Goal: Task Accomplishment & Management: Manage account settings

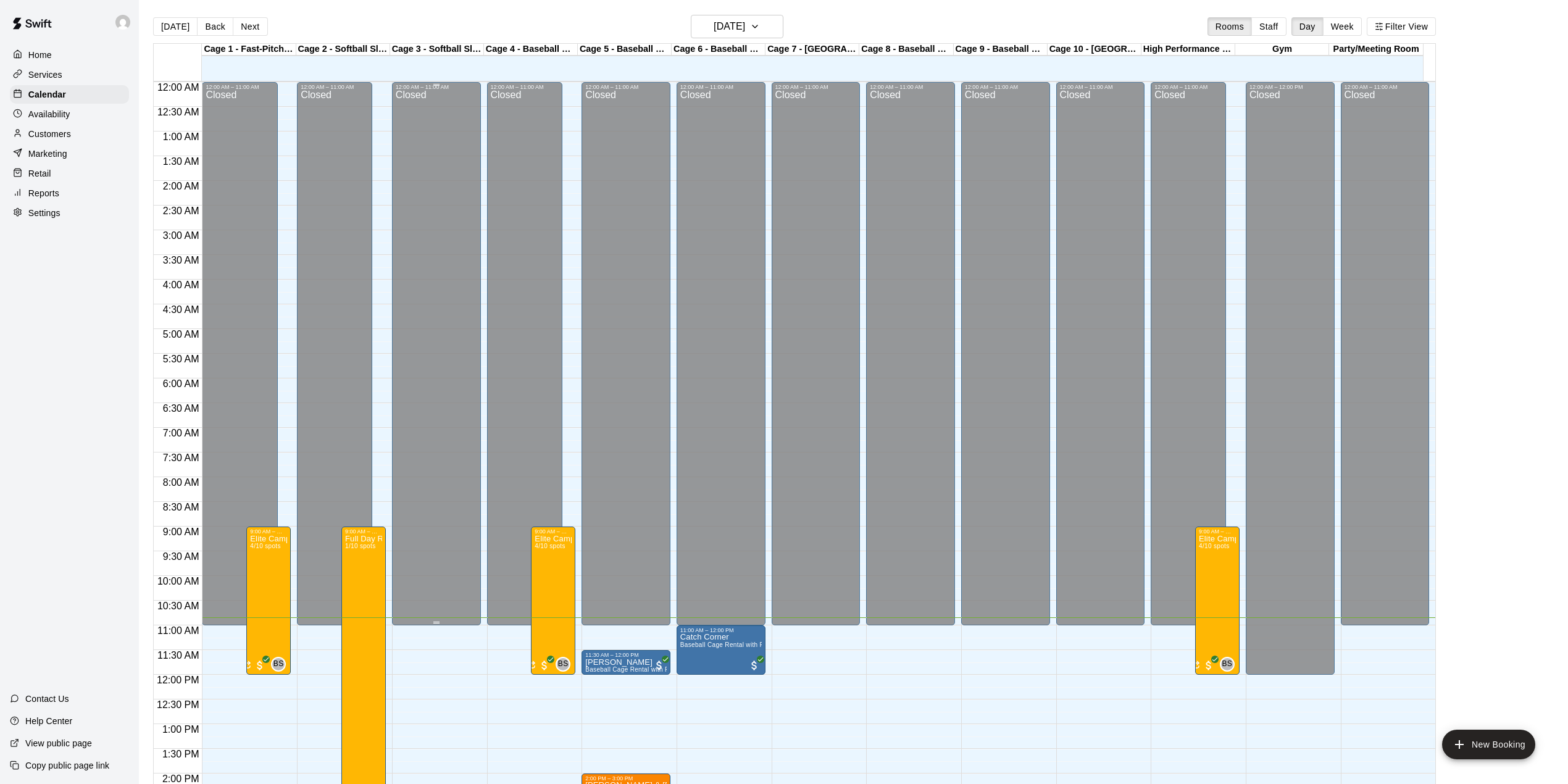
scroll to position [350, 0]
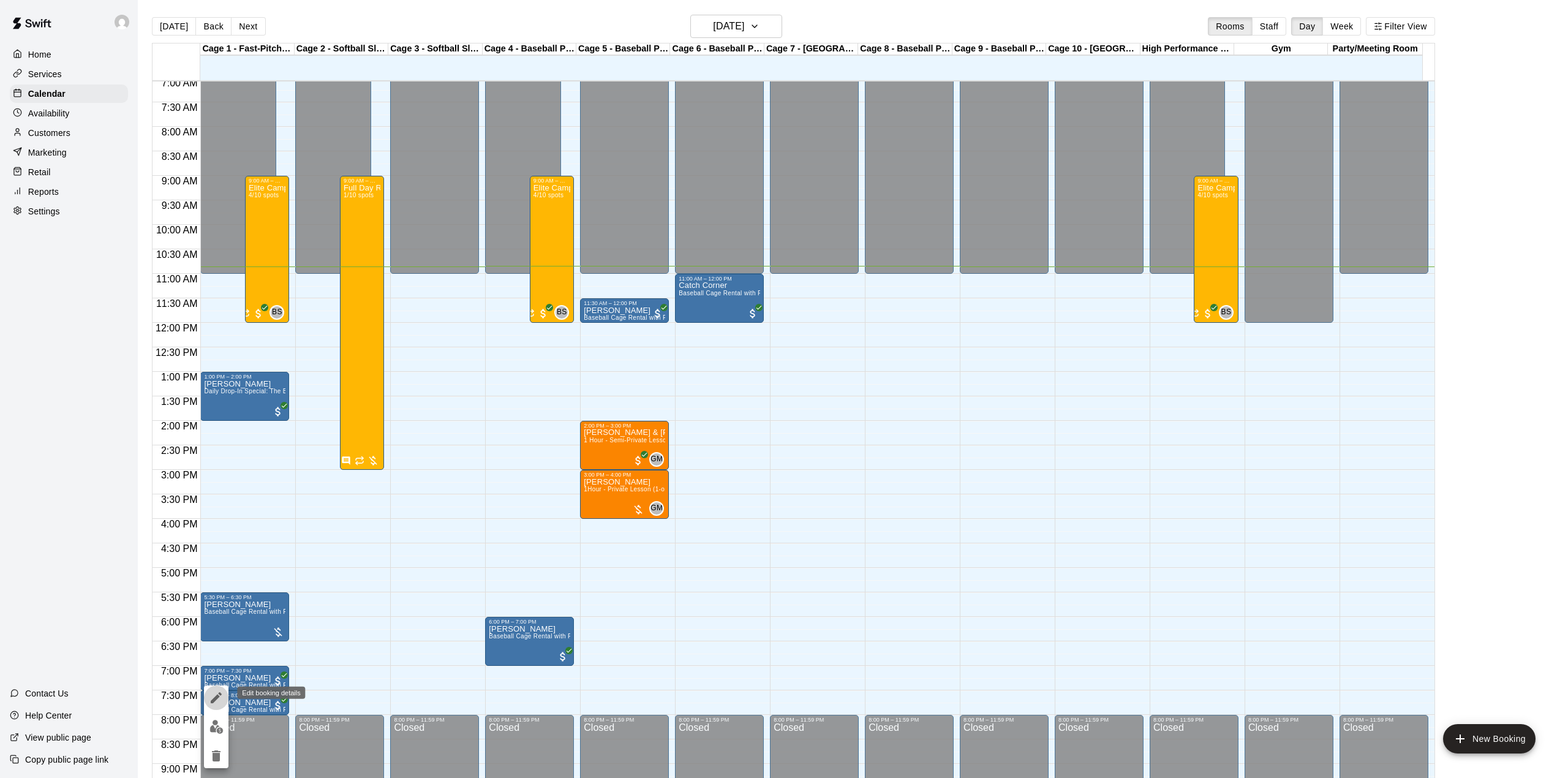
click at [213, 692] on icon "edit" at bounding box center [216, 698] width 15 height 15
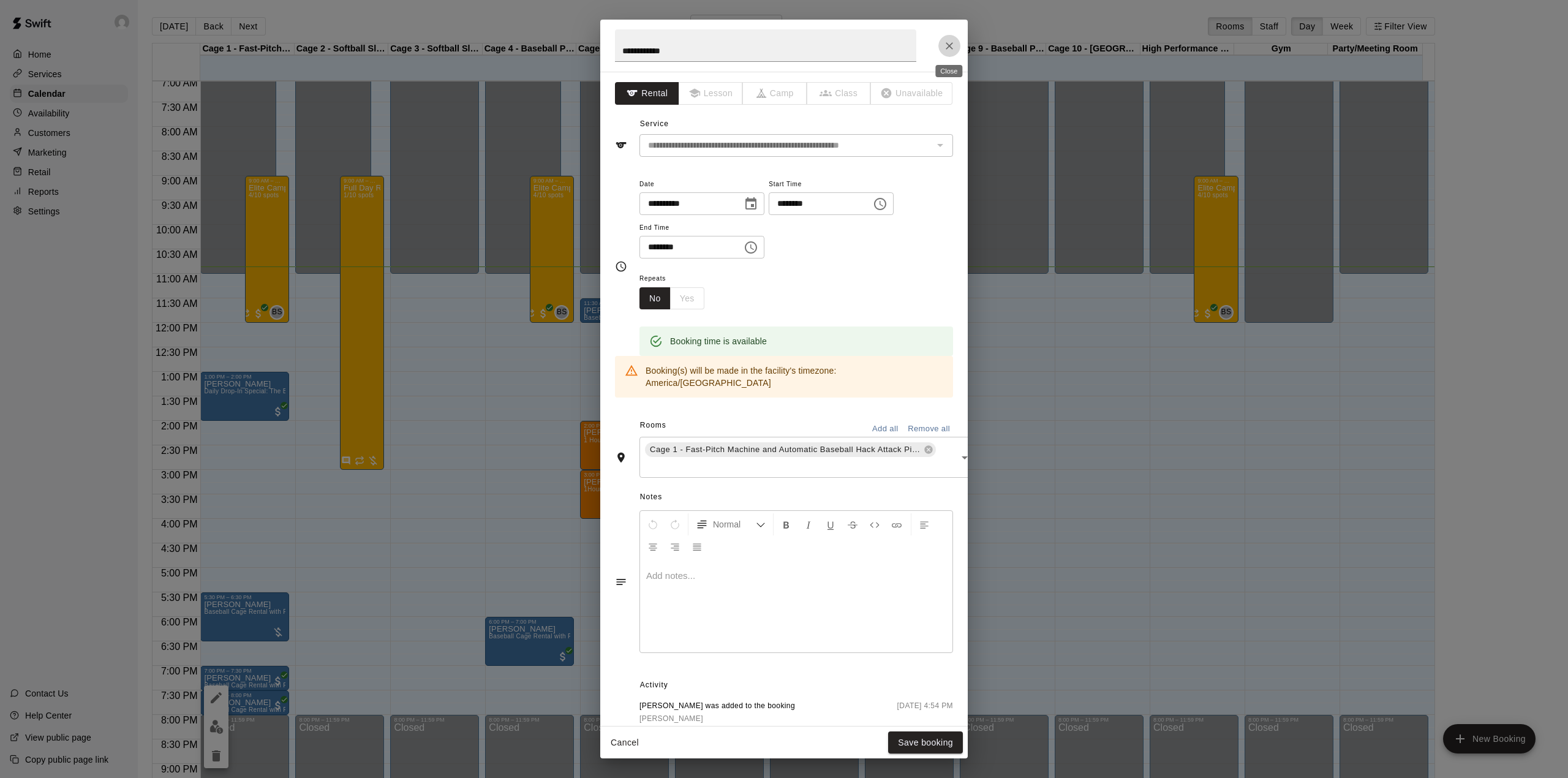
click at [946, 44] on icon "Close" at bounding box center [949, 45] width 12 height 12
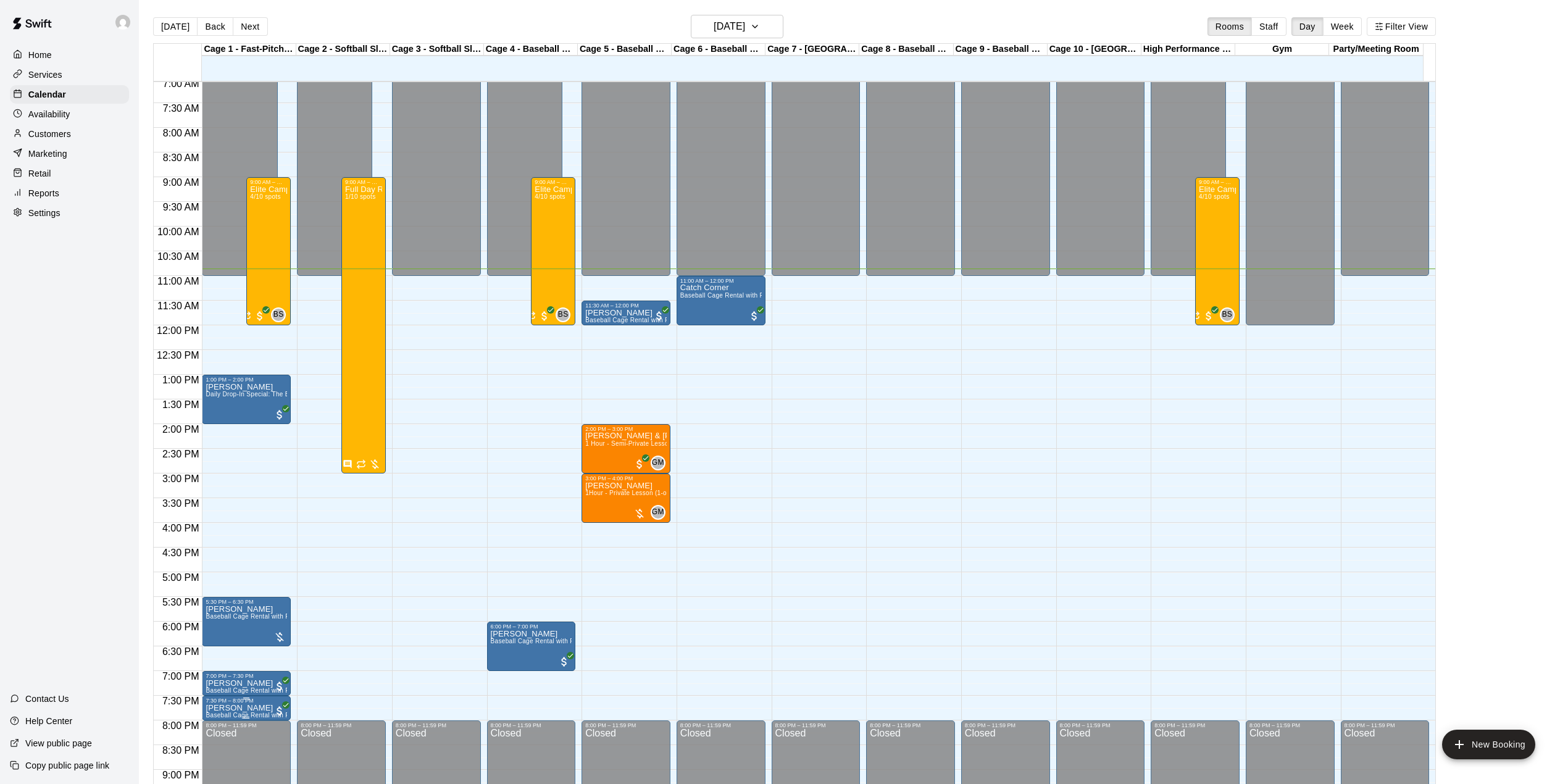
click at [253, 699] on div at bounding box center [246, 698] width 82 height 2
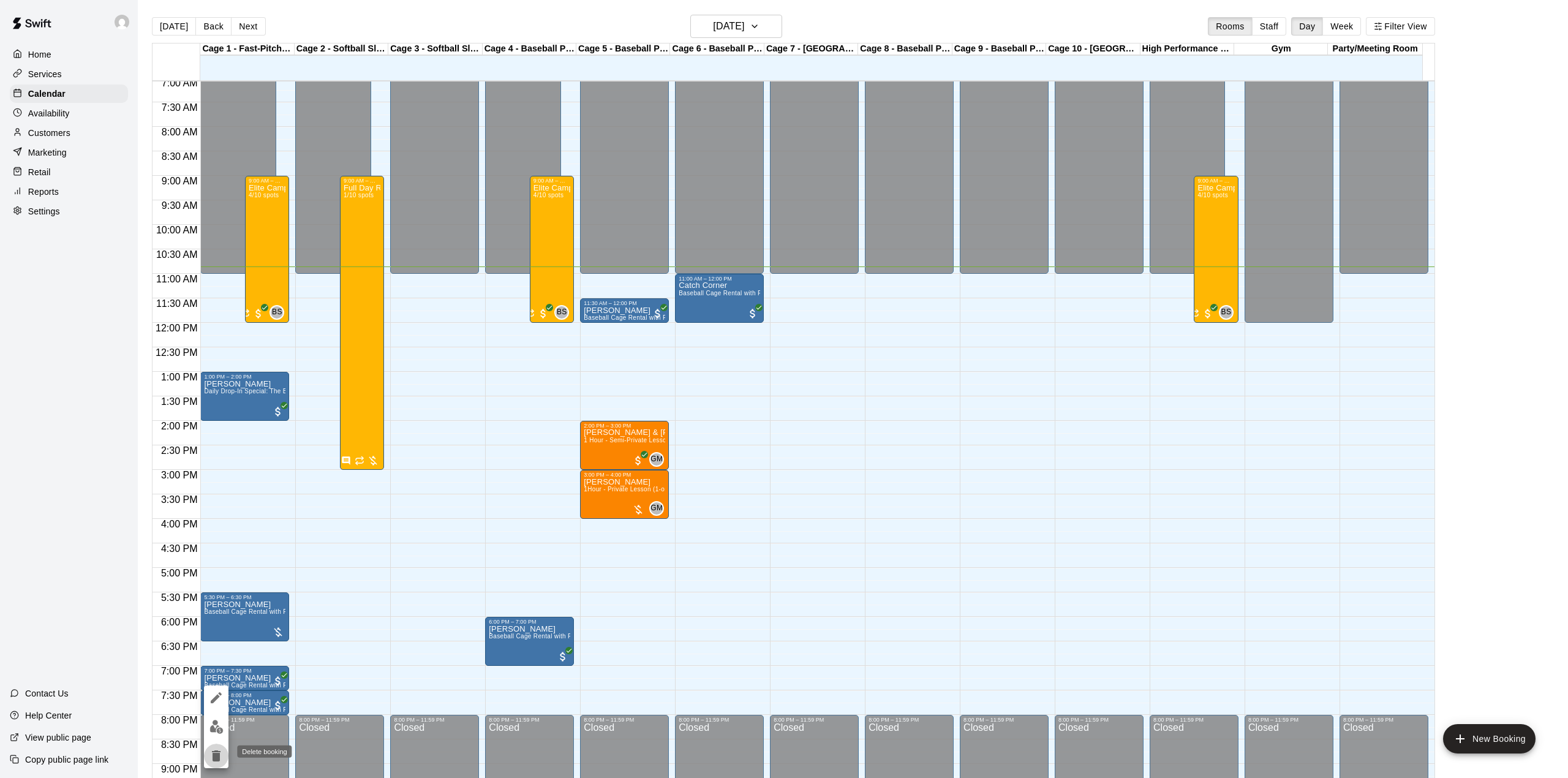
click at [214, 753] on icon "delete" at bounding box center [216, 756] width 9 height 11
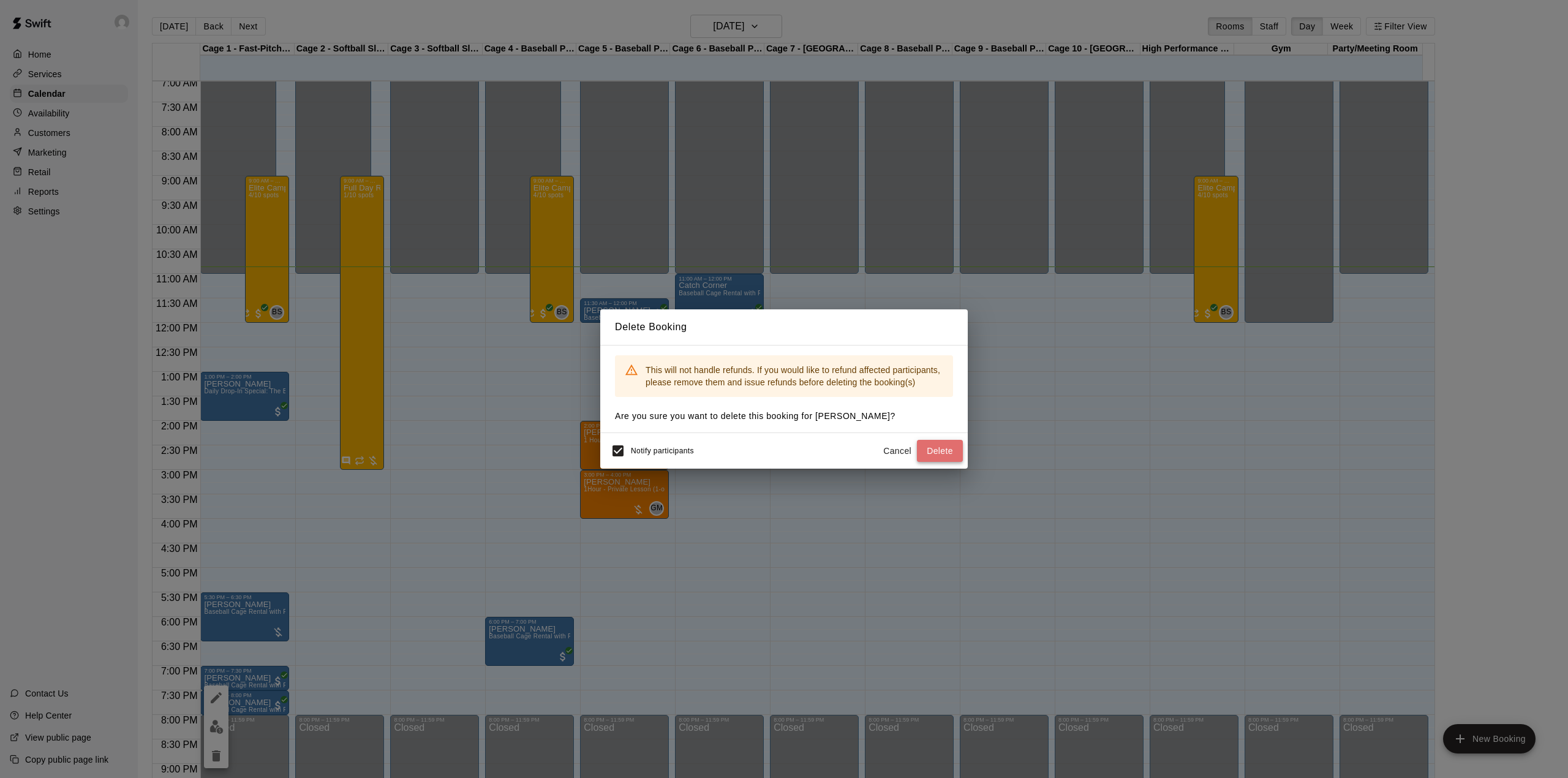
click at [939, 455] on button "Delete" at bounding box center [940, 451] width 46 height 23
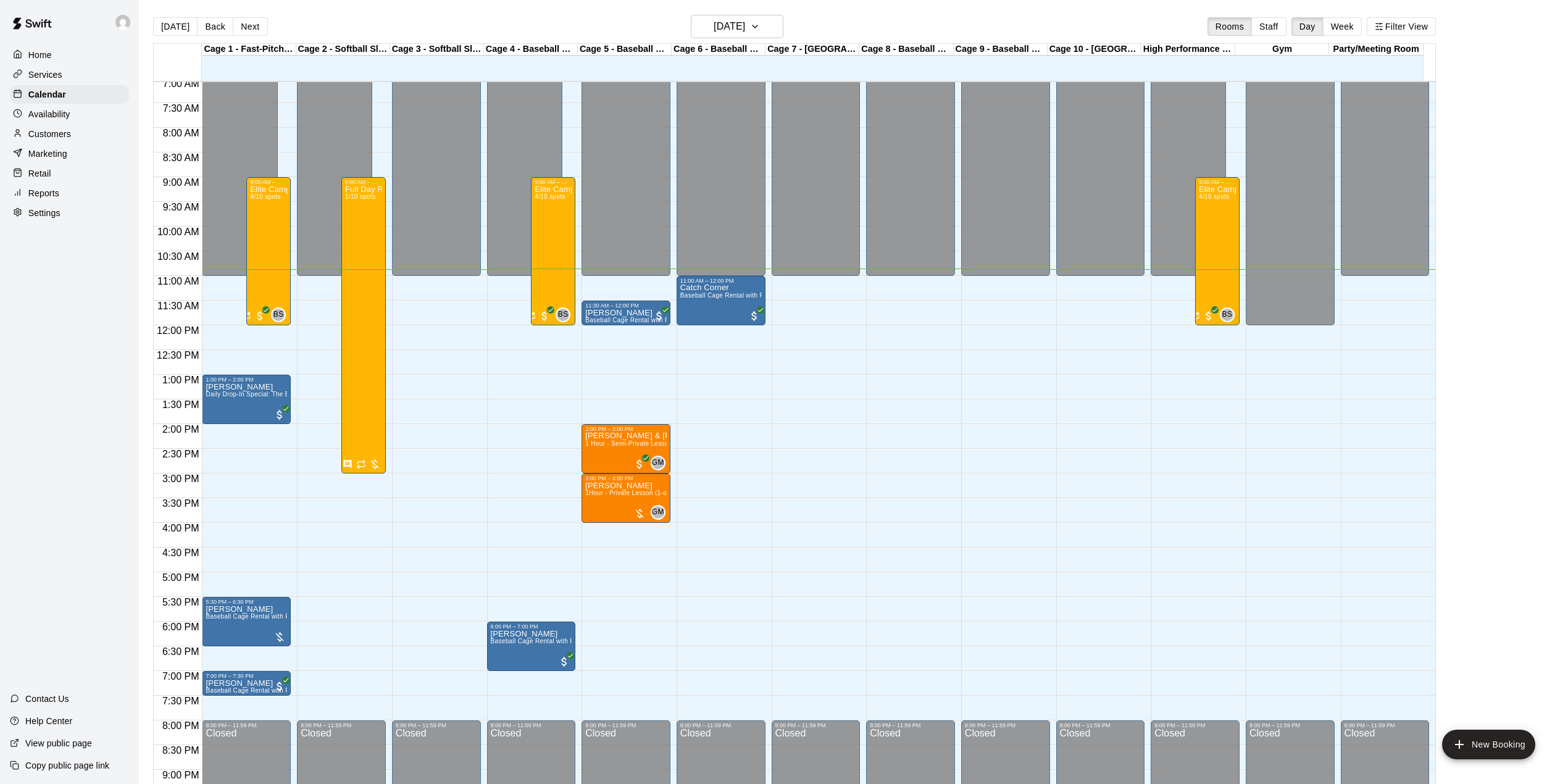
click at [630, 702] on div "12:00 AM – 11:00 AM Closed 11:30 AM – 12:00 PM [PERSON_NAME] Baseball Cage Rent…" at bounding box center [626, 326] width 89 height 1186
click at [630, 702] on body "Home Services Calendar Availability Customers Marketing Retail Reports Settings…" at bounding box center [784, 402] width 1568 height 804
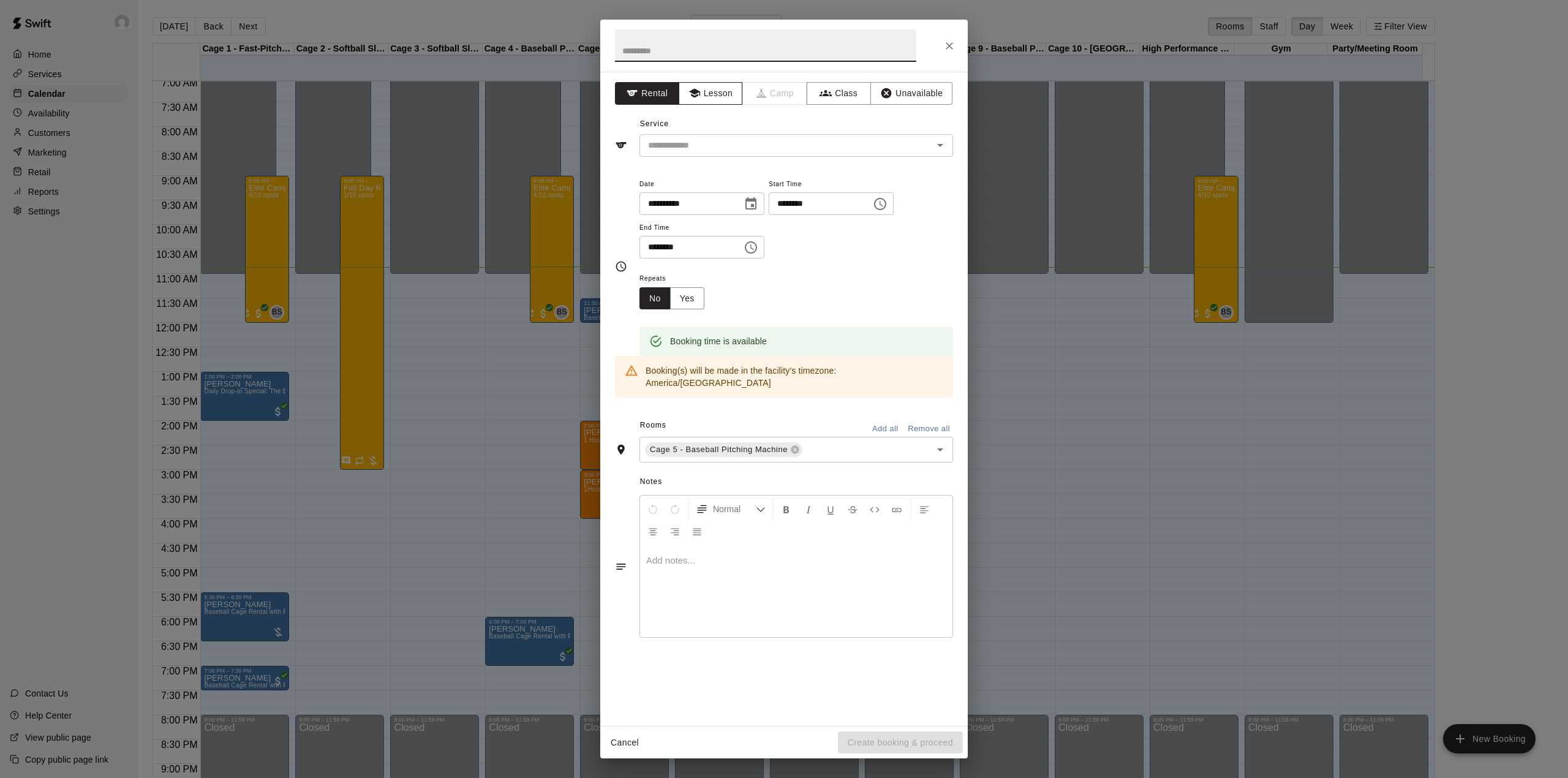
click at [709, 93] on button "Lesson" at bounding box center [710, 93] width 64 height 23
click at [725, 148] on input "text" at bounding box center [778, 145] width 270 height 15
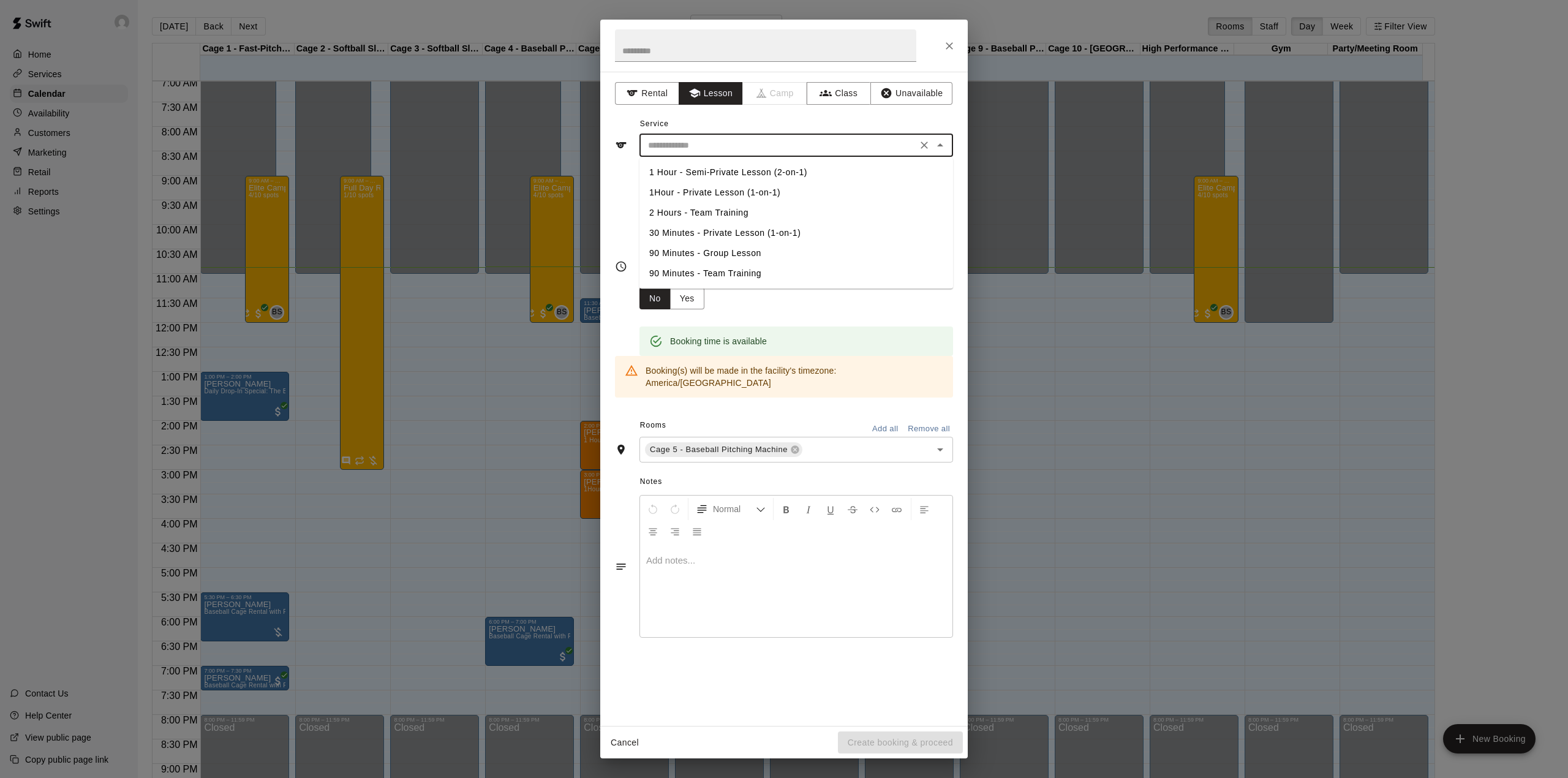
click at [706, 229] on li "30 Minutes - Private Lesson (1-on-1)" at bounding box center [796, 233] width 313 height 20
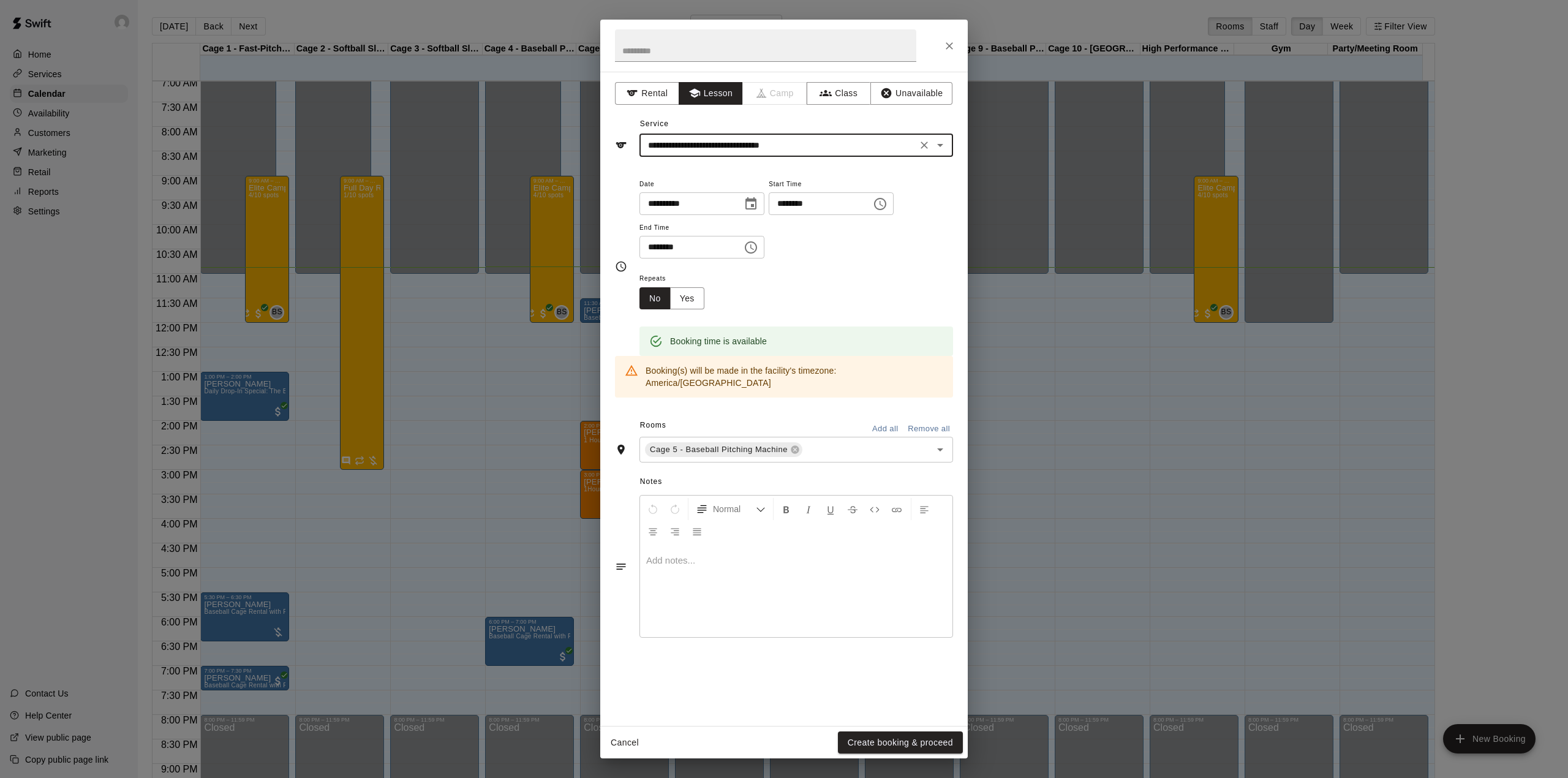
type input "**********"
click at [890, 740] on button "Create booking & proceed" at bounding box center [900, 743] width 125 height 23
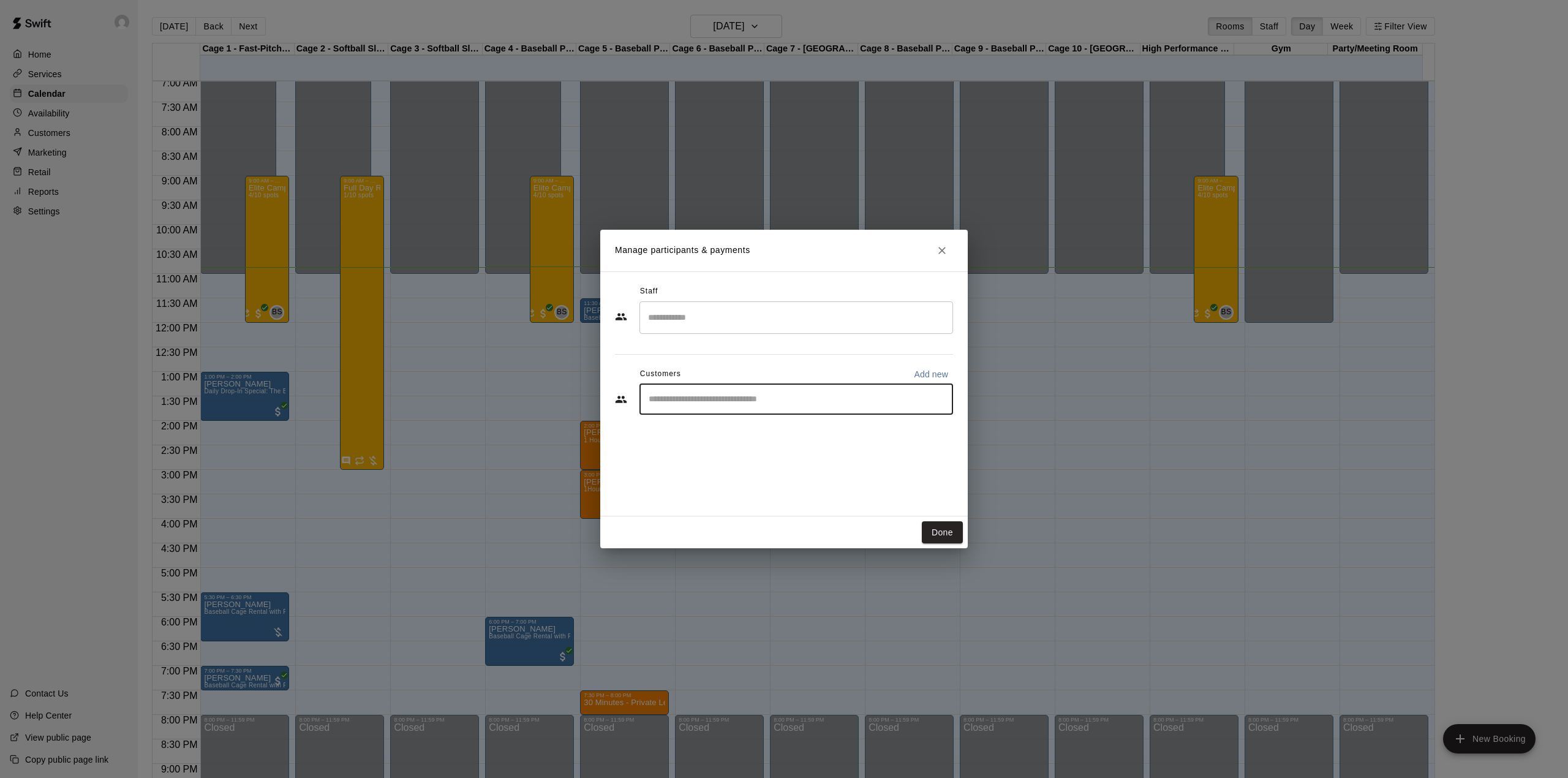
click at [726, 399] on input "Start typing to search customers..." at bounding box center [796, 399] width 302 height 12
type input "*********"
click at [718, 440] on span "[EMAIL_ADDRESS][DOMAIN_NAME]" at bounding box center [740, 441] width 132 height 9
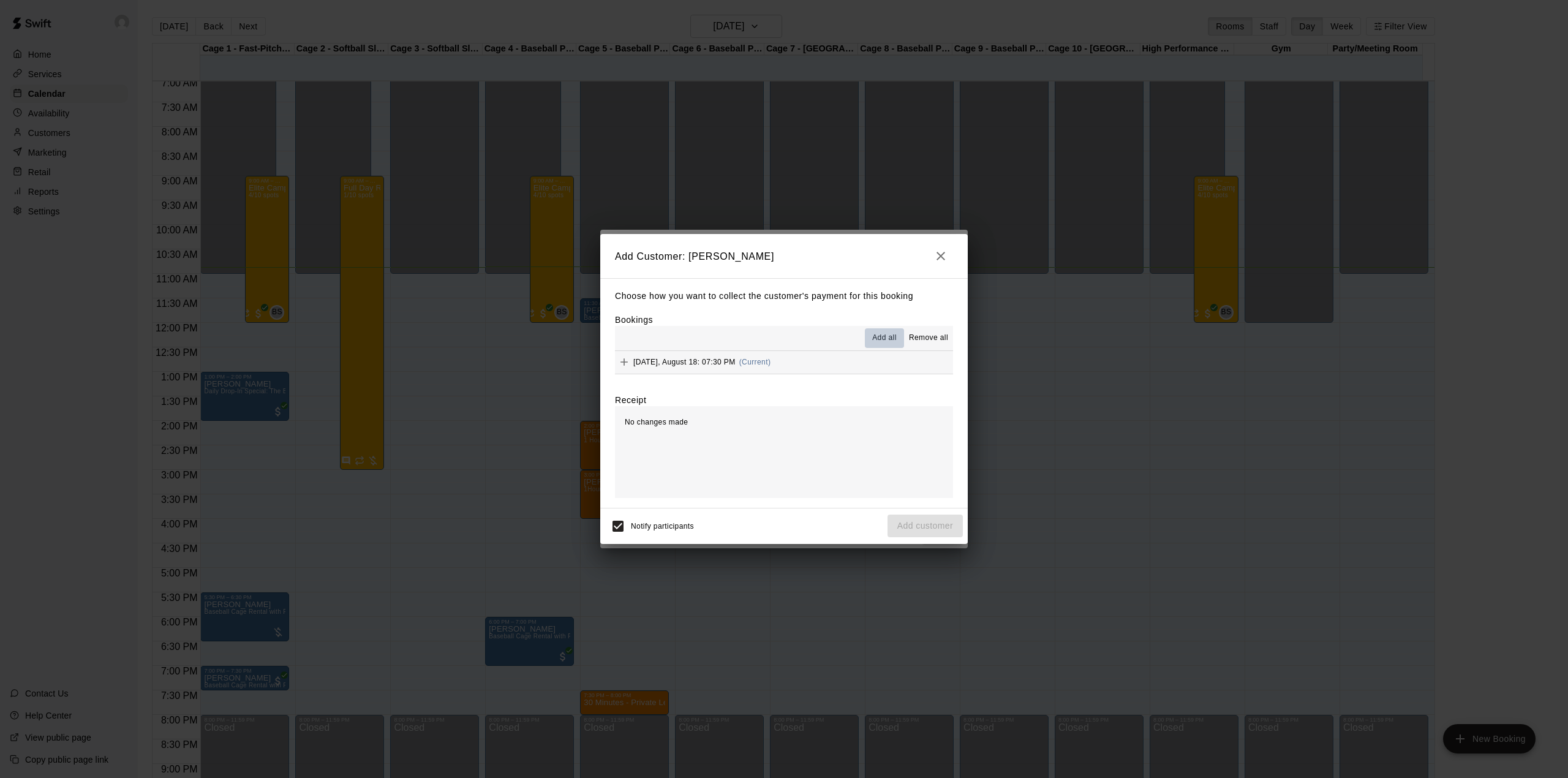
click at [879, 333] on span "Add all" at bounding box center [884, 337] width 25 height 12
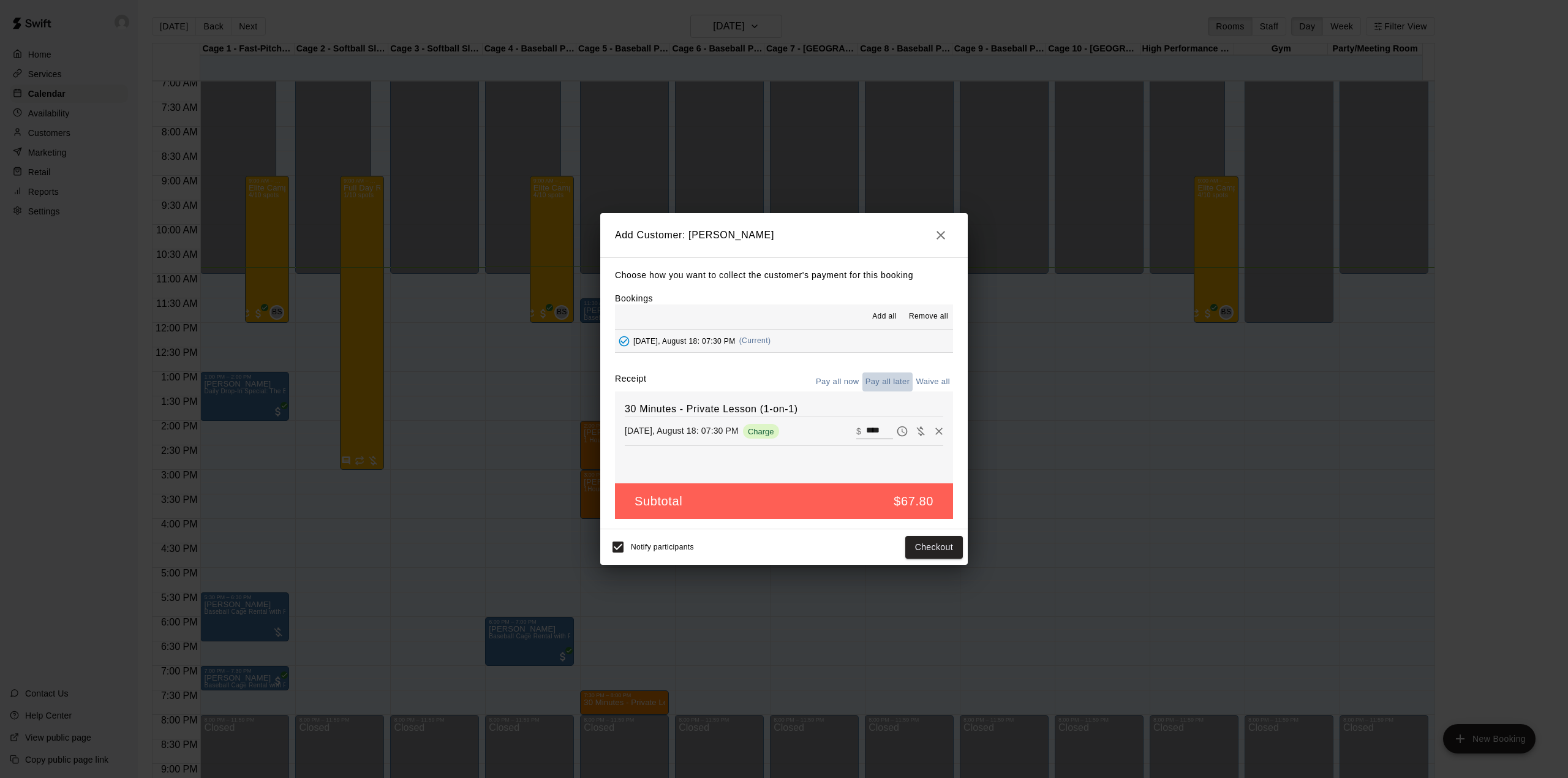
click at [886, 381] on button "Pay all later" at bounding box center [888, 382] width 51 height 19
click at [926, 541] on button "Add customer" at bounding box center [924, 547] width 75 height 23
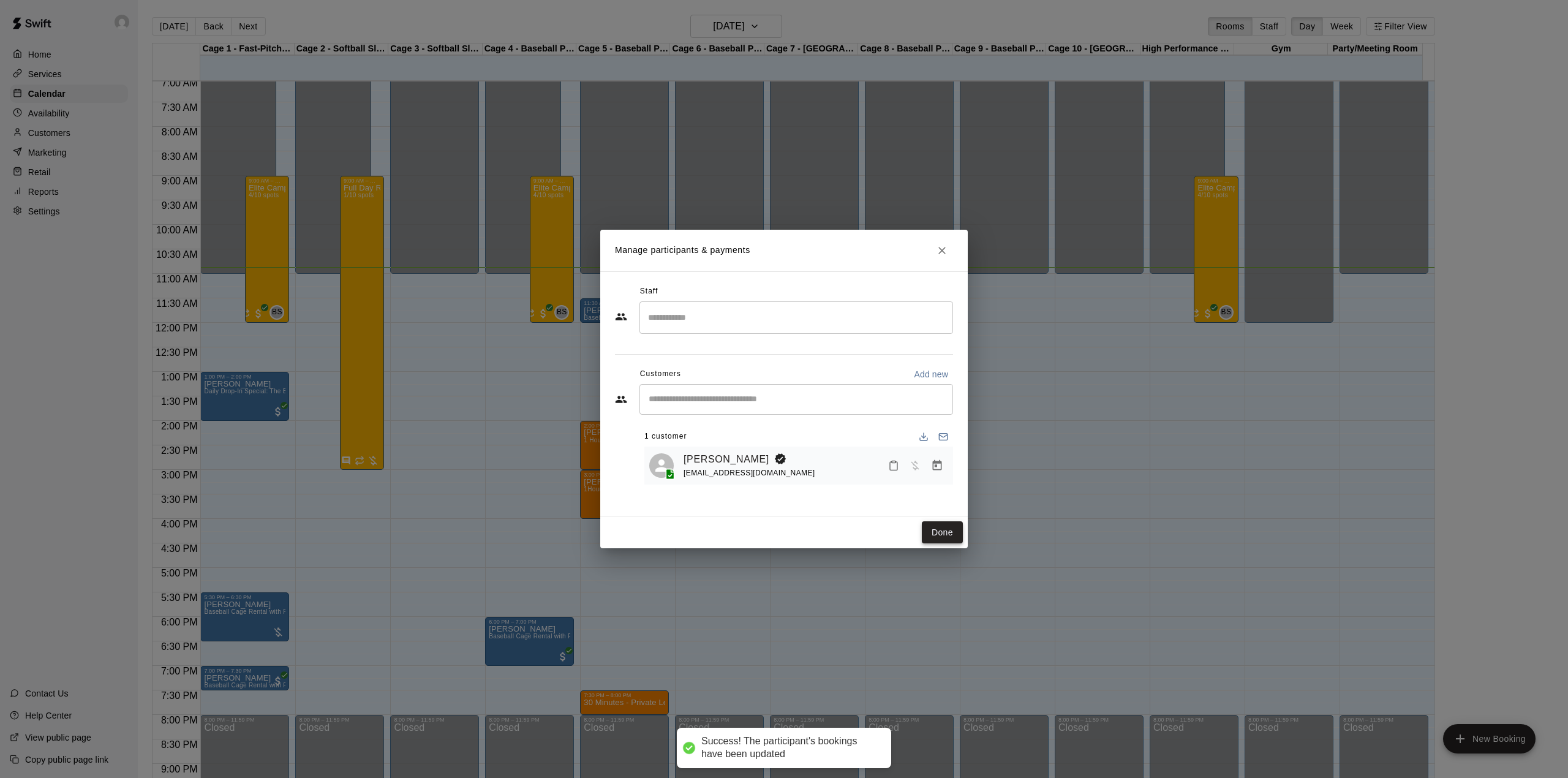
click at [938, 533] on button "Done" at bounding box center [943, 533] width 41 height 23
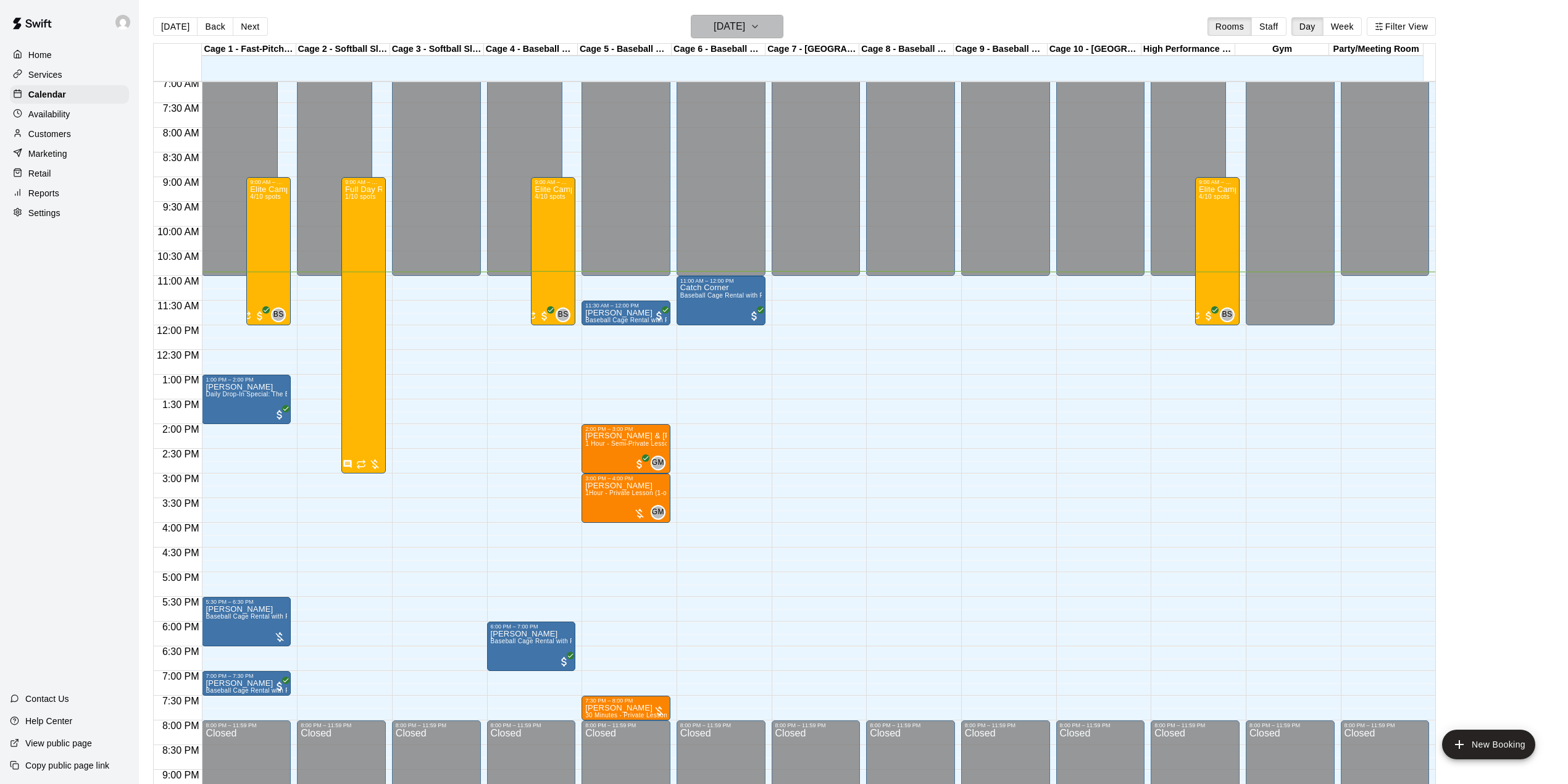
click at [770, 18] on button "[DATE]" at bounding box center [738, 26] width 93 height 23
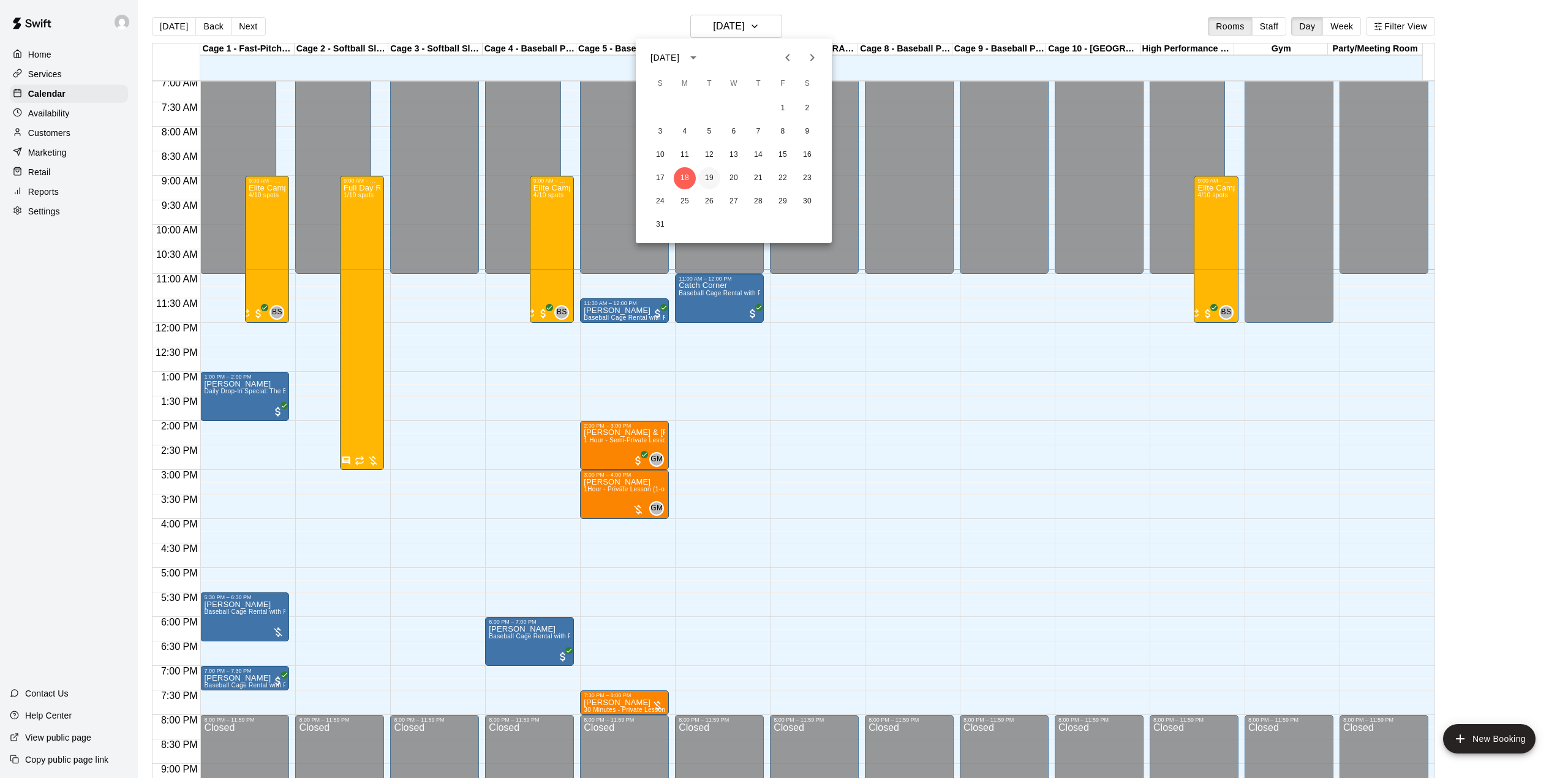
click at [709, 179] on button "19" at bounding box center [709, 179] width 22 height 22
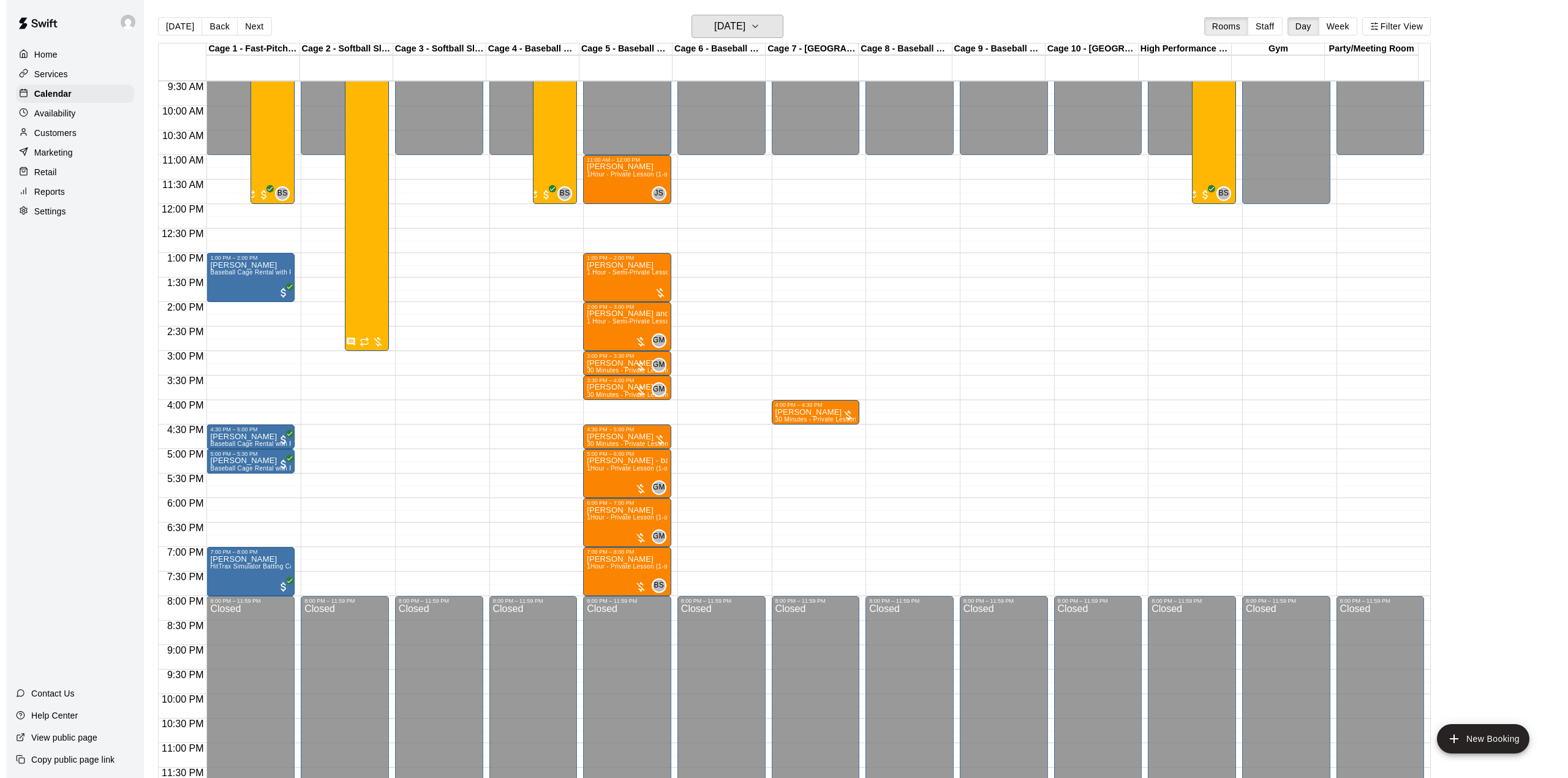
scroll to position [20, 0]
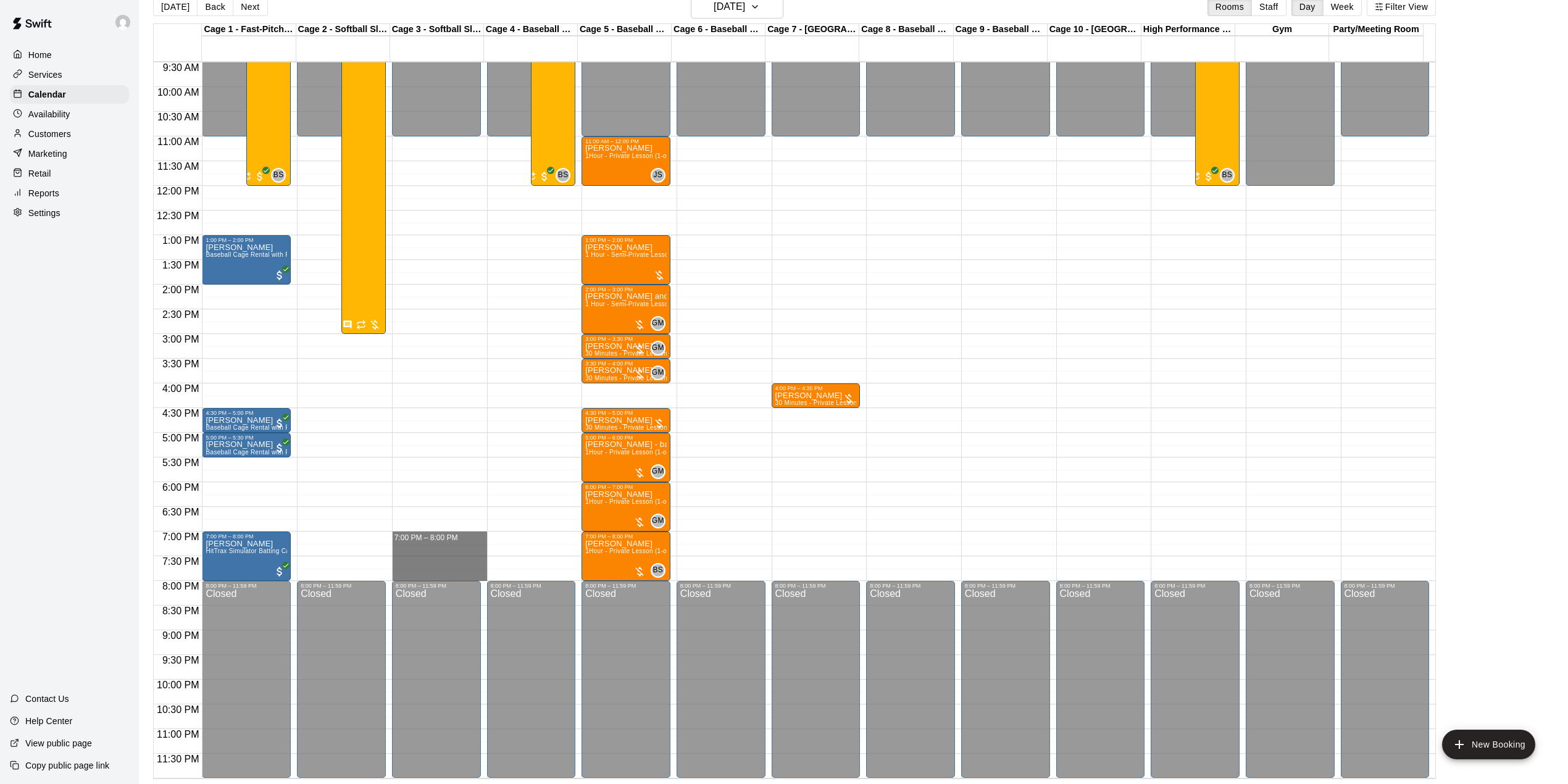
drag, startPoint x: 438, startPoint y: 540, endPoint x: 442, endPoint y: 580, distance: 40.2
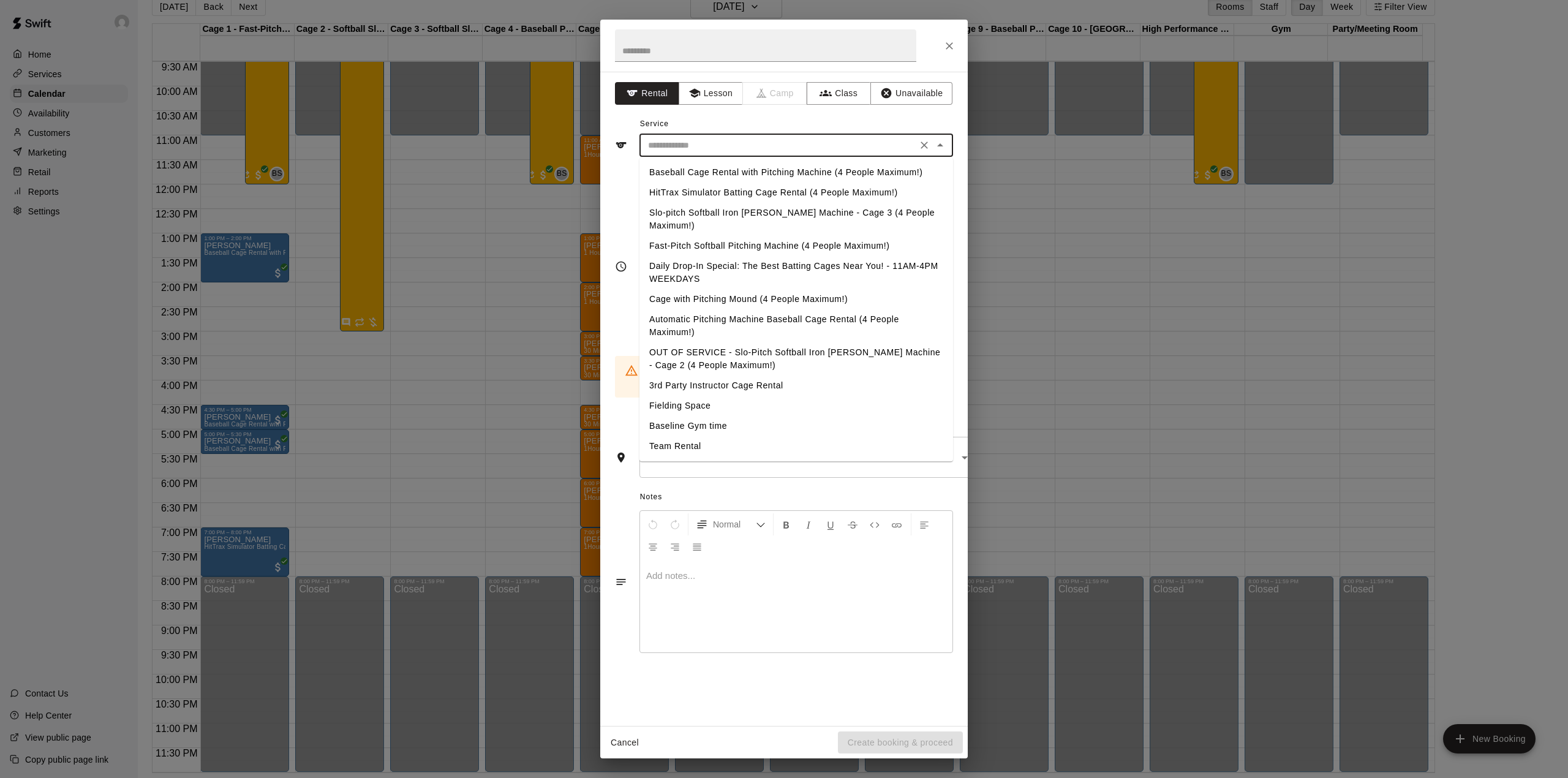
click at [732, 147] on input "text" at bounding box center [778, 145] width 270 height 15
click at [725, 214] on li "Slo-pitch Softball Iron [PERSON_NAME] Machine - Cage 3 (4 People Maximum!)" at bounding box center [796, 219] width 313 height 33
type input "**********"
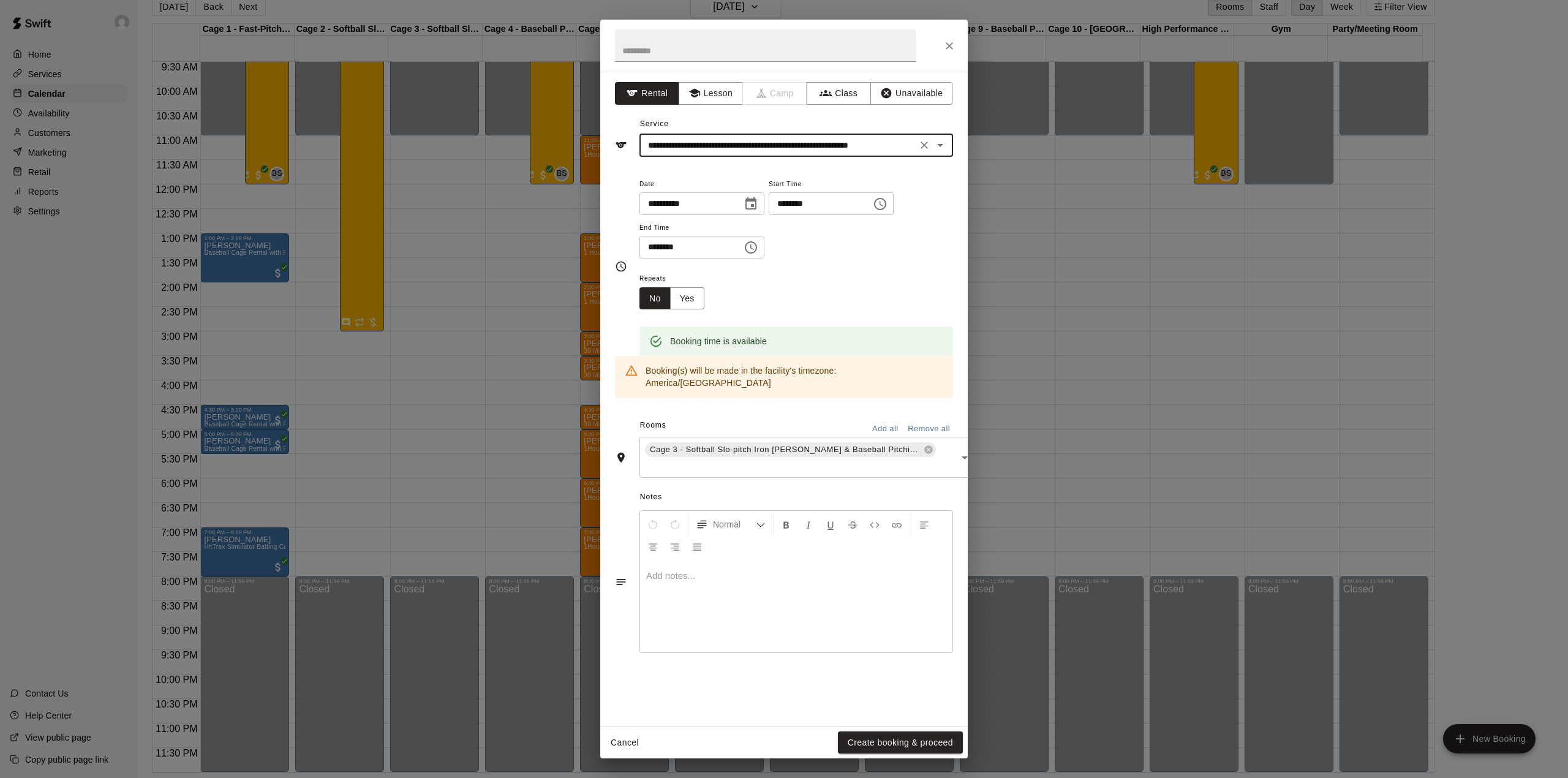
click at [875, 738] on button "Create booking & proceed" at bounding box center [900, 743] width 125 height 23
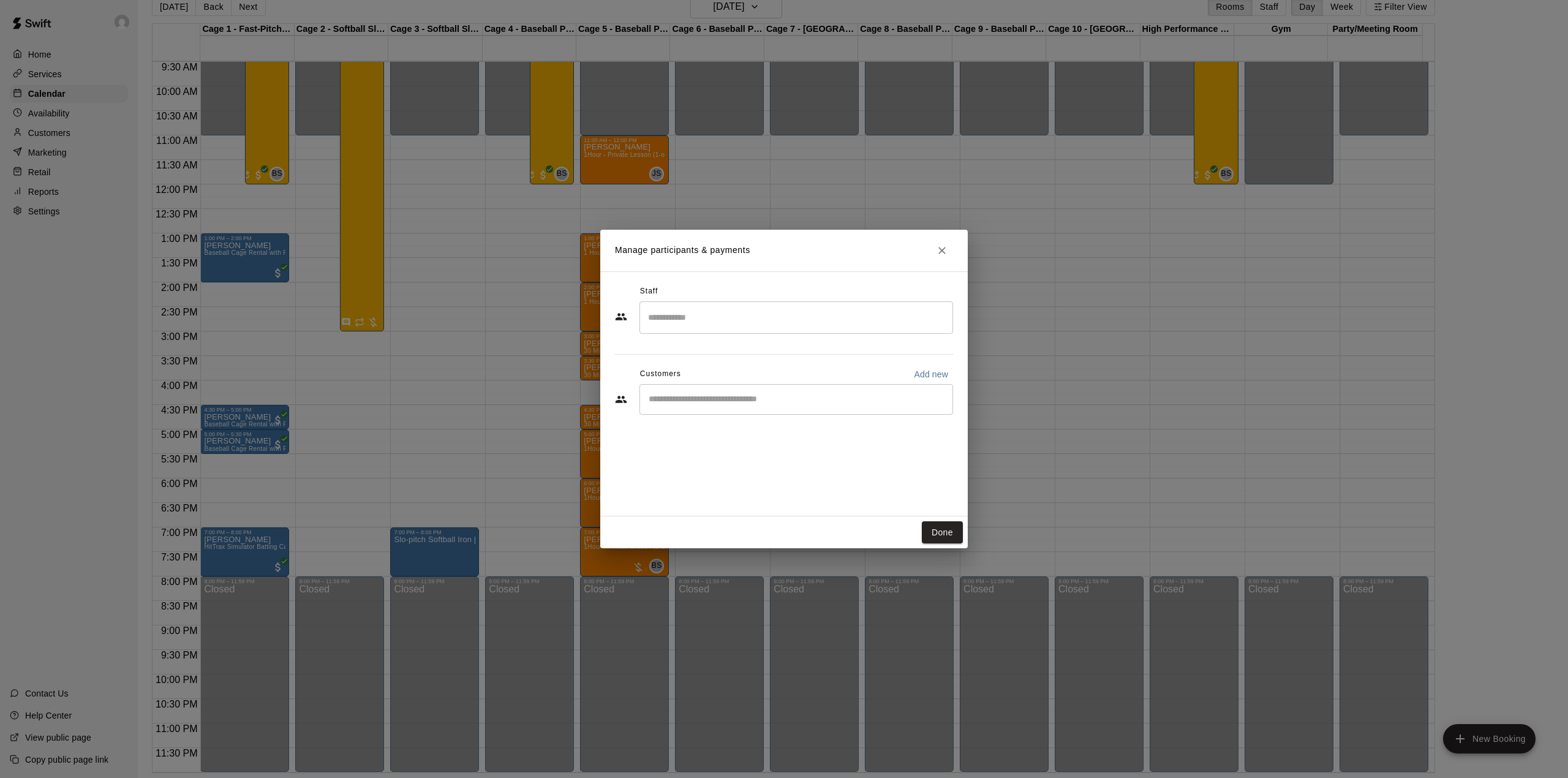
click at [712, 399] on input "Start typing to search customers..." at bounding box center [796, 399] width 302 height 12
type input "*****"
click at [708, 439] on span "[EMAIL_ADDRESS][DOMAIN_NAME]" at bounding box center [740, 441] width 132 height 9
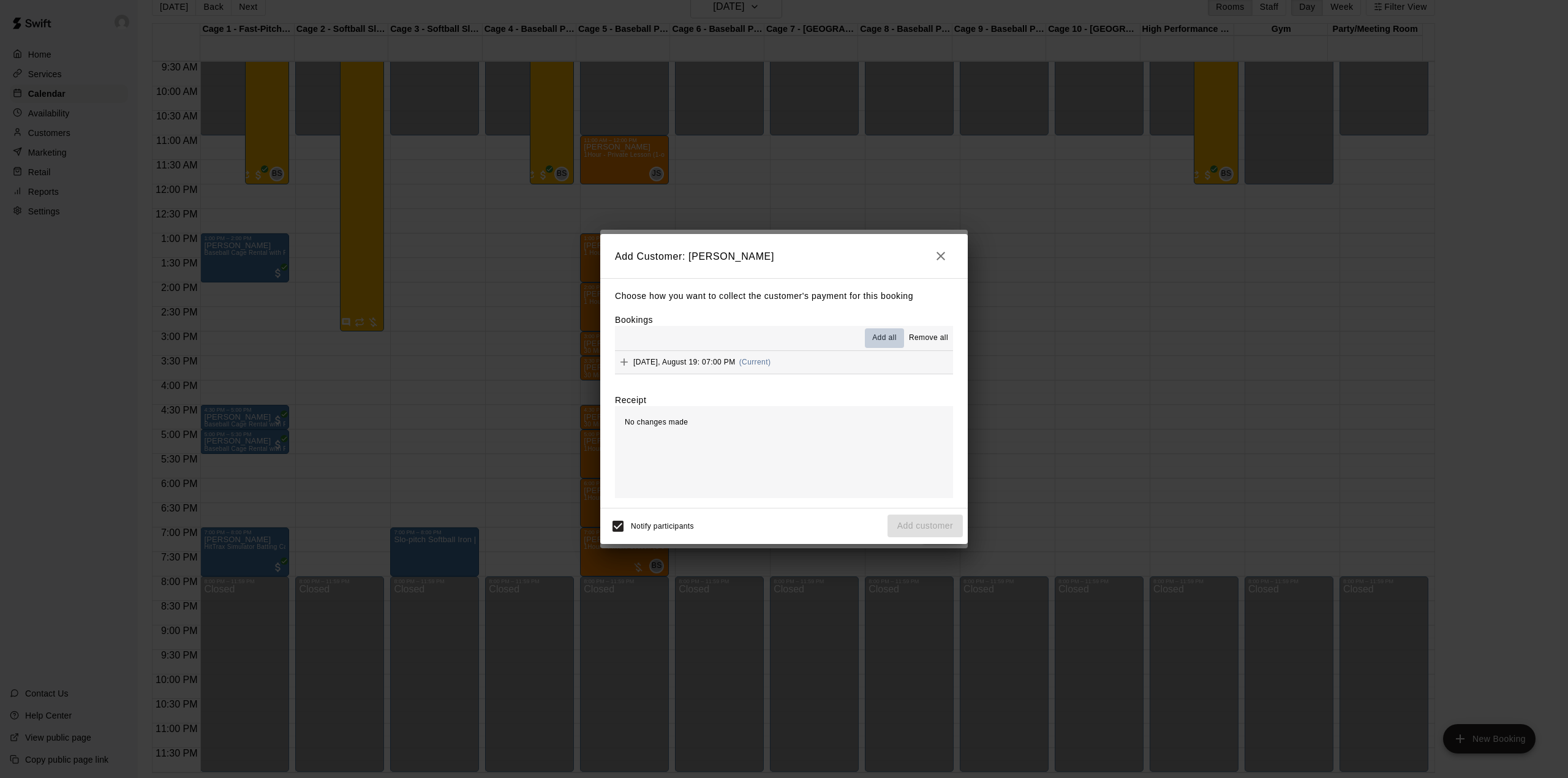
click at [881, 332] on button "Add all" at bounding box center [884, 338] width 39 height 20
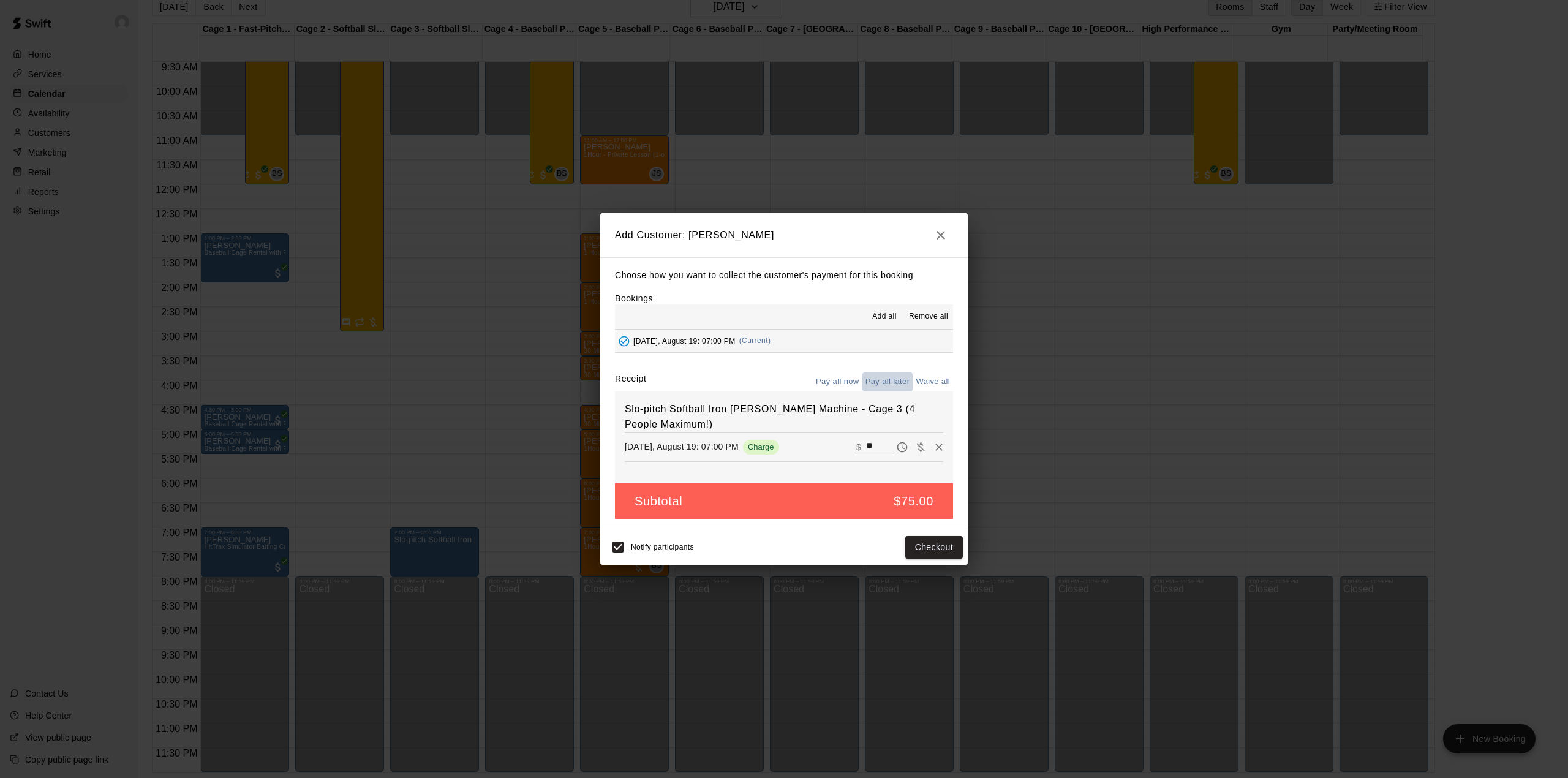
click at [881, 381] on button "Pay all later" at bounding box center [888, 382] width 51 height 19
click at [928, 554] on button "Add customer" at bounding box center [924, 547] width 75 height 23
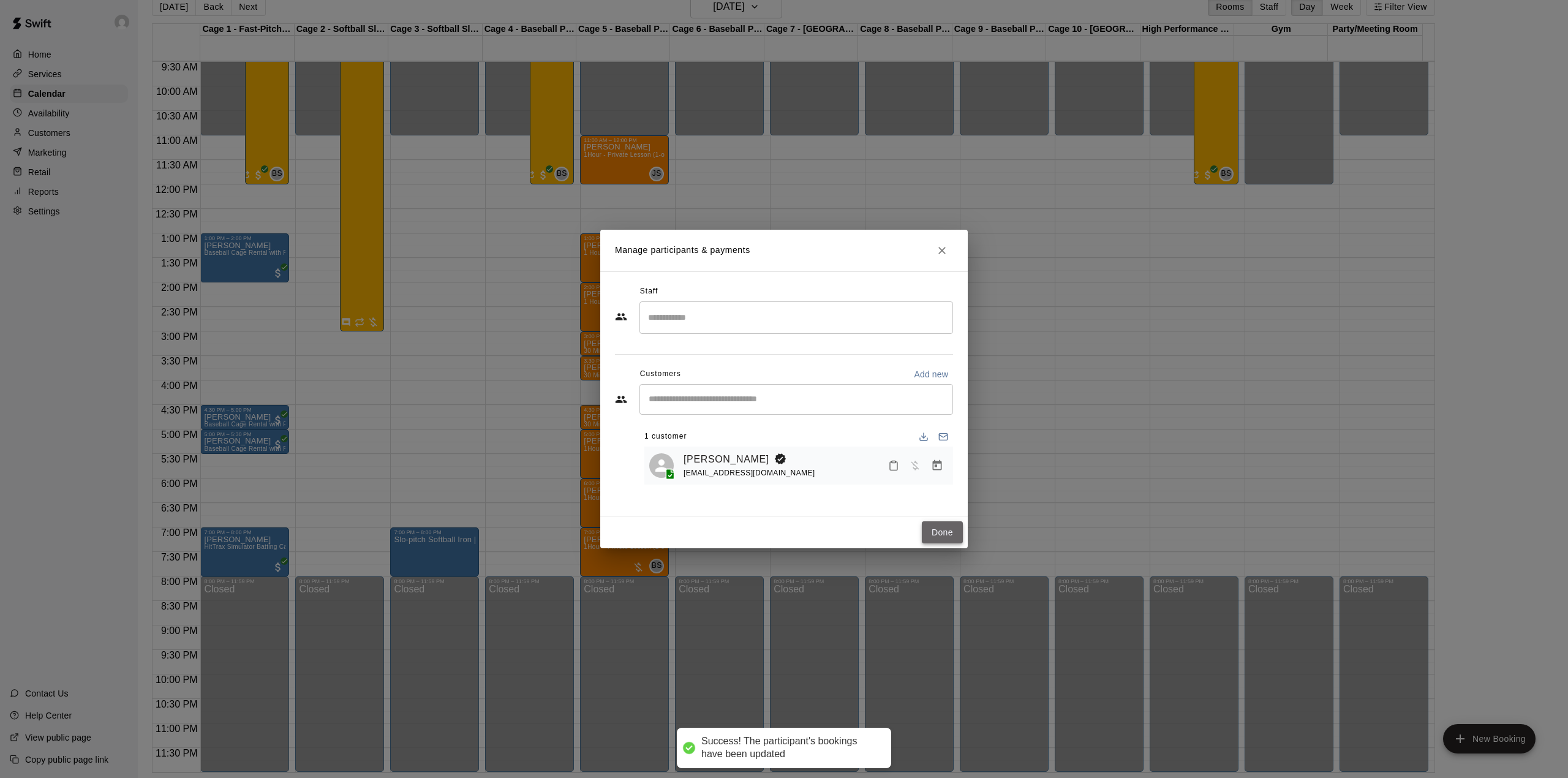
click at [937, 532] on button "Done" at bounding box center [943, 533] width 41 height 23
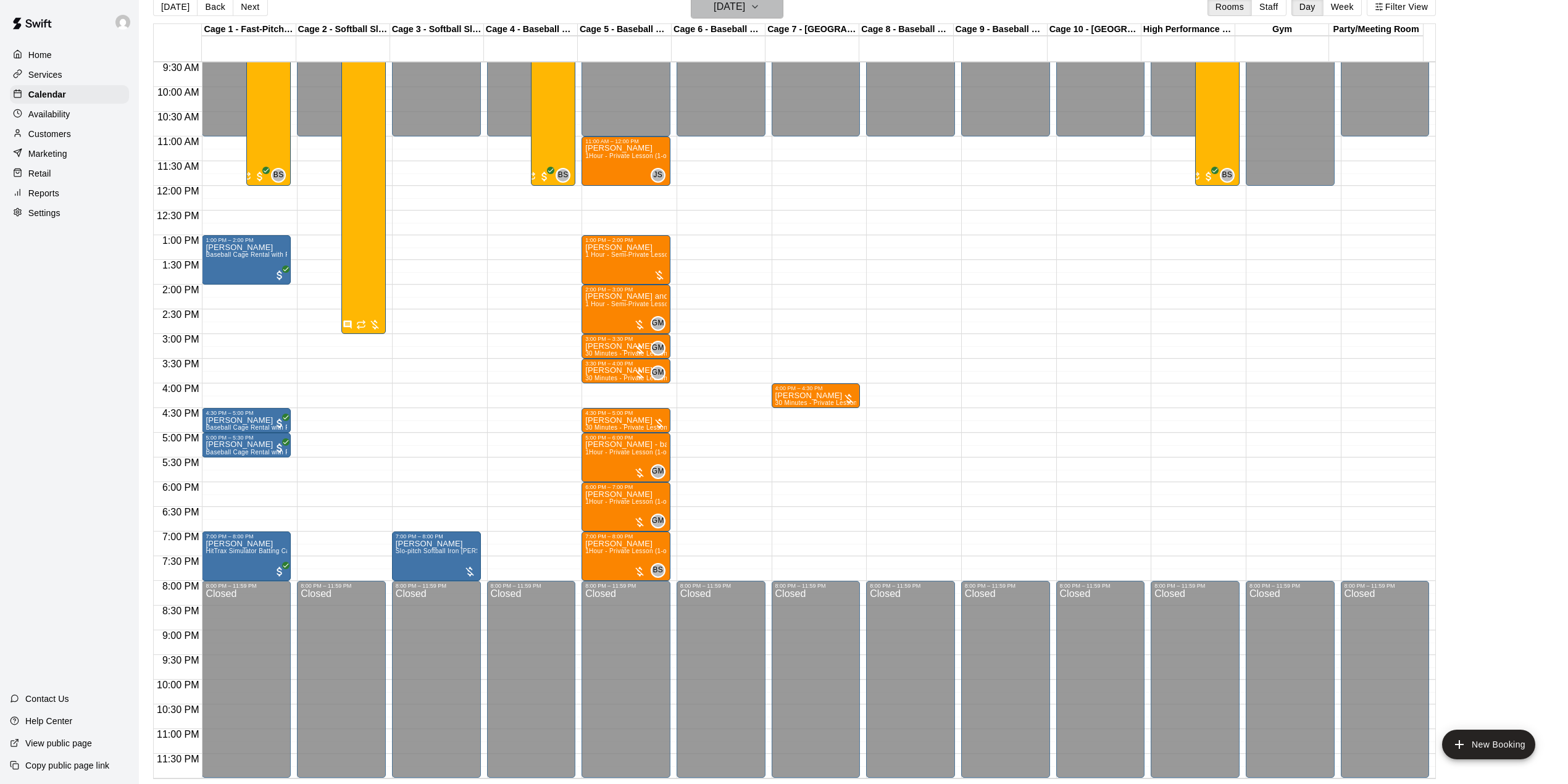
click at [760, 2] on icon "button" at bounding box center [755, 6] width 10 height 15
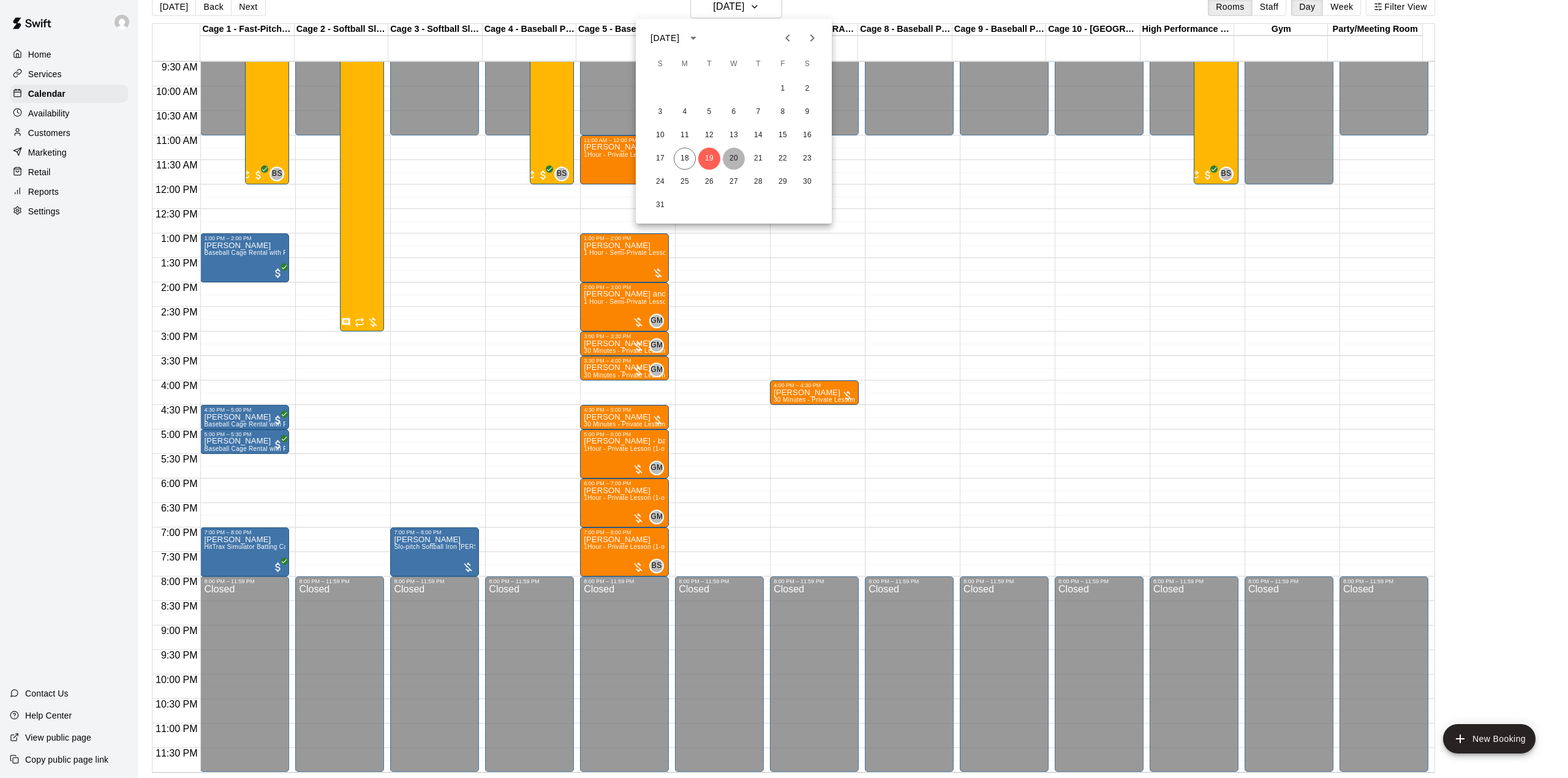
click at [728, 152] on button "20" at bounding box center [734, 159] width 22 height 22
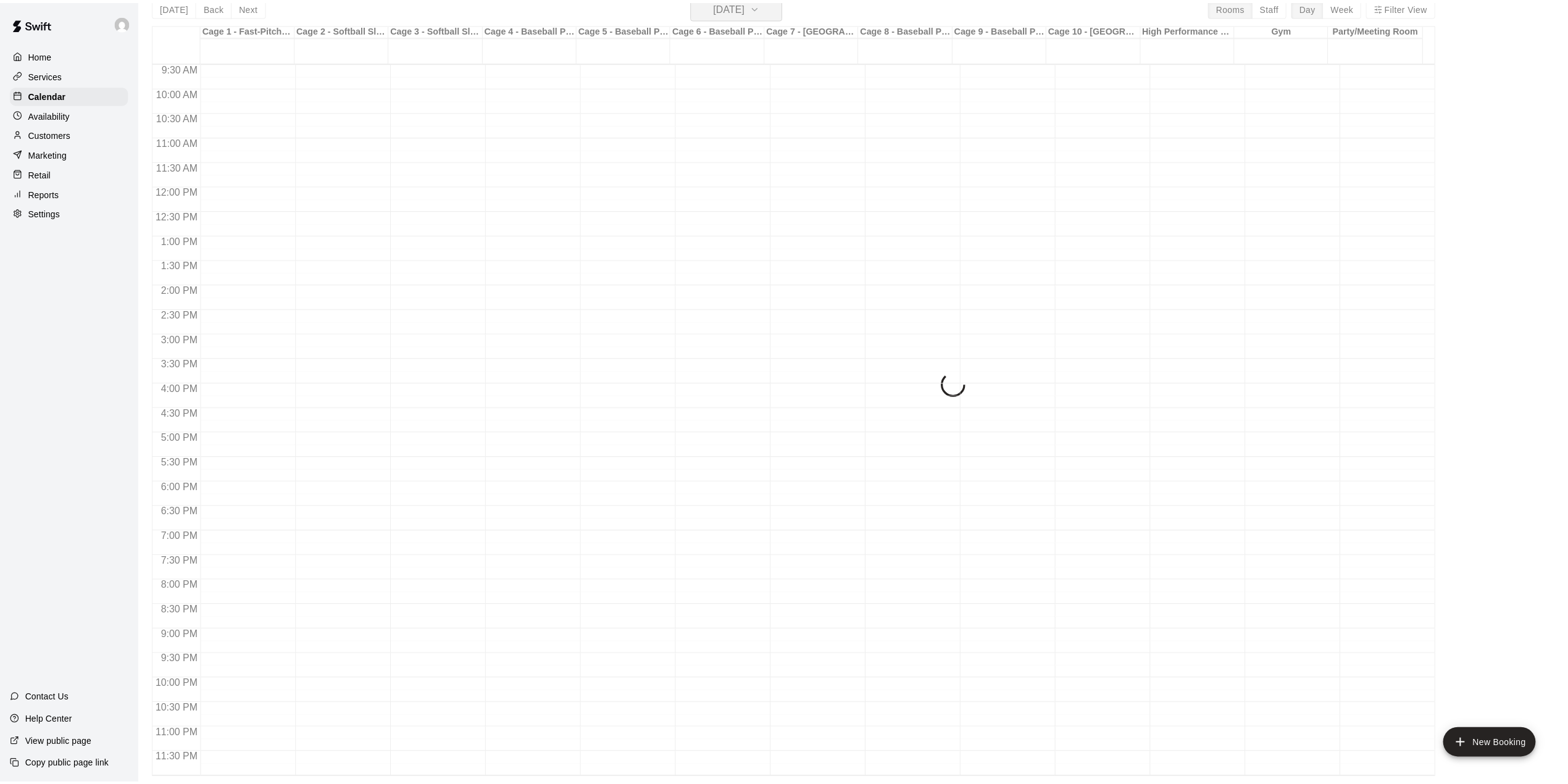
scroll to position [15, 0]
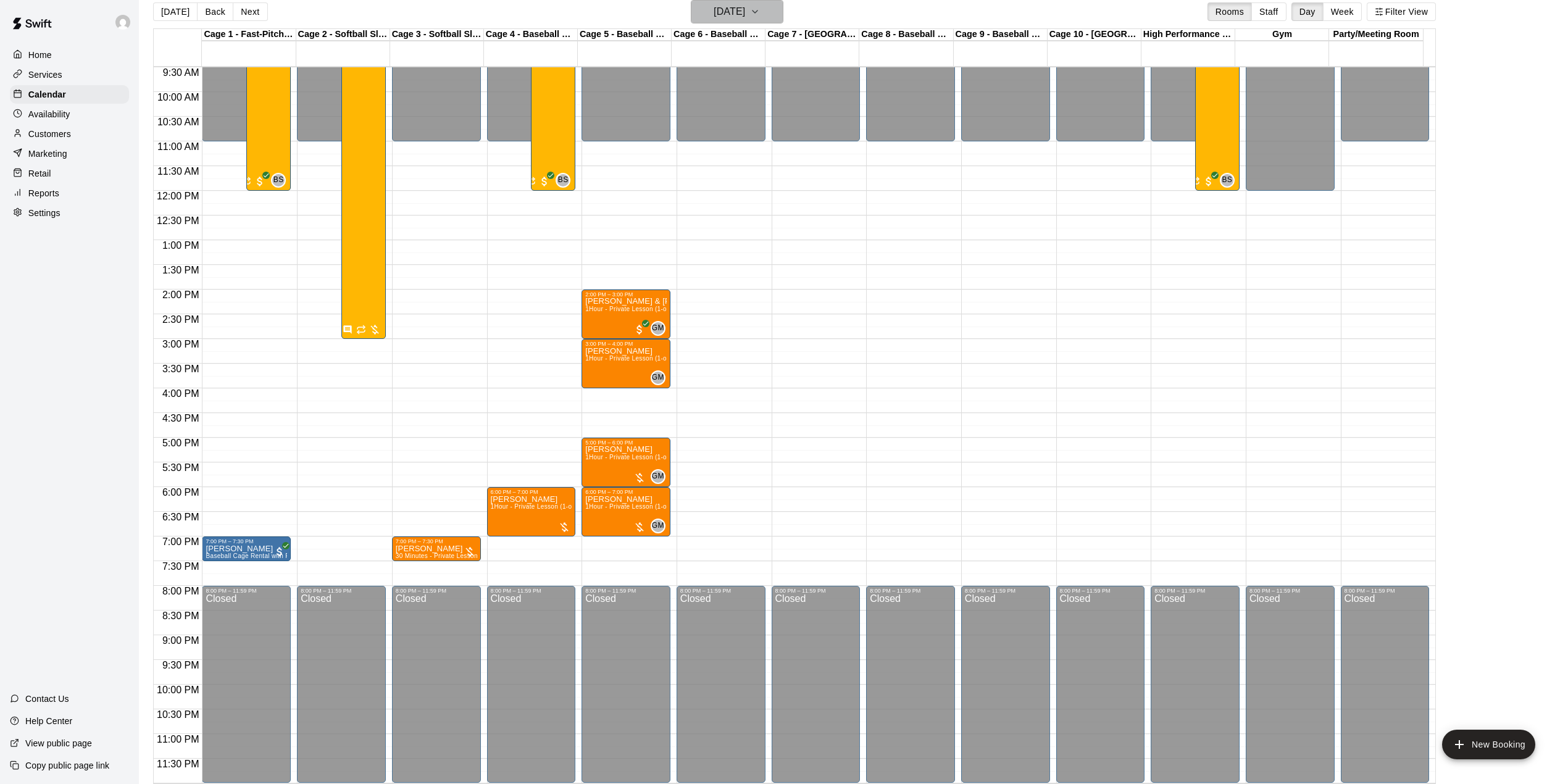
click at [746, 7] on h6 "[DATE]" at bounding box center [729, 12] width 31 height 18
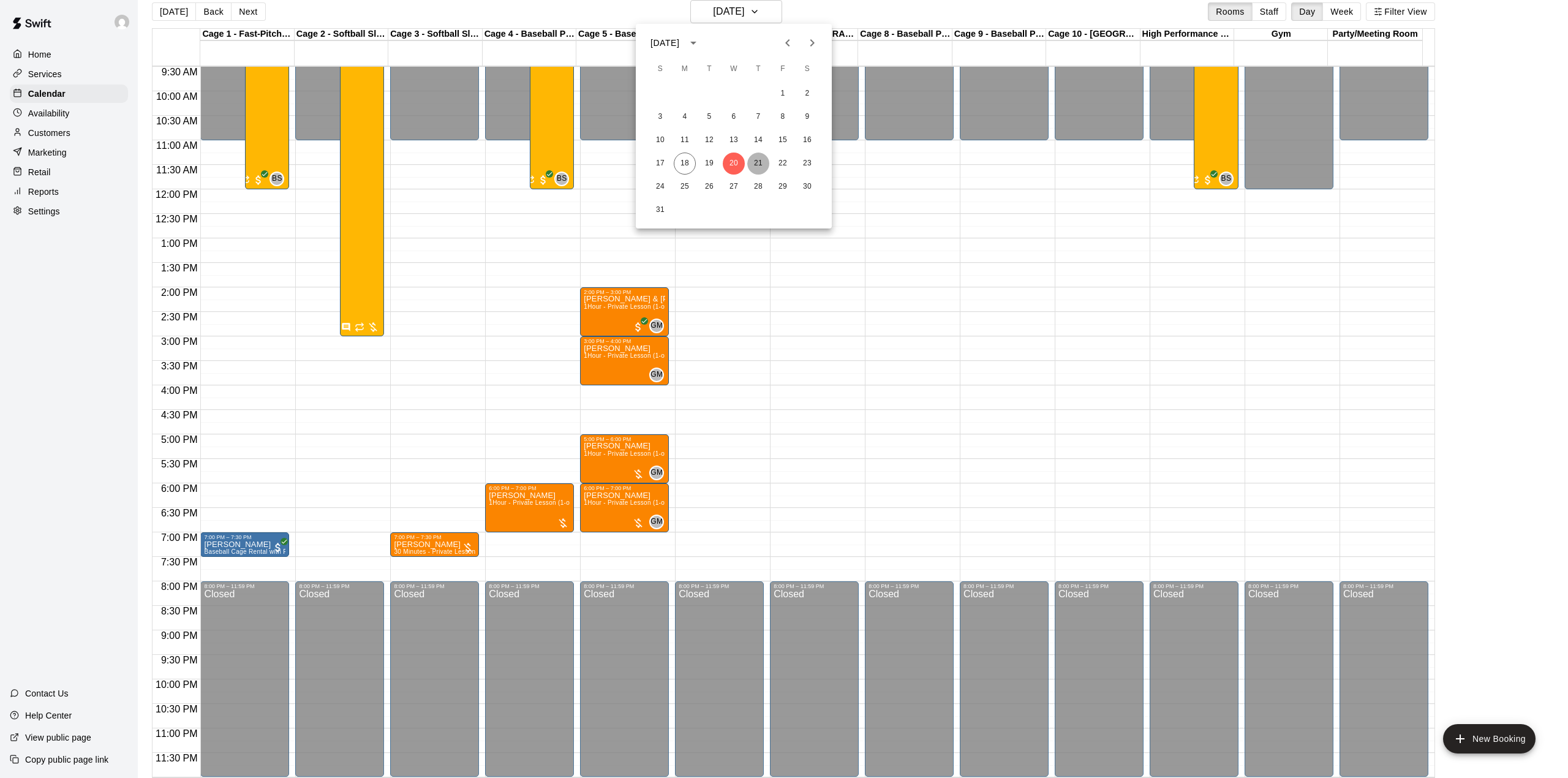
click at [753, 157] on button "21" at bounding box center [759, 164] width 22 height 22
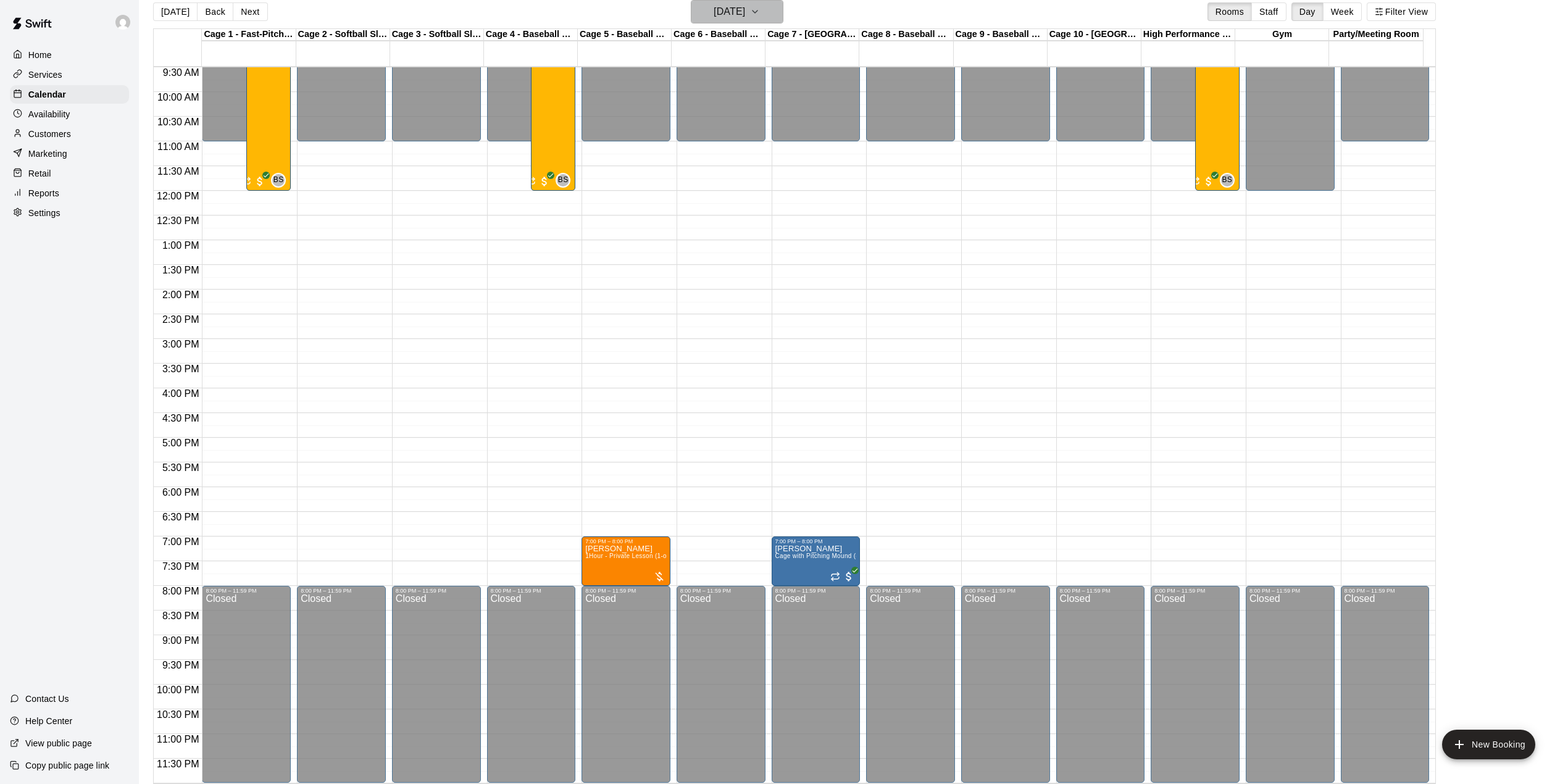
click at [714, 15] on h6 "[DATE]" at bounding box center [729, 12] width 31 height 18
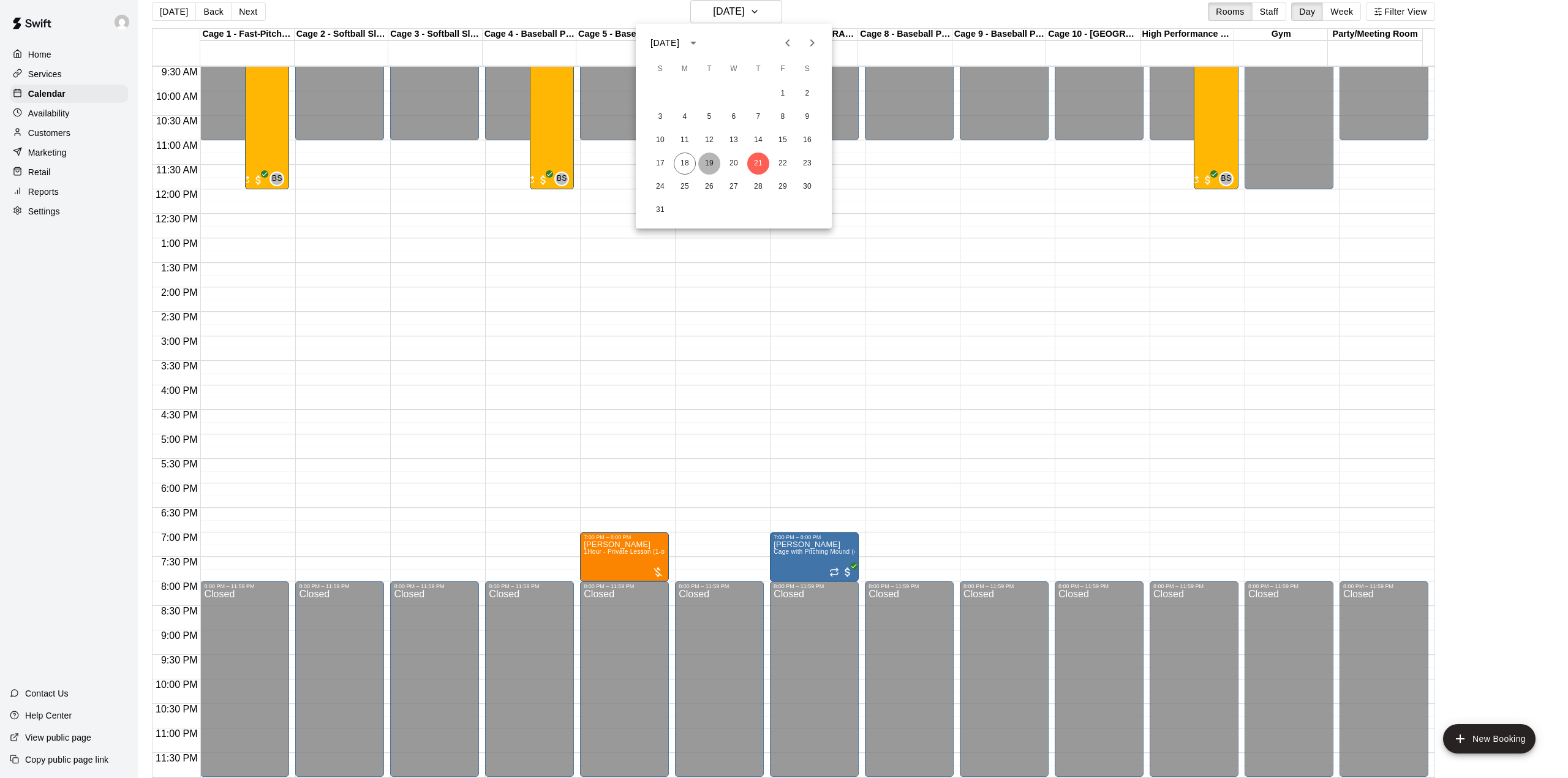
click at [708, 160] on button "19" at bounding box center [709, 164] width 22 height 22
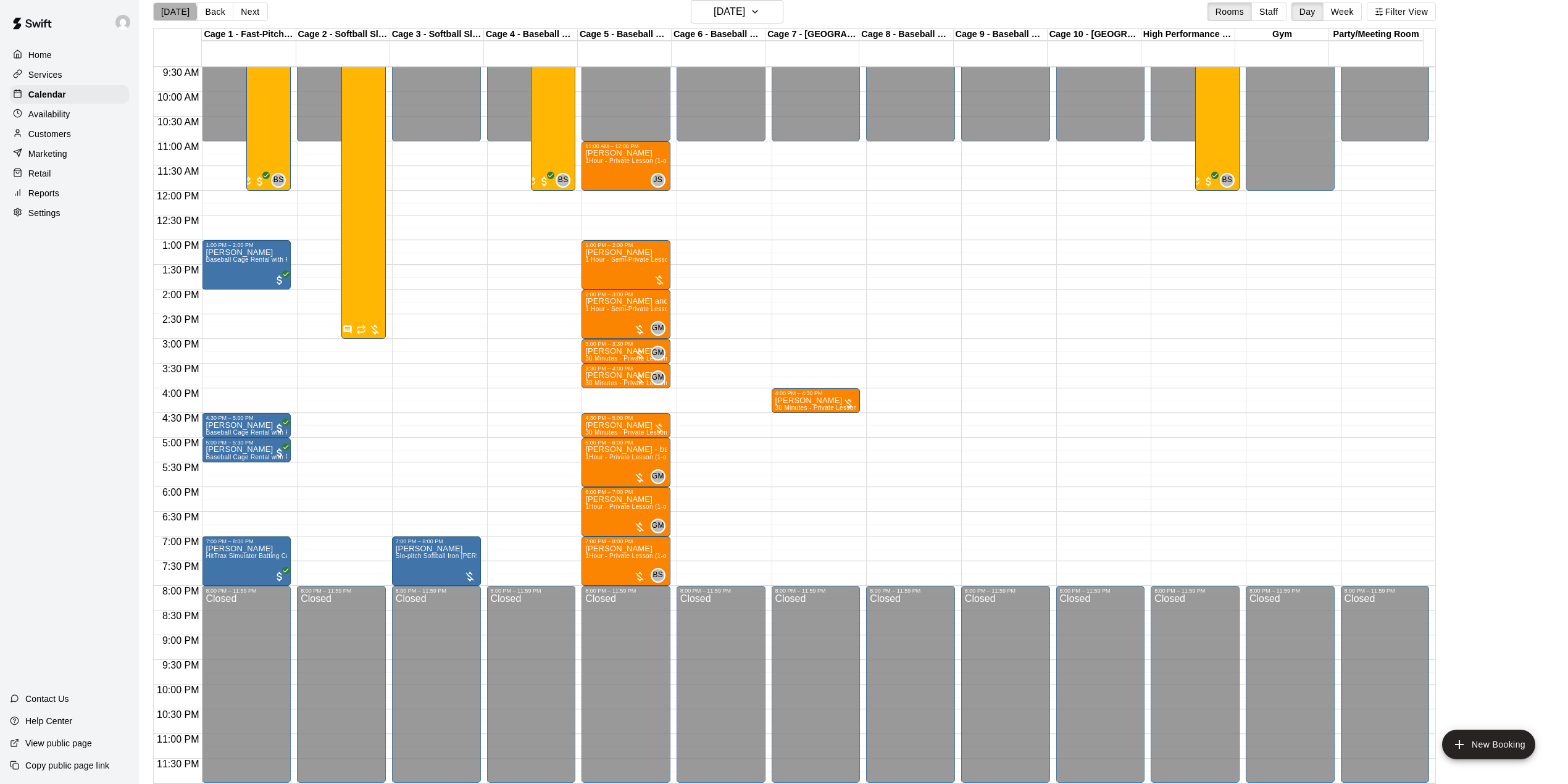
click at [174, 11] on button "[DATE]" at bounding box center [175, 11] width 45 height 18
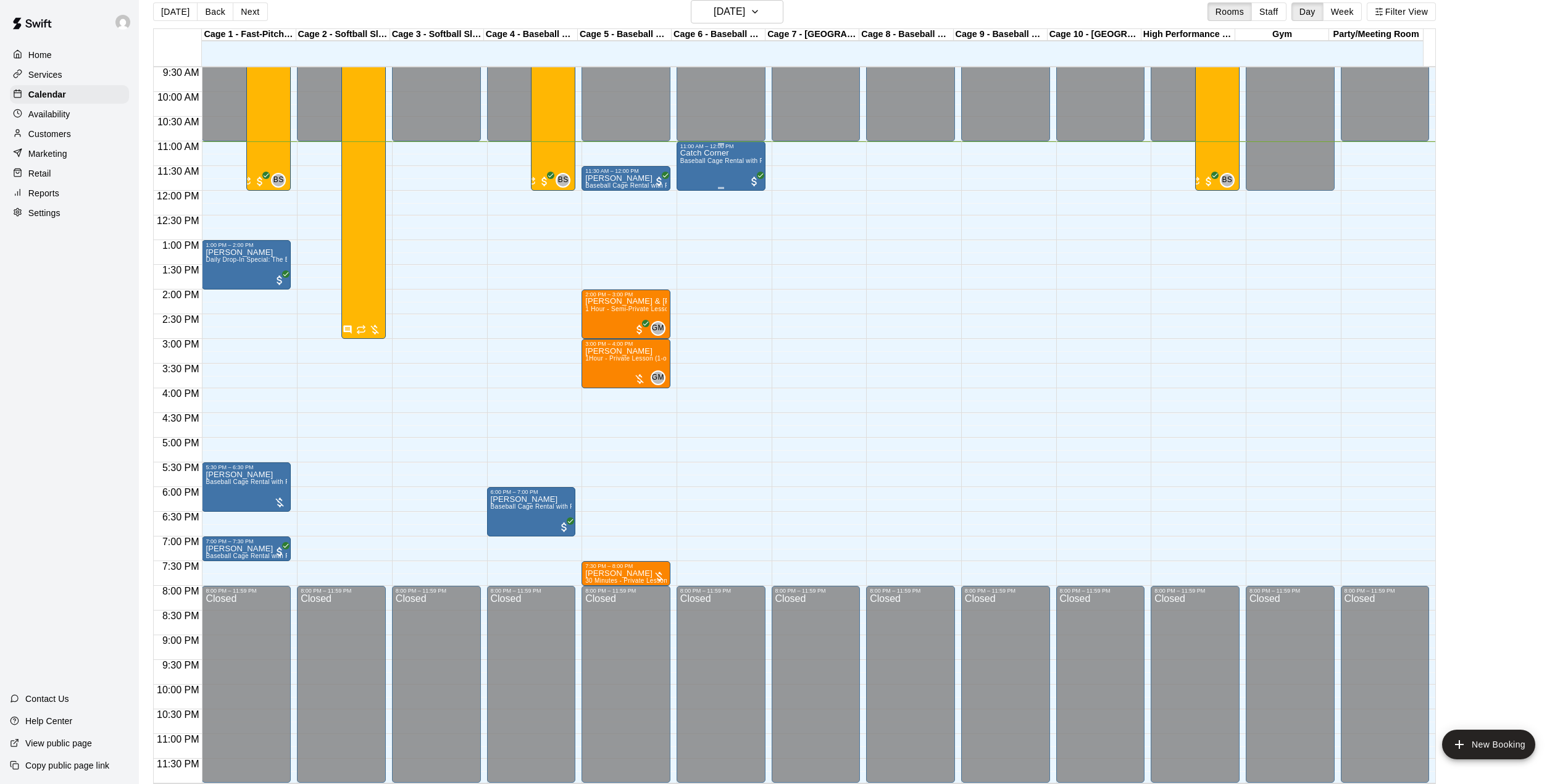
click at [710, 157] on div "Catch Corner Baseball Cage Rental with Pitching Machine (4 People Maximum!)" at bounding box center [721, 542] width 82 height 784
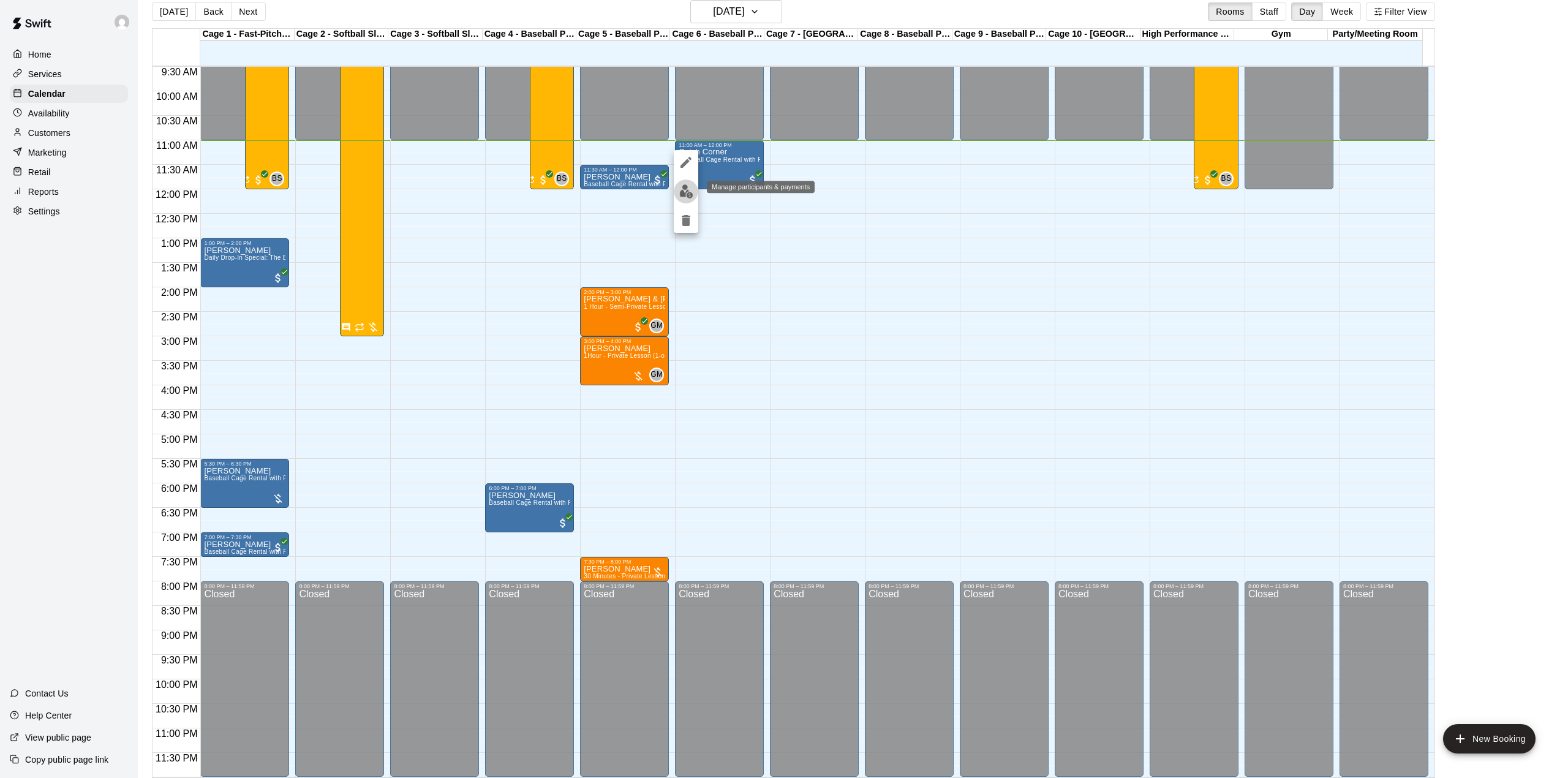
click at [682, 194] on img "edit" at bounding box center [686, 191] width 14 height 14
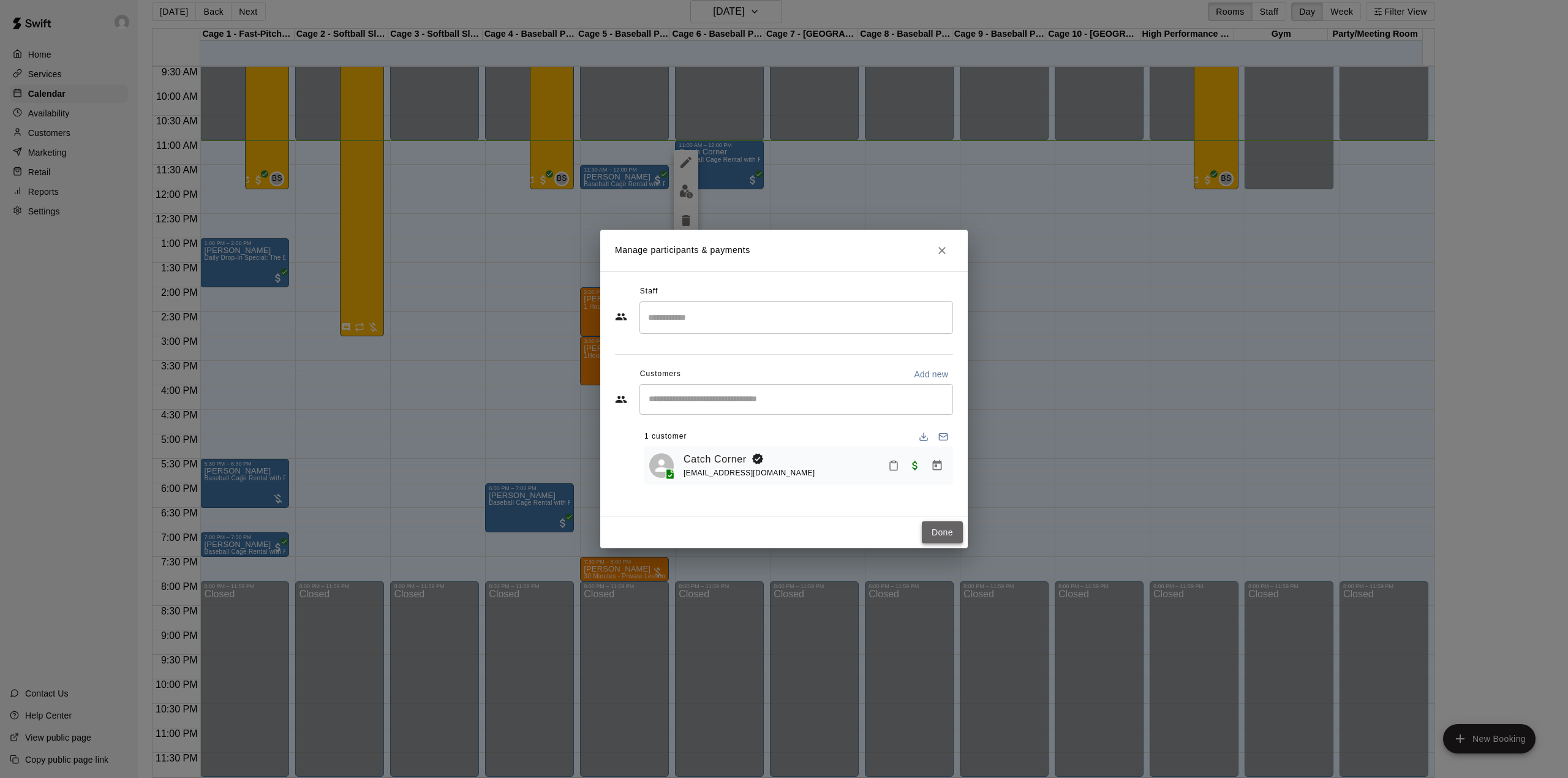
click at [948, 530] on button "Done" at bounding box center [943, 533] width 41 height 23
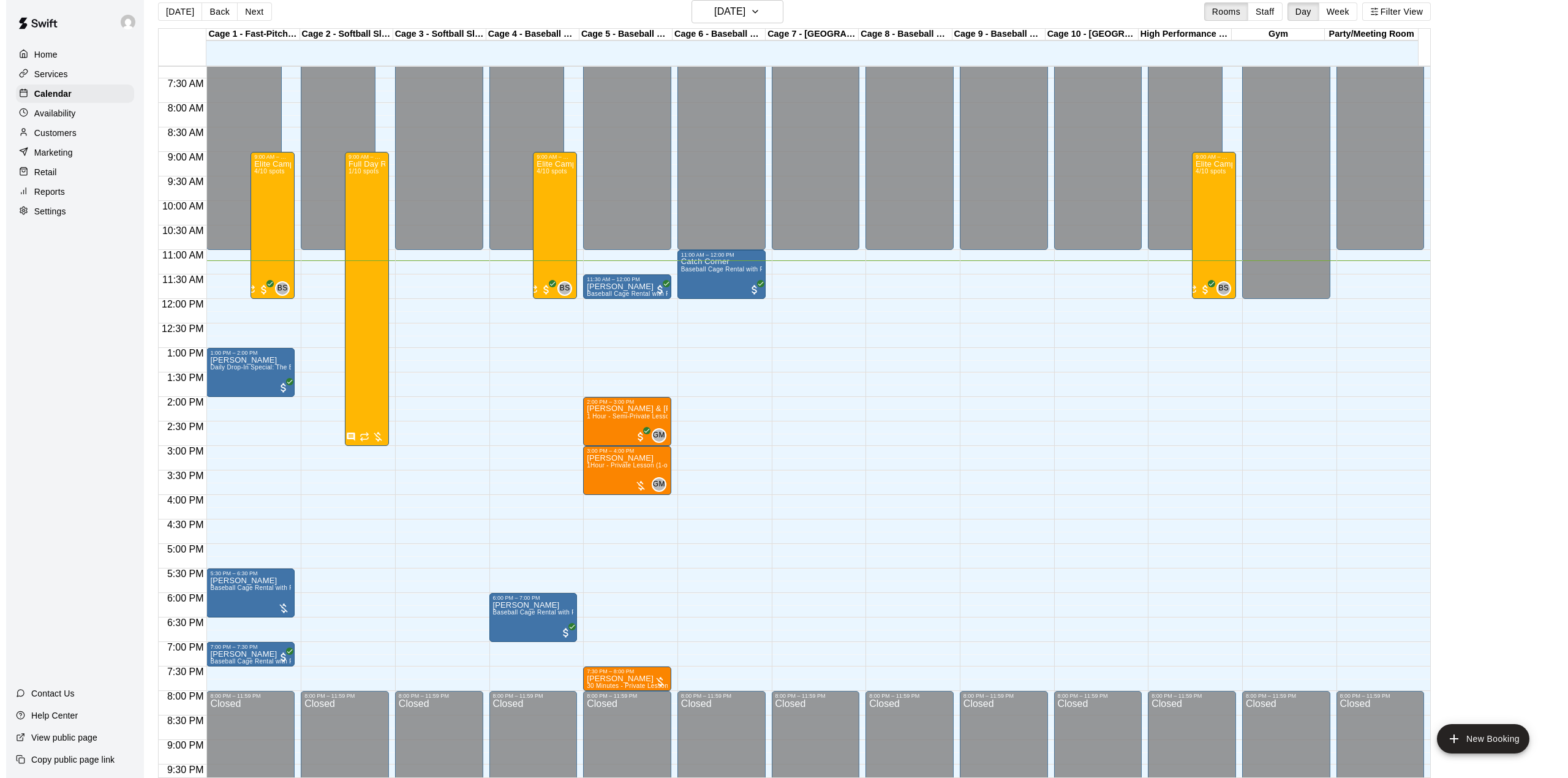
scroll to position [437, 0]
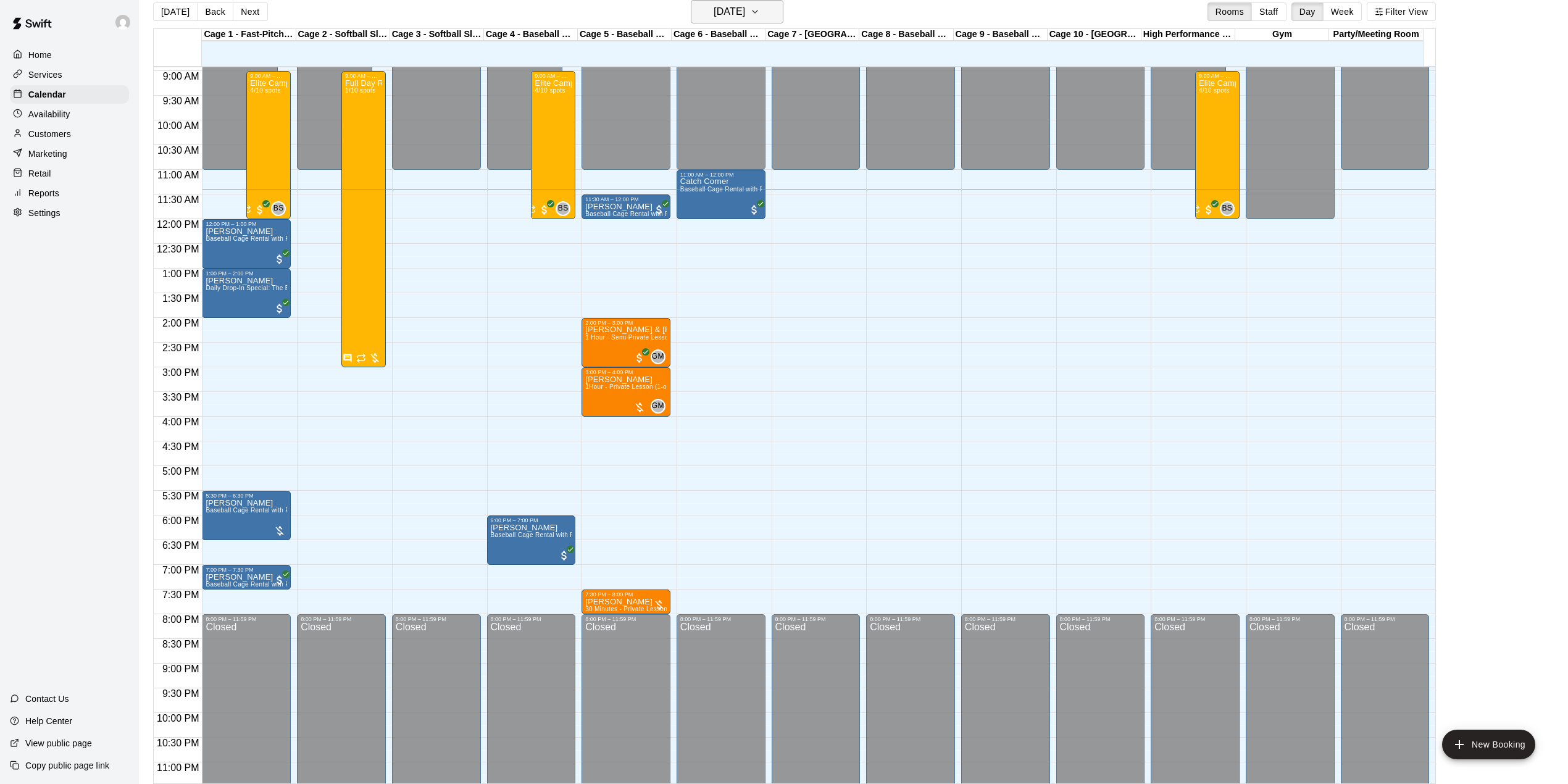
click at [746, 10] on h6 "[DATE]" at bounding box center [729, 12] width 31 height 18
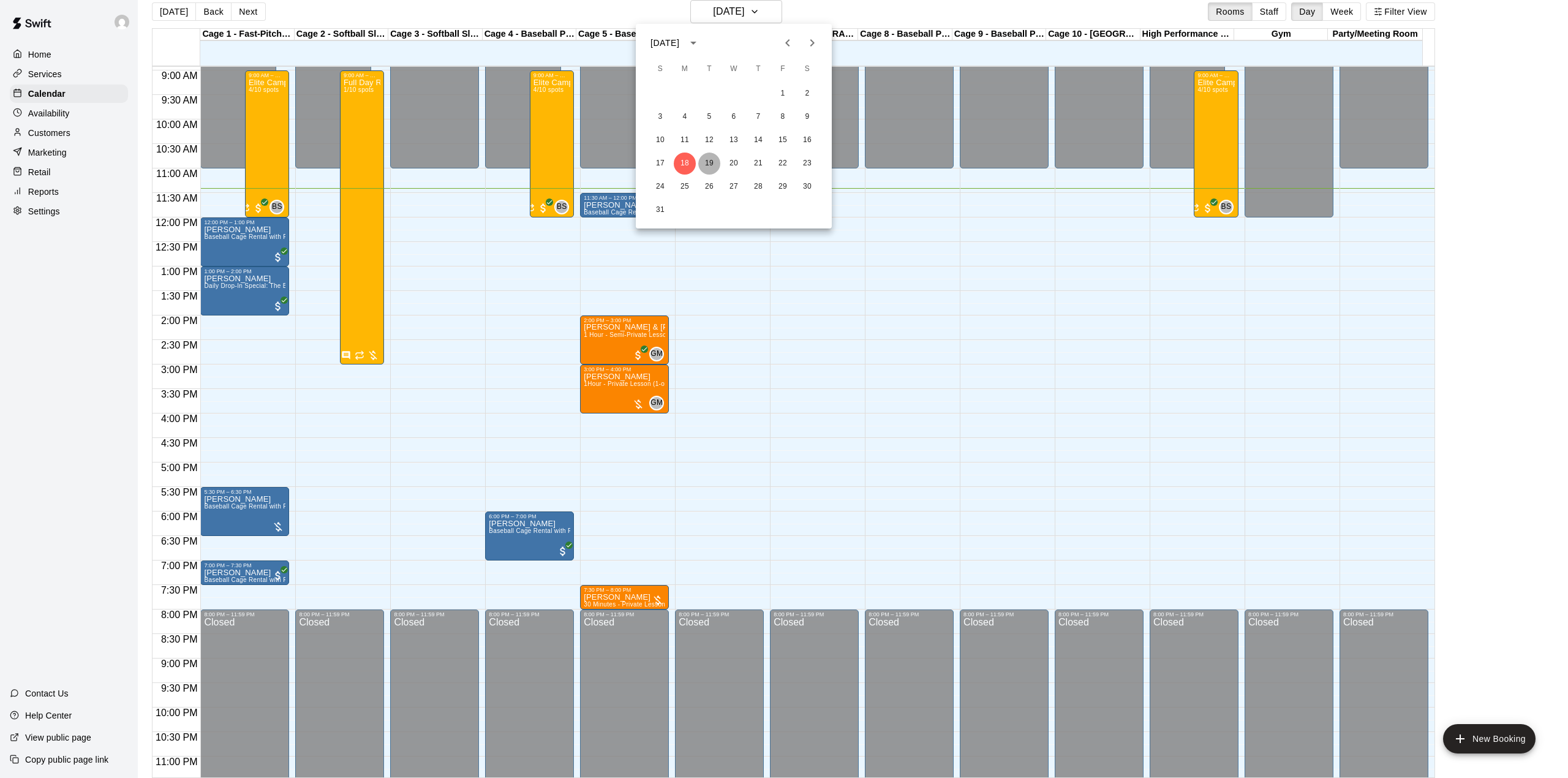
click at [708, 163] on button "19" at bounding box center [709, 164] width 22 height 22
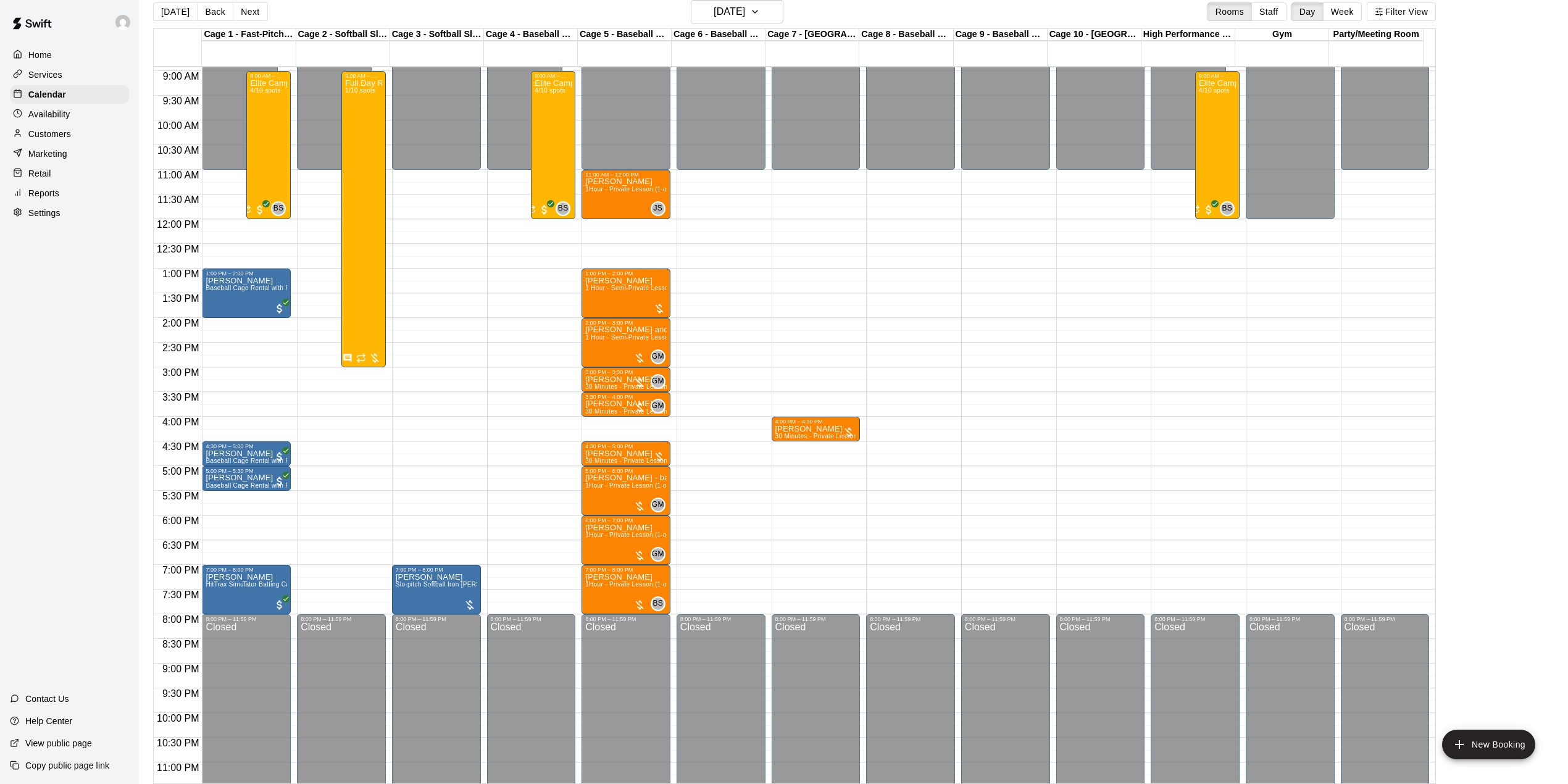
click at [630, 250] on div "12:00 AM – 11:00 AM Closed 11:00 AM – 12:00 PM [PERSON_NAME] 1Hour - Private Le…" at bounding box center [626, 219] width 89 height 1186
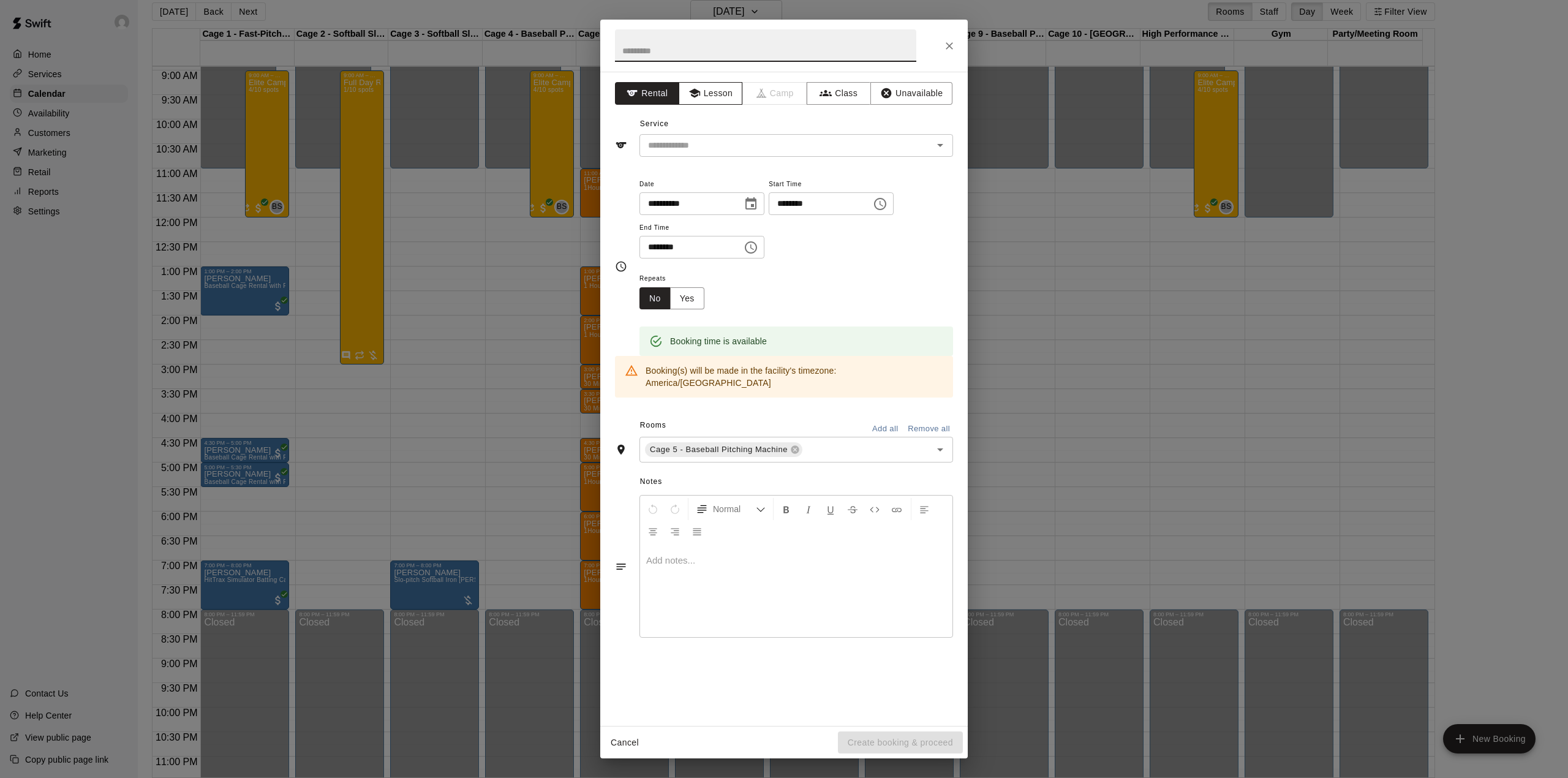
click at [715, 96] on button "Lesson" at bounding box center [710, 93] width 64 height 23
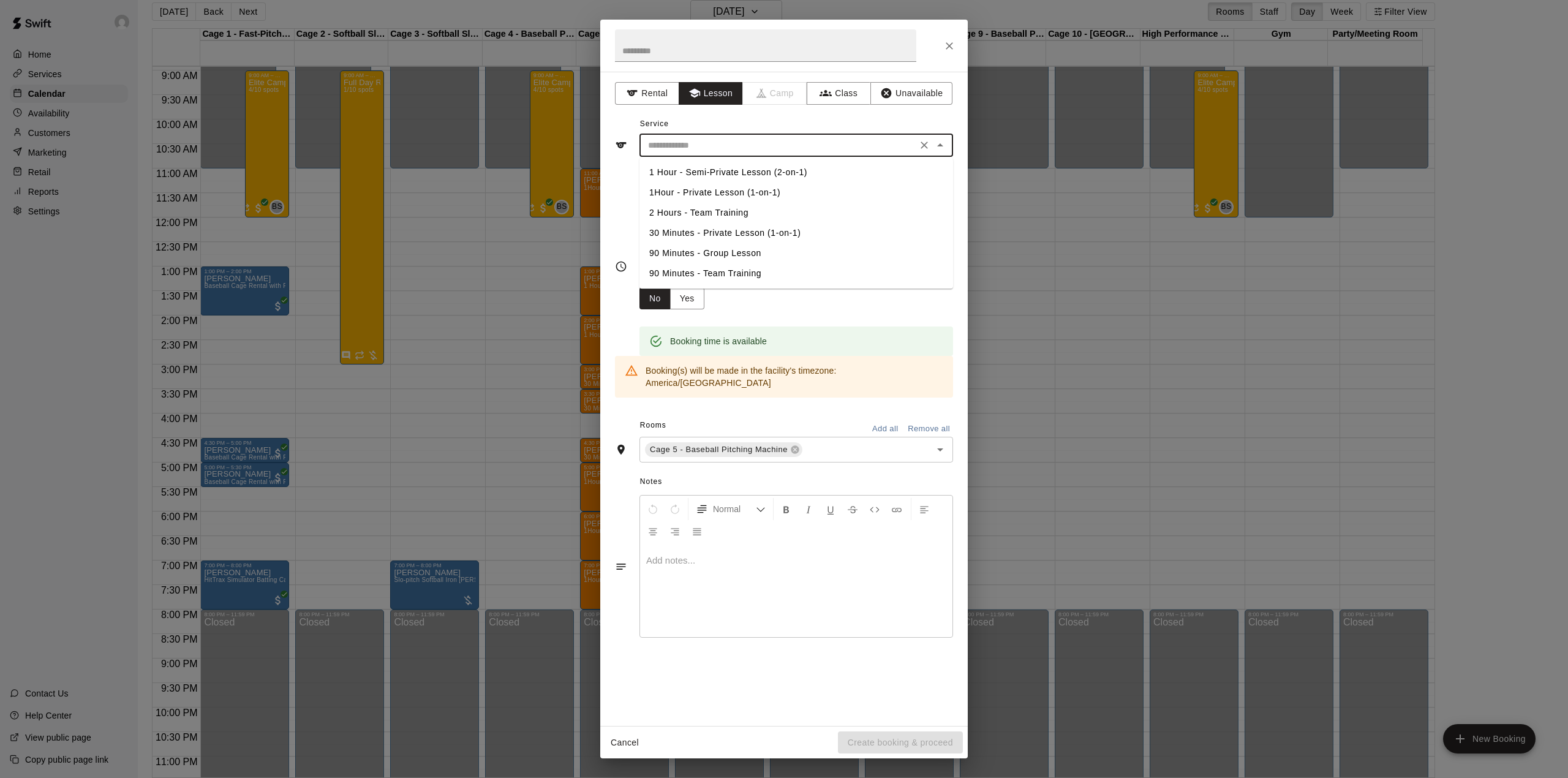
click at [747, 152] on input "text" at bounding box center [778, 145] width 270 height 15
click at [718, 229] on li "30 Minutes - Private Lesson (1-on-1)" at bounding box center [796, 233] width 313 height 20
type input "**********"
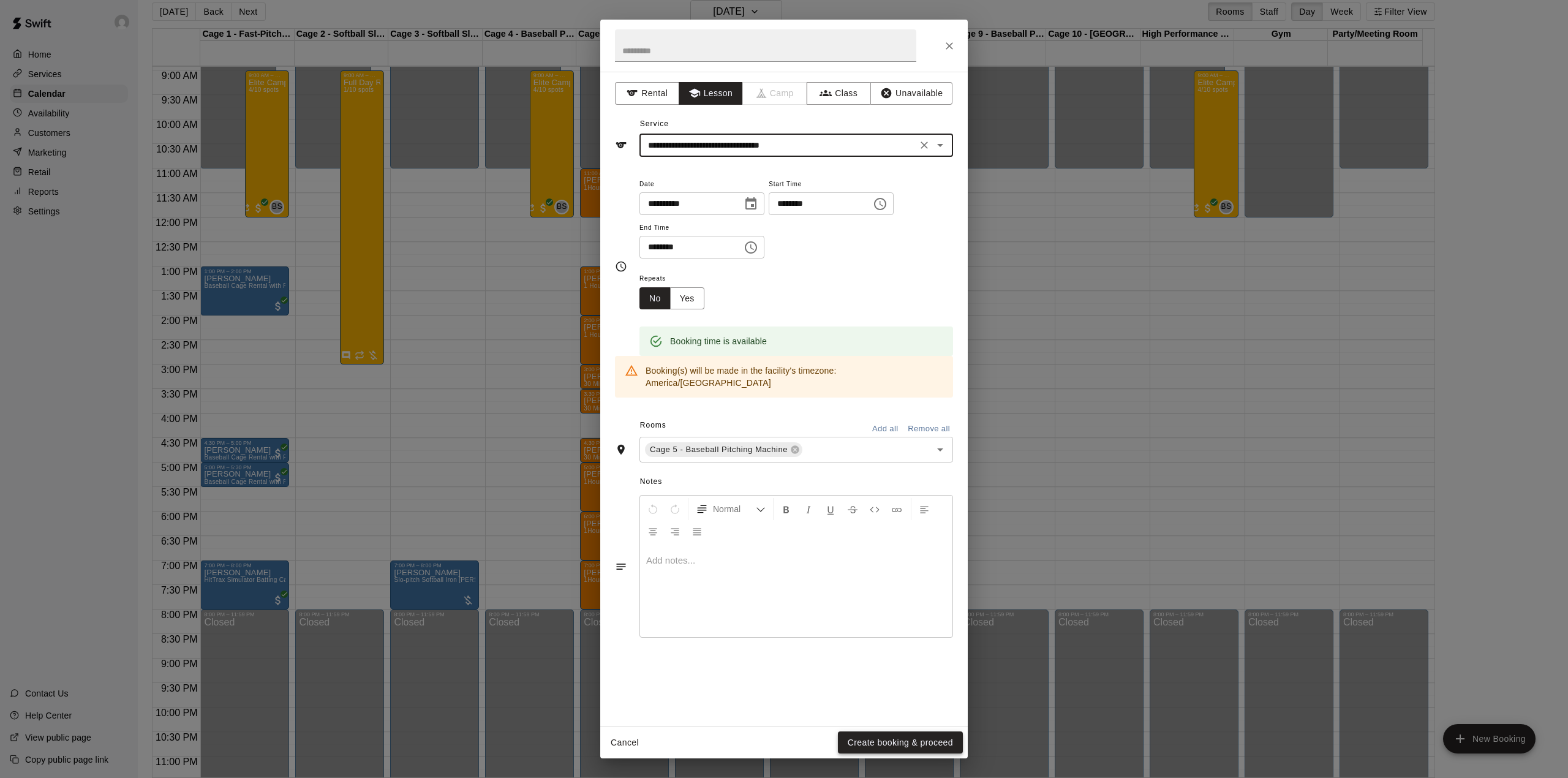
click at [906, 741] on button "Create booking & proceed" at bounding box center [900, 743] width 125 height 23
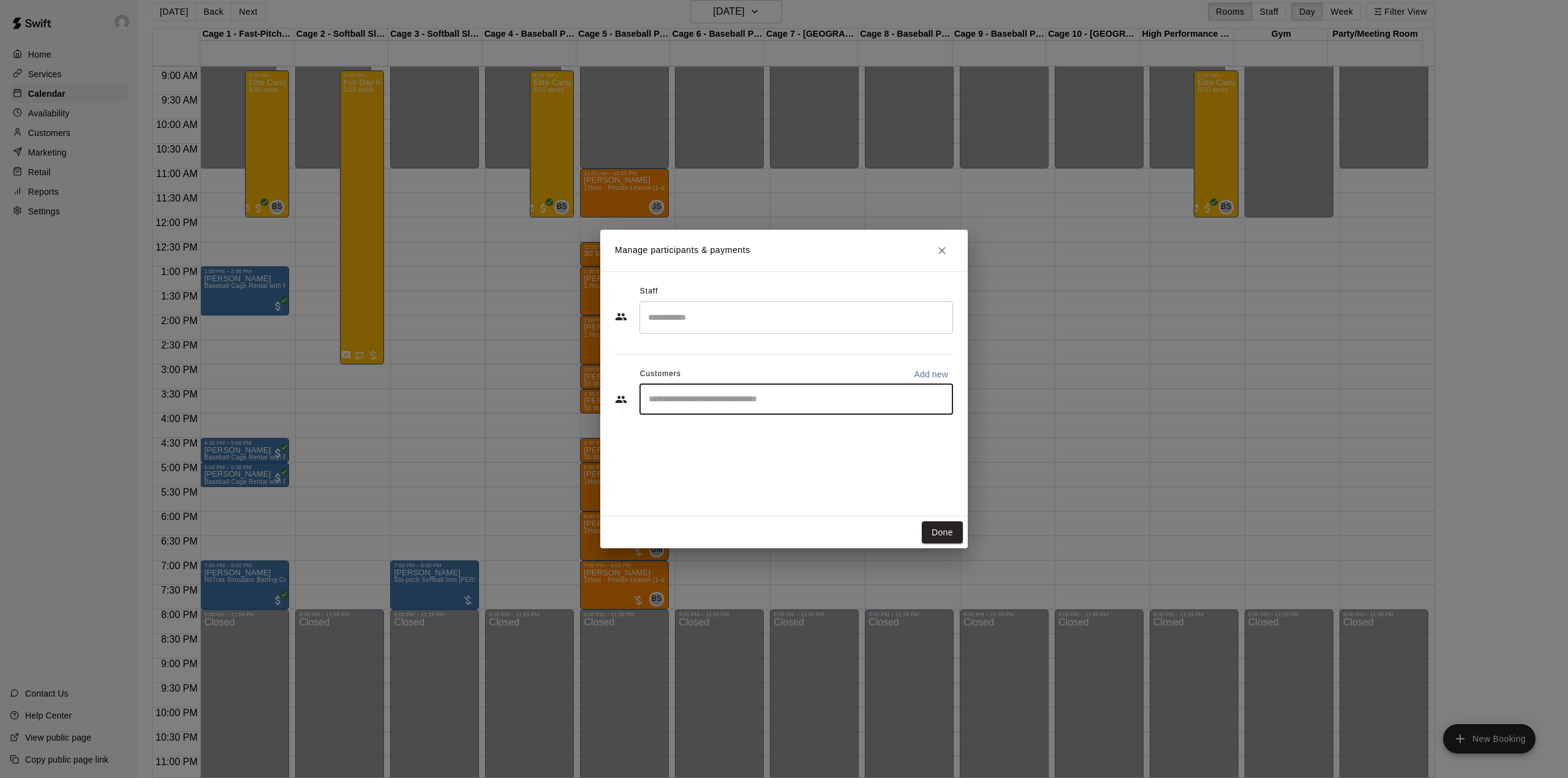
click at [688, 403] on input "Start typing to search customers..." at bounding box center [796, 399] width 302 height 12
type input "********"
click at [726, 435] on div "[PERSON_NAME] [EMAIL_ADDRESS][DOMAIN_NAME]" at bounding box center [740, 434] width 132 height 26
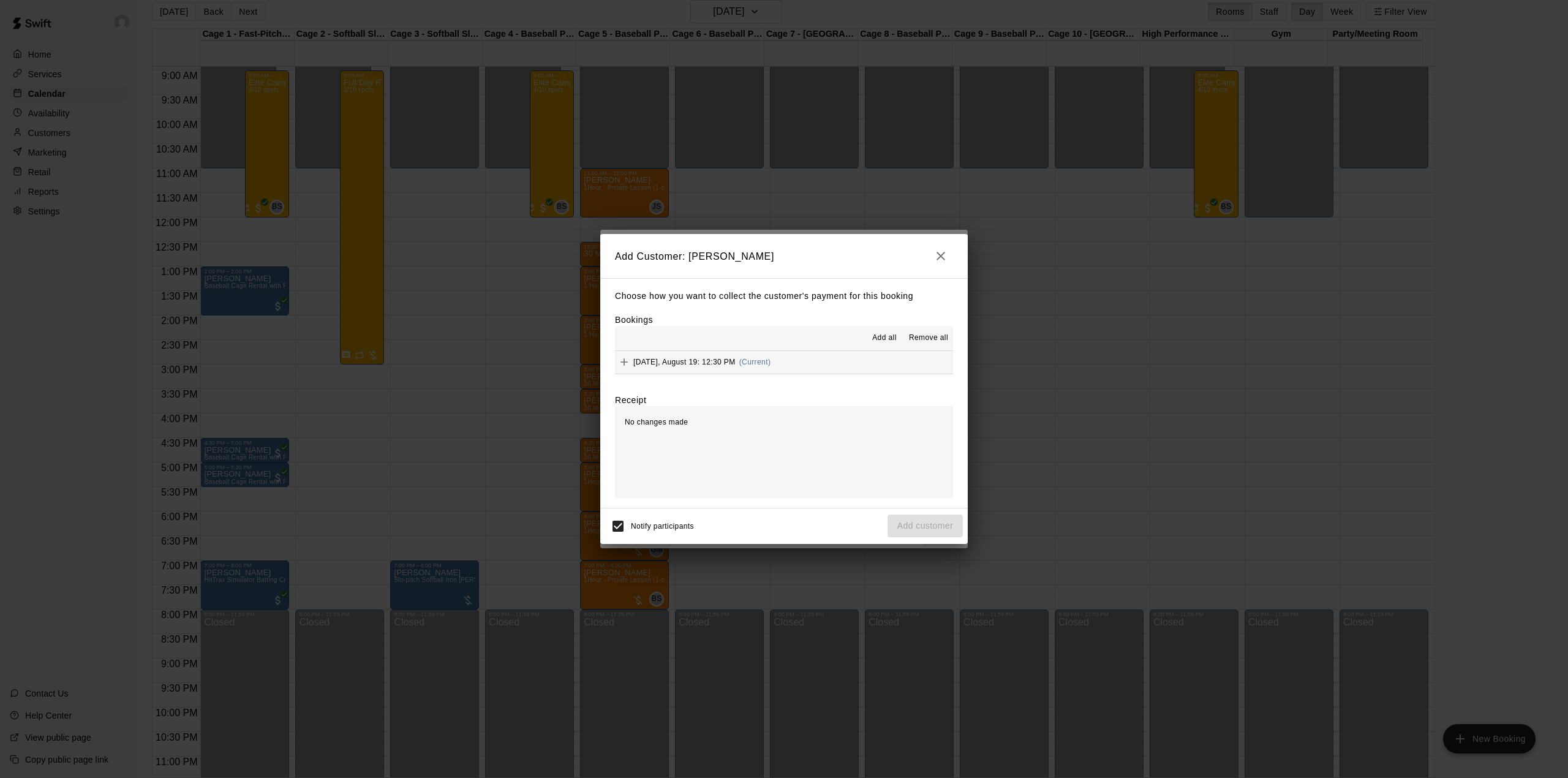
click at [878, 334] on span "Add all" at bounding box center [884, 337] width 25 height 12
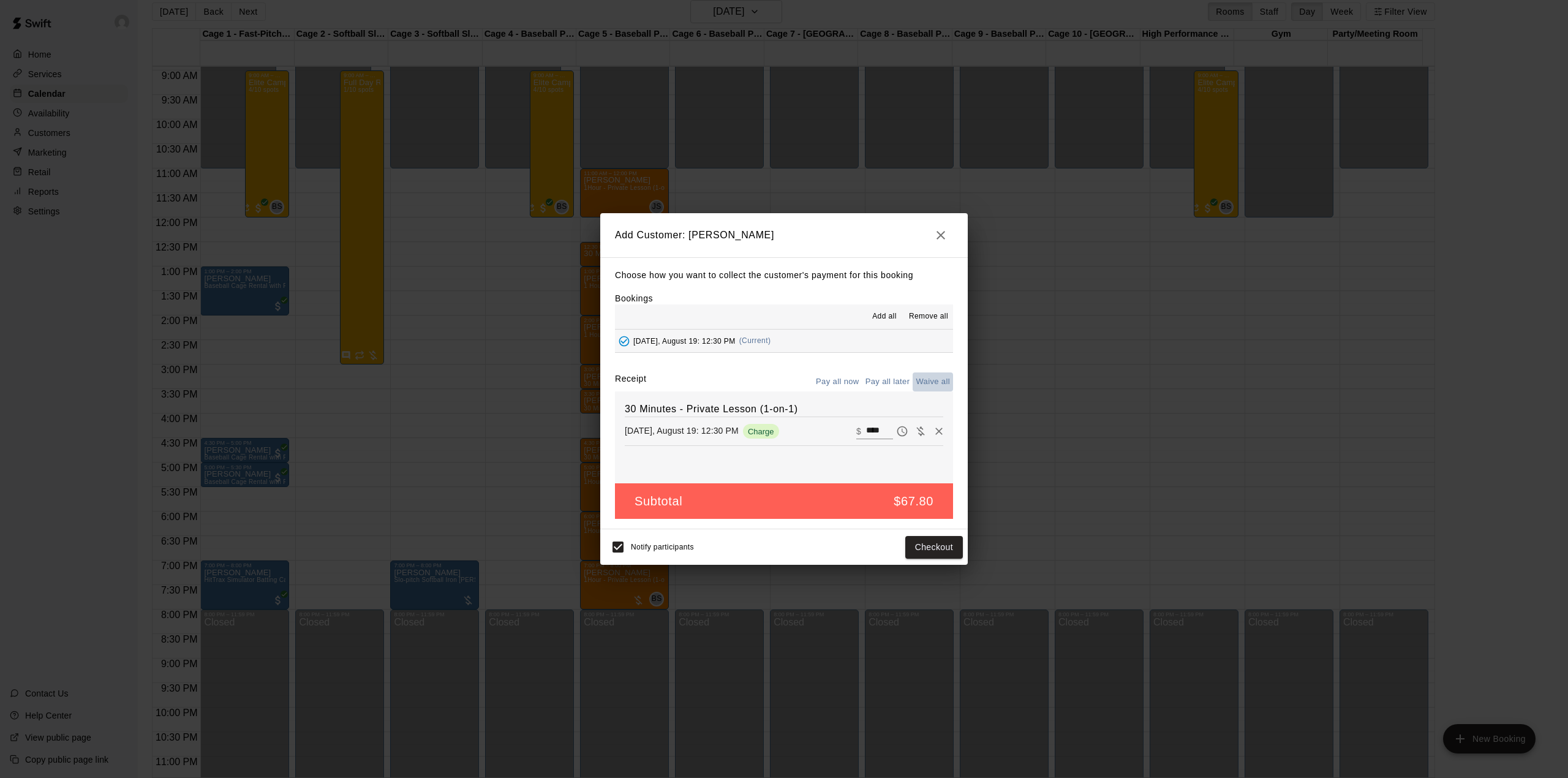
click at [927, 377] on button "Waive all" at bounding box center [932, 382] width 40 height 19
type input "*"
click at [931, 547] on button "Add customer" at bounding box center [924, 547] width 75 height 23
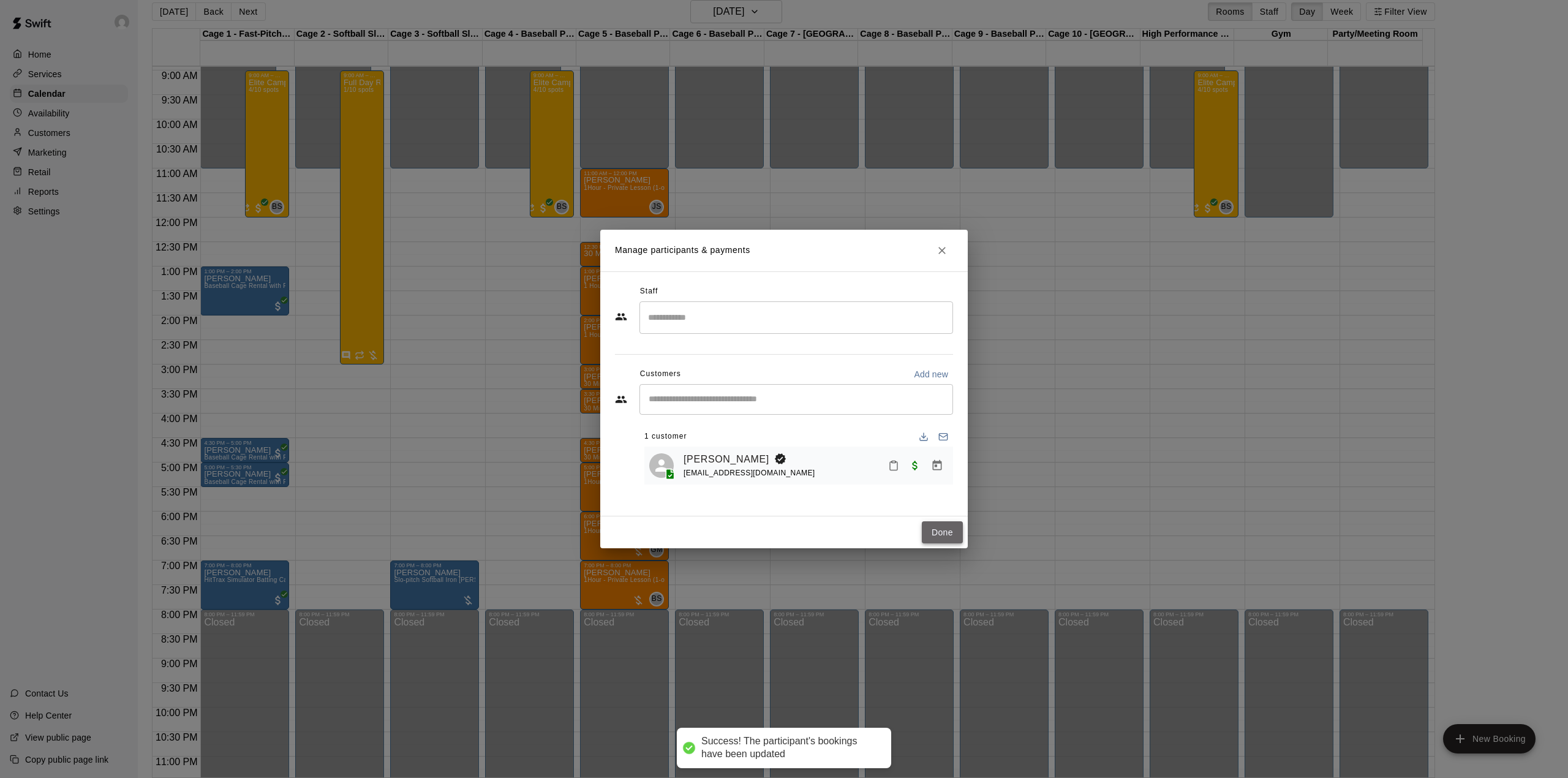
click at [940, 526] on button "Done" at bounding box center [943, 533] width 41 height 23
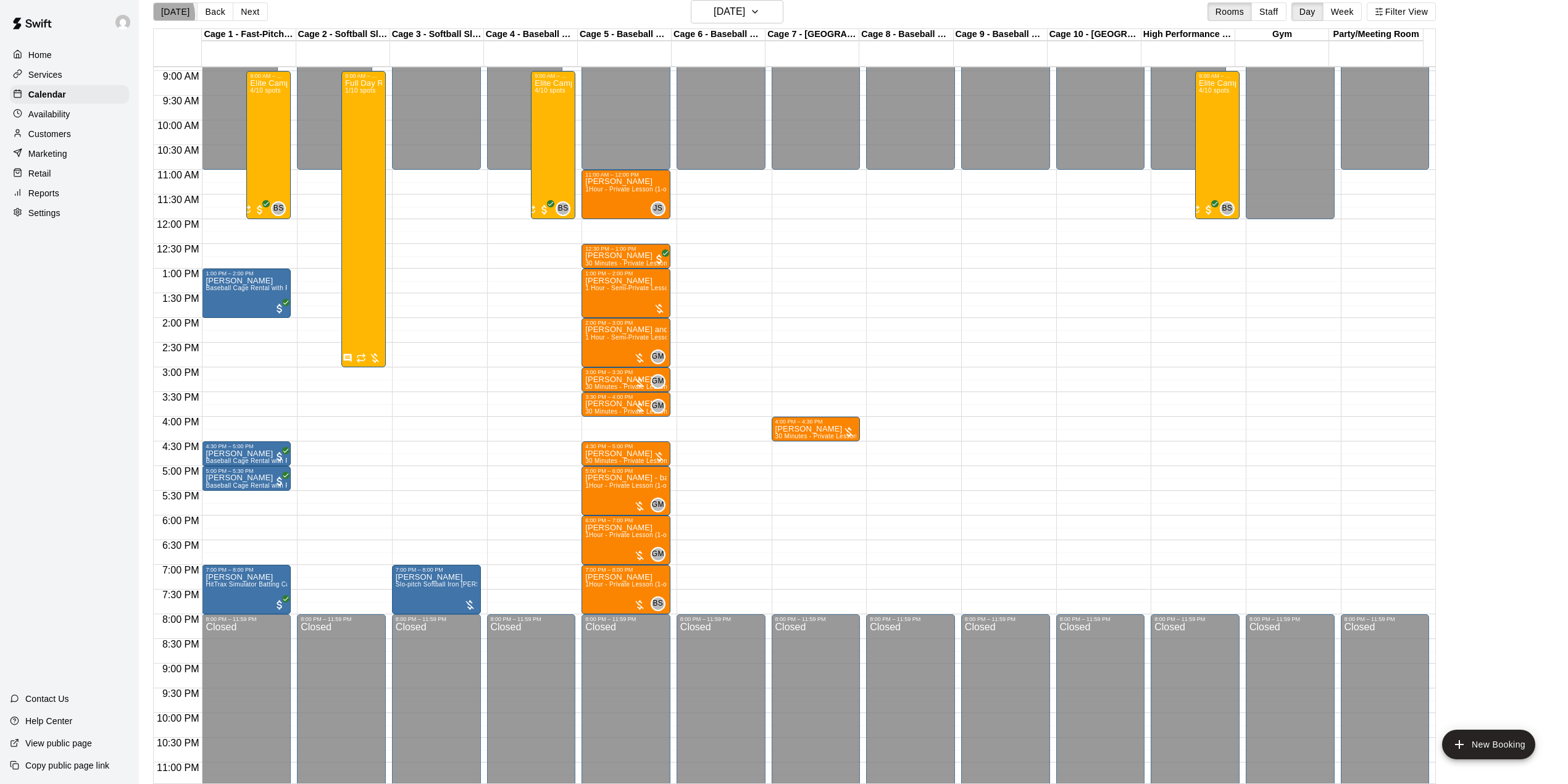
click at [158, 15] on button "[DATE]" at bounding box center [175, 11] width 45 height 18
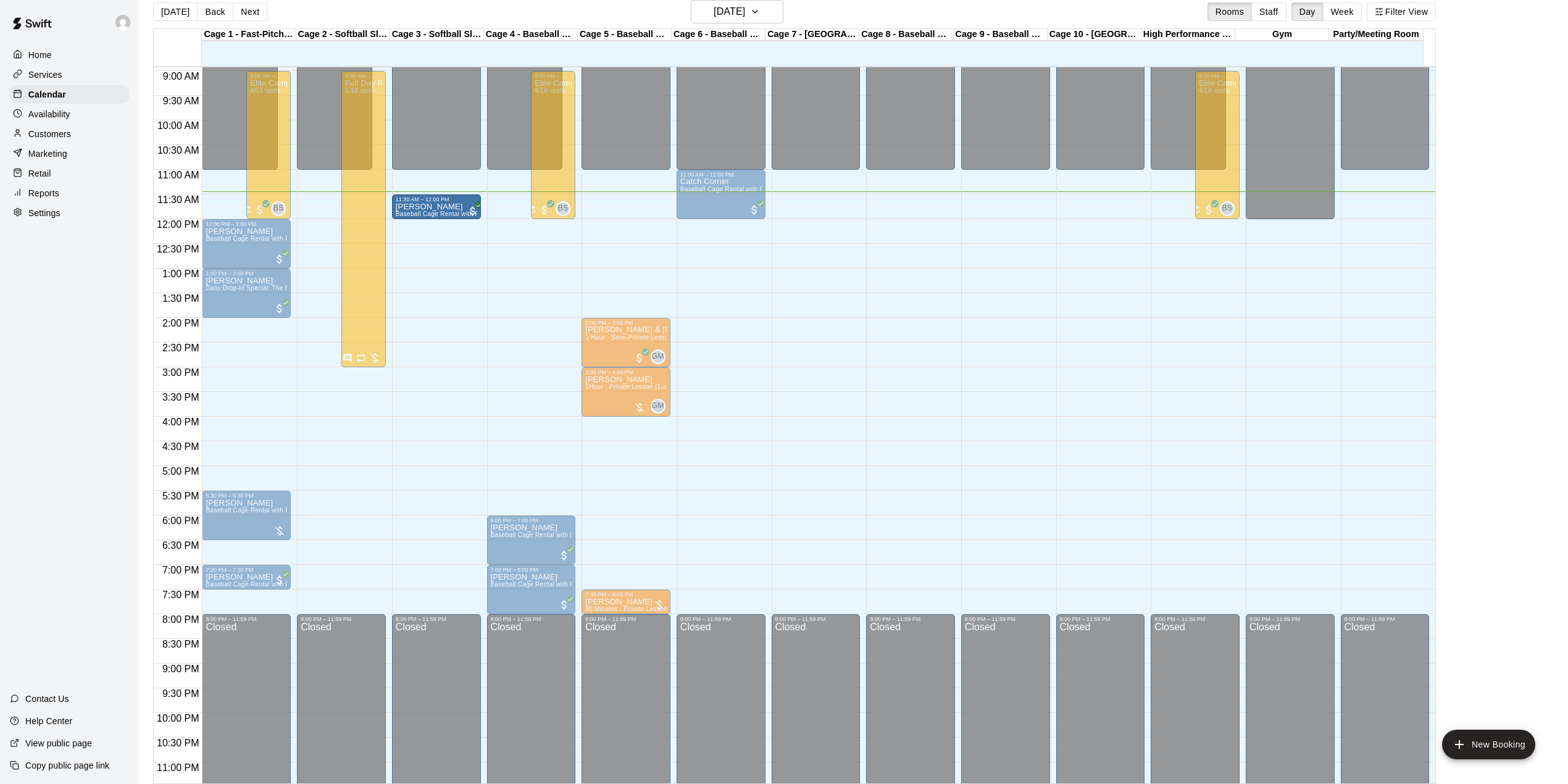
drag, startPoint x: 631, startPoint y: 205, endPoint x: 459, endPoint y: 208, distance: 172.0
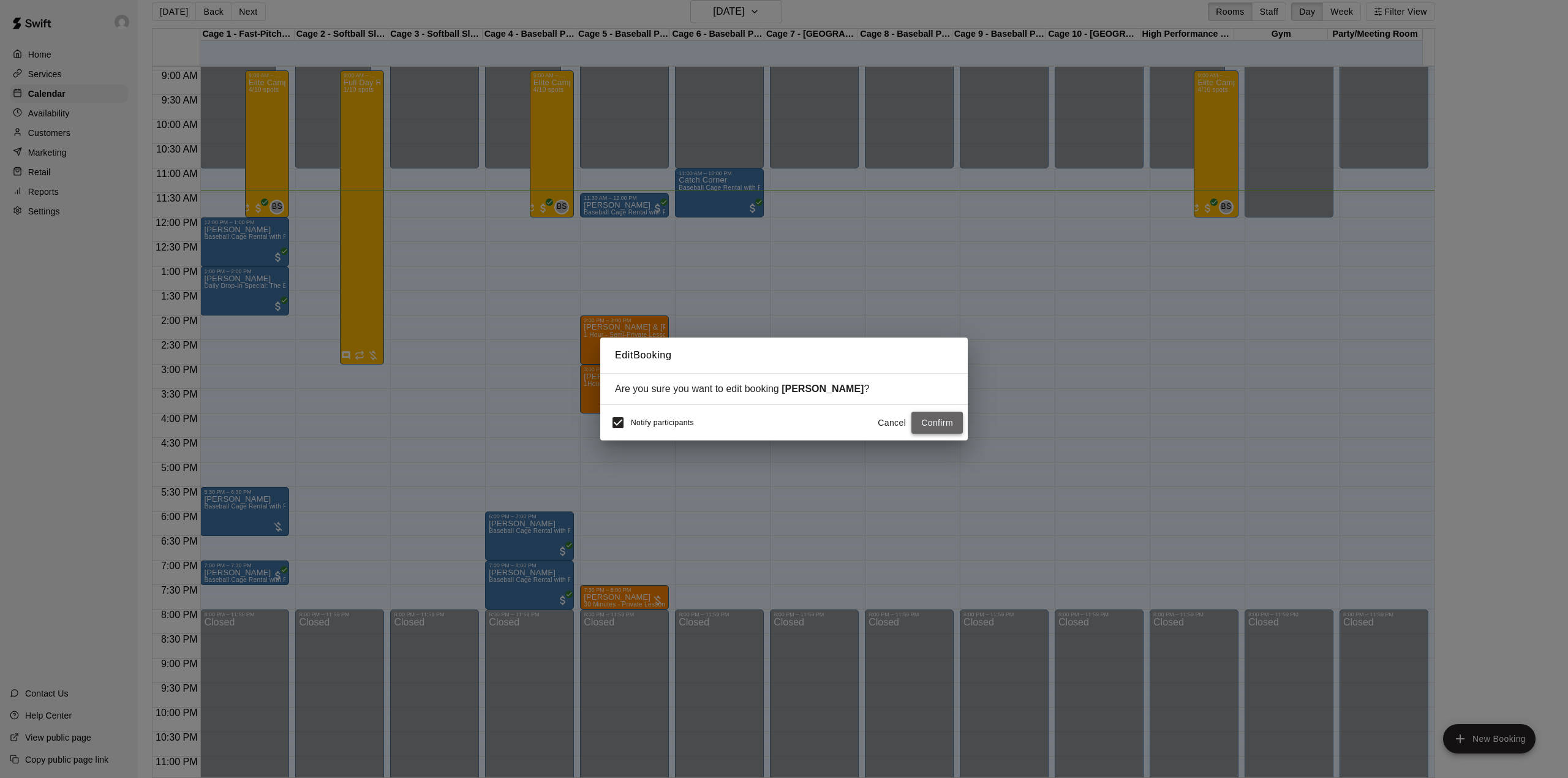
click at [943, 419] on button "Confirm" at bounding box center [936, 423] width 52 height 23
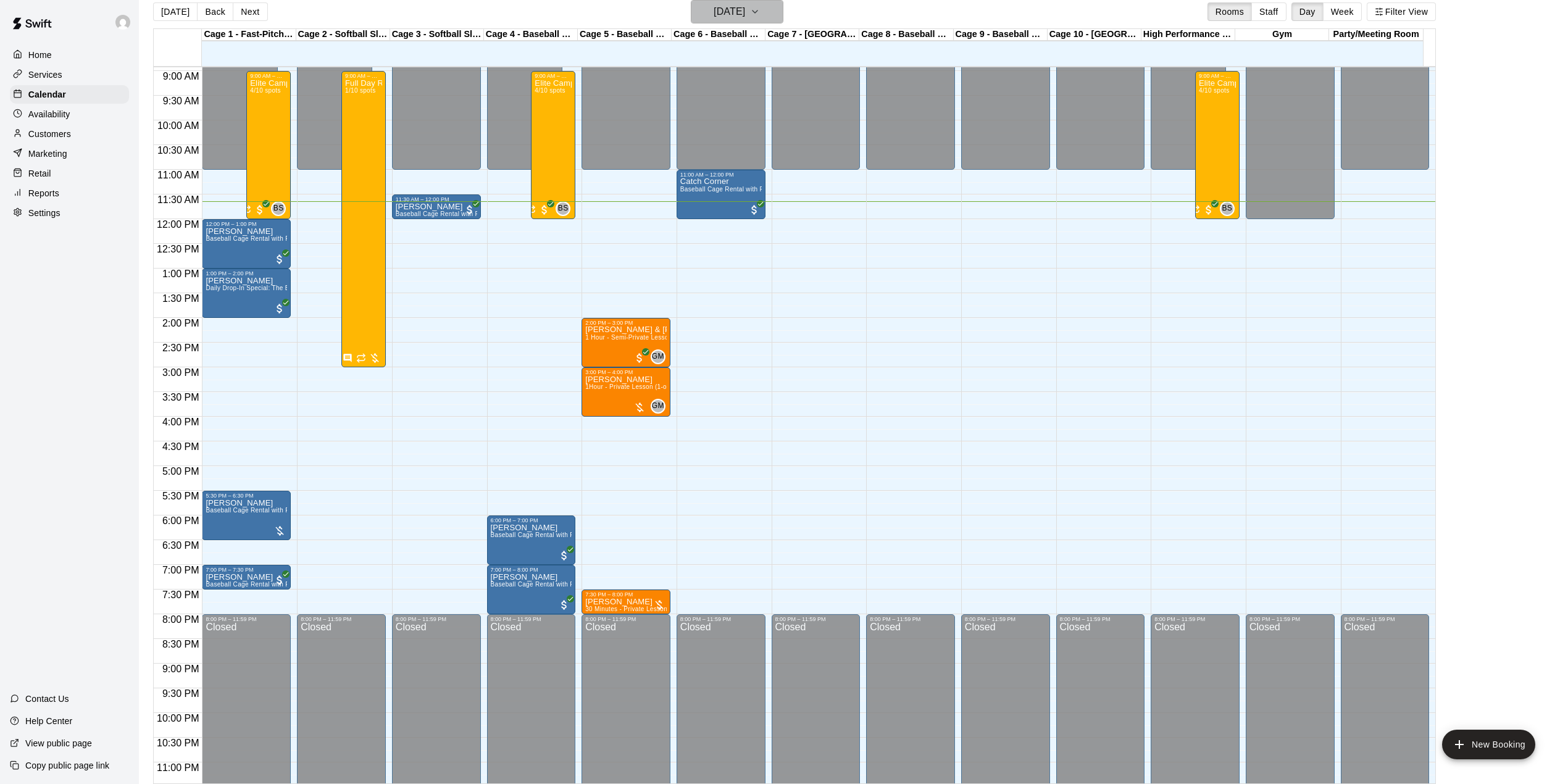
click at [760, 6] on icon "button" at bounding box center [755, 11] width 10 height 15
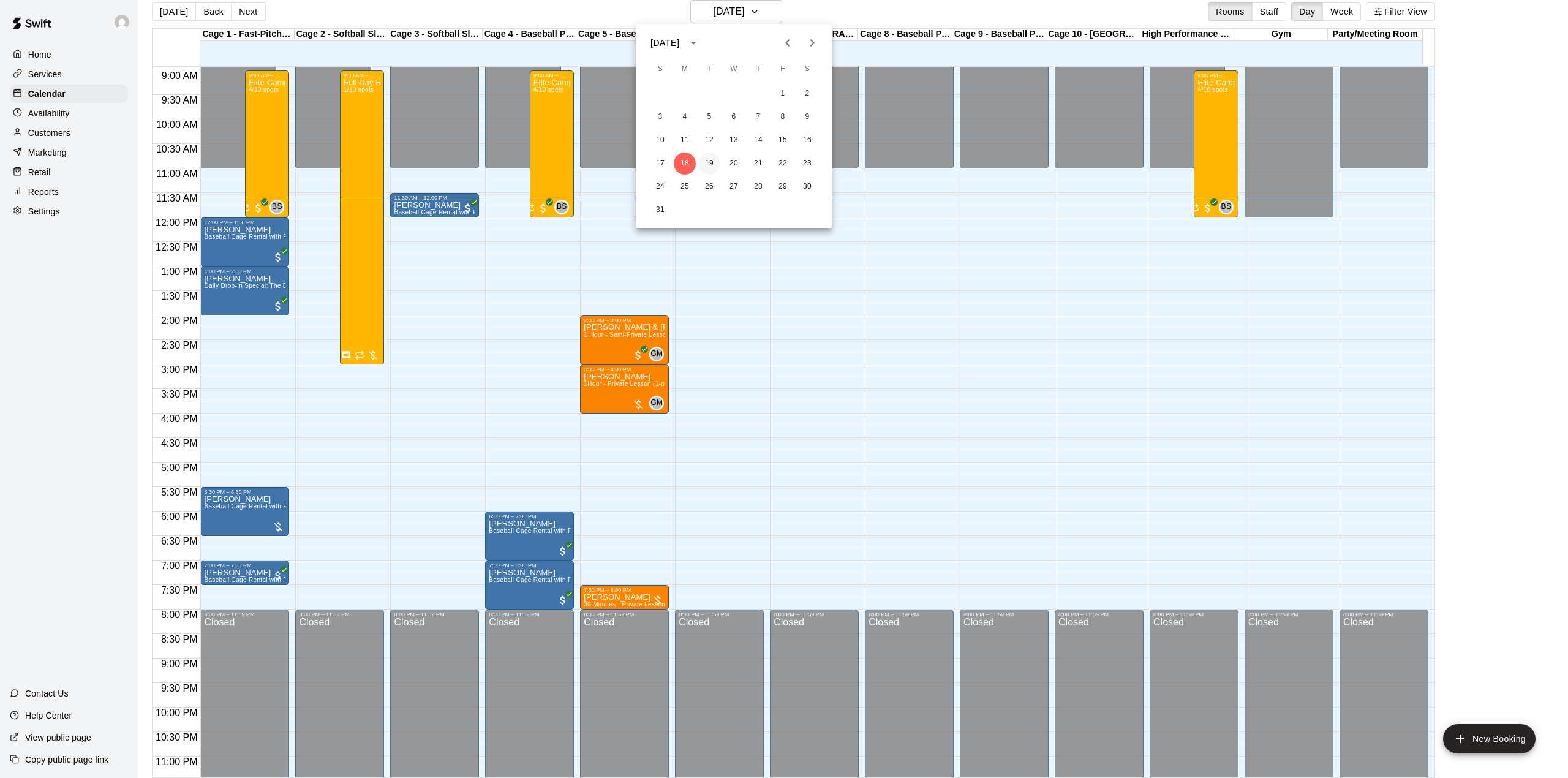
click at [714, 160] on button "19" at bounding box center [709, 164] width 22 height 22
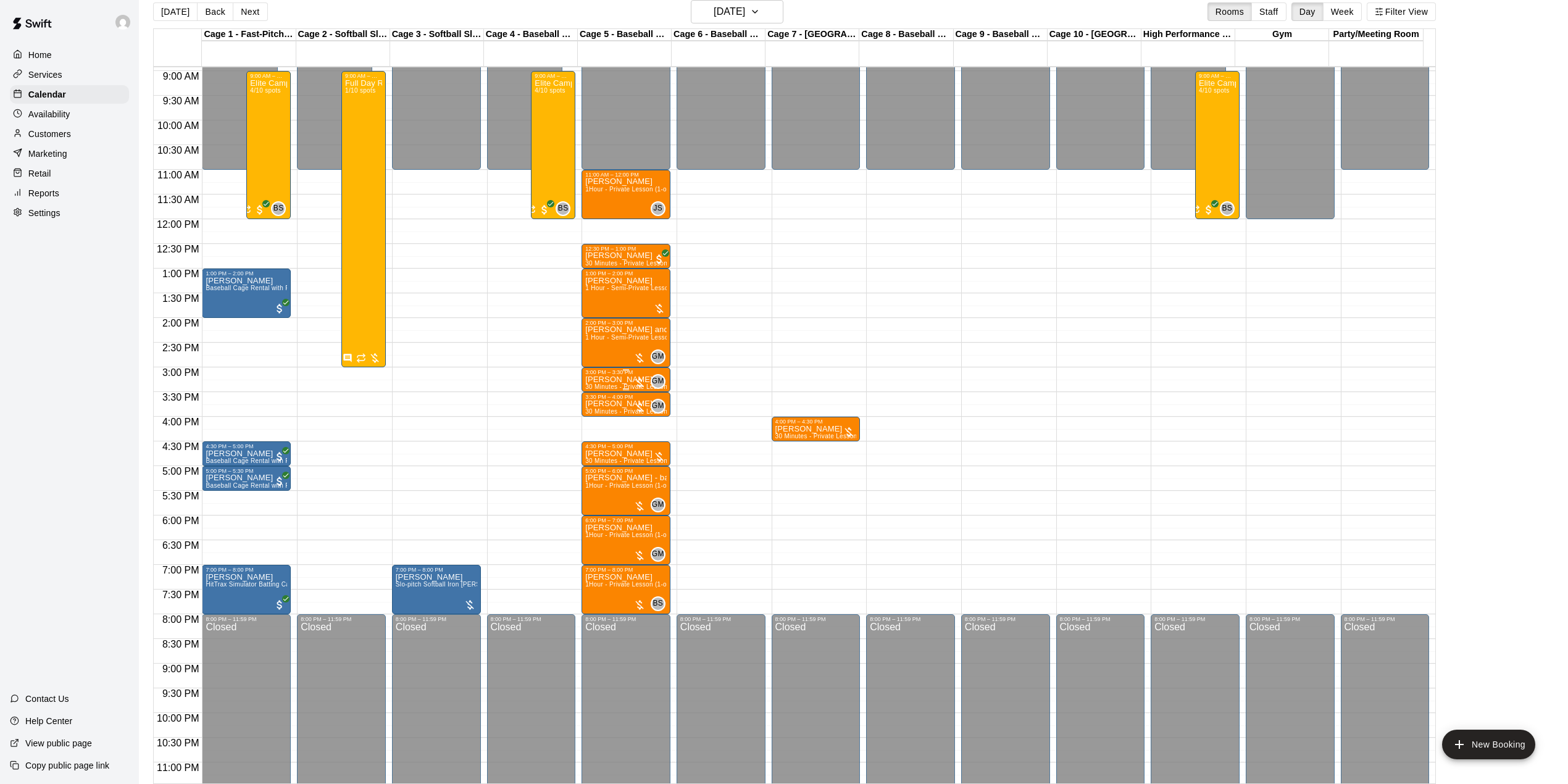
click at [640, 378] on div at bounding box center [639, 382] width 12 height 12
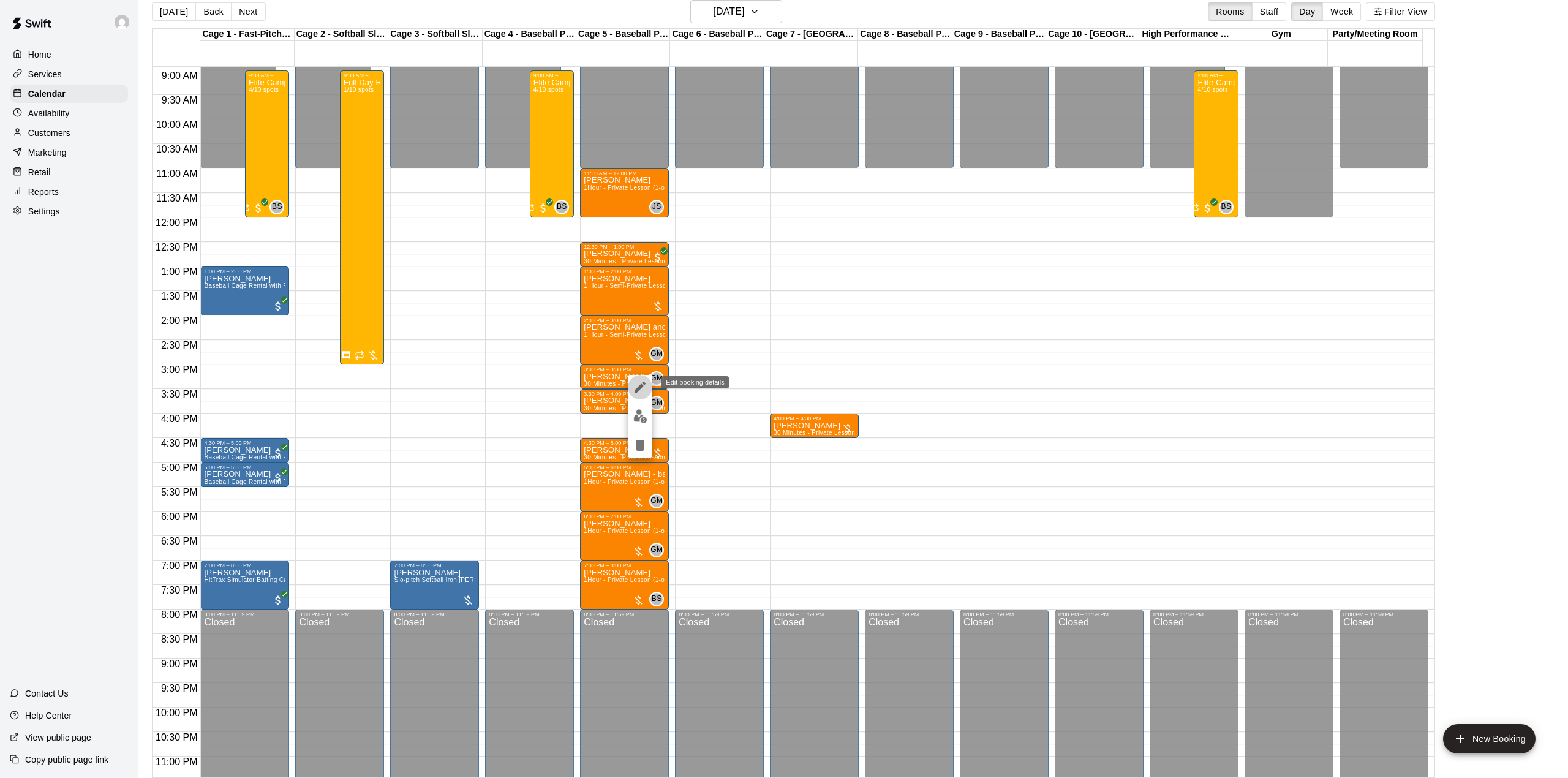
click at [637, 383] on icon "edit" at bounding box center [640, 387] width 15 height 15
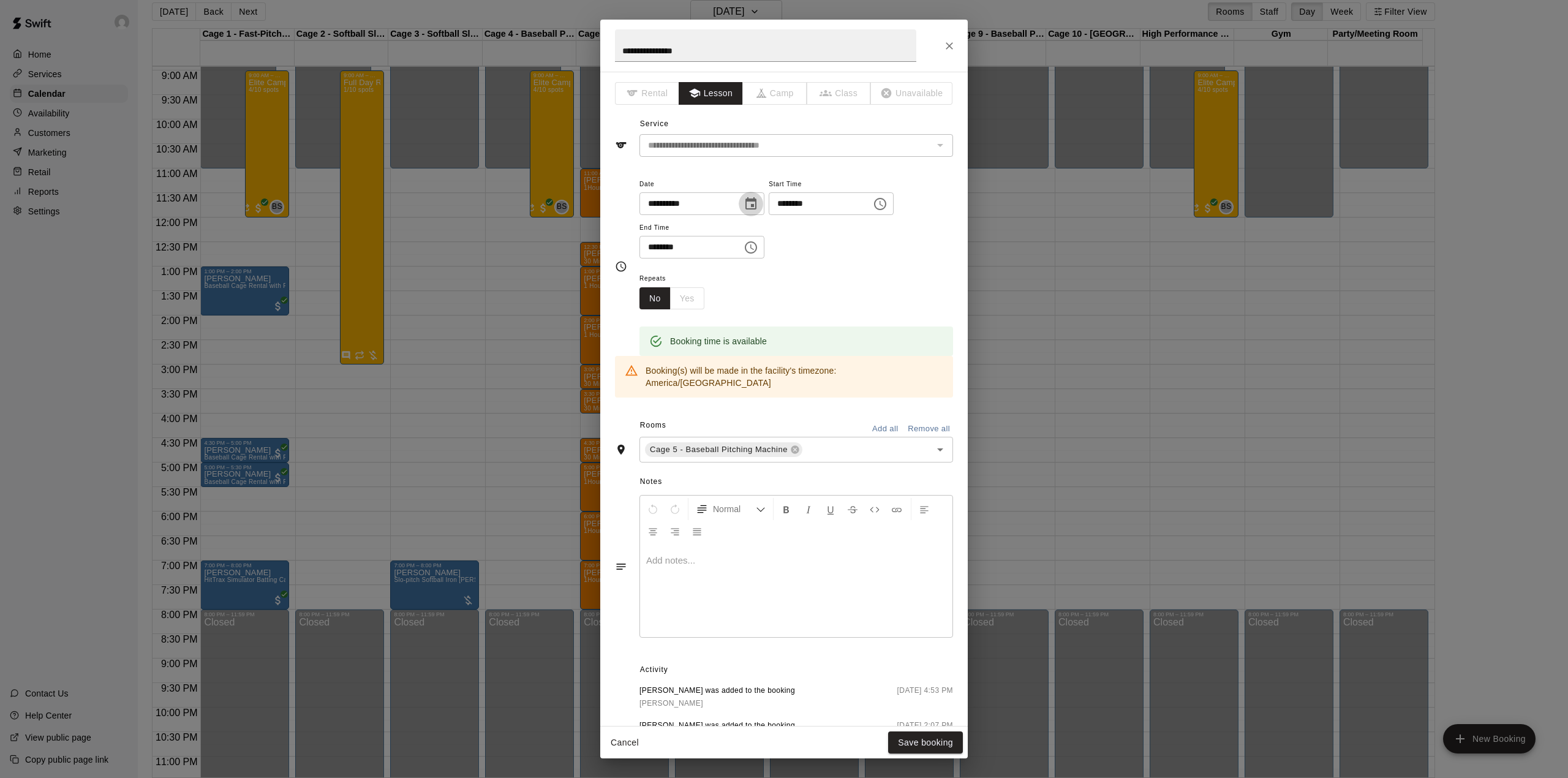
click at [756, 202] on icon "Choose date, selected date is Aug 19, 2025" at bounding box center [751, 203] width 11 height 12
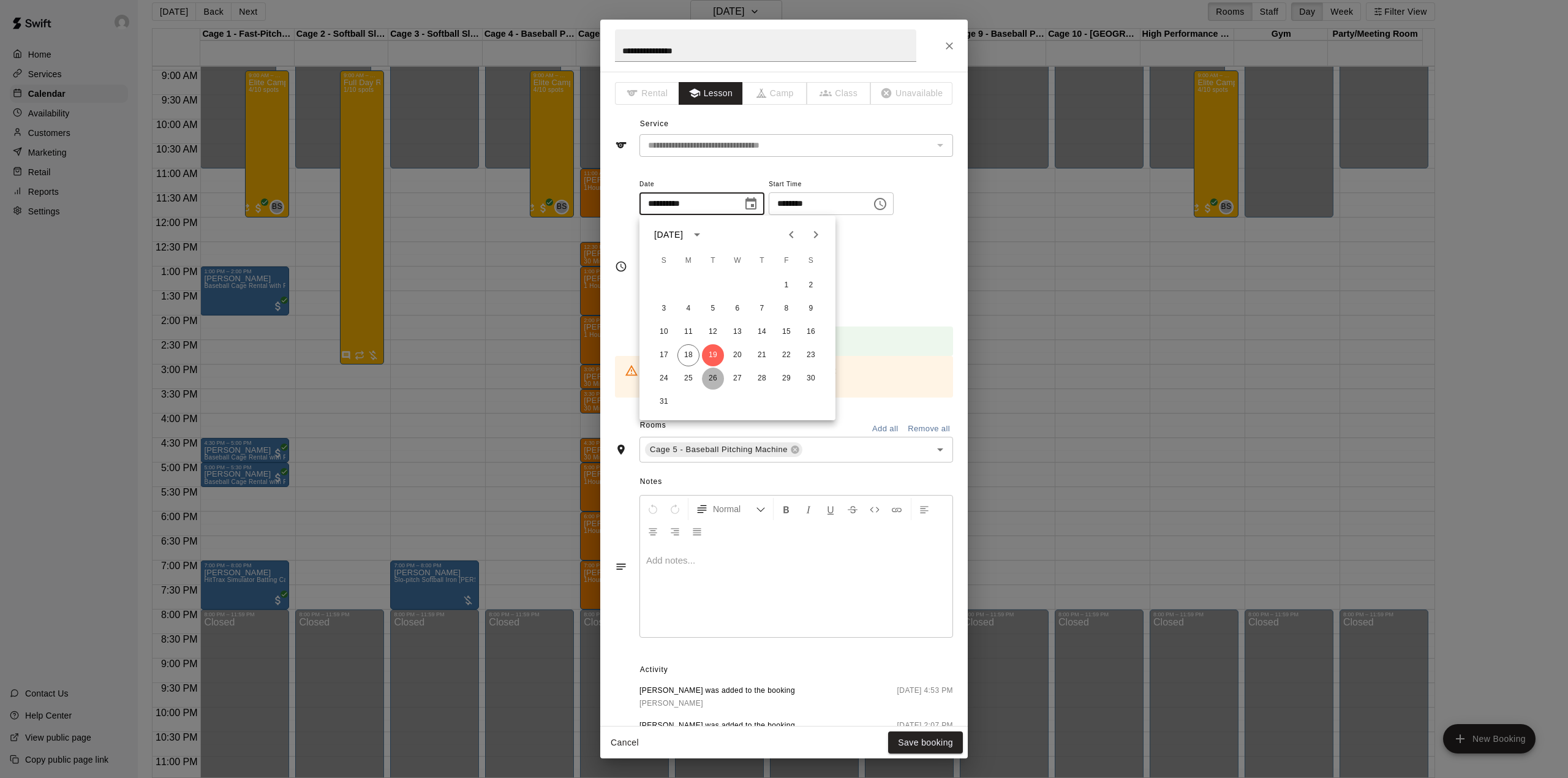
click at [712, 378] on button "26" at bounding box center [713, 379] width 22 height 22
type input "**********"
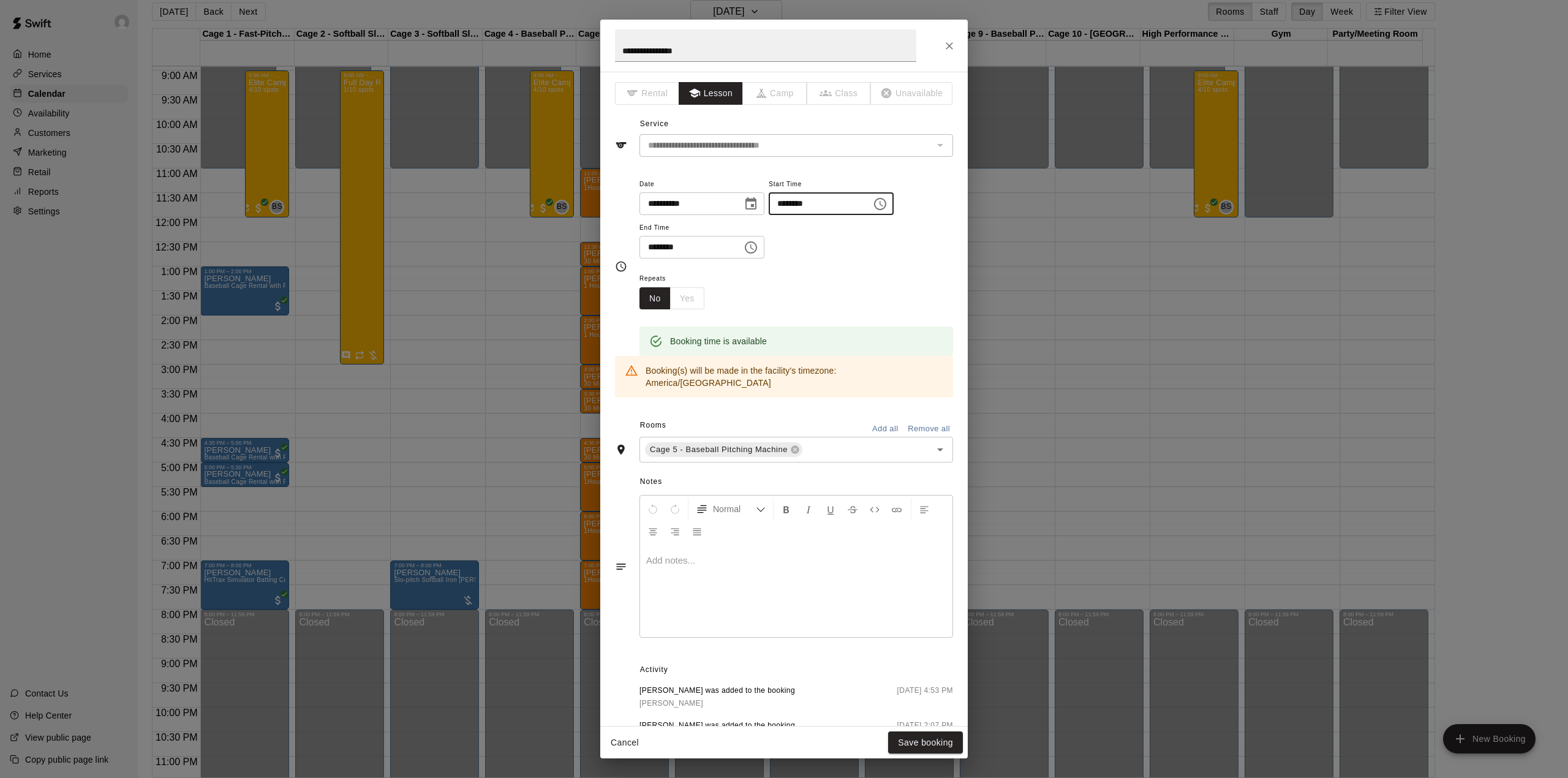
click at [805, 202] on input "********" at bounding box center [816, 203] width 94 height 23
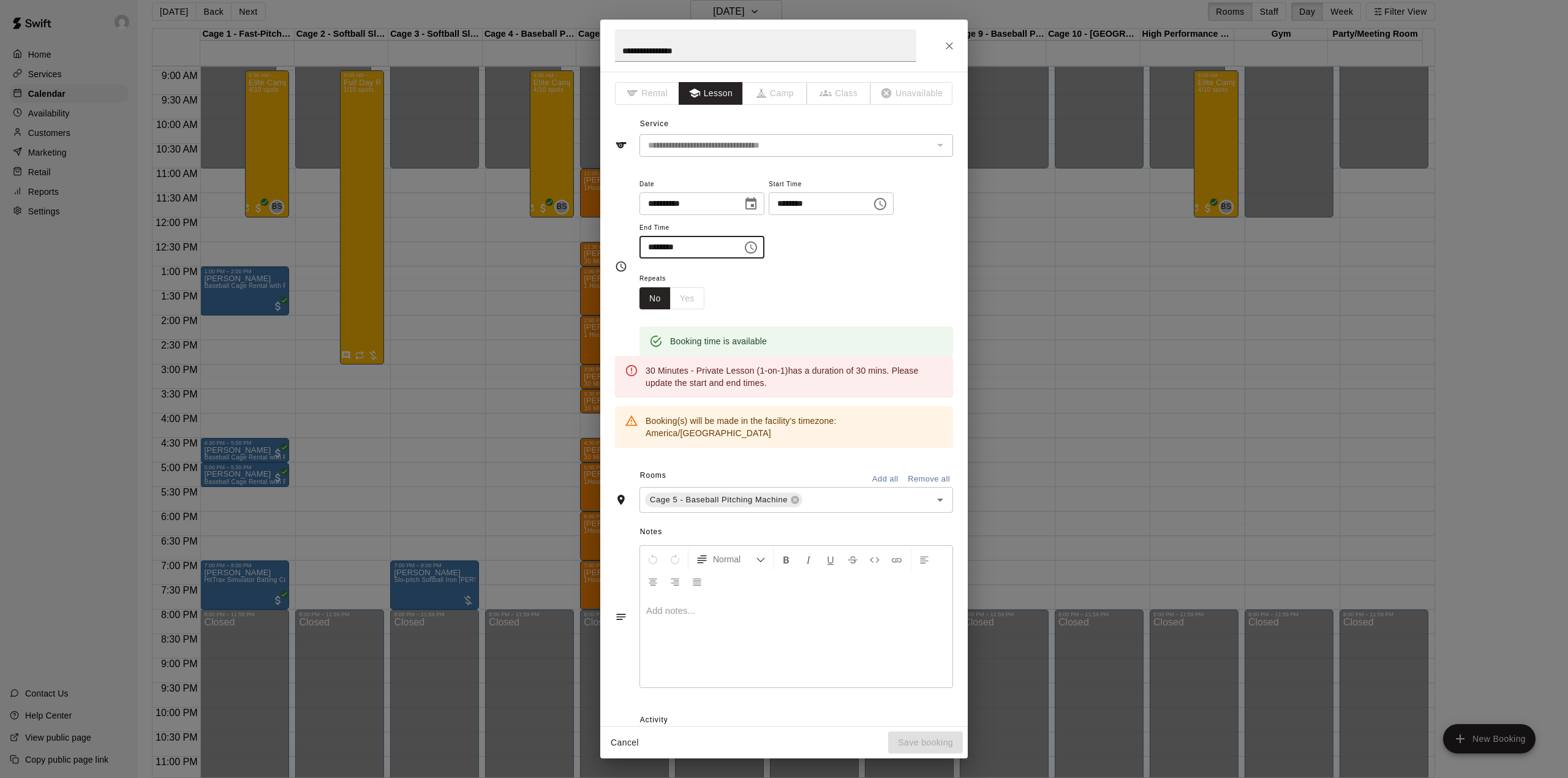
click at [658, 246] on input "********" at bounding box center [686, 247] width 94 height 23
click at [812, 201] on input "********" at bounding box center [816, 203] width 94 height 23
type input "********"
click at [658, 248] on input "********" at bounding box center [686, 247] width 94 height 23
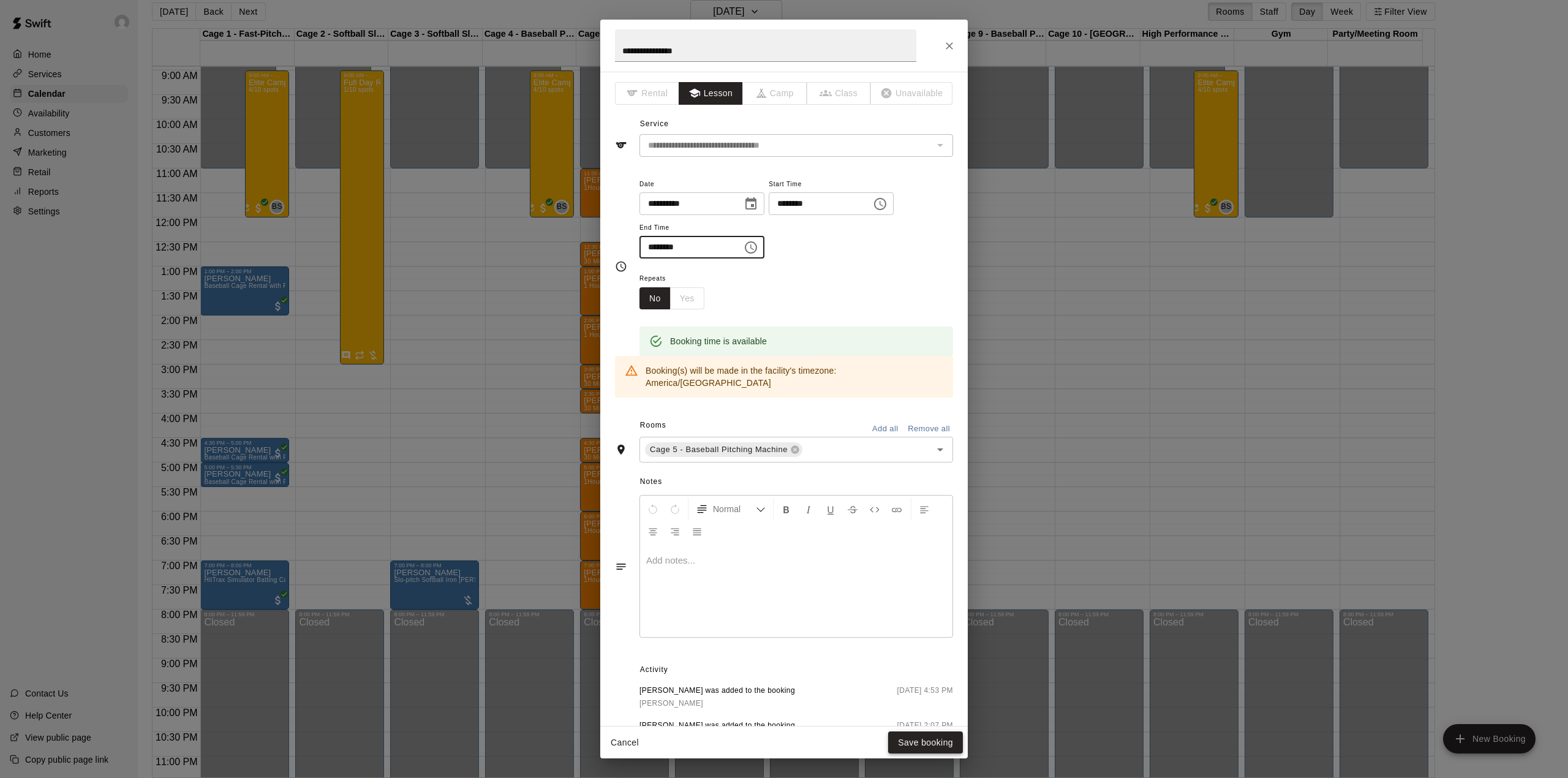
type input "********"
click at [922, 740] on button "Save booking" at bounding box center [925, 743] width 75 height 23
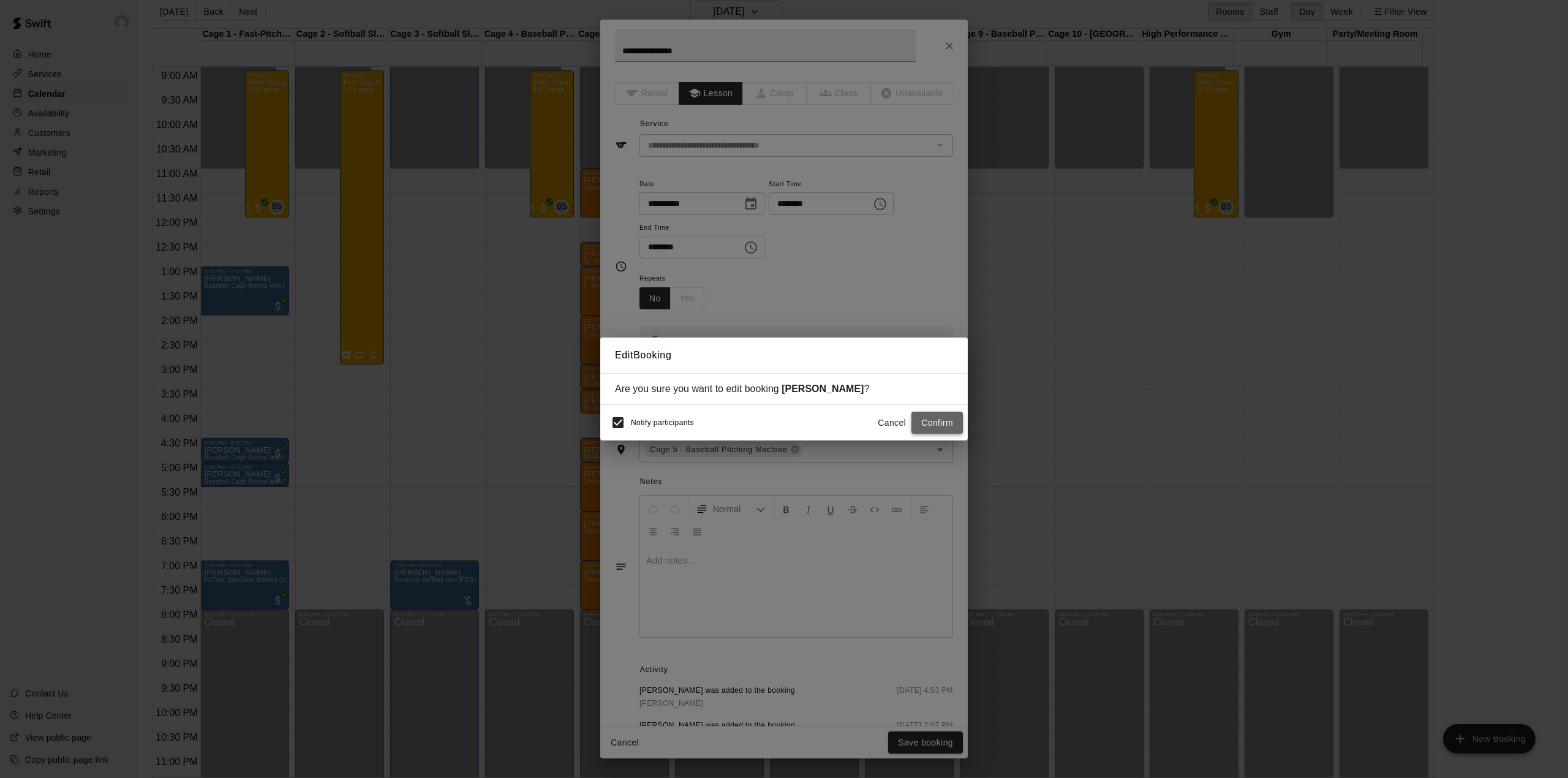
click at [943, 419] on button "Confirm" at bounding box center [936, 423] width 52 height 23
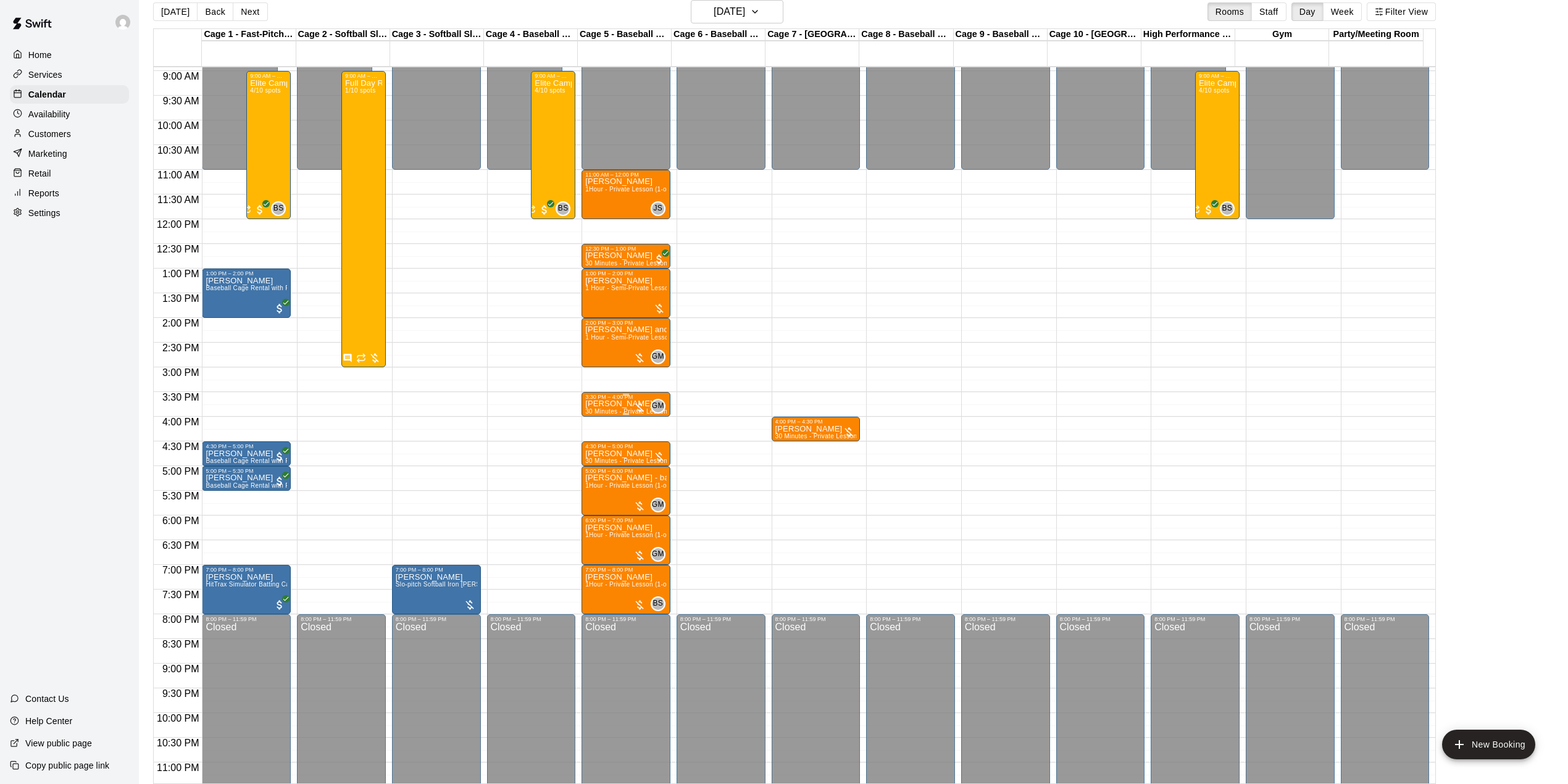
click at [623, 398] on div "3:30 PM – 4:00 PM" at bounding box center [626, 397] width 82 height 6
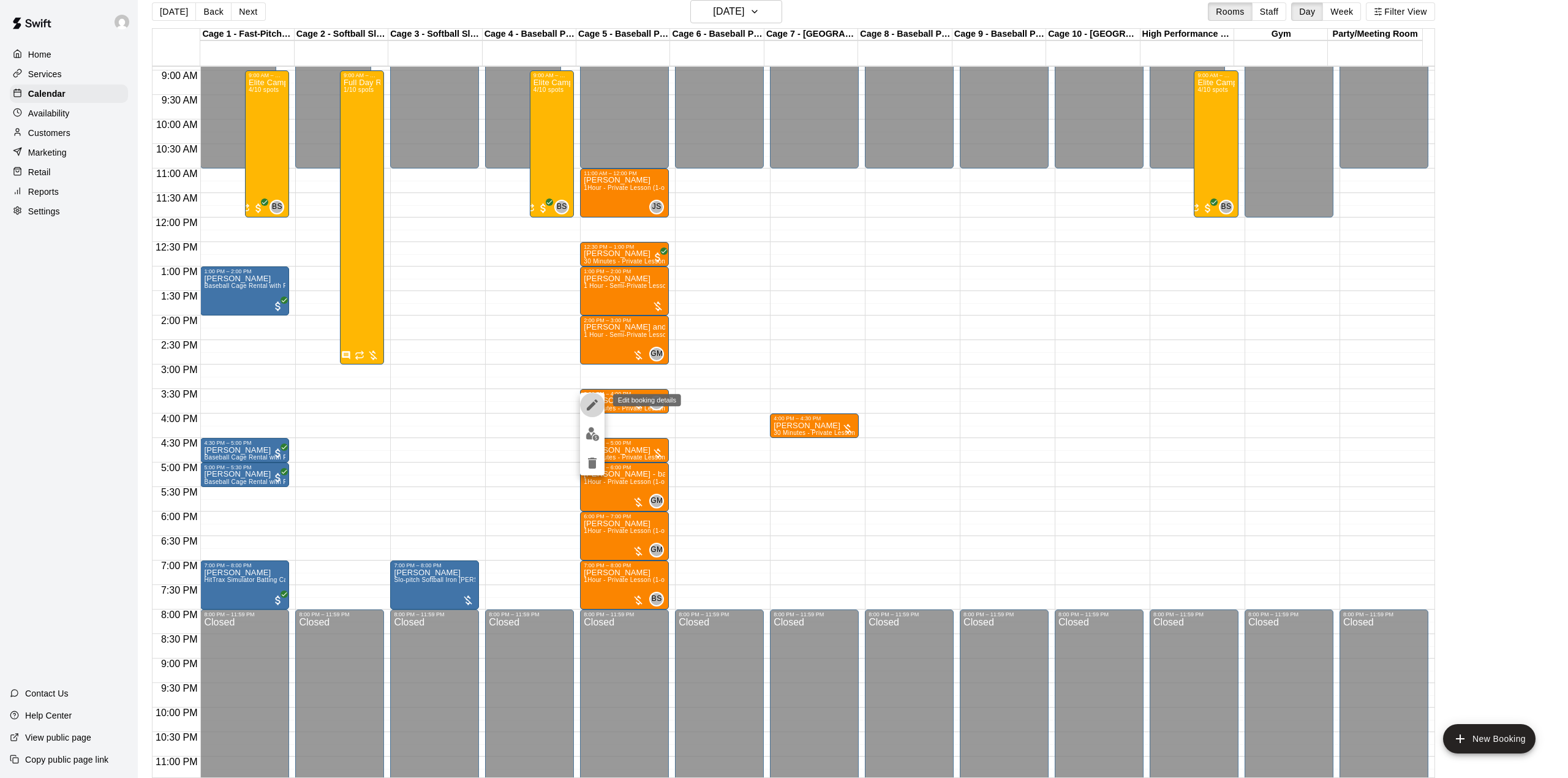
click at [591, 400] on icon "edit" at bounding box center [592, 405] width 15 height 15
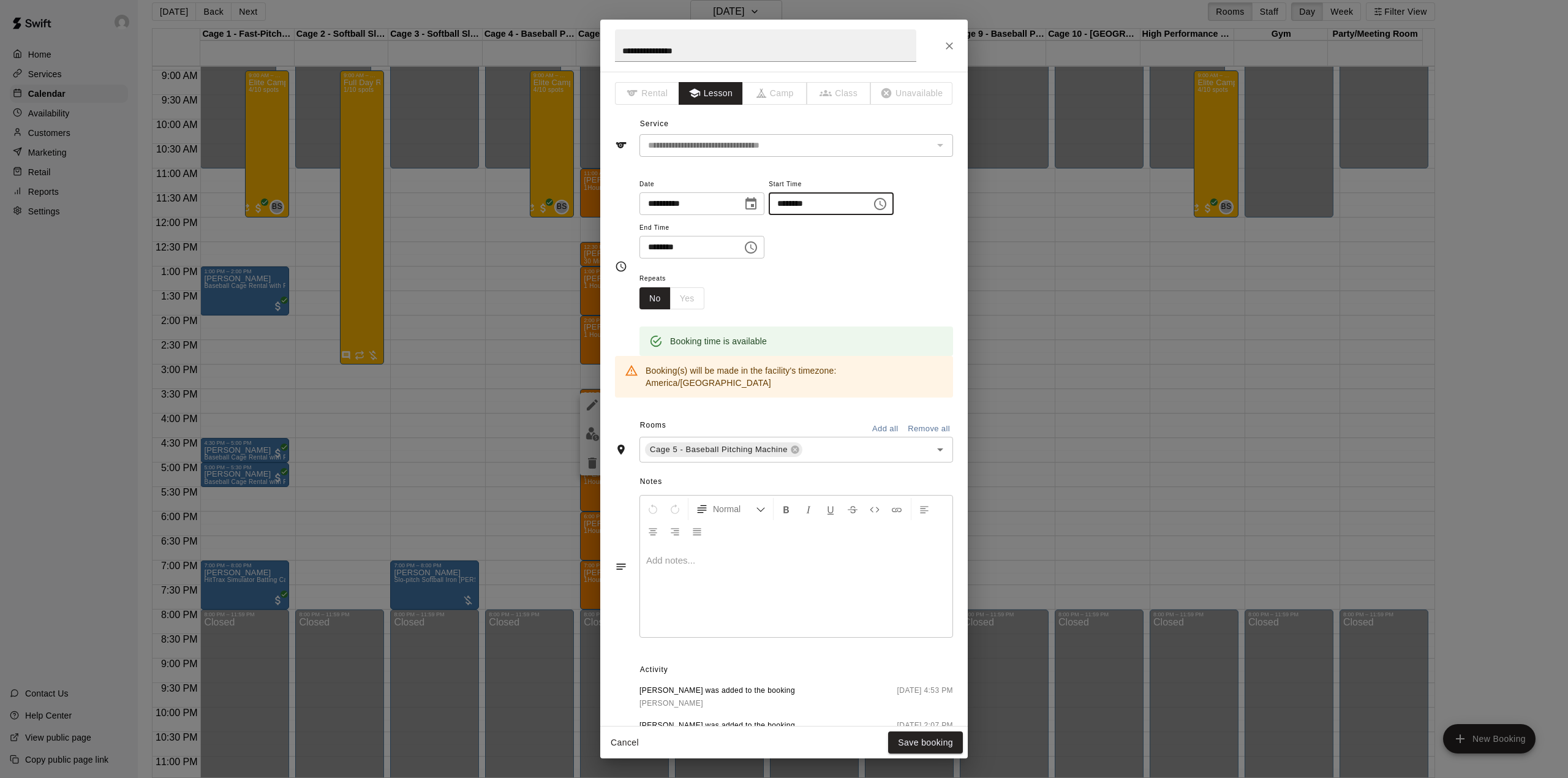
click at [806, 205] on input "********" at bounding box center [816, 203] width 94 height 23
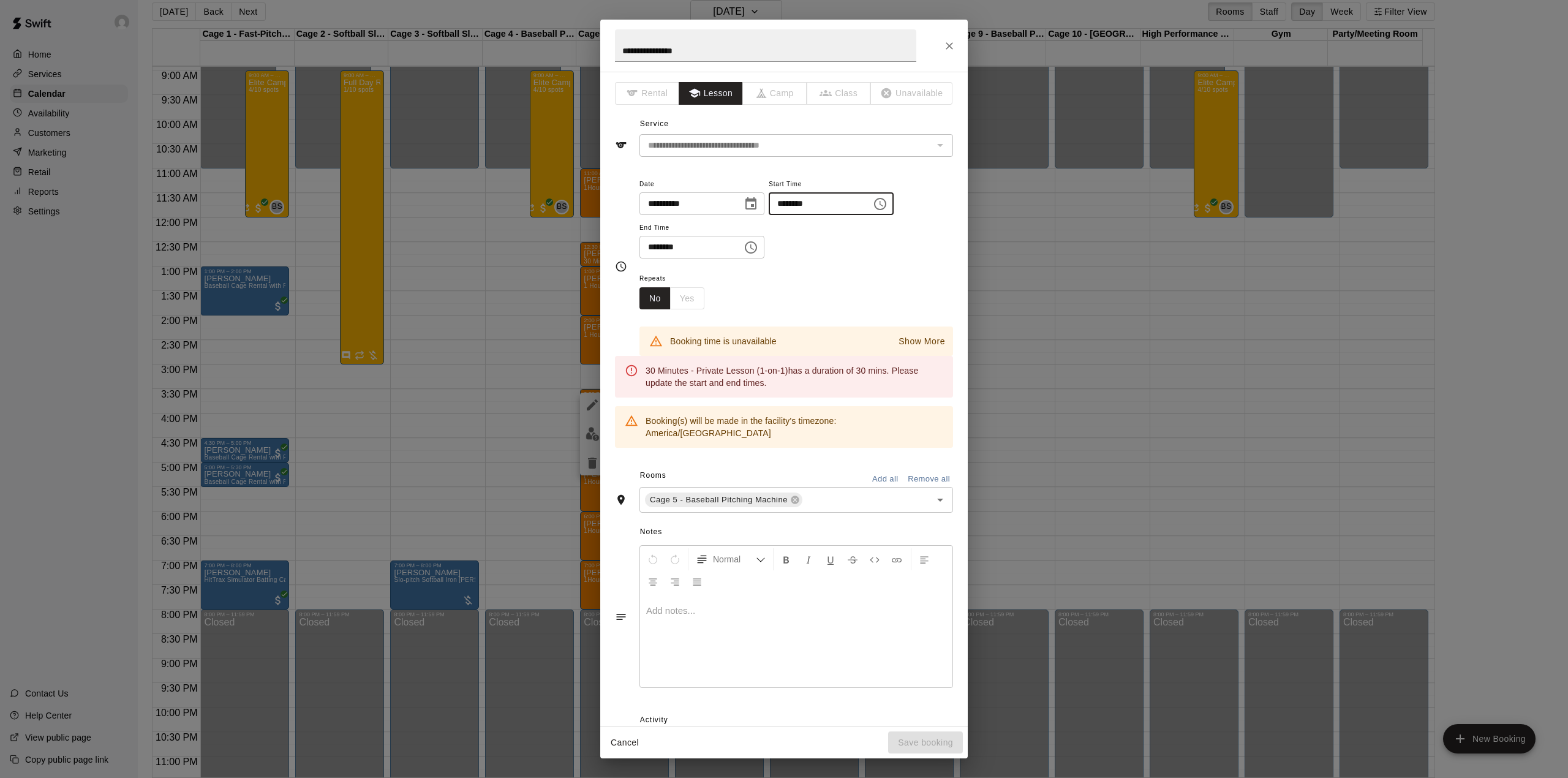
type input "********"
click at [652, 248] on input "********" at bounding box center [686, 247] width 94 height 23
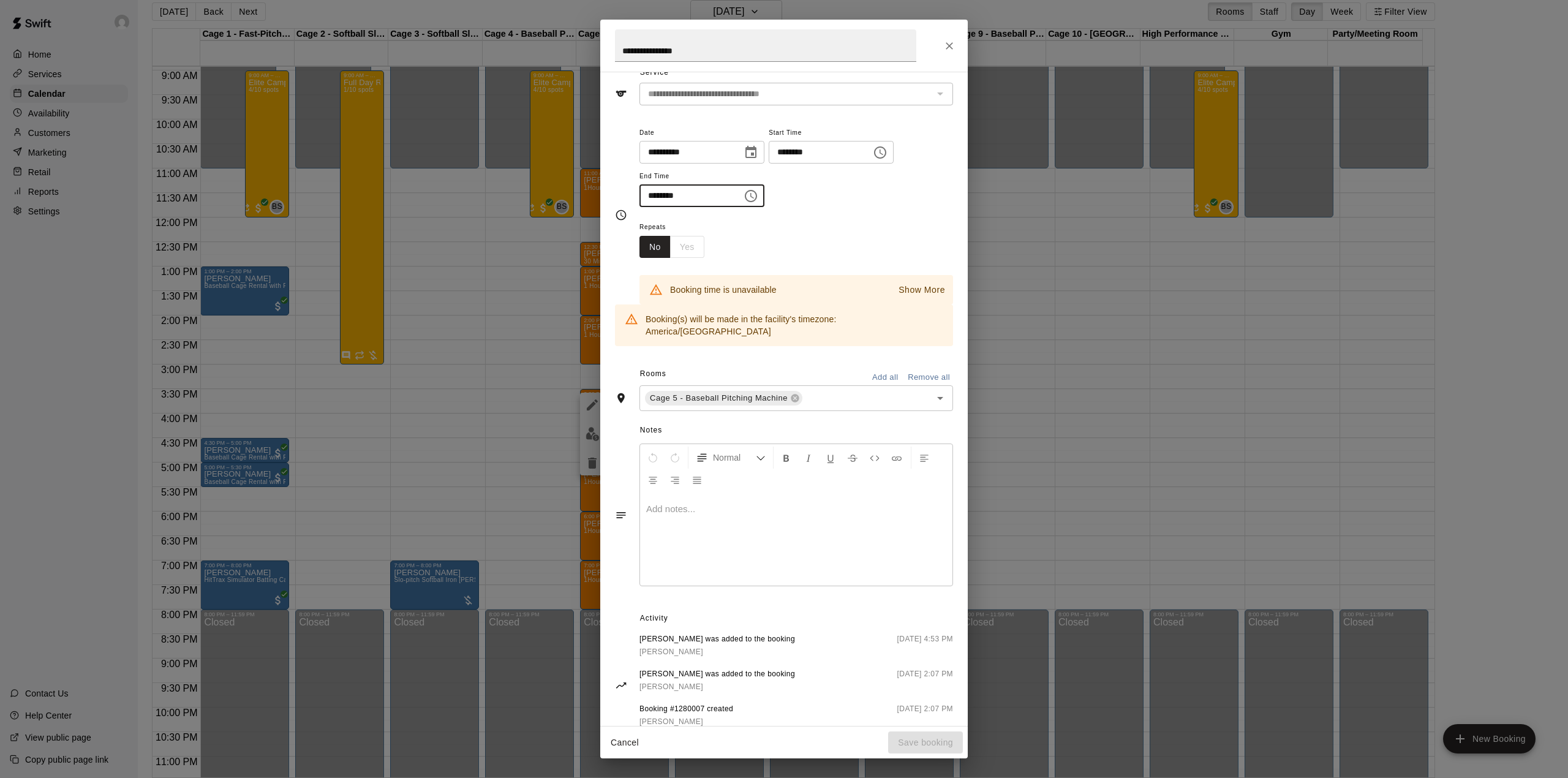
scroll to position [77, 0]
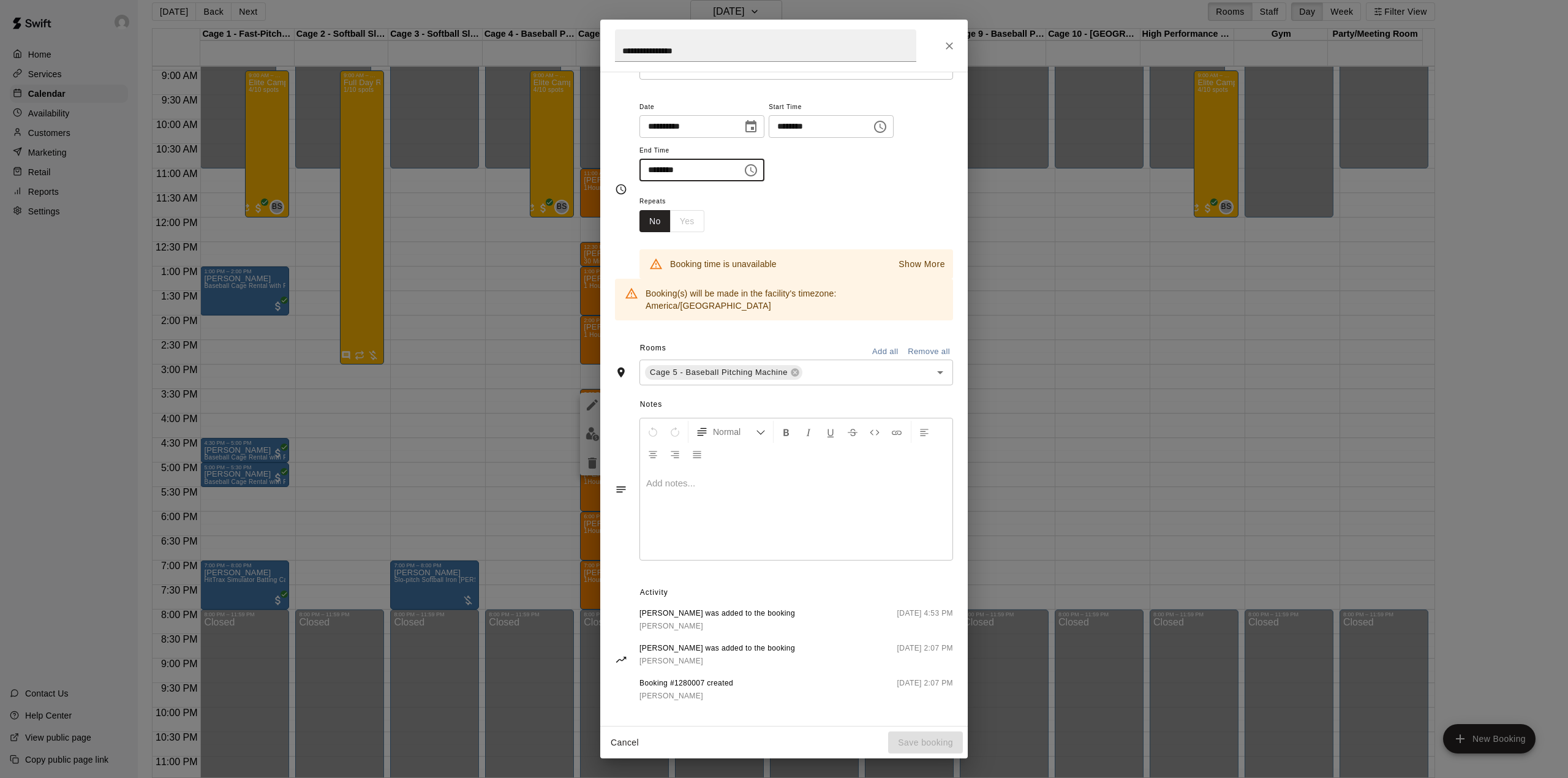
type input "********"
click at [907, 263] on p "Show More" at bounding box center [921, 264] width 47 height 13
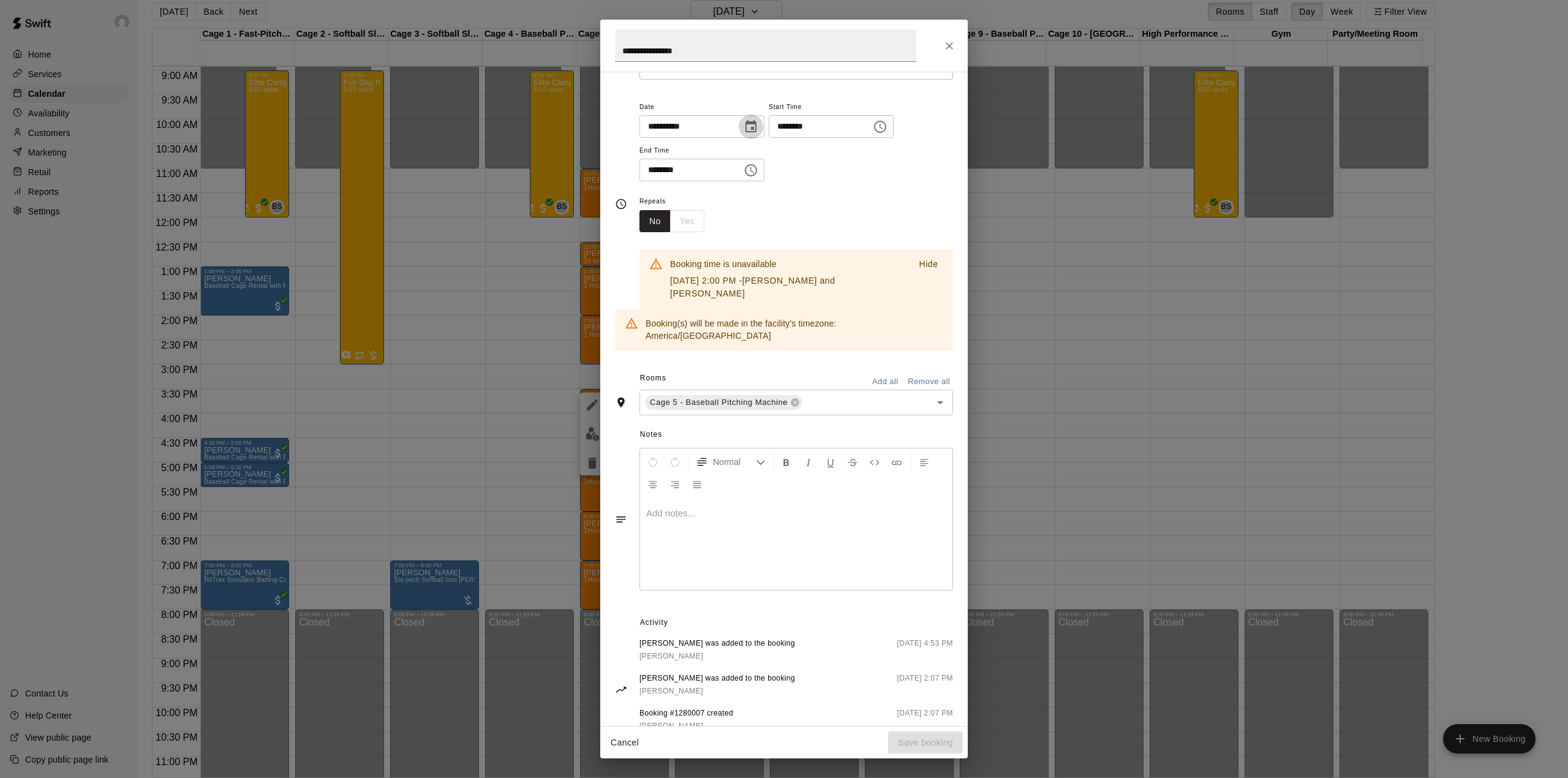
click at [758, 128] on icon "Choose date, selected date is Aug 19, 2025" at bounding box center [751, 126] width 15 height 15
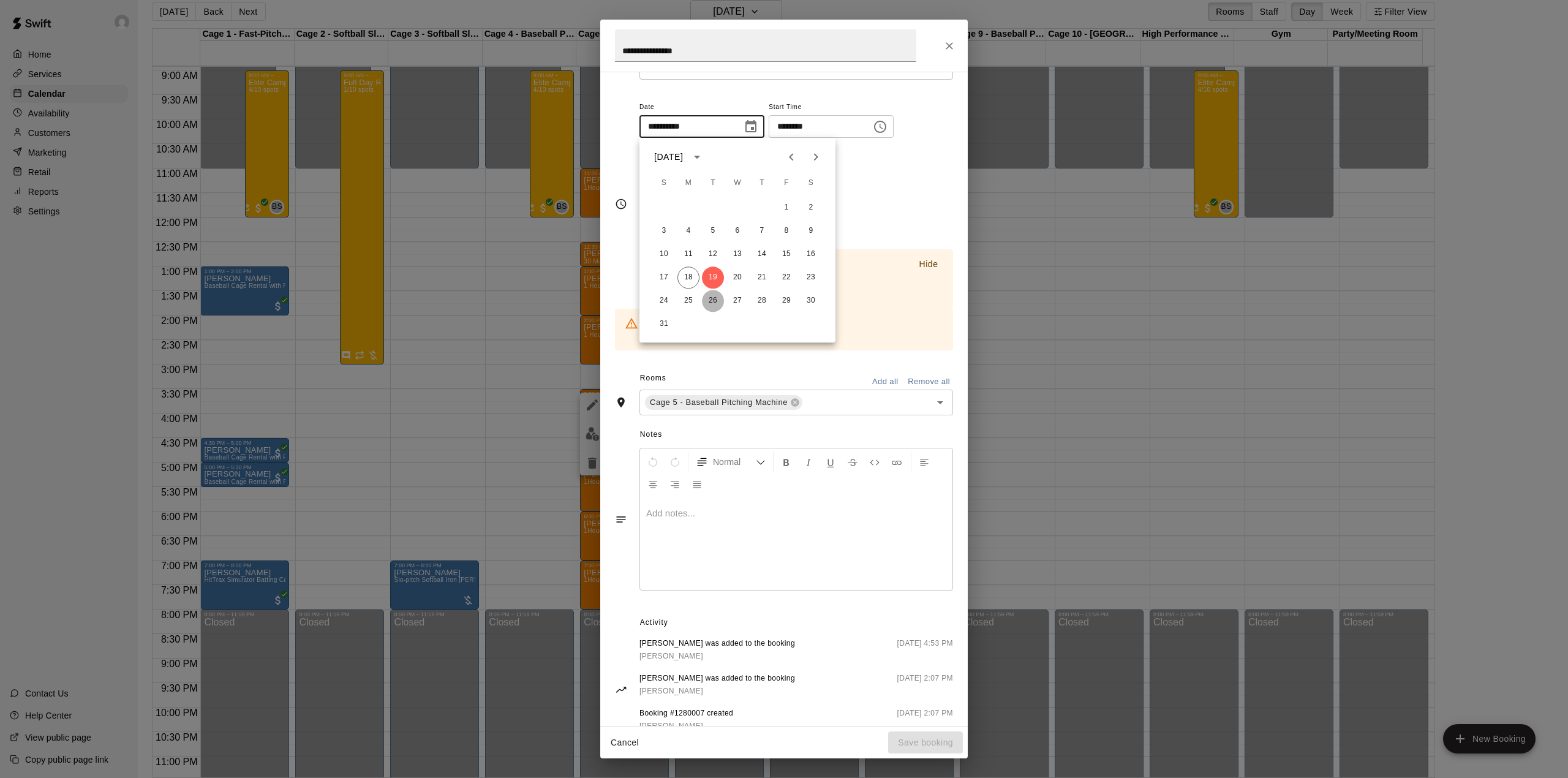
click at [713, 297] on button "26" at bounding box center [713, 301] width 22 height 22
type input "**********"
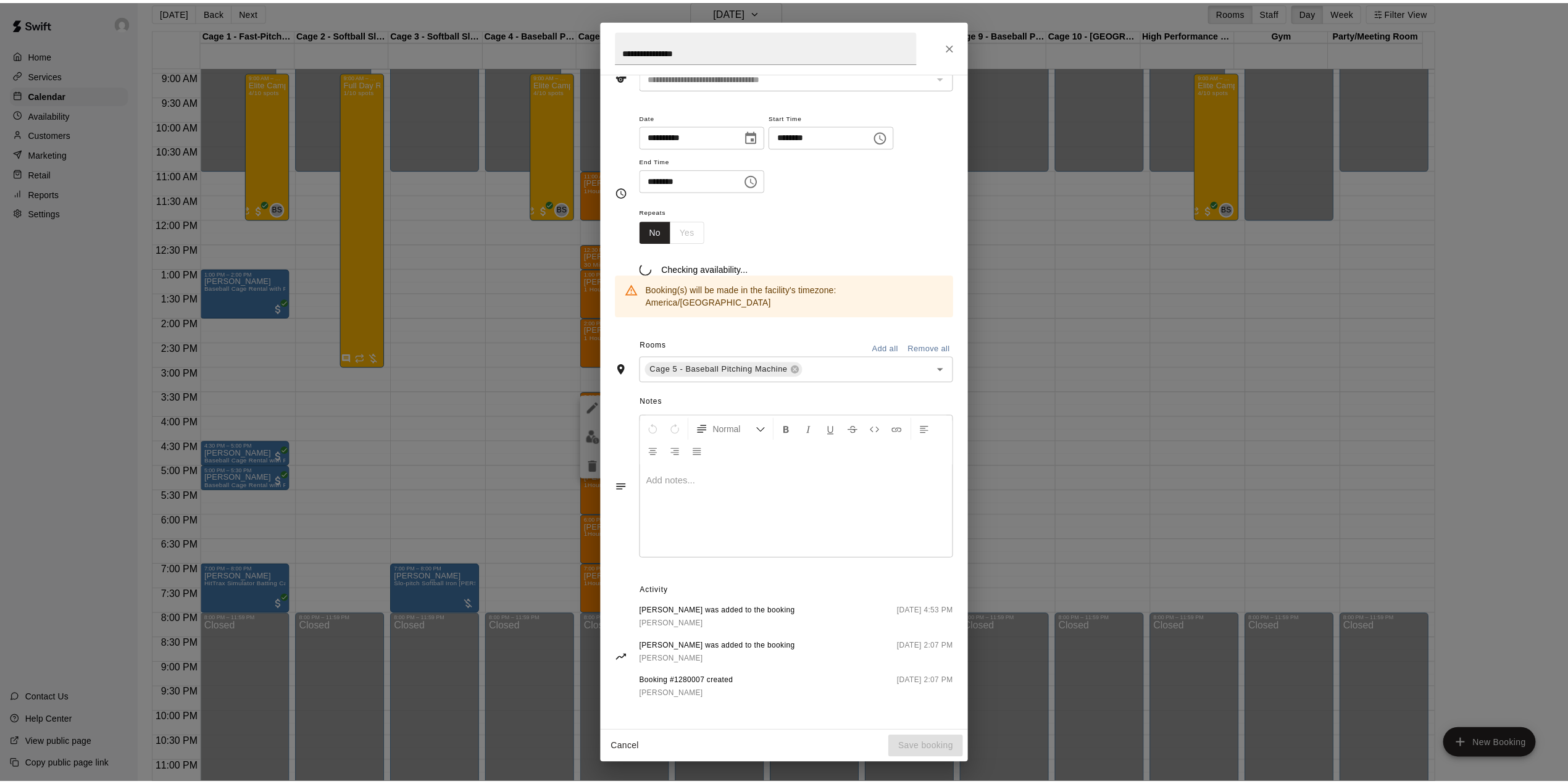
scroll to position [63, 0]
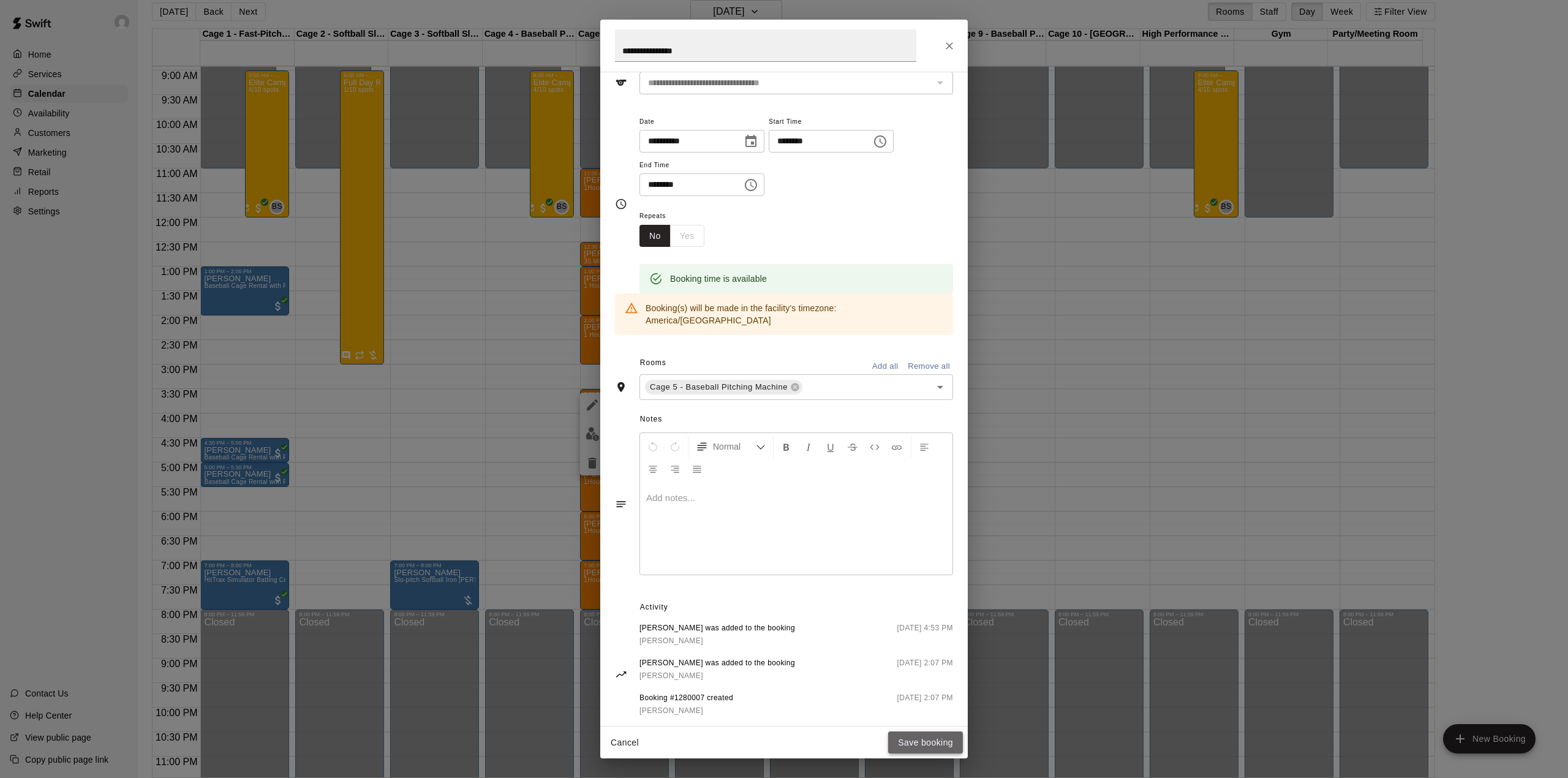
click at [936, 739] on button "Save booking" at bounding box center [925, 743] width 75 height 23
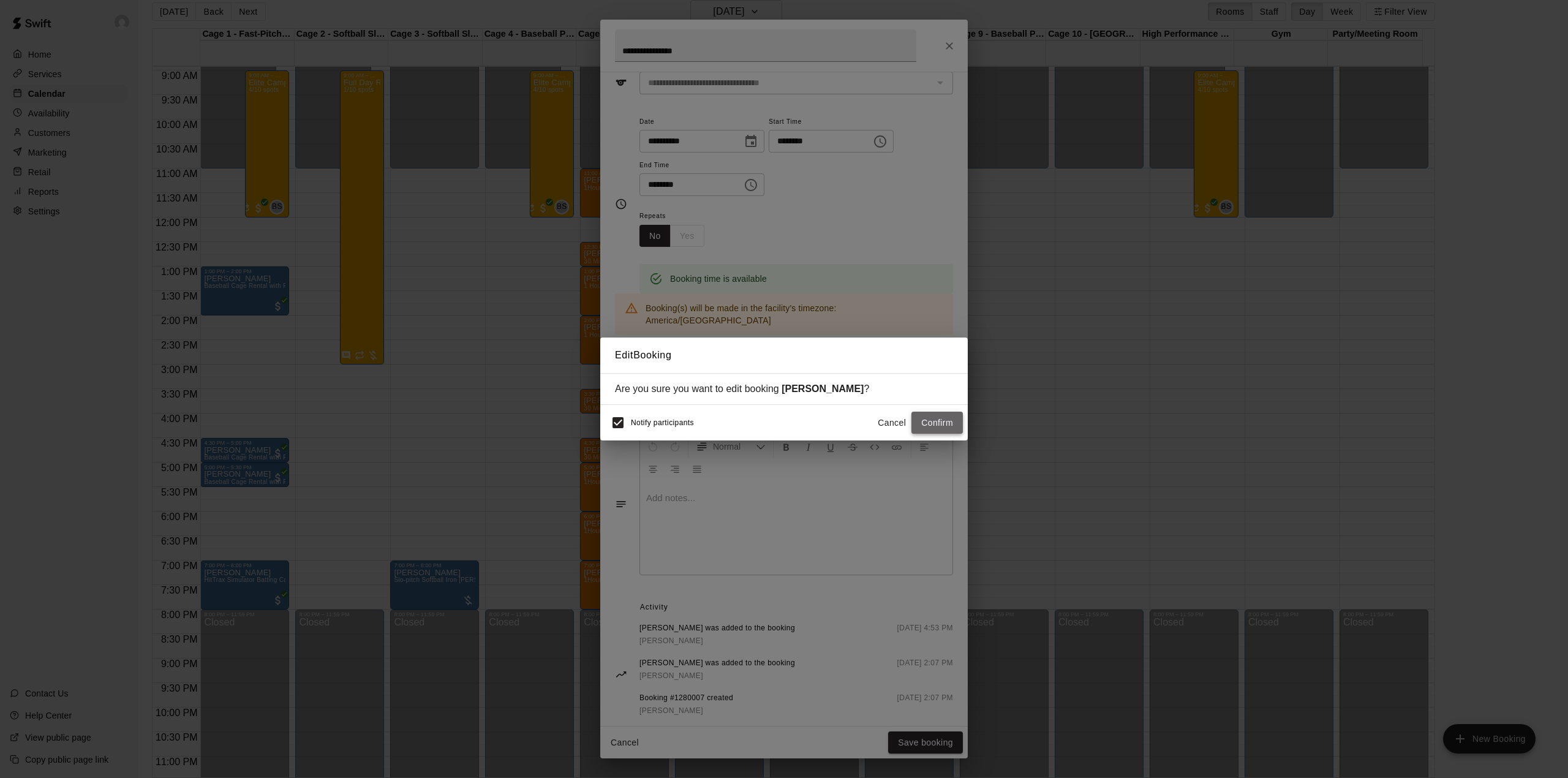
click at [927, 426] on button "Confirm" at bounding box center [936, 423] width 52 height 23
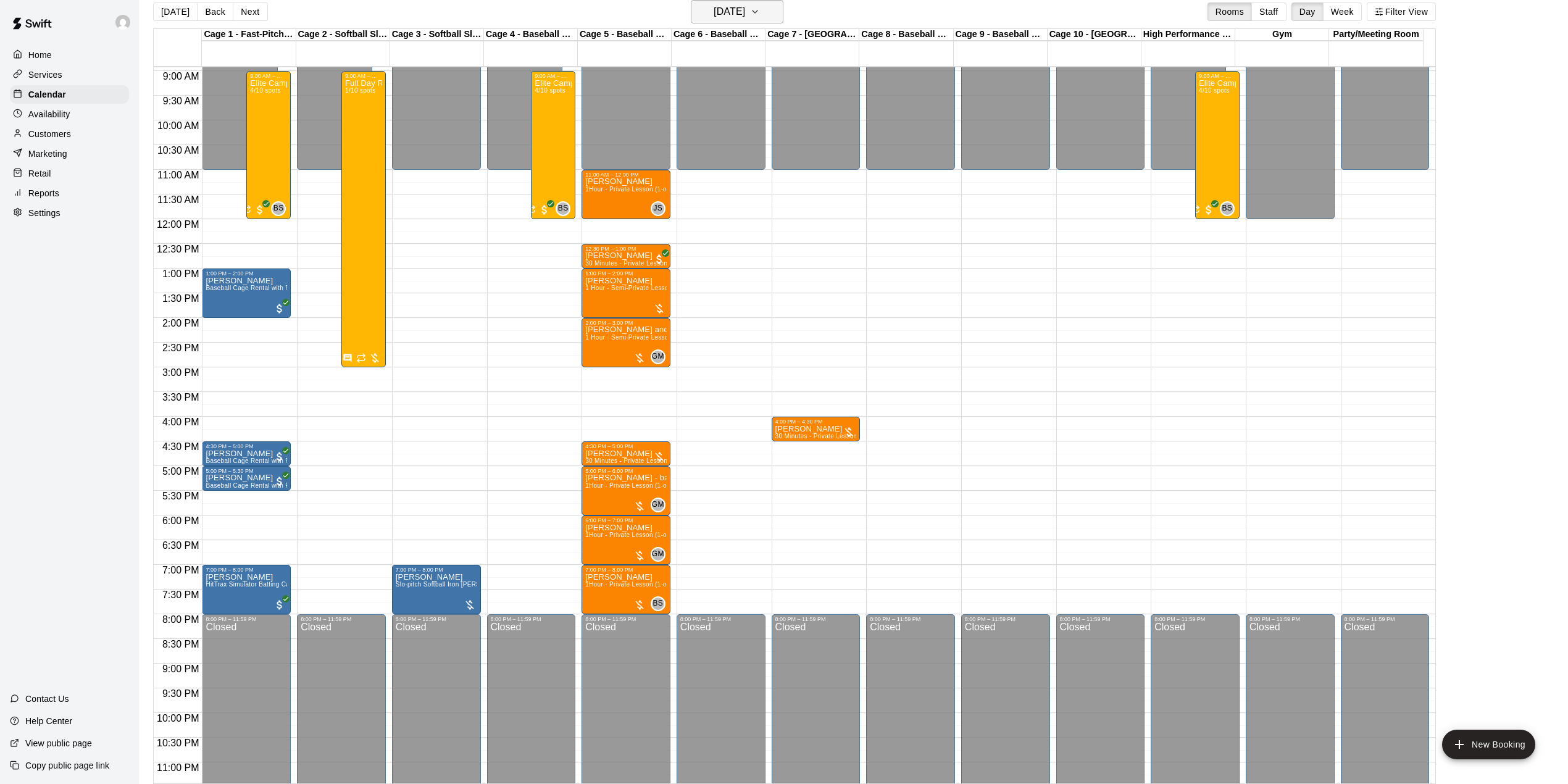
click at [769, 7] on button "[DATE]" at bounding box center [738, 11] width 93 height 23
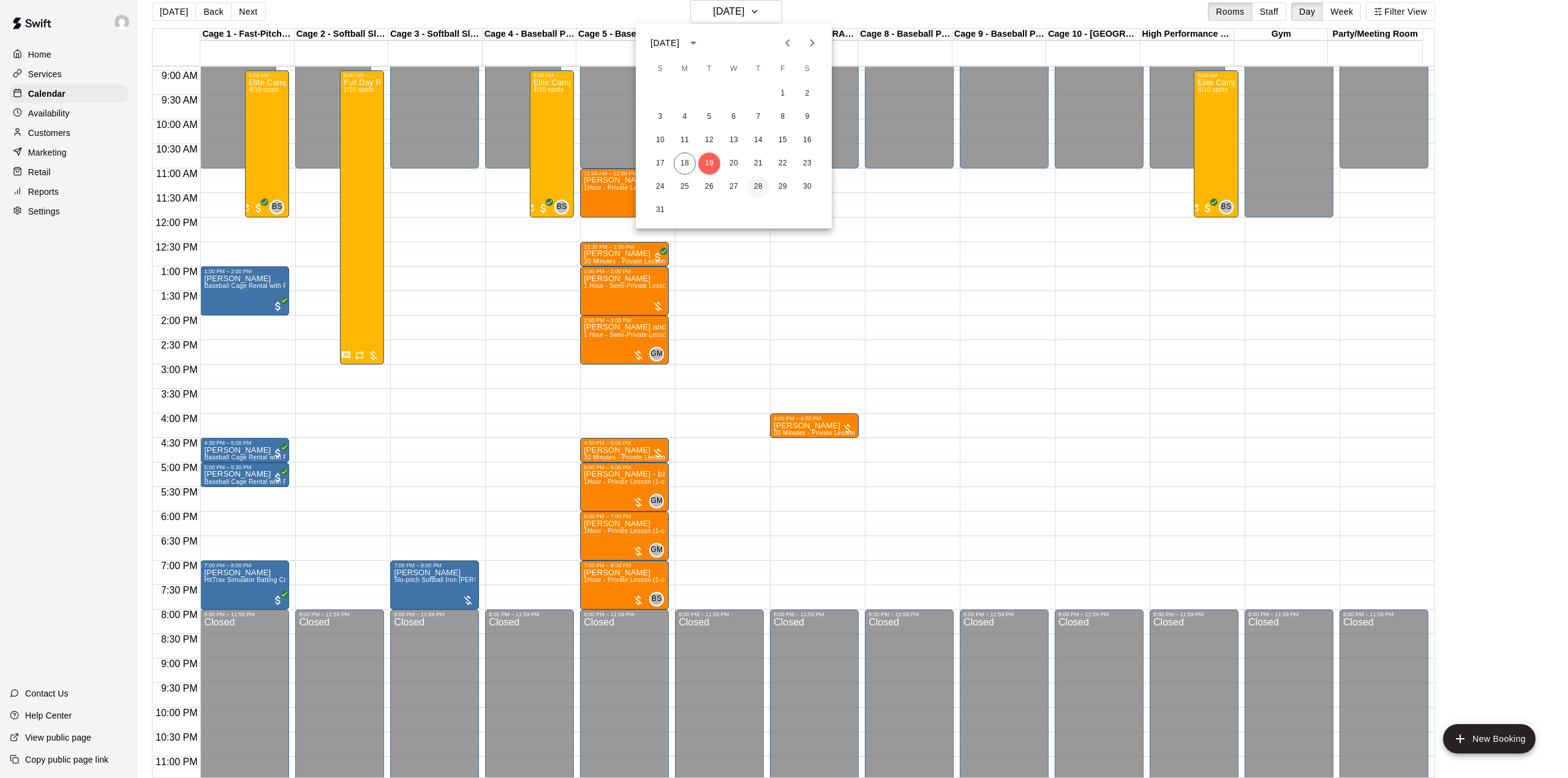
click at [763, 187] on button "28" at bounding box center [759, 187] width 22 height 22
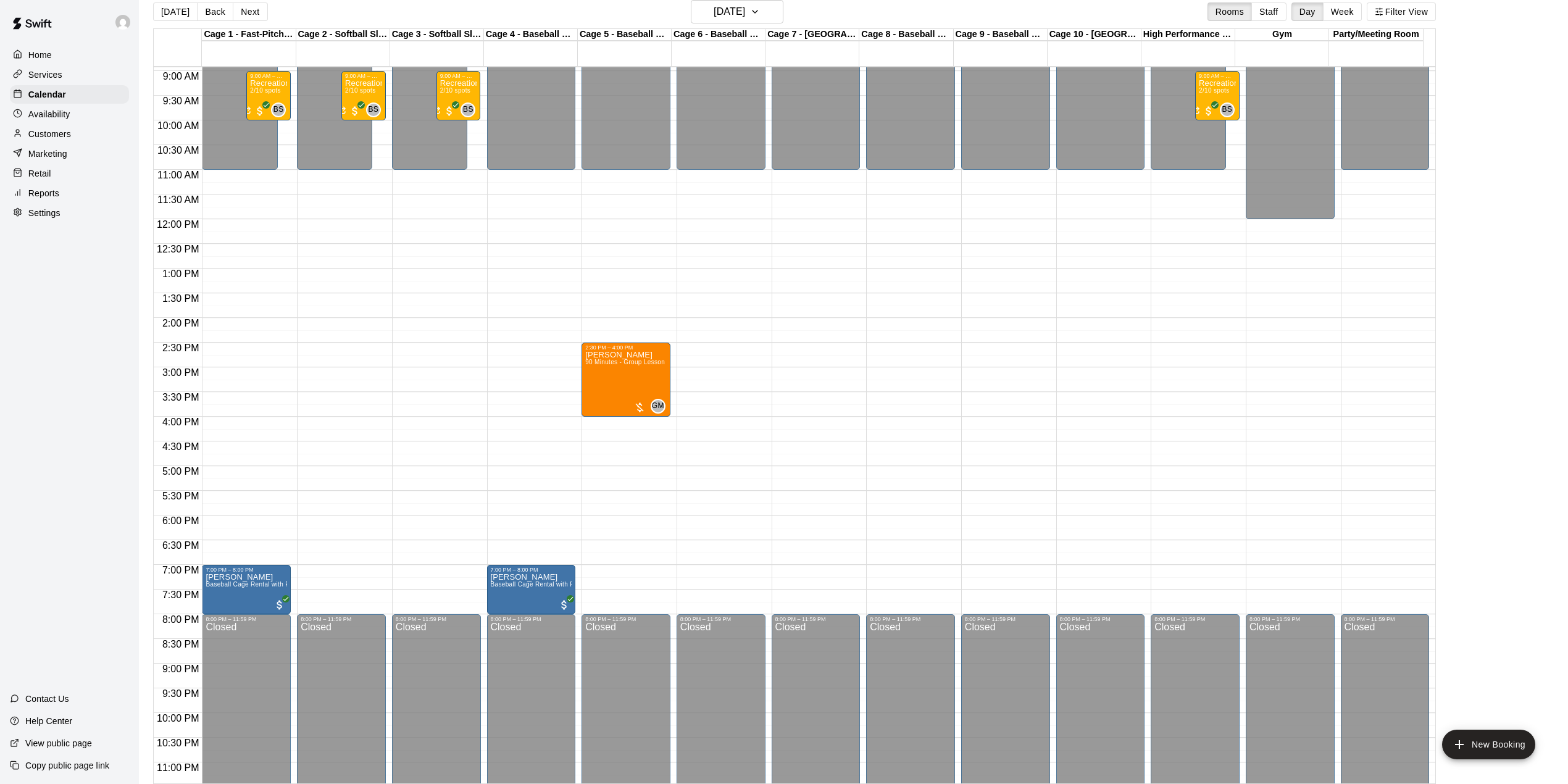
click at [629, 423] on div "12:00 AM – 11:00 AM Closed 2:30 PM – 4:00 PM [PERSON_NAME] 90 Minutes - Group L…" at bounding box center [626, 219] width 89 height 1186
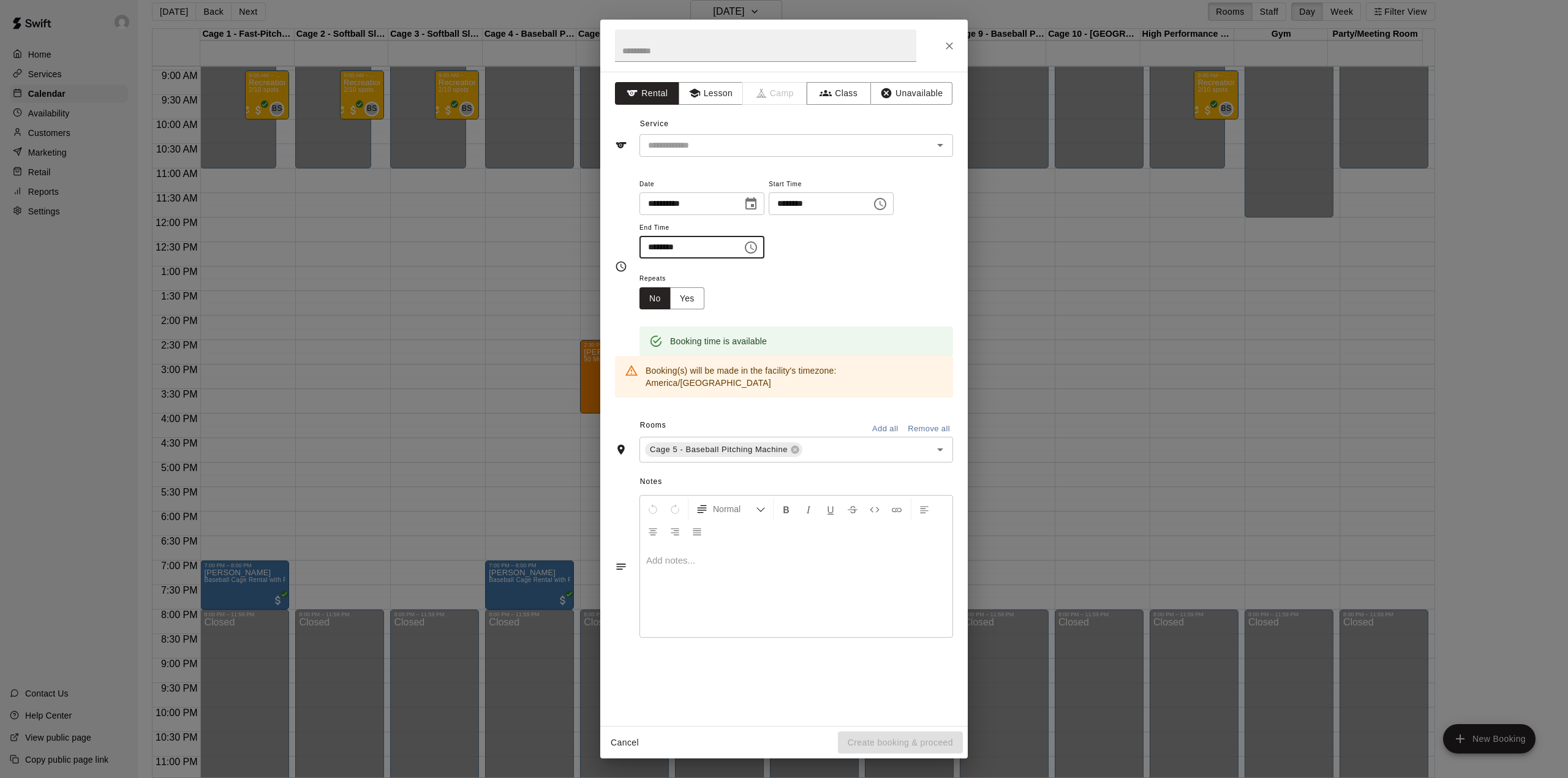
click at [667, 248] on input "********" at bounding box center [686, 247] width 94 height 23
click at [654, 245] on input "********" at bounding box center [686, 247] width 94 height 23
type input "********"
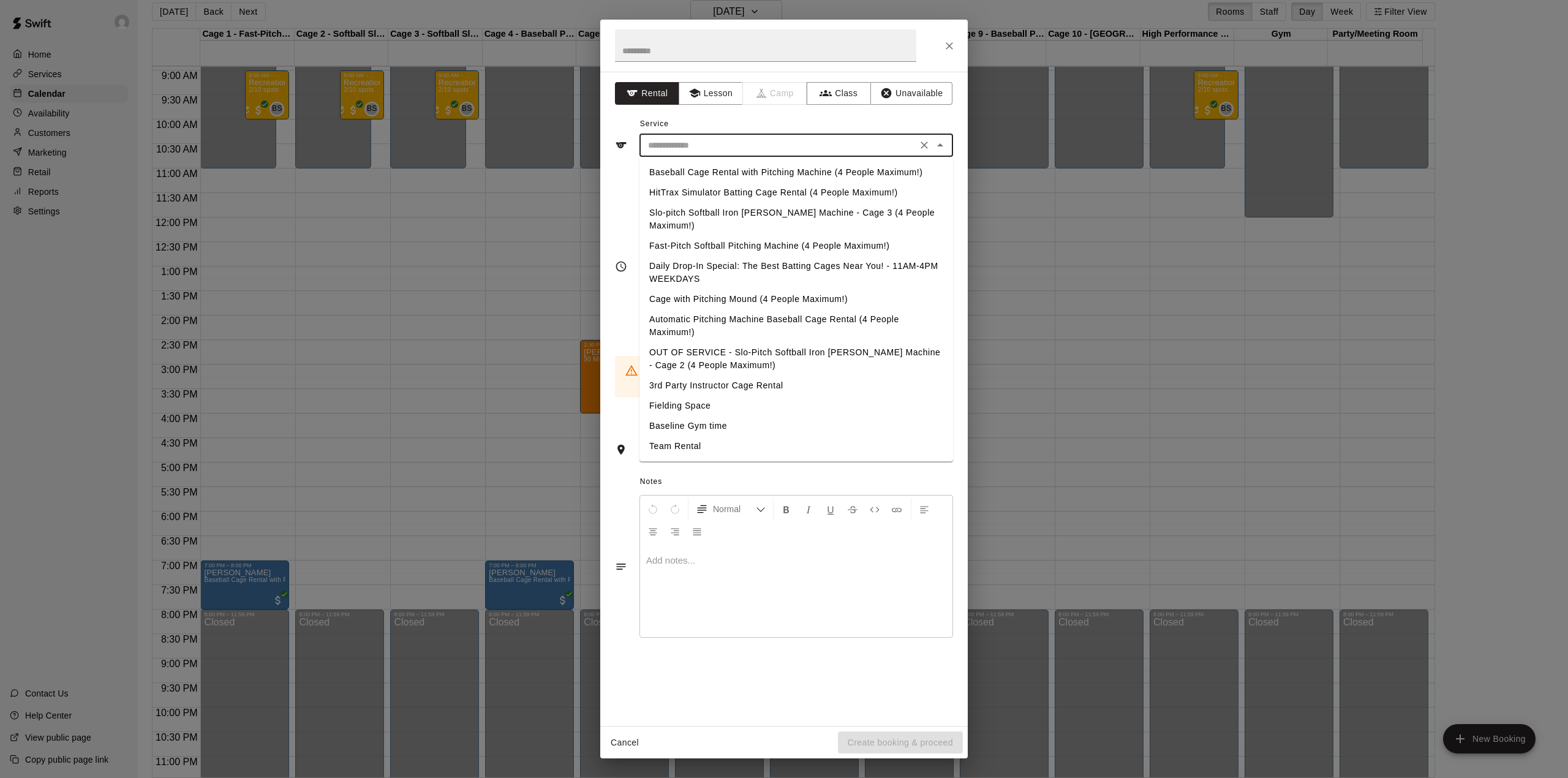
click at [694, 145] on input "text" at bounding box center [778, 145] width 270 height 15
click at [714, 84] on button "Lesson" at bounding box center [710, 93] width 64 height 23
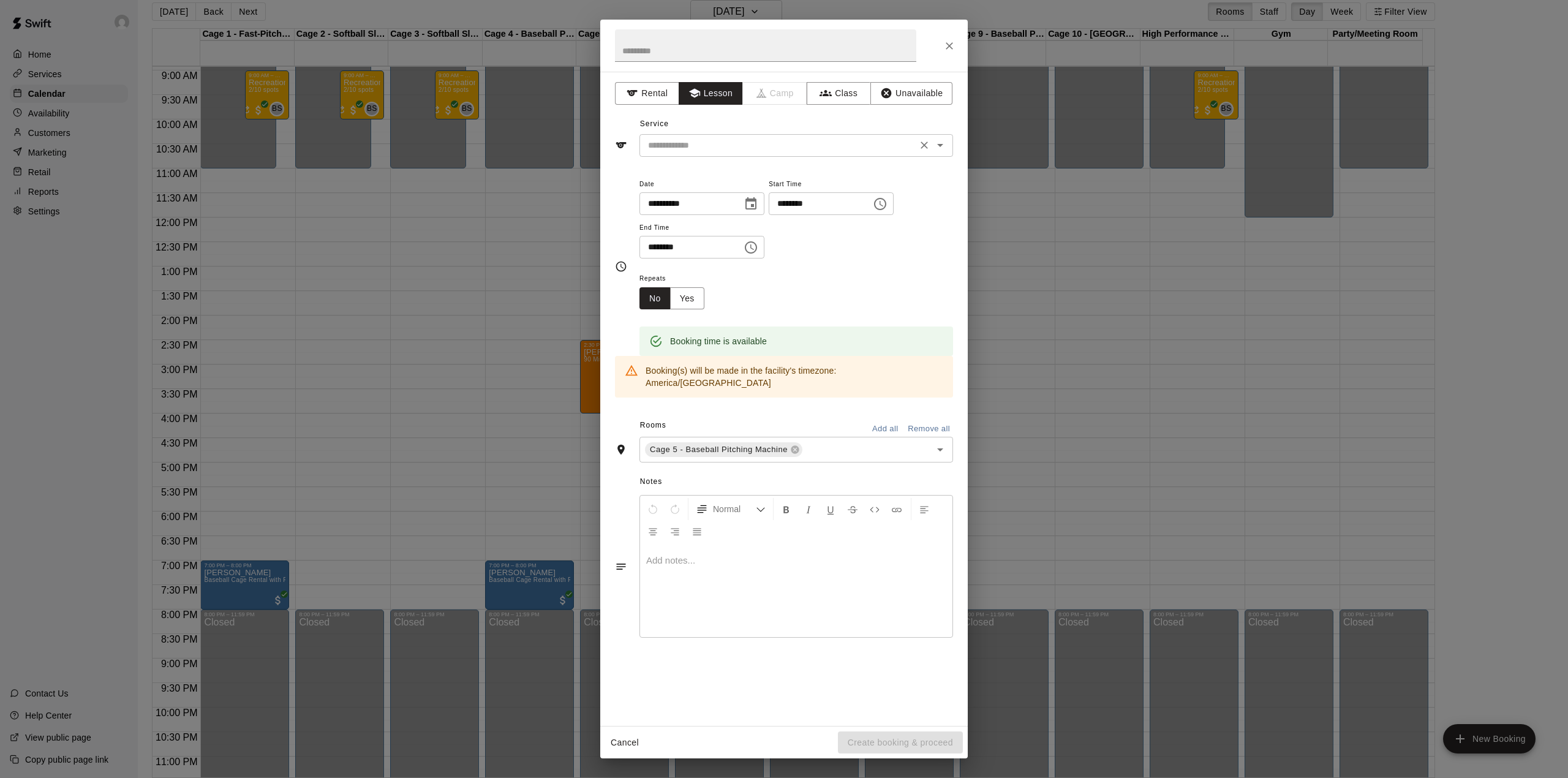
click at [724, 143] on input "text" at bounding box center [778, 145] width 270 height 15
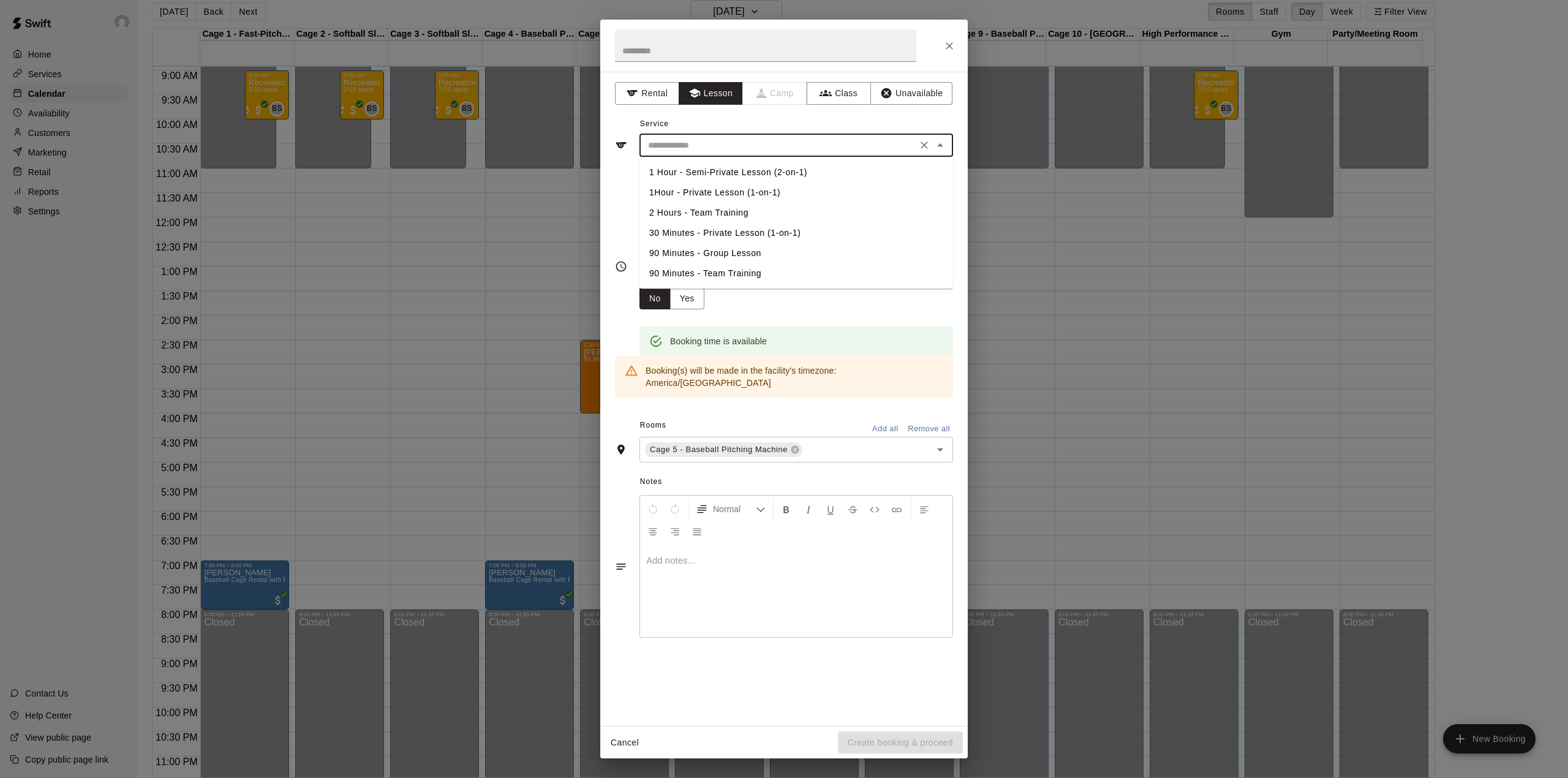
click at [713, 171] on li "1 Hour - Semi-Private Lesson (2-on-1)" at bounding box center [796, 172] width 313 height 20
type input "**********"
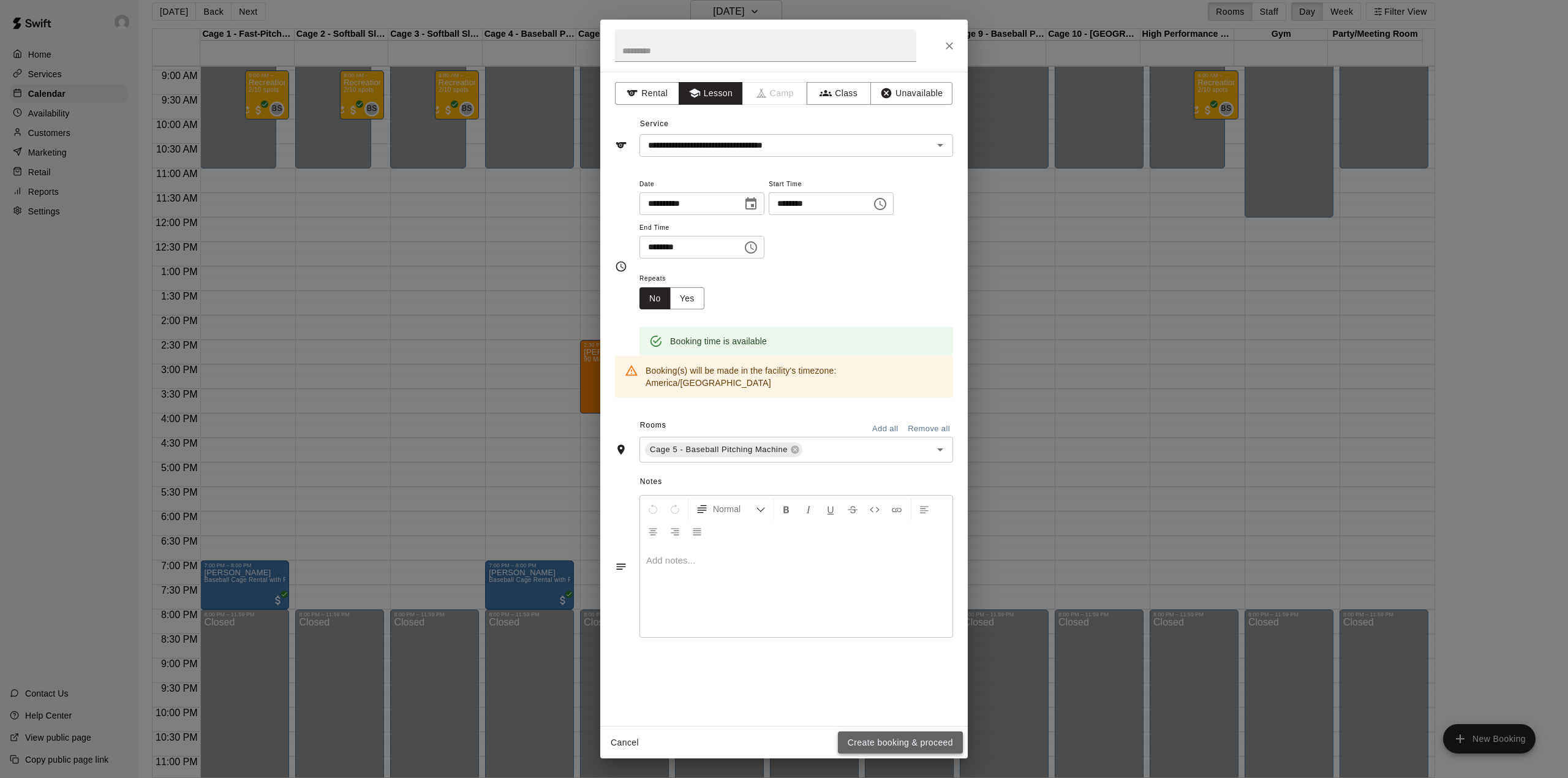
click at [893, 736] on button "Create booking & proceed" at bounding box center [900, 743] width 125 height 23
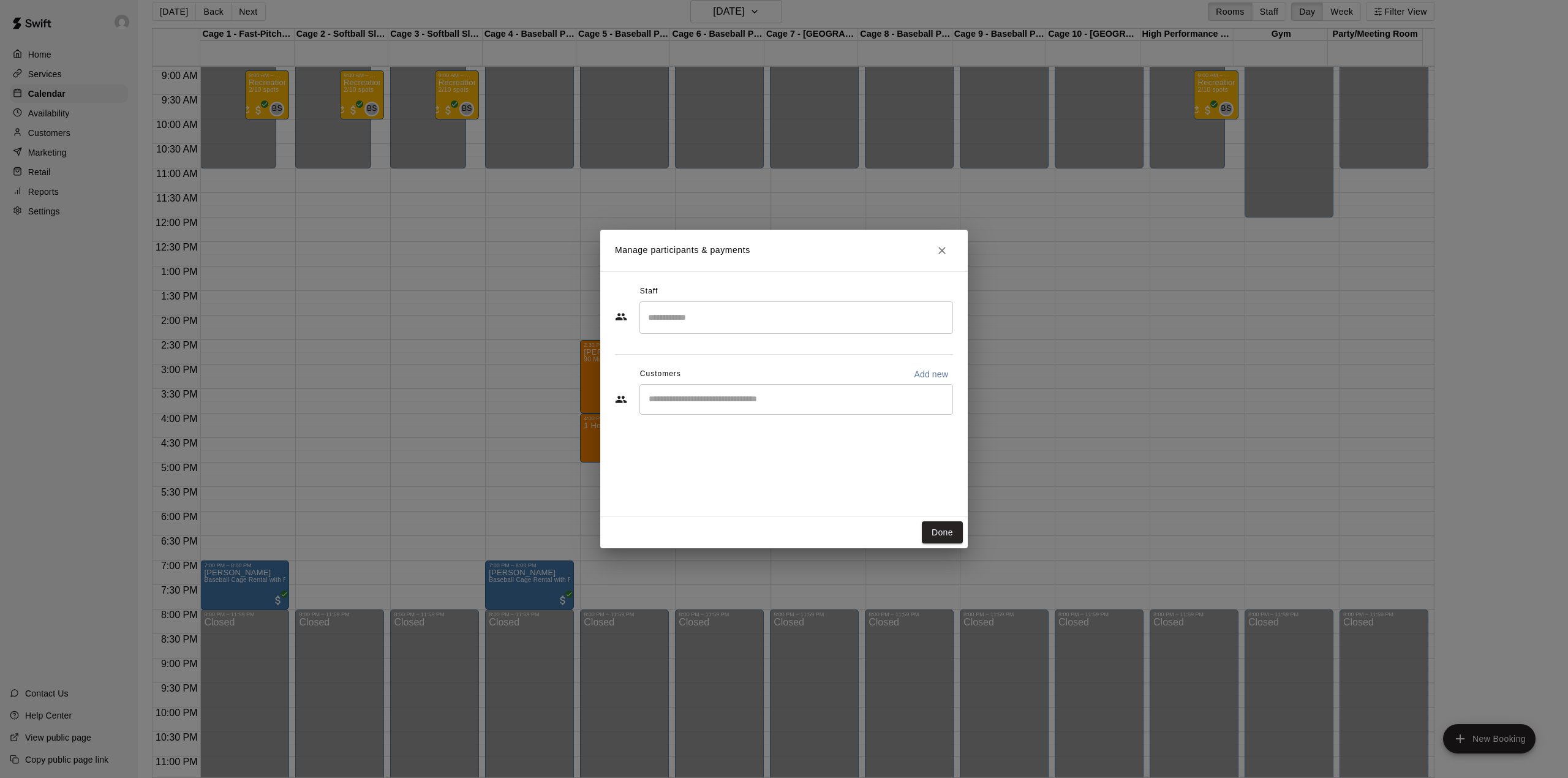
click at [734, 396] on input "Start typing to search customers..." at bounding box center [796, 399] width 302 height 12
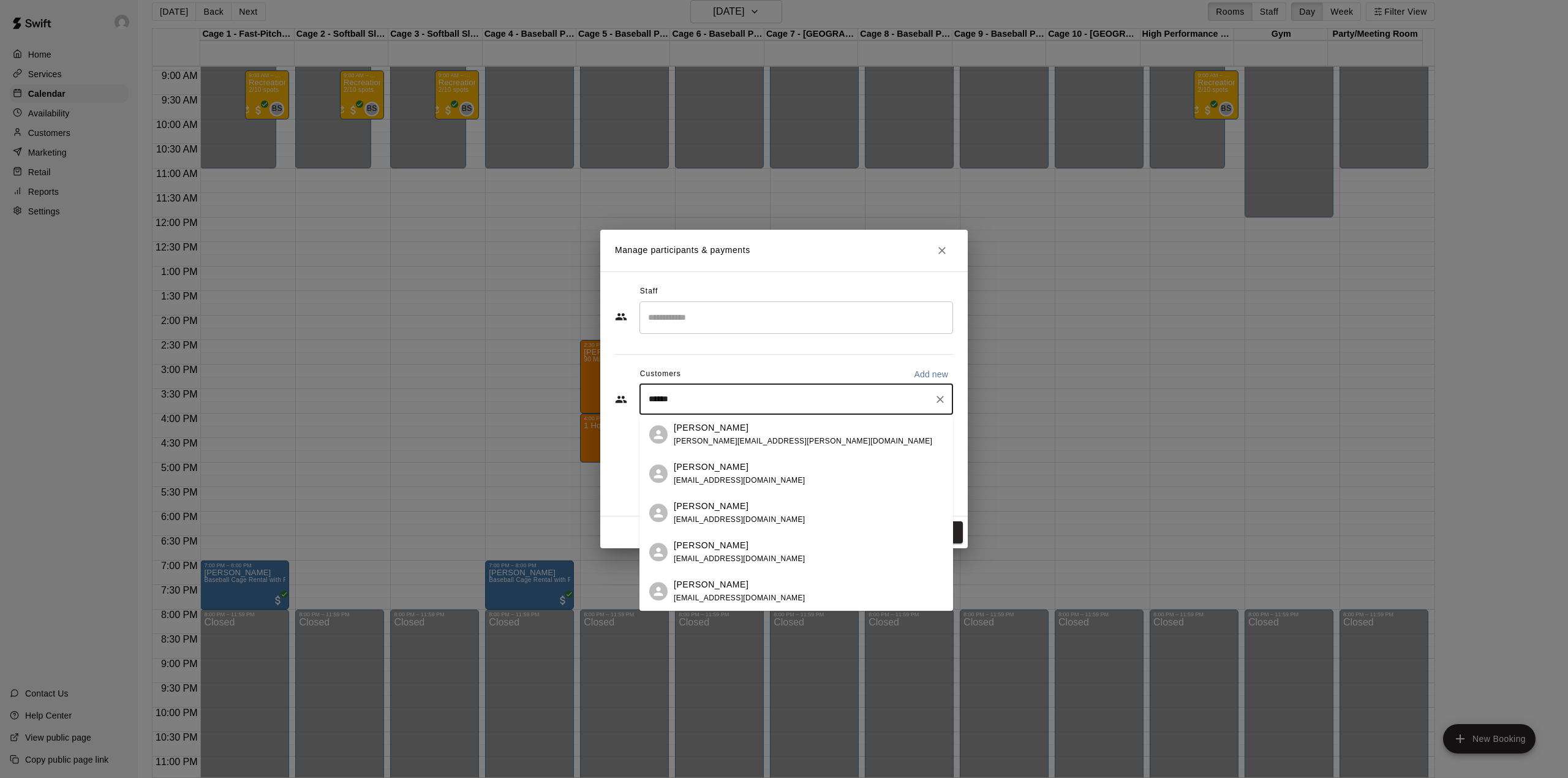
type input "*******"
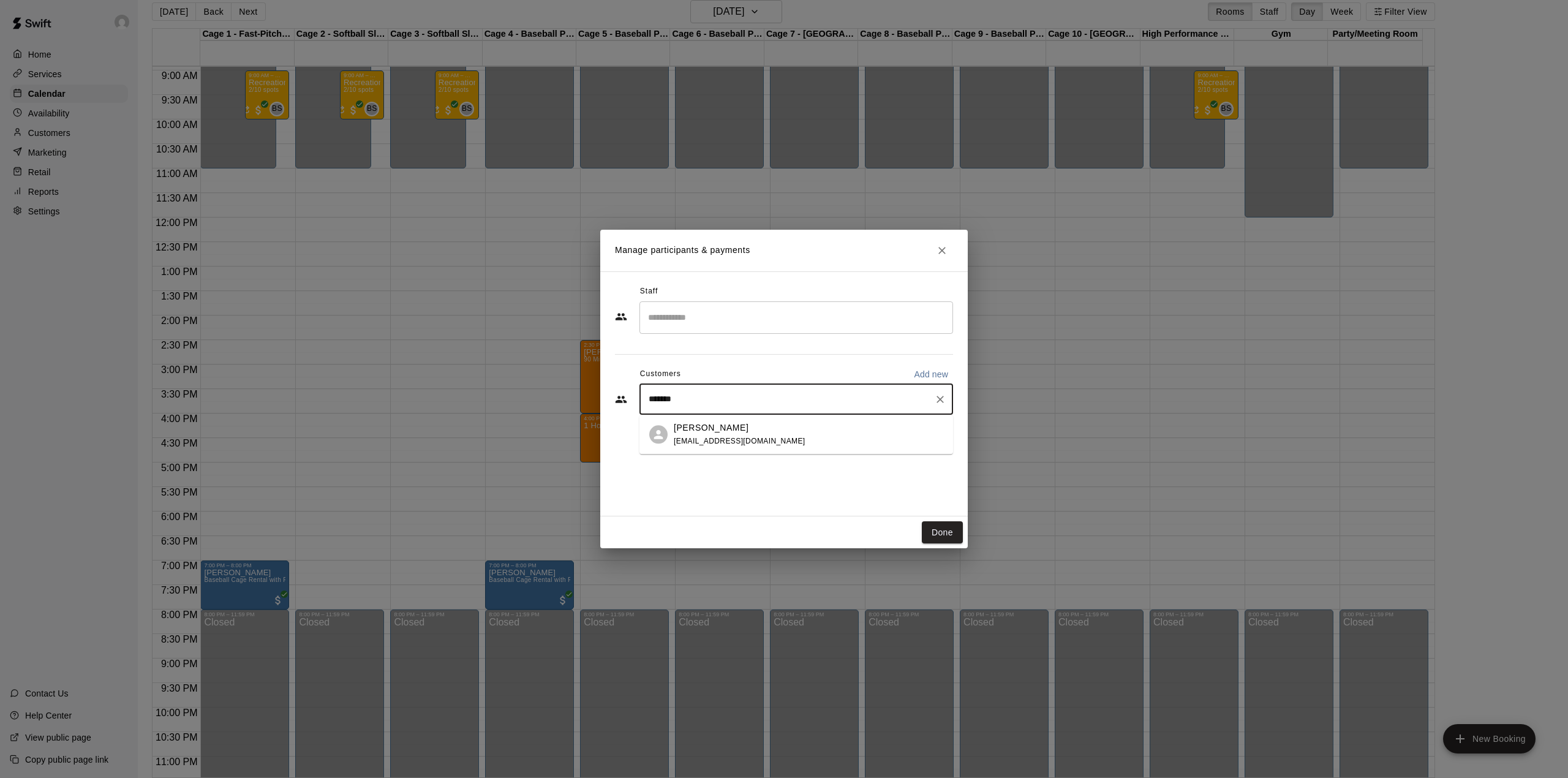
click at [697, 434] on div "[PERSON_NAME] [EMAIL_ADDRESS][DOMAIN_NAME]" at bounding box center [740, 434] width 132 height 26
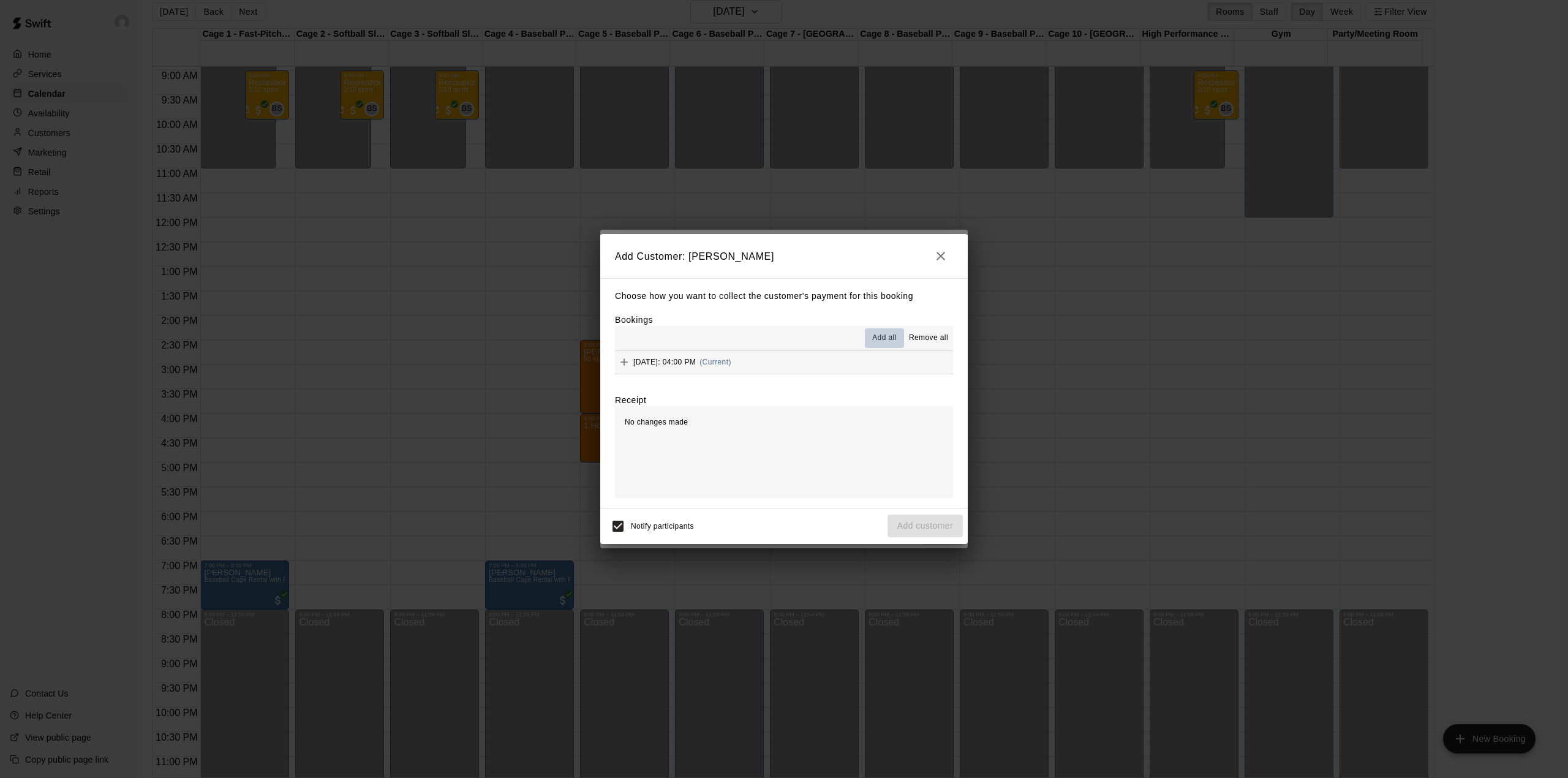
click at [887, 340] on span "Add all" at bounding box center [884, 337] width 25 height 12
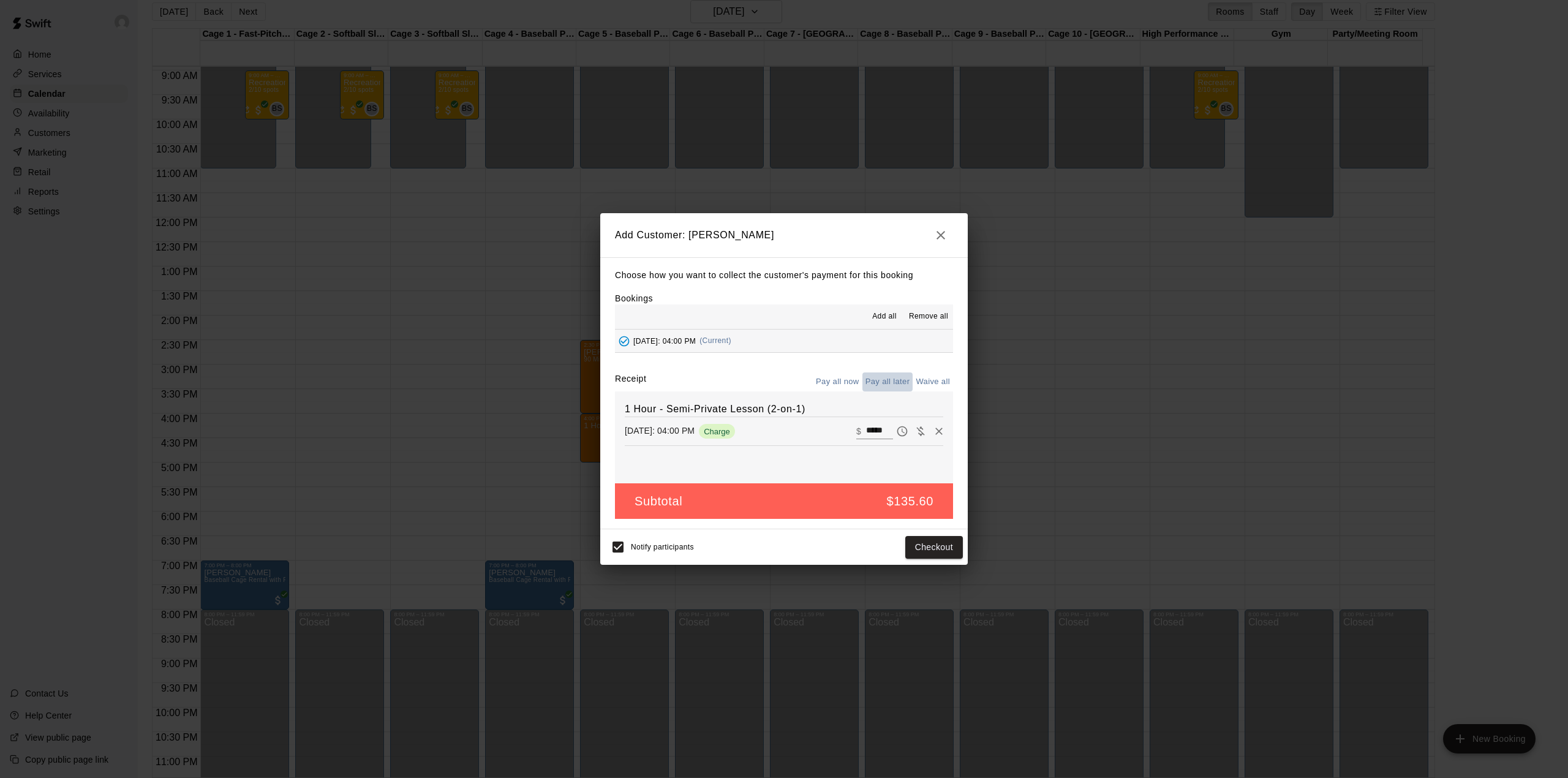
click at [878, 383] on button "Pay all later" at bounding box center [888, 382] width 51 height 19
click at [931, 549] on button "Add customer" at bounding box center [924, 547] width 75 height 23
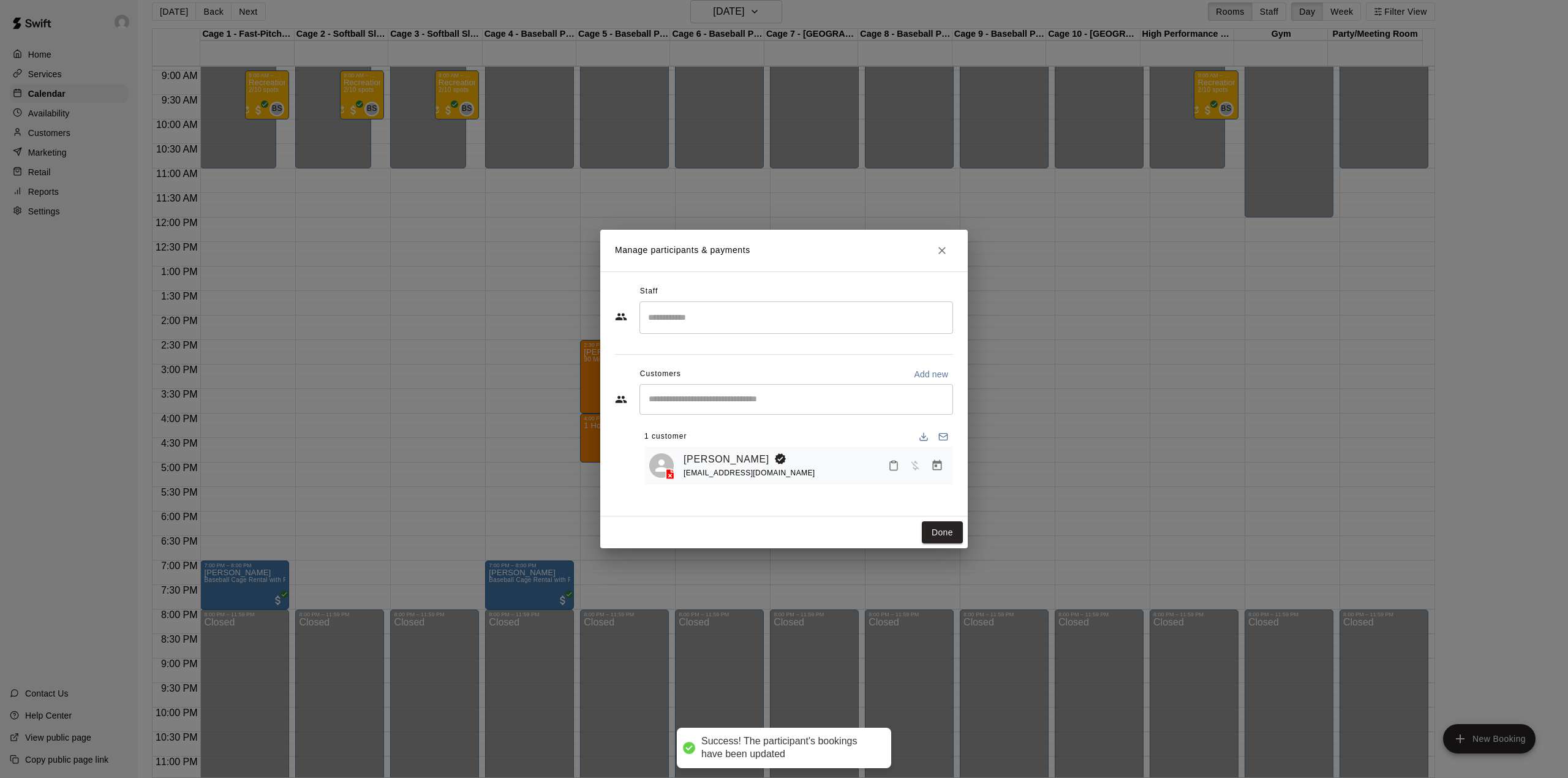
click at [758, 310] on input "Search staff" at bounding box center [796, 318] width 302 height 21
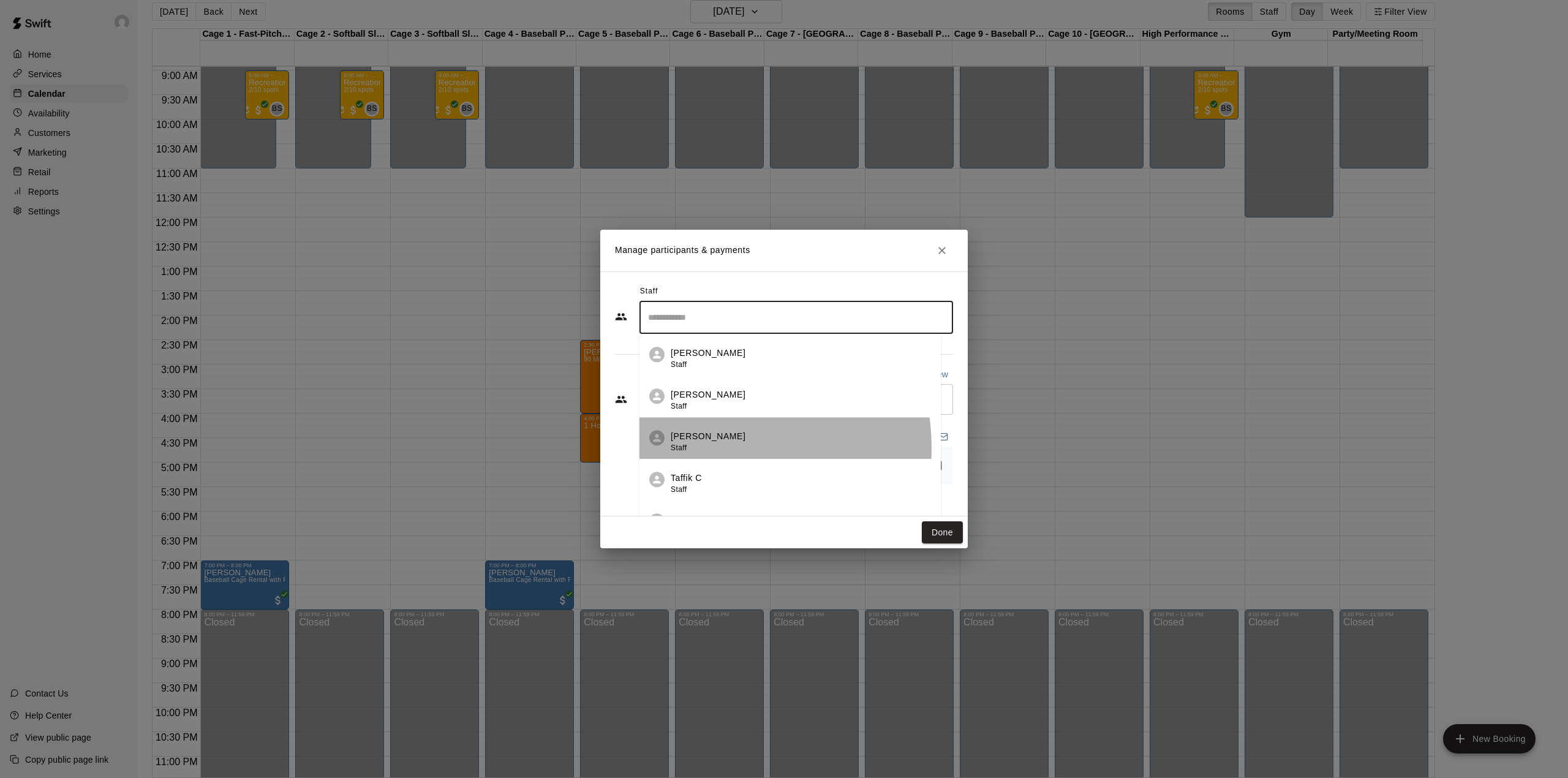
click at [694, 449] on div "[PERSON_NAME] Staff" at bounding box center [708, 442] width 75 height 24
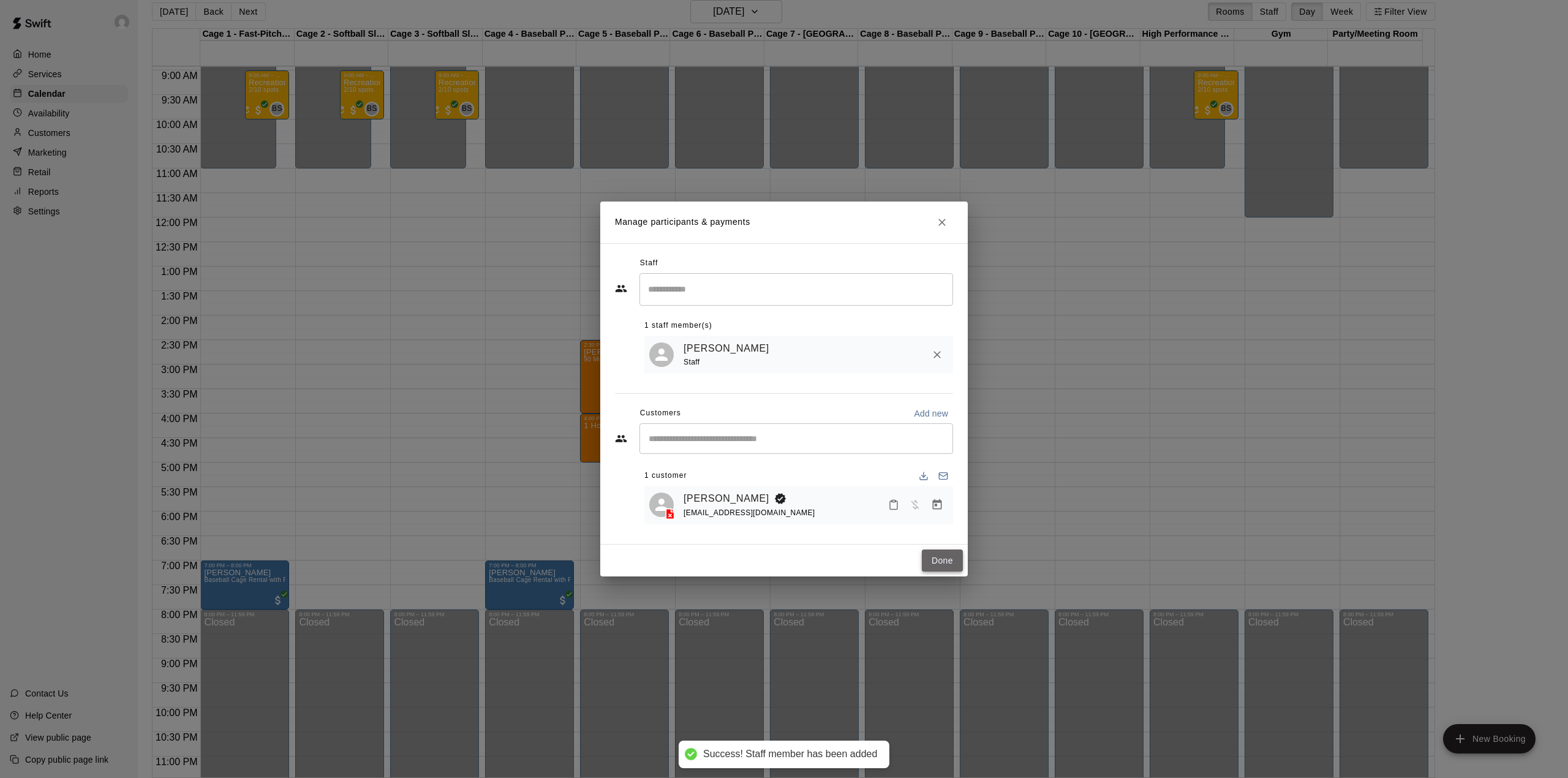
click at [932, 562] on button "Done" at bounding box center [943, 560] width 41 height 23
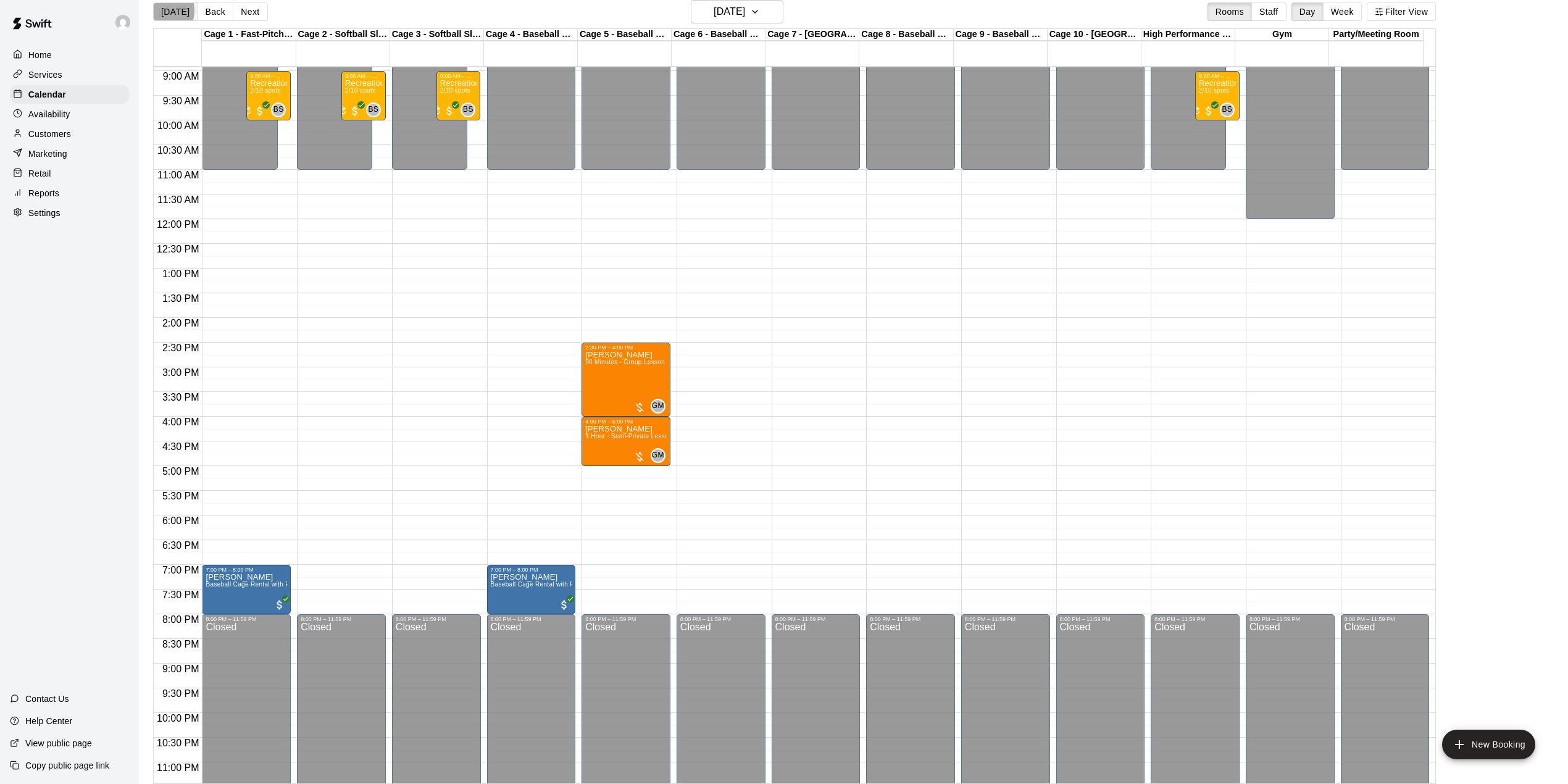
click at [156, 10] on button "[DATE]" at bounding box center [175, 11] width 45 height 18
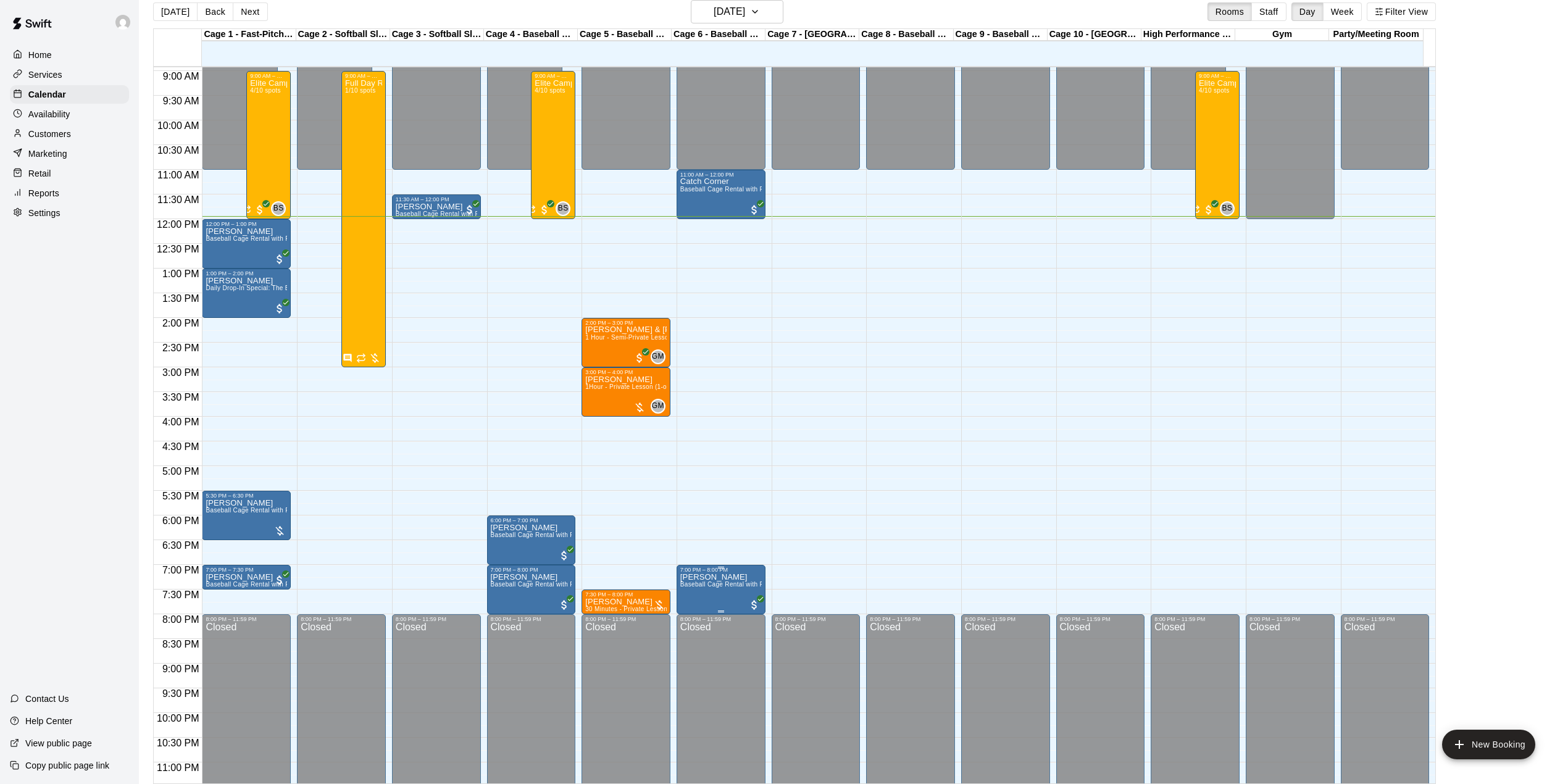
click at [714, 584] on span "Baseball Cage Rental with Pitching Machine (4 People Maximum!)" at bounding box center [777, 584] width 194 height 6
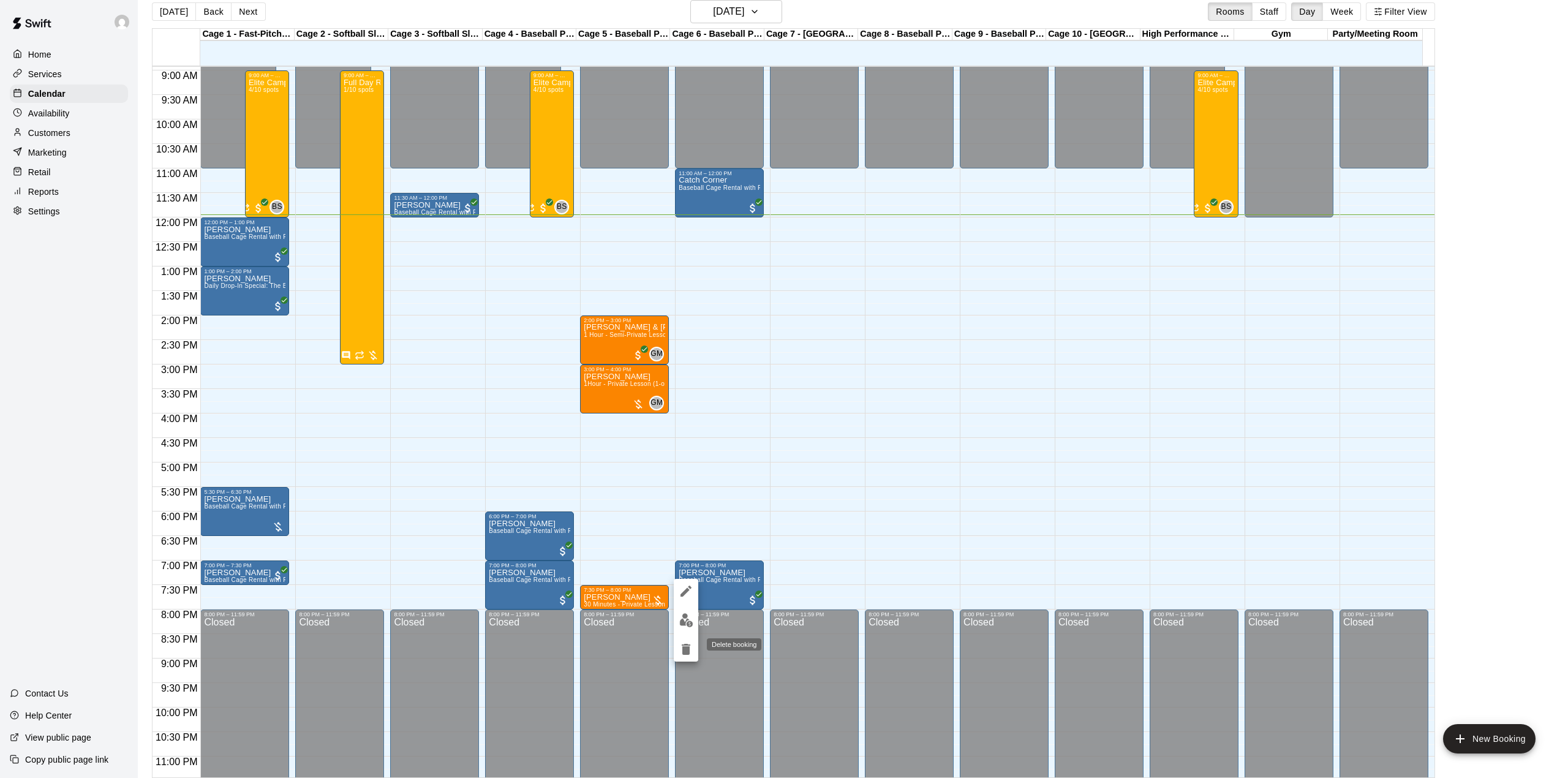
click at [685, 645] on icon "delete" at bounding box center [686, 649] width 9 height 11
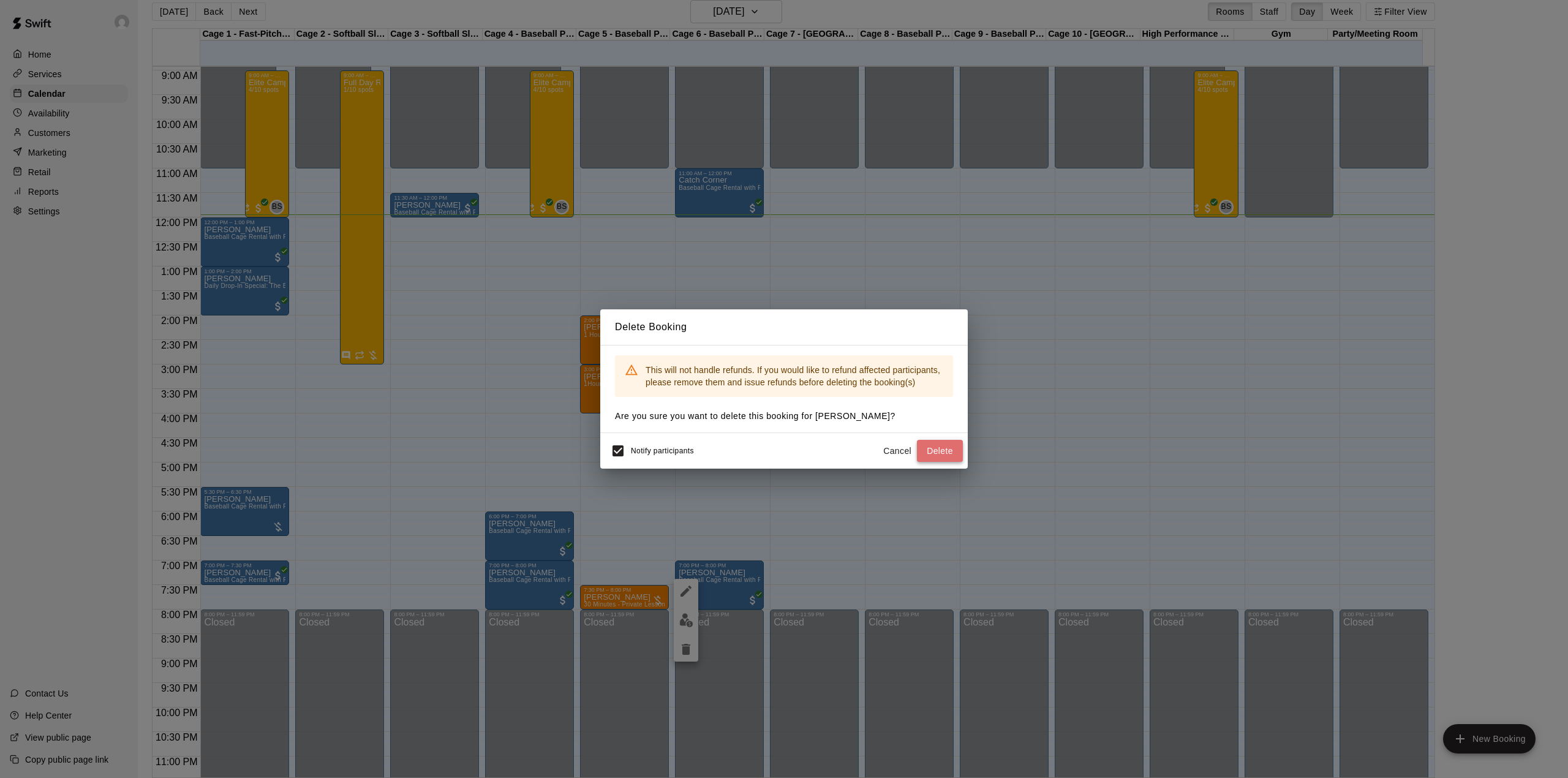
click at [930, 453] on button "Delete" at bounding box center [940, 451] width 46 height 23
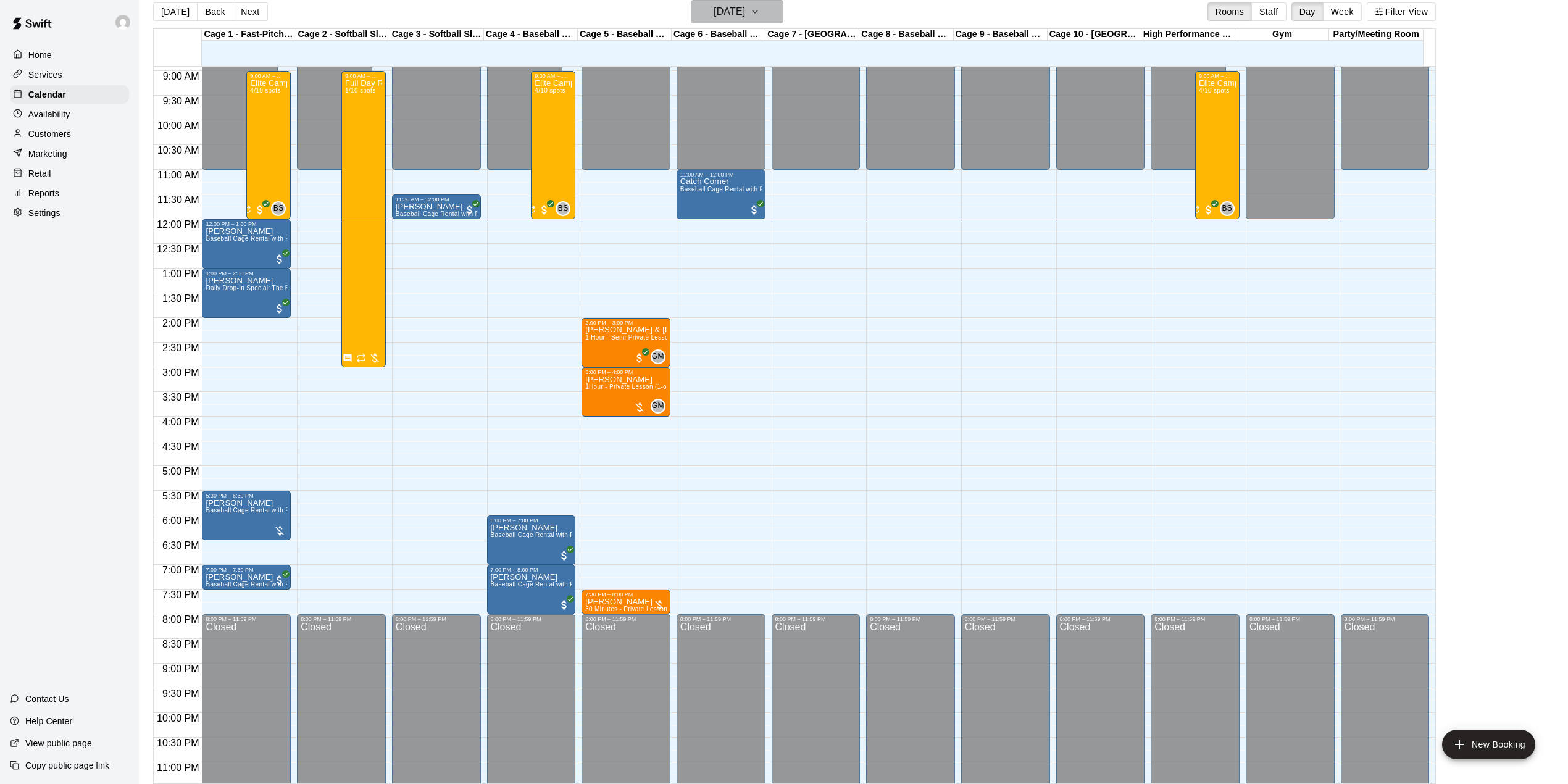
click at [760, 8] on icon "button" at bounding box center [755, 11] width 10 height 15
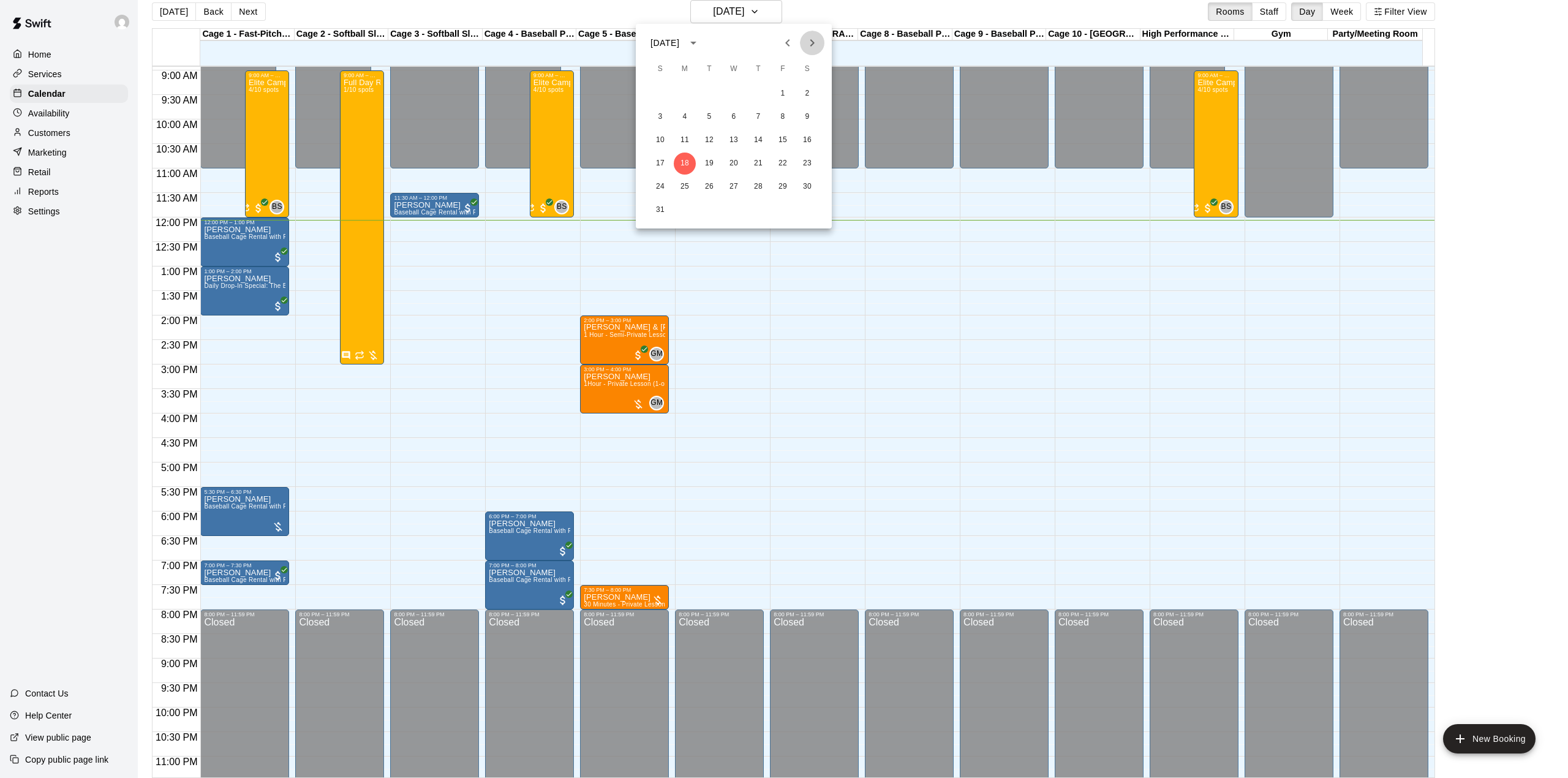
click at [805, 40] on icon "Next month" at bounding box center [812, 43] width 15 height 15
click at [728, 93] on button "3" at bounding box center [734, 94] width 22 height 22
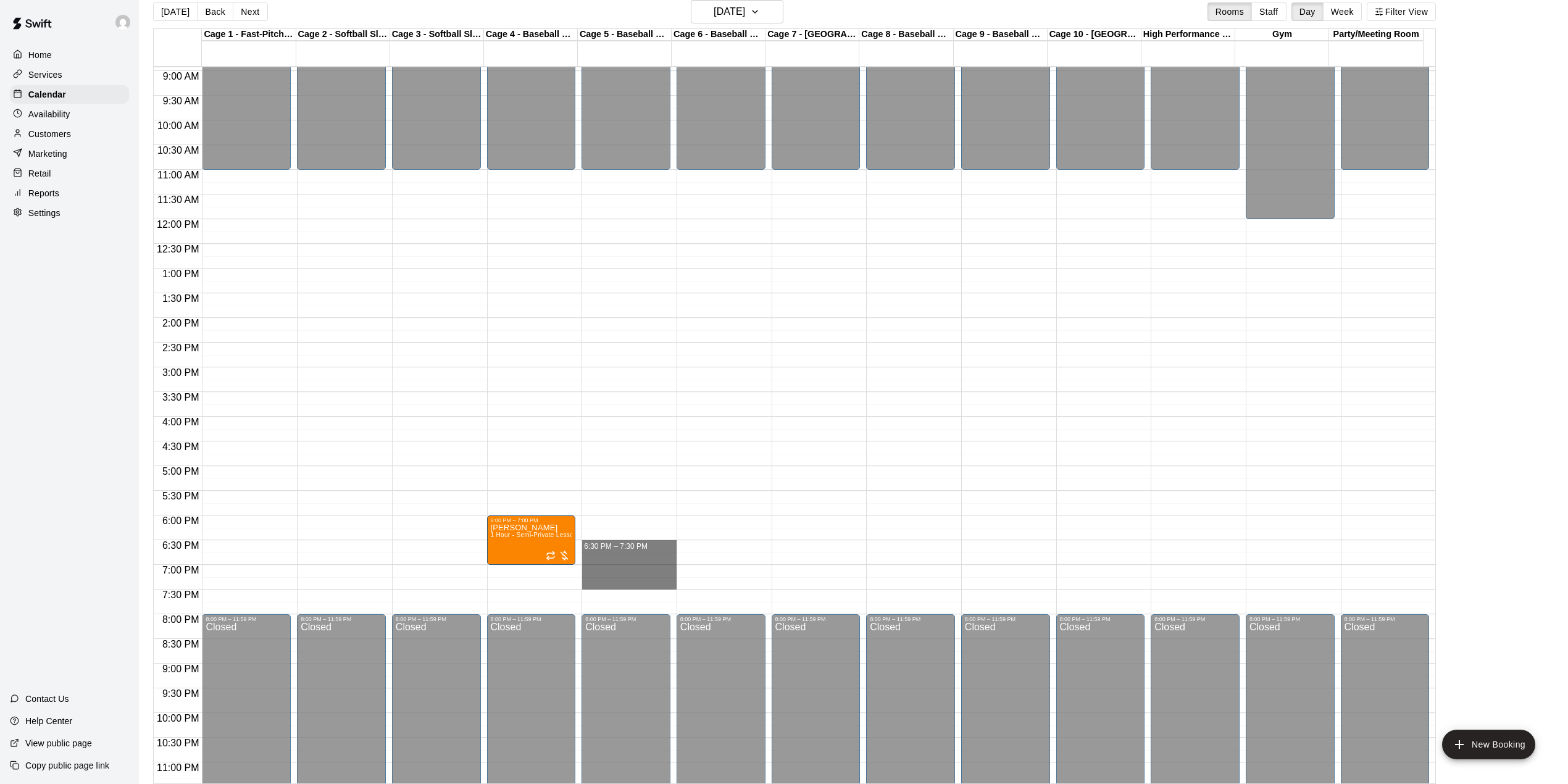
drag, startPoint x: 642, startPoint y: 550, endPoint x: 650, endPoint y: 588, distance: 38.8
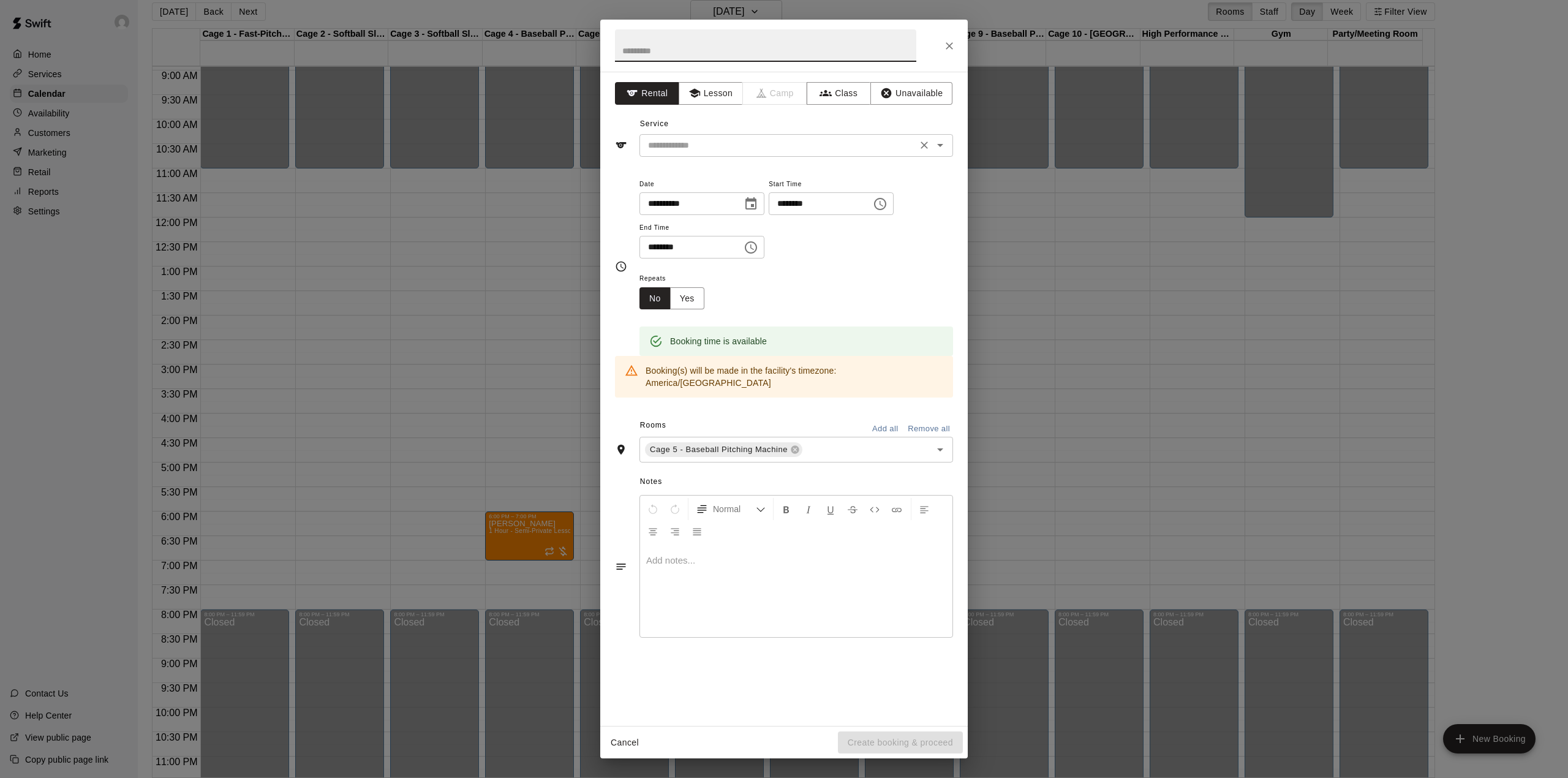
click at [728, 146] on input "text" at bounding box center [778, 145] width 270 height 15
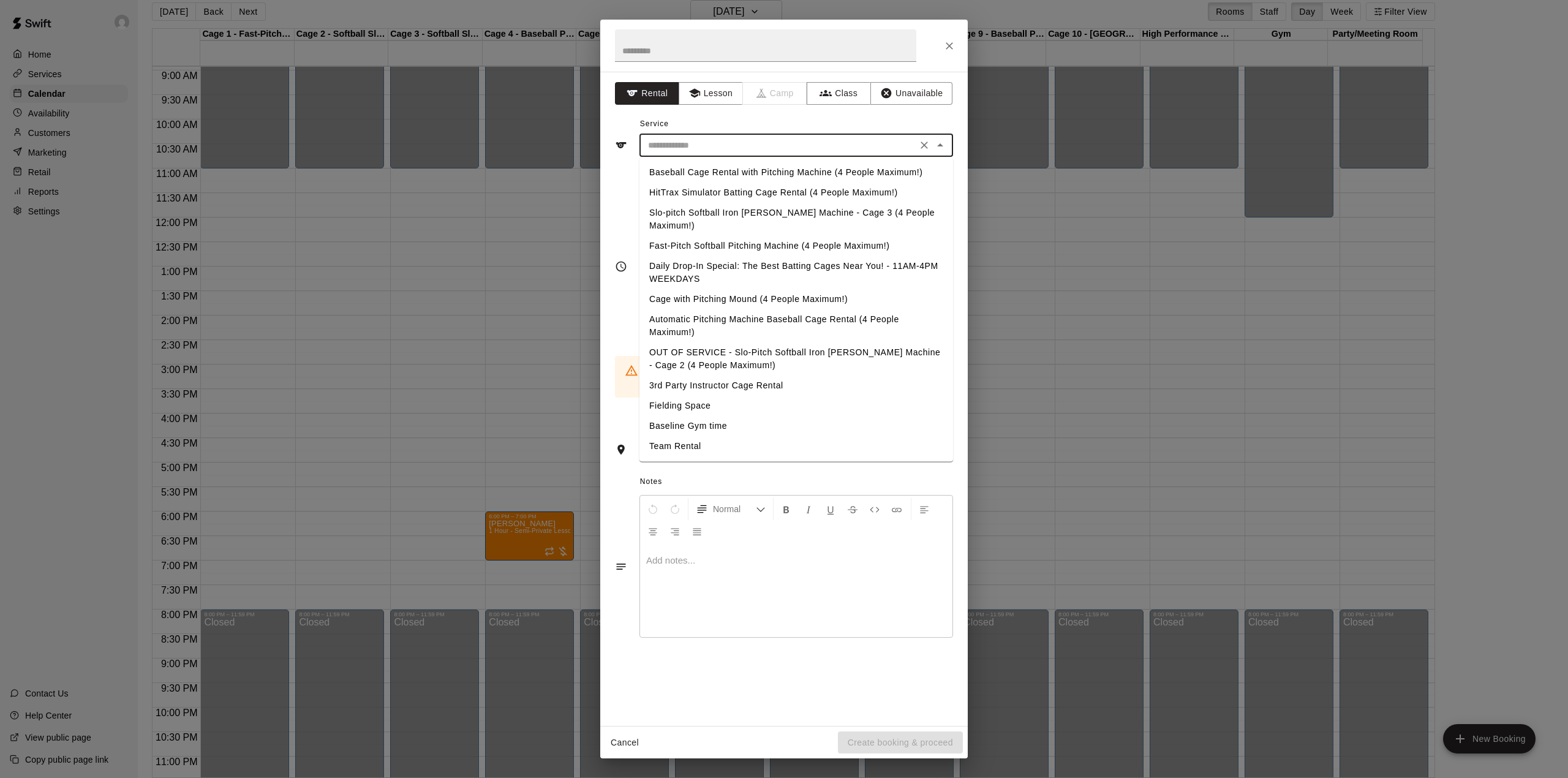
click at [725, 175] on li "Baseball Cage Rental with Pitching Machine (4 People Maximum!)" at bounding box center [796, 172] width 313 height 20
type input "**********"
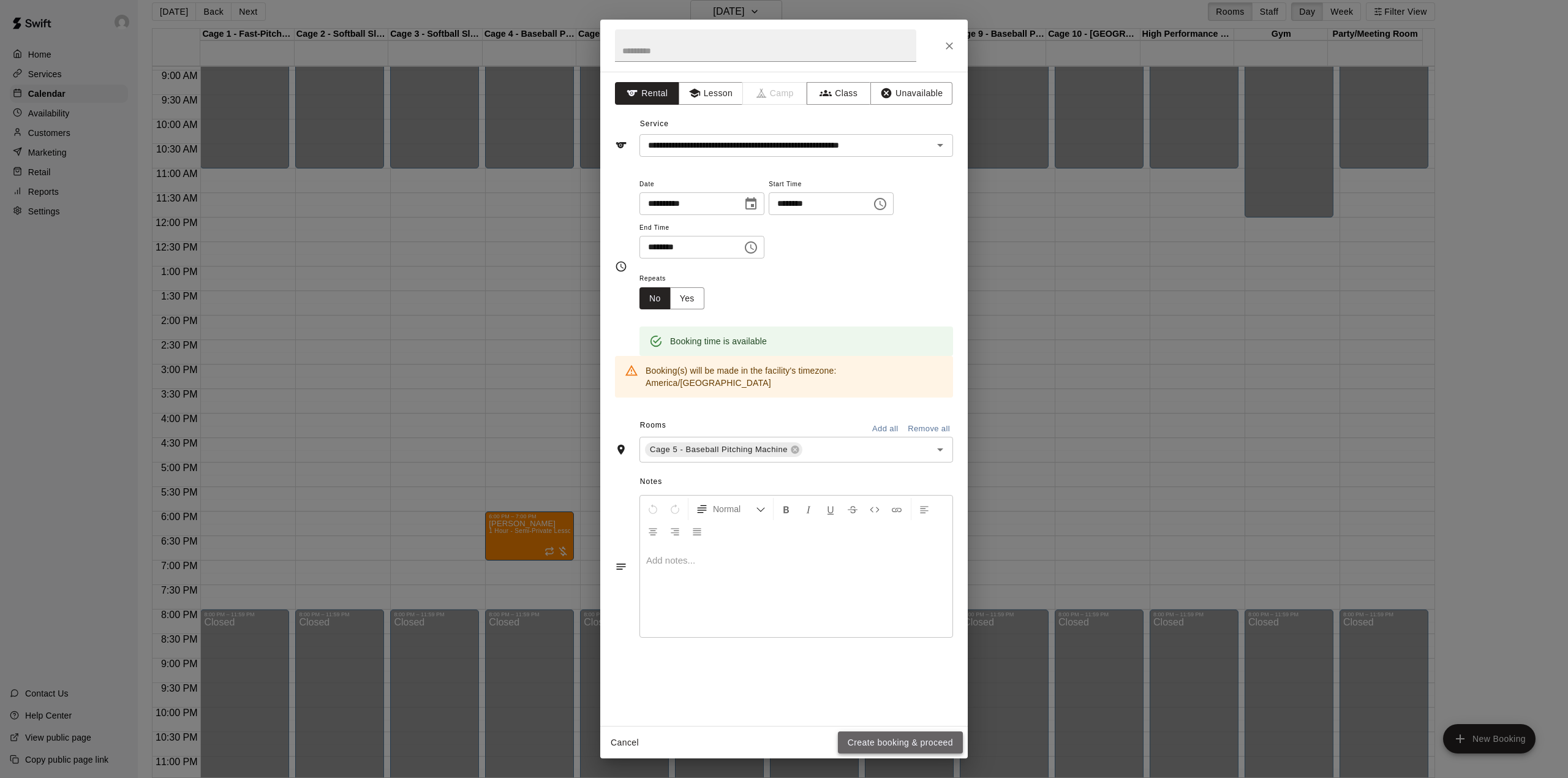
click at [872, 737] on button "Create booking & proceed" at bounding box center [900, 743] width 125 height 23
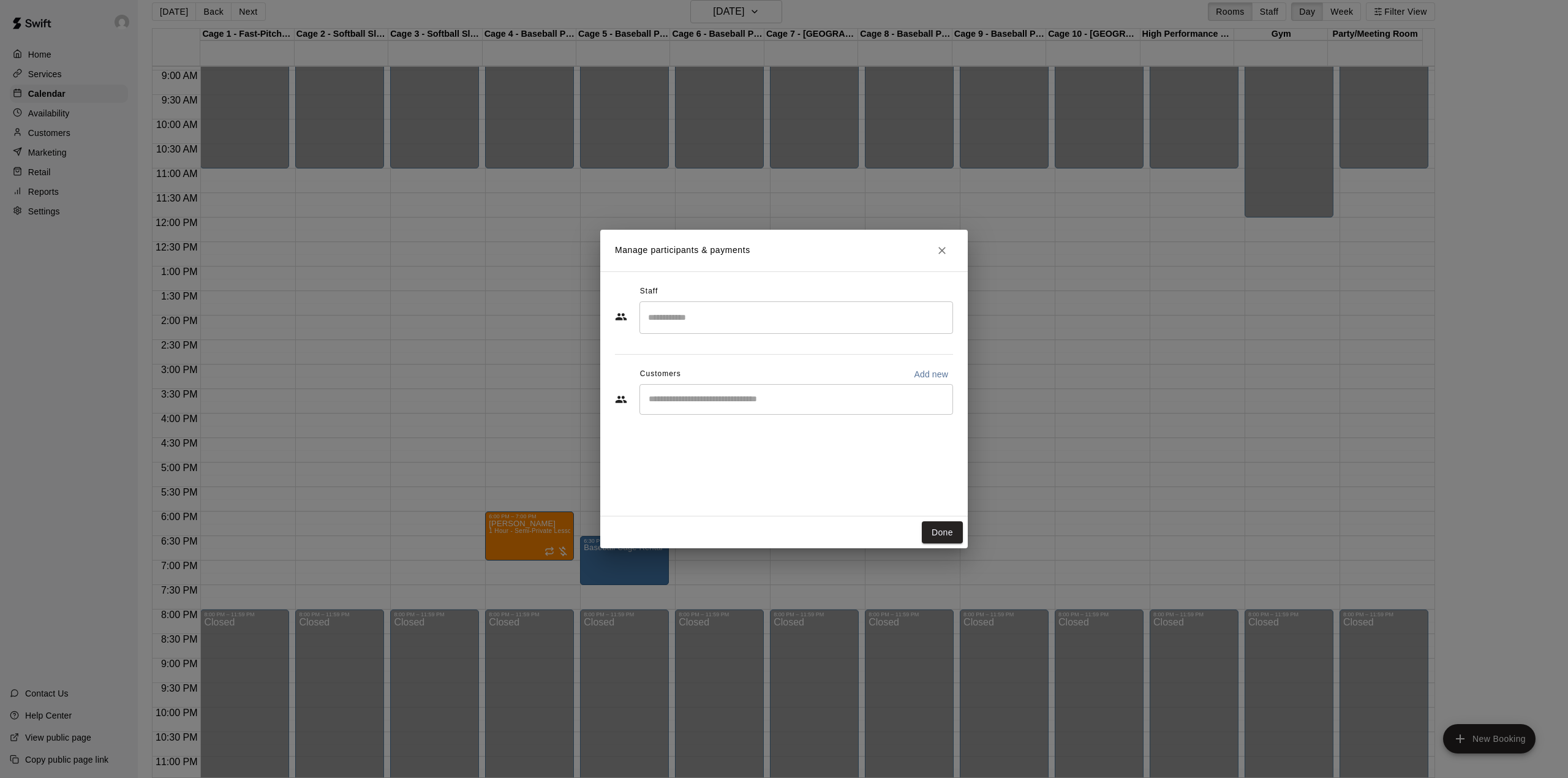
click at [682, 403] on input "Start typing to search customers..." at bounding box center [796, 399] width 302 height 12
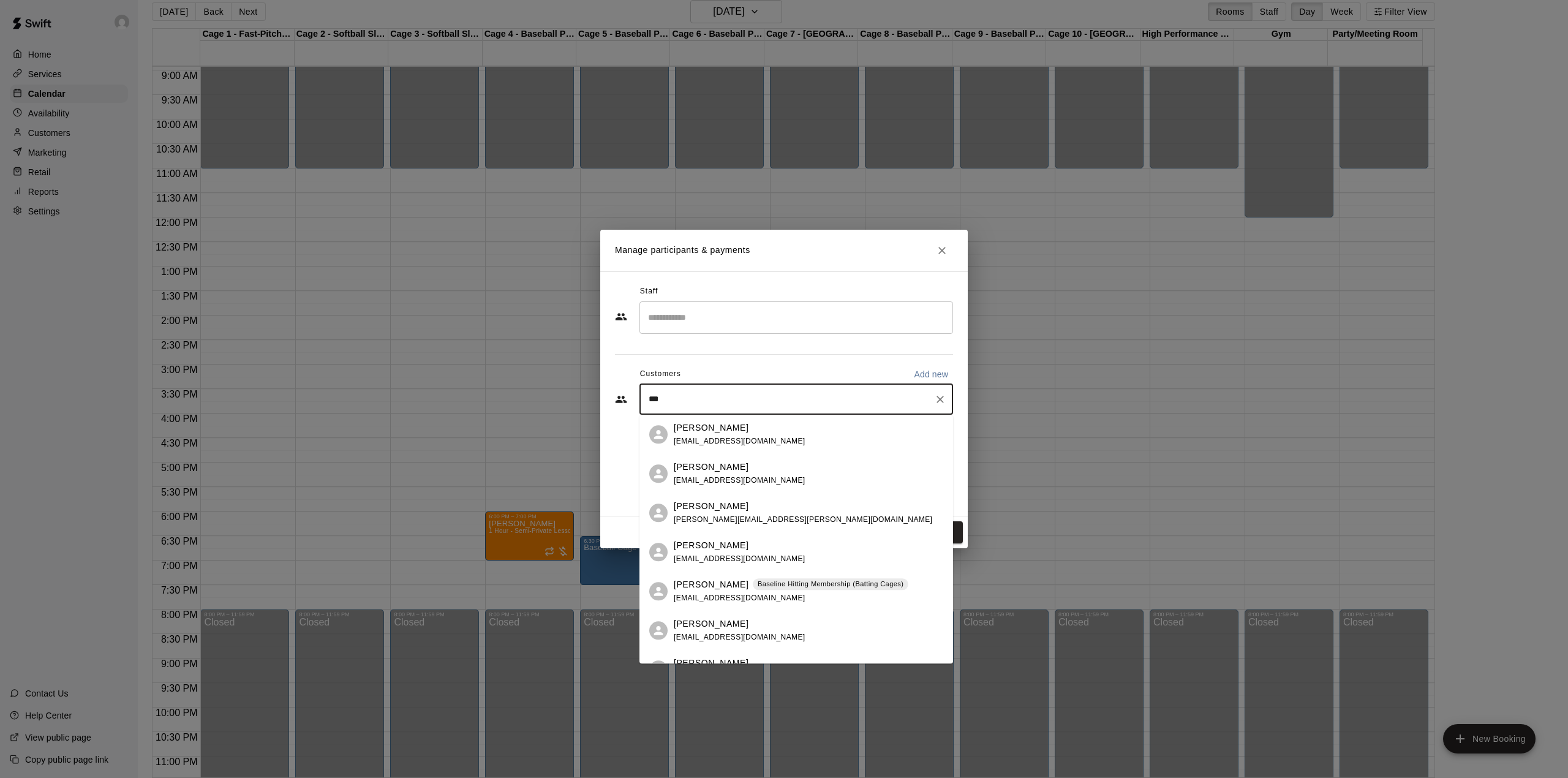
type input "****"
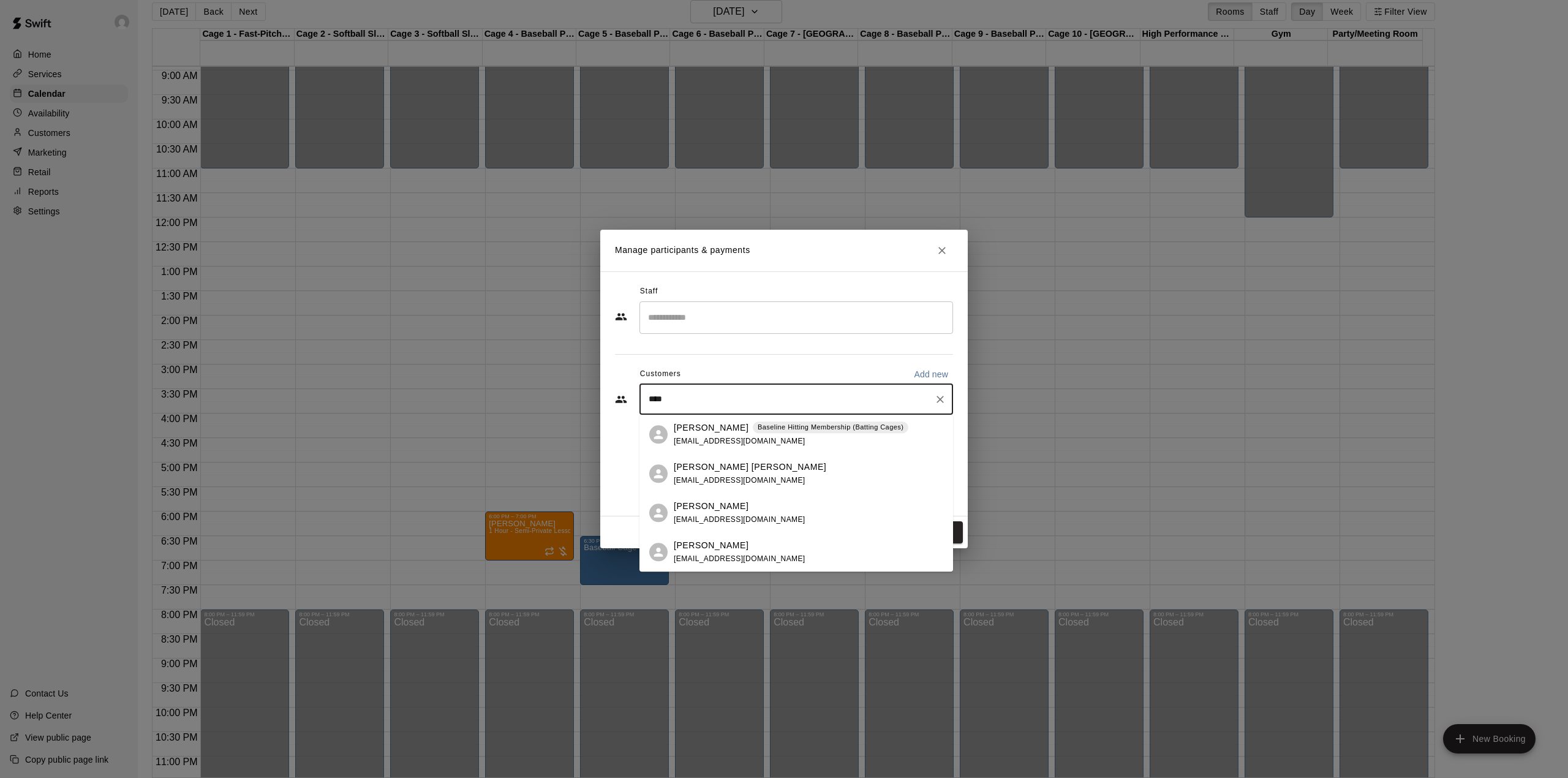
click at [697, 441] on span "[EMAIL_ADDRESS][DOMAIN_NAME]" at bounding box center [740, 441] width 132 height 9
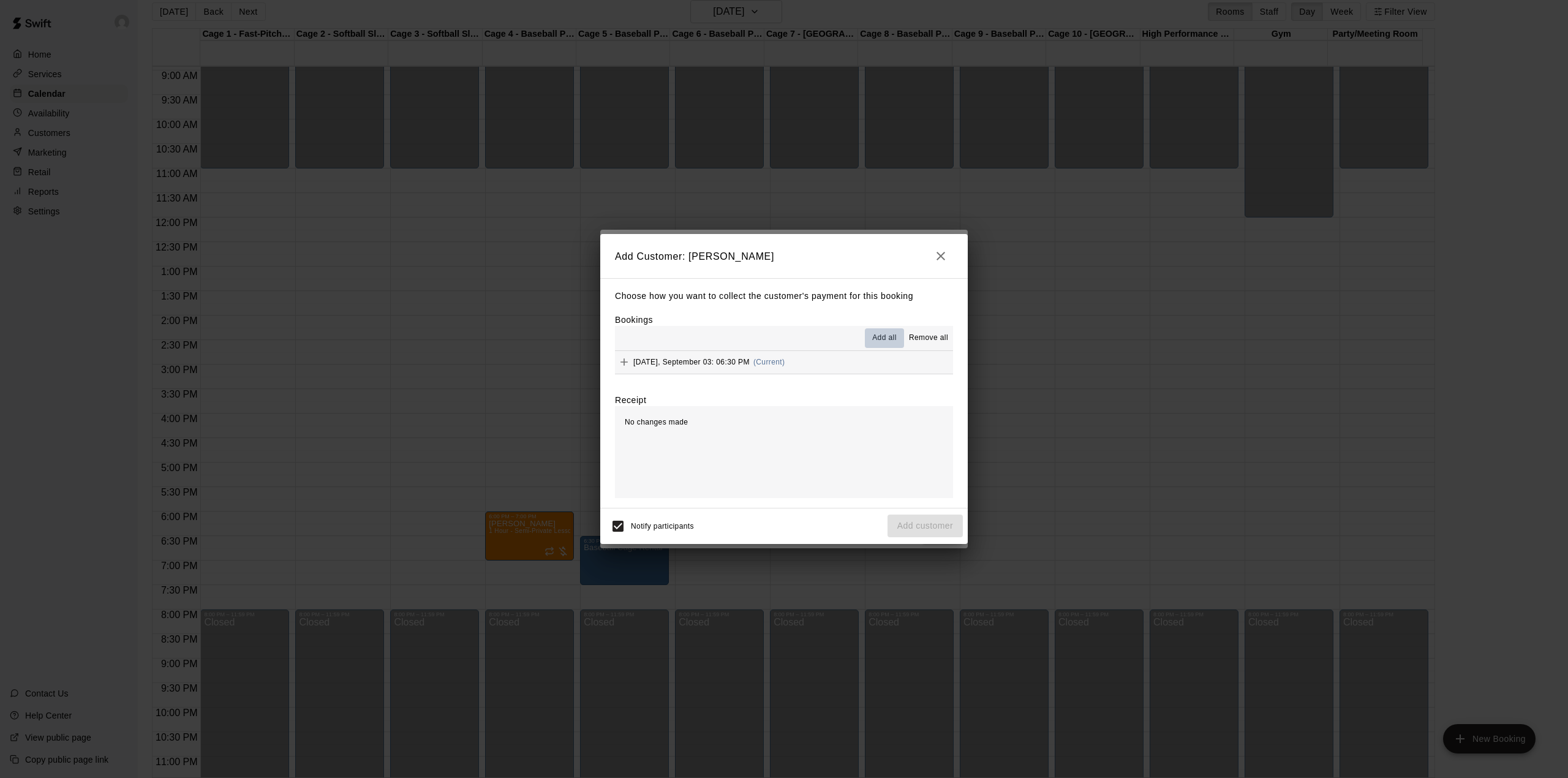
click at [881, 339] on span "Add all" at bounding box center [884, 337] width 25 height 12
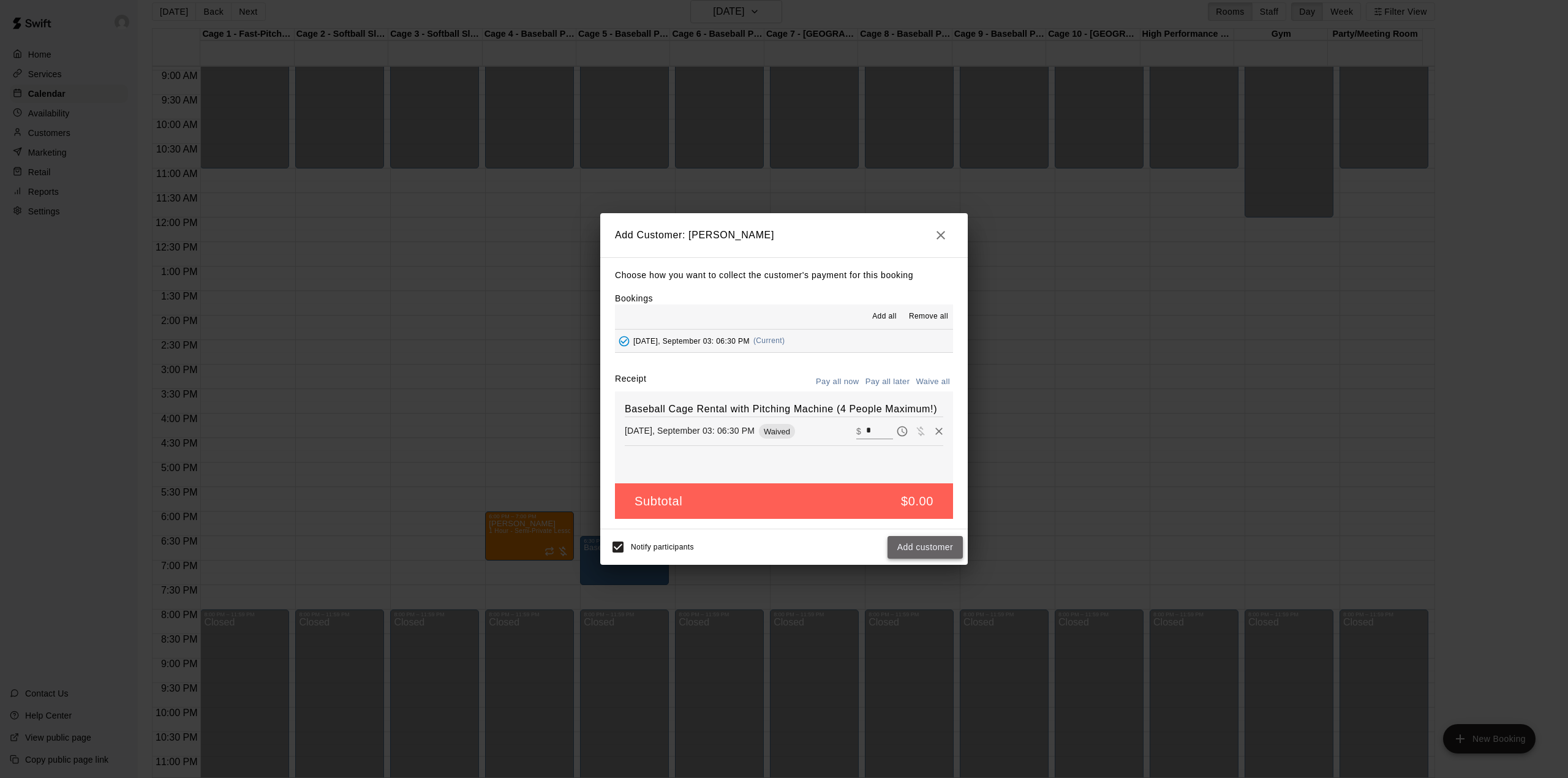
click at [932, 548] on button "Add customer" at bounding box center [924, 547] width 75 height 23
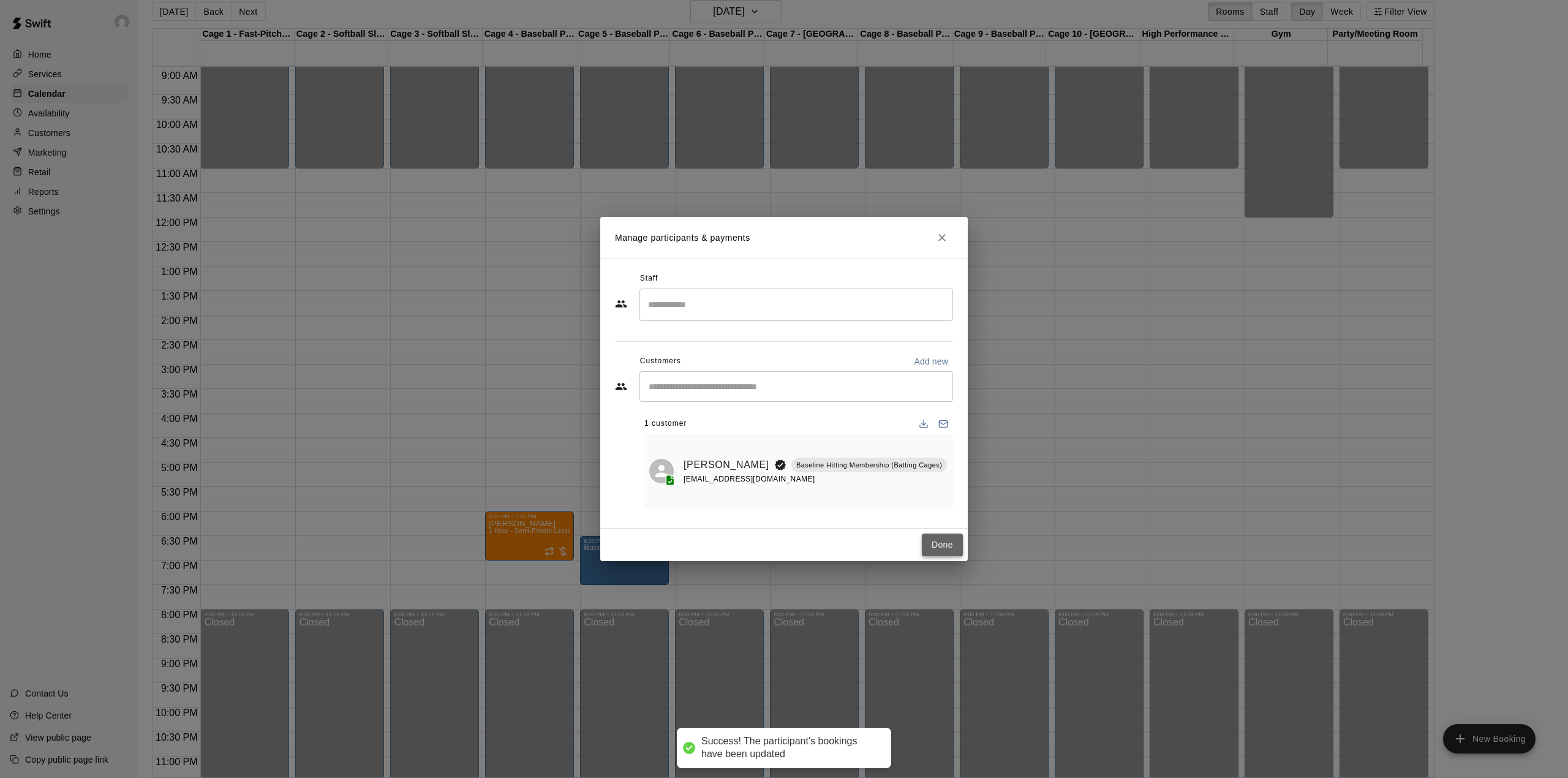
click at [947, 537] on button "Done" at bounding box center [943, 545] width 41 height 23
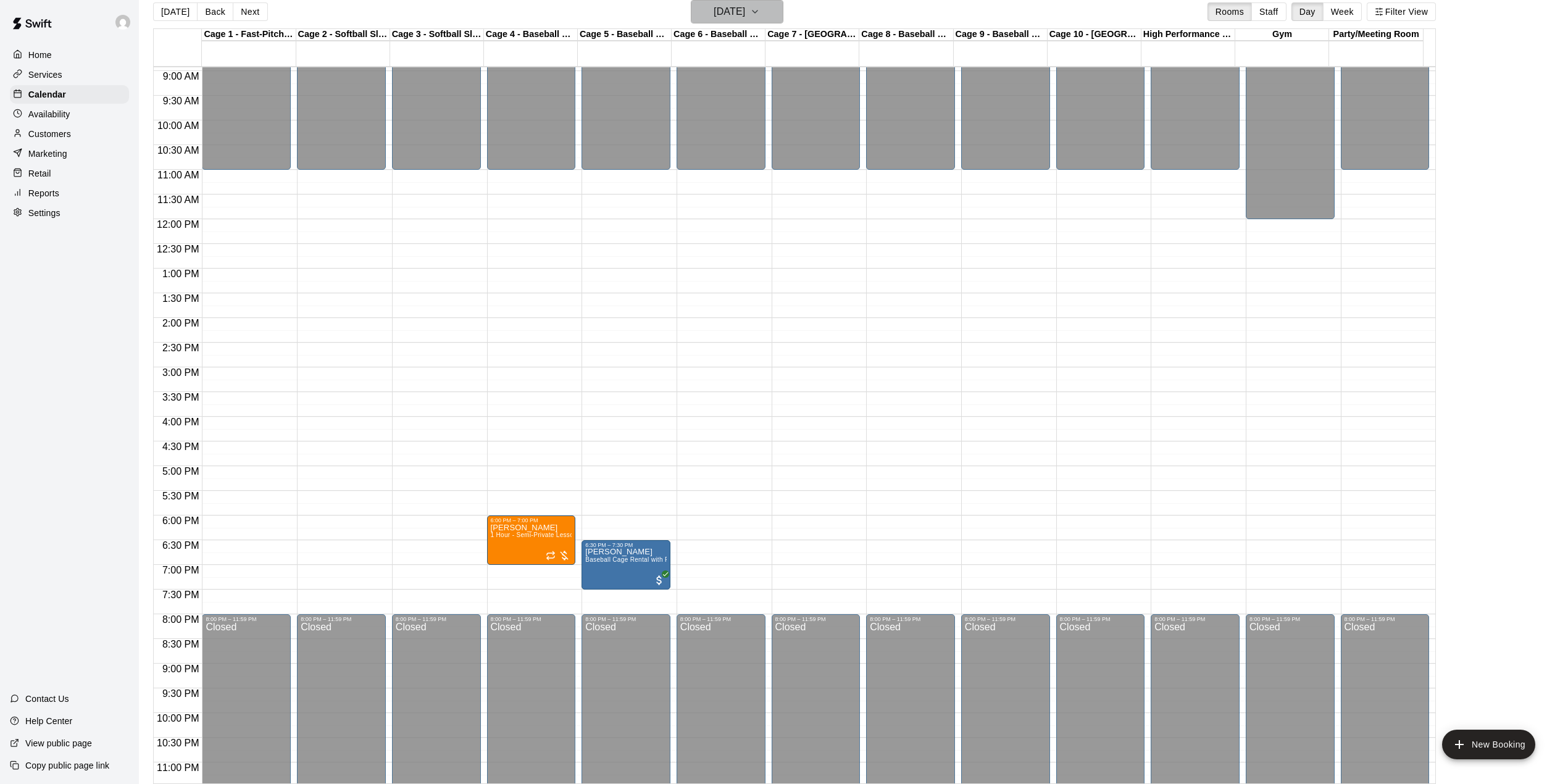
click at [760, 15] on icon "button" at bounding box center [755, 11] width 10 height 15
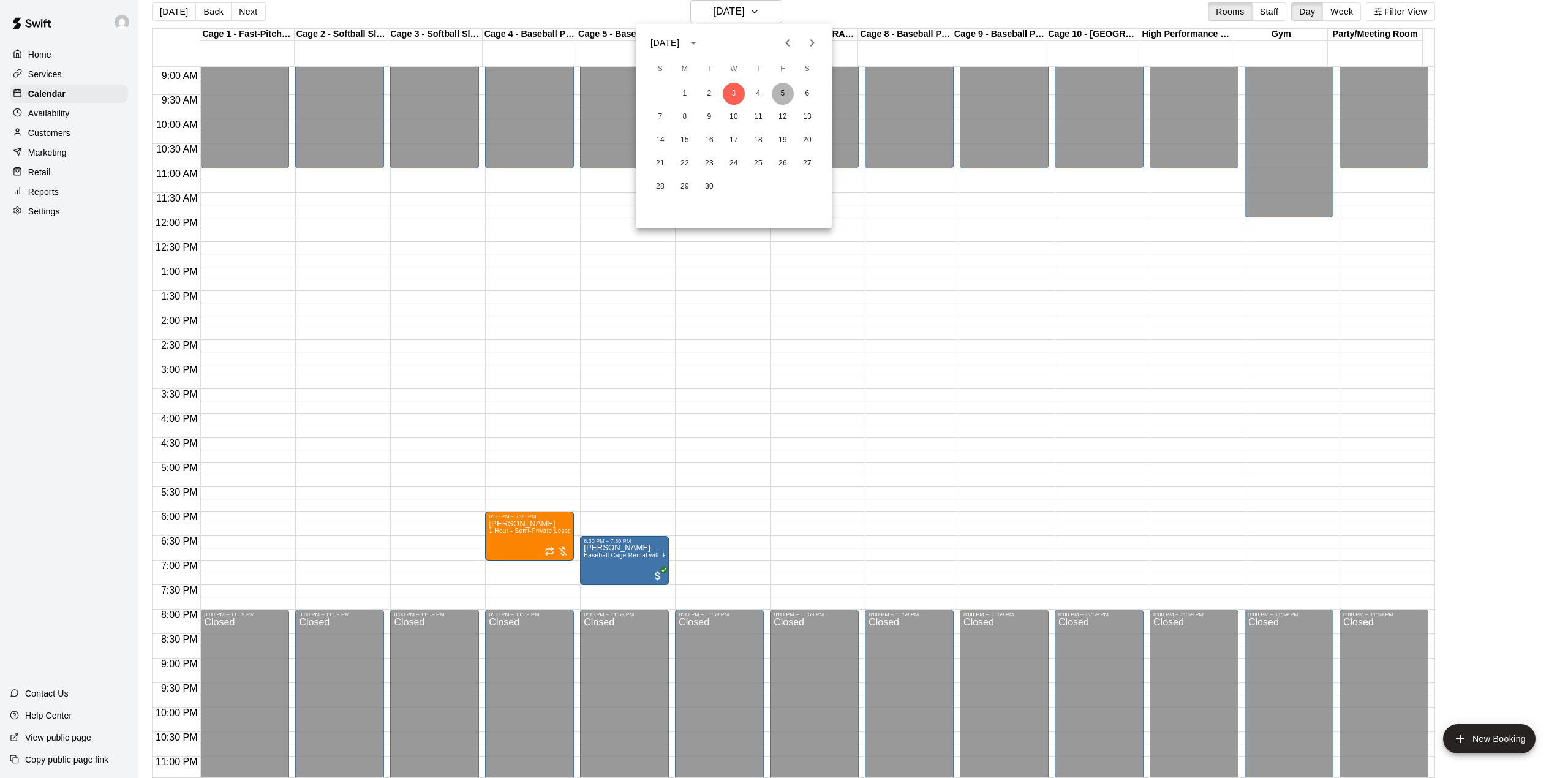
click at [782, 94] on button "5" at bounding box center [782, 94] width 22 height 22
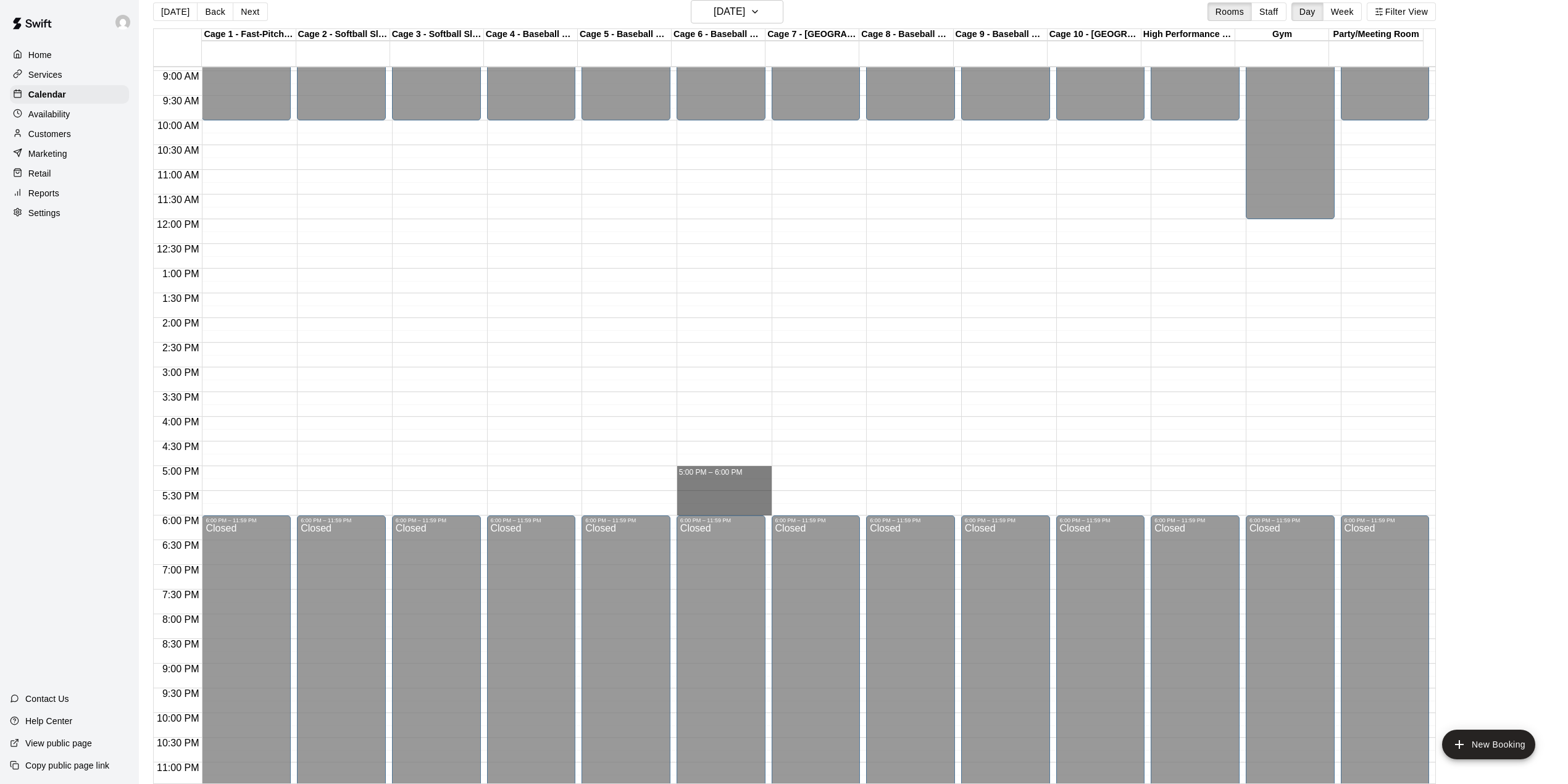
drag, startPoint x: 705, startPoint y: 474, endPoint x: 710, endPoint y: 510, distance: 36.3
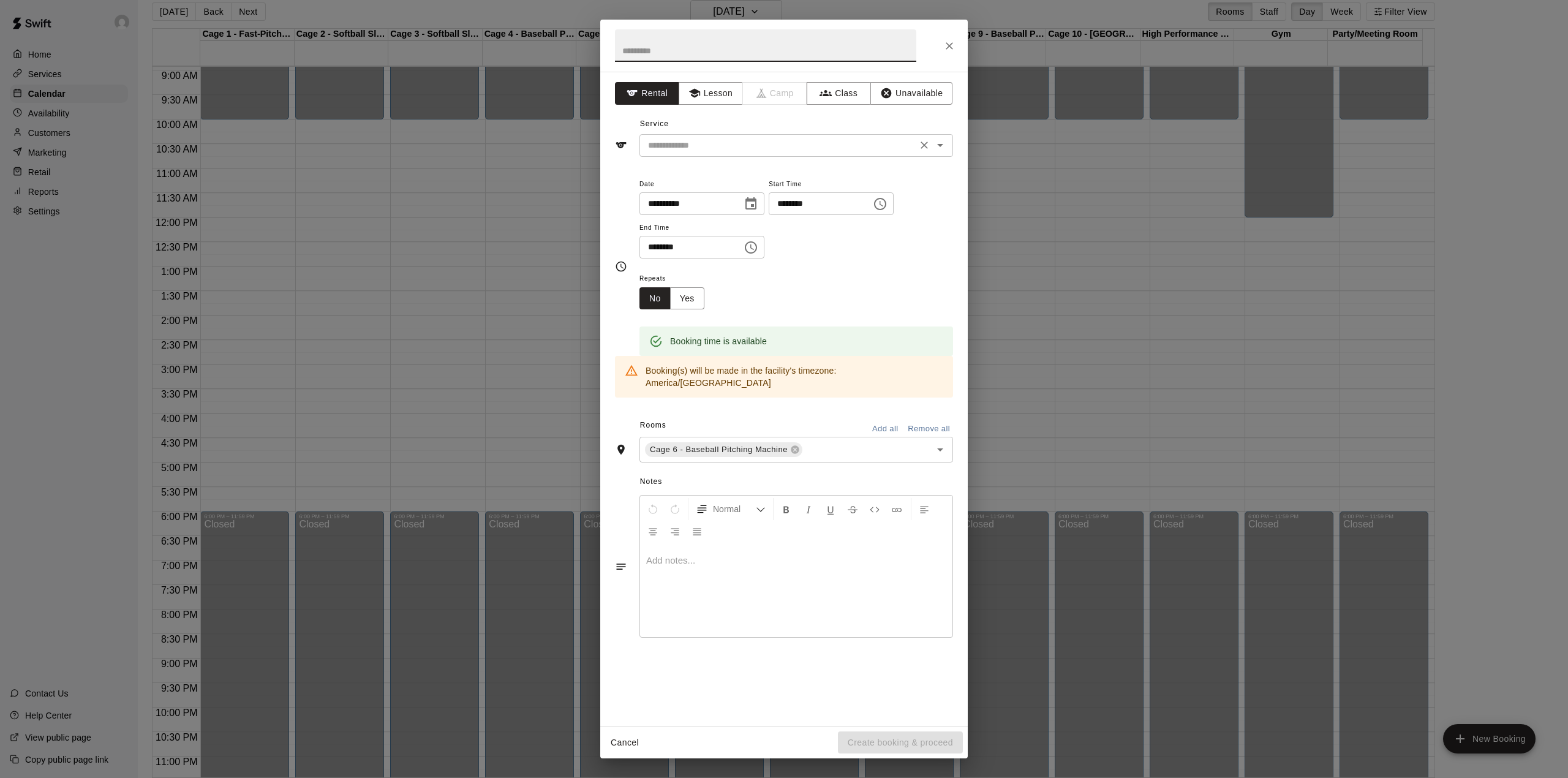
click at [748, 148] on input "text" at bounding box center [778, 145] width 270 height 15
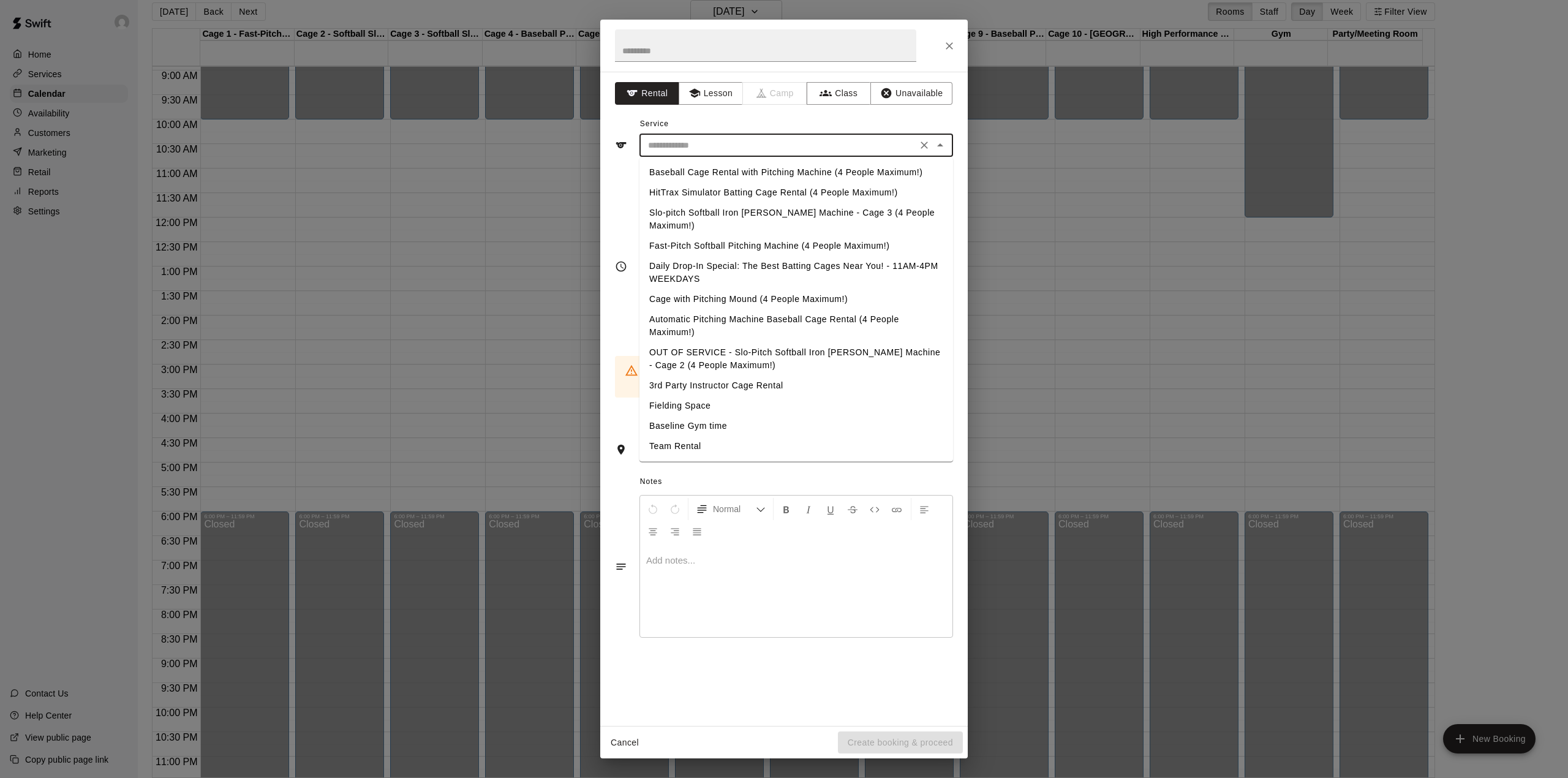
click at [743, 168] on li "Baseball Cage Rental with Pitching Machine (4 People Maximum!)" at bounding box center [796, 172] width 313 height 20
type input "**********"
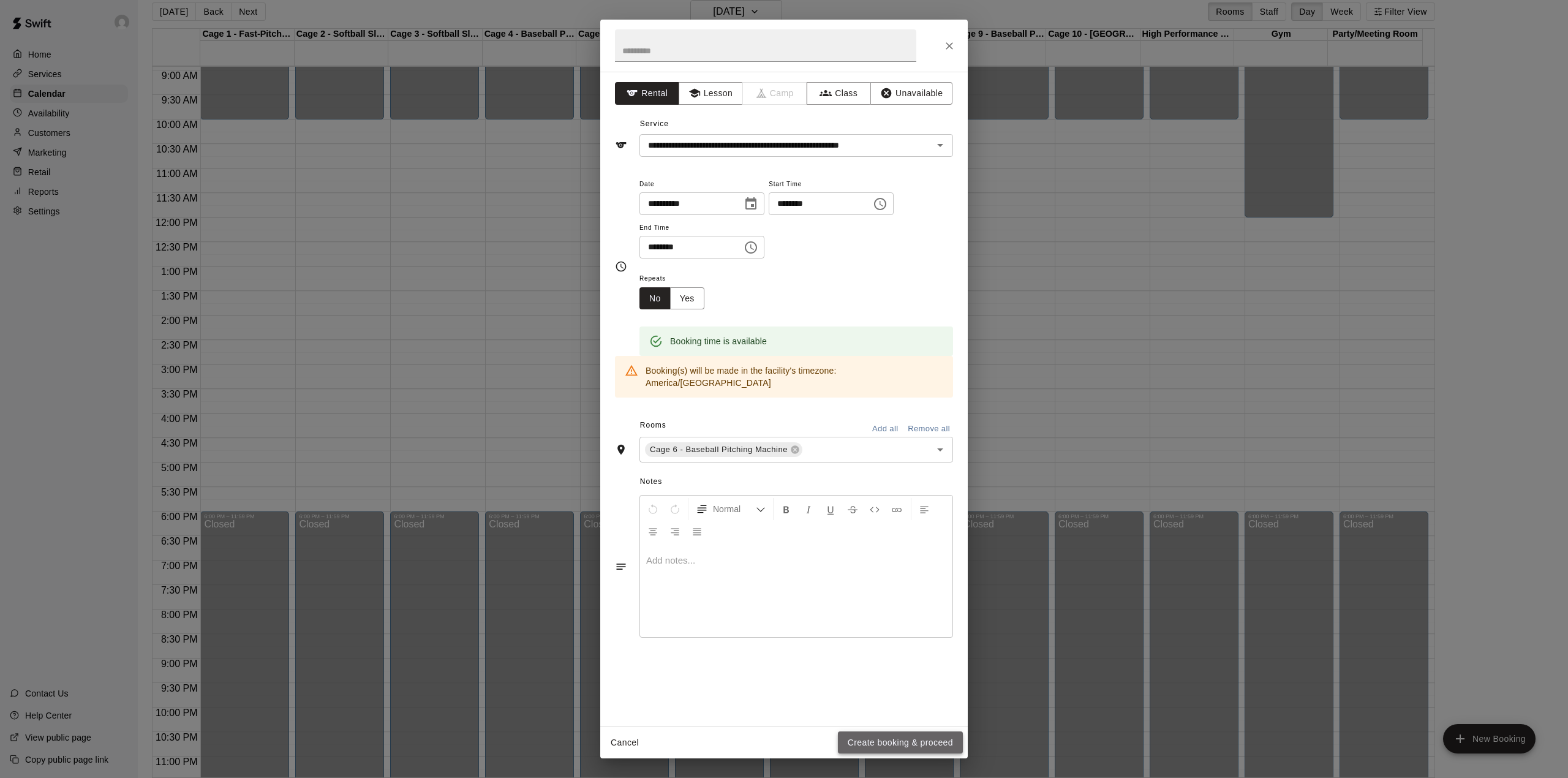
click at [872, 741] on button "Create booking & proceed" at bounding box center [900, 743] width 125 height 23
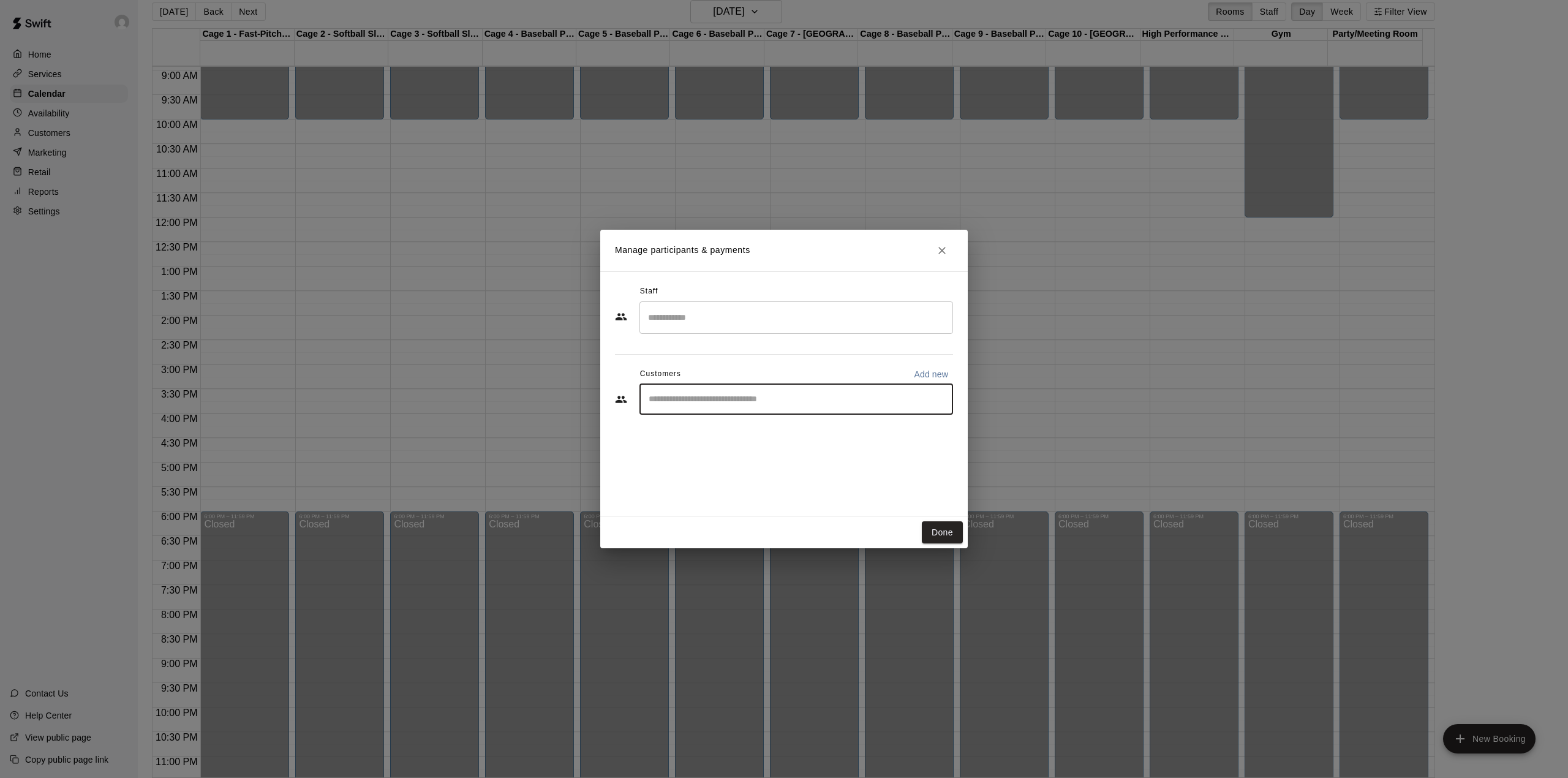
click at [747, 402] on input "Start typing to search customers..." at bounding box center [796, 399] width 302 height 12
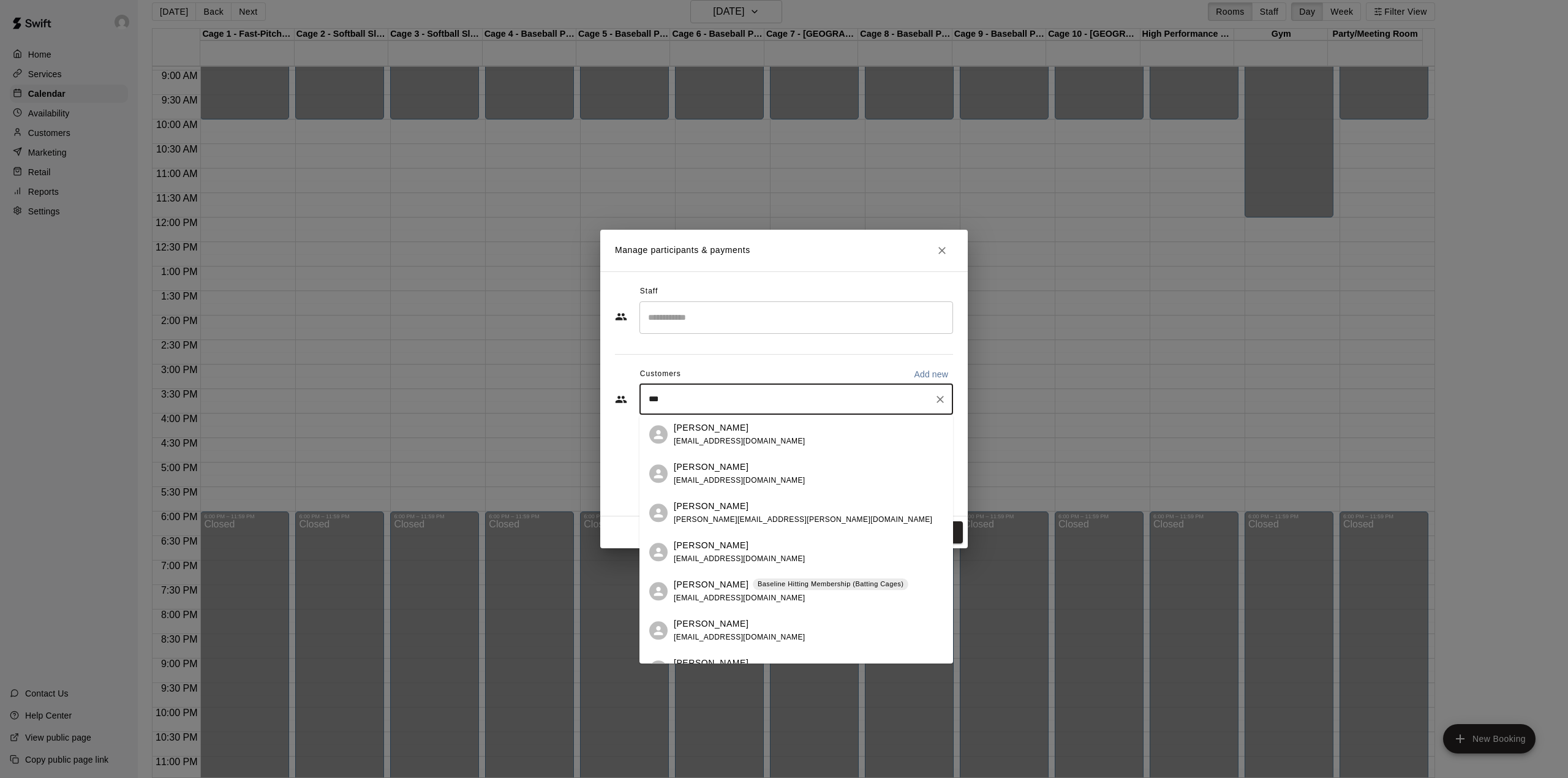
type input "****"
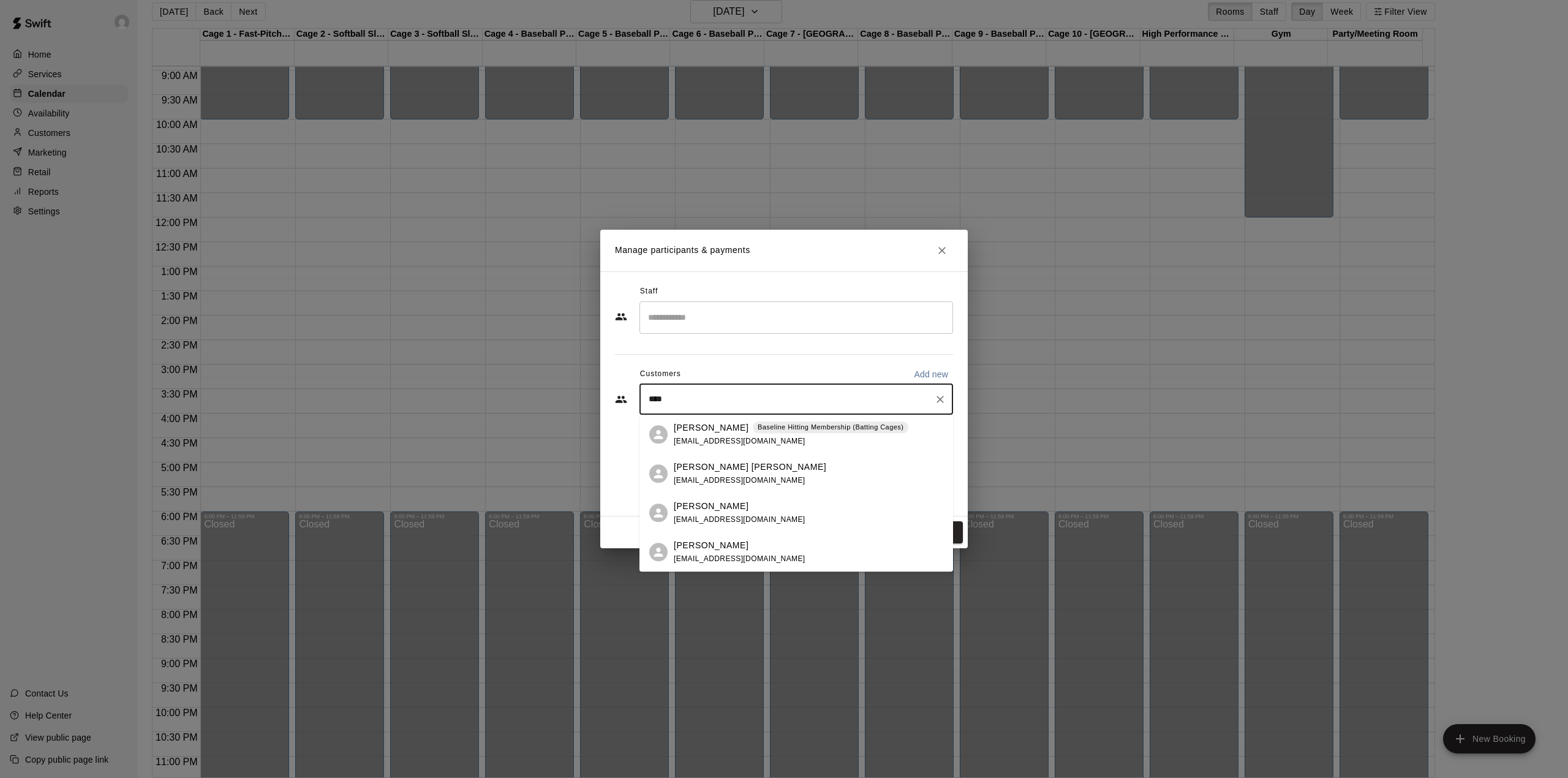
click at [701, 437] on span "[EMAIL_ADDRESS][DOMAIN_NAME]" at bounding box center [740, 441] width 132 height 9
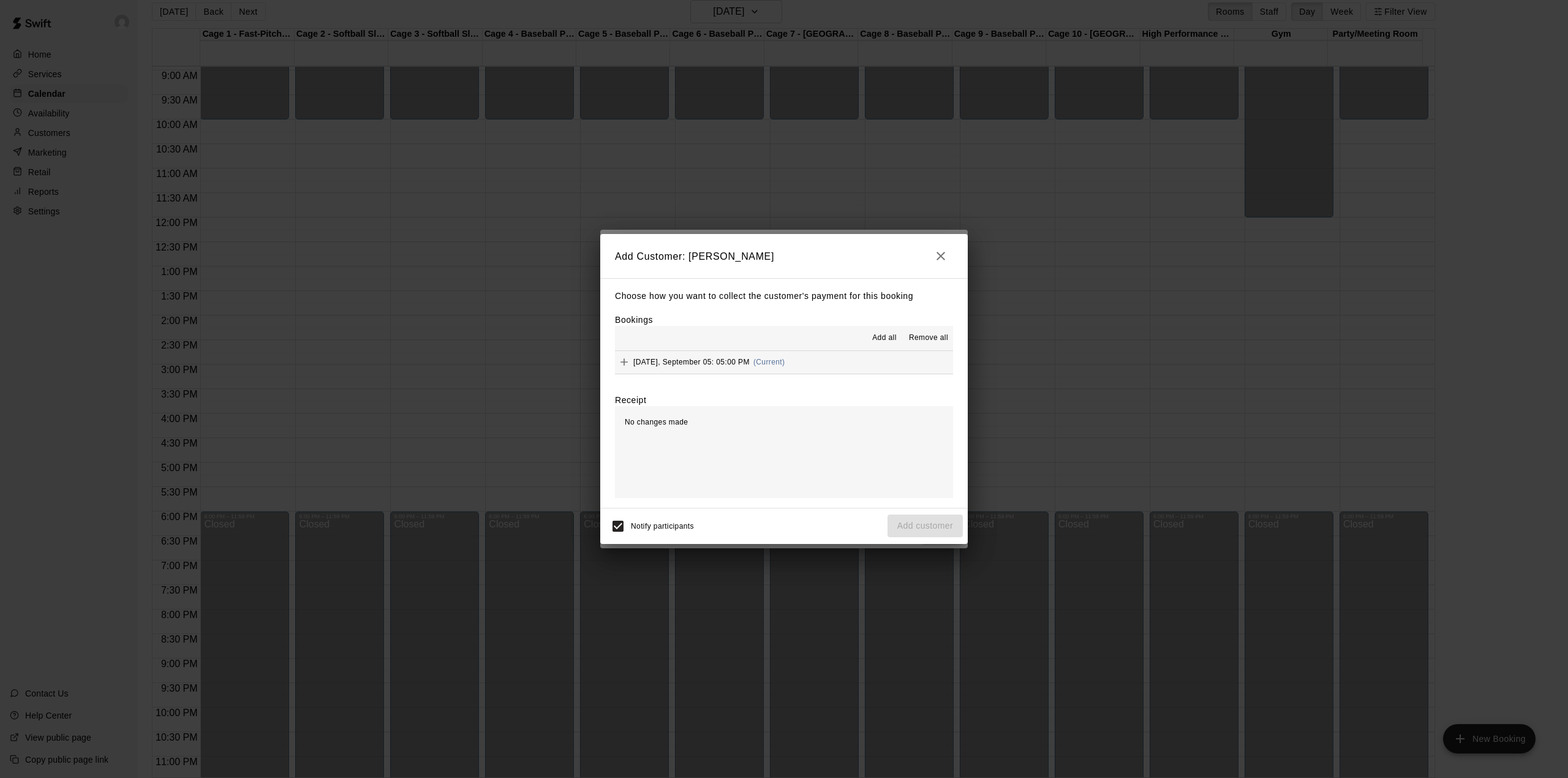
click at [882, 336] on span "Add all" at bounding box center [884, 337] width 25 height 12
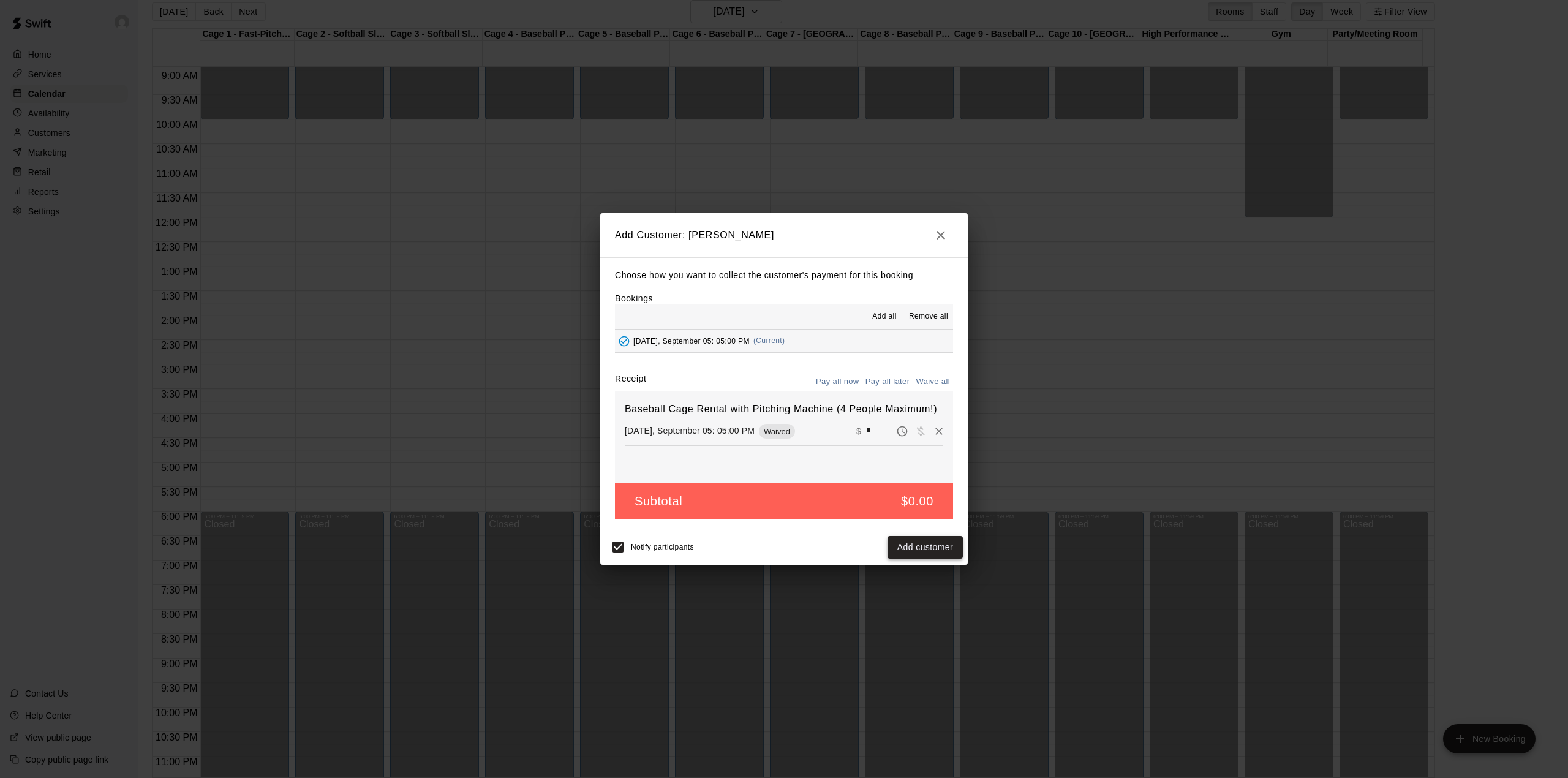
click at [944, 546] on button "Add customer" at bounding box center [924, 547] width 75 height 23
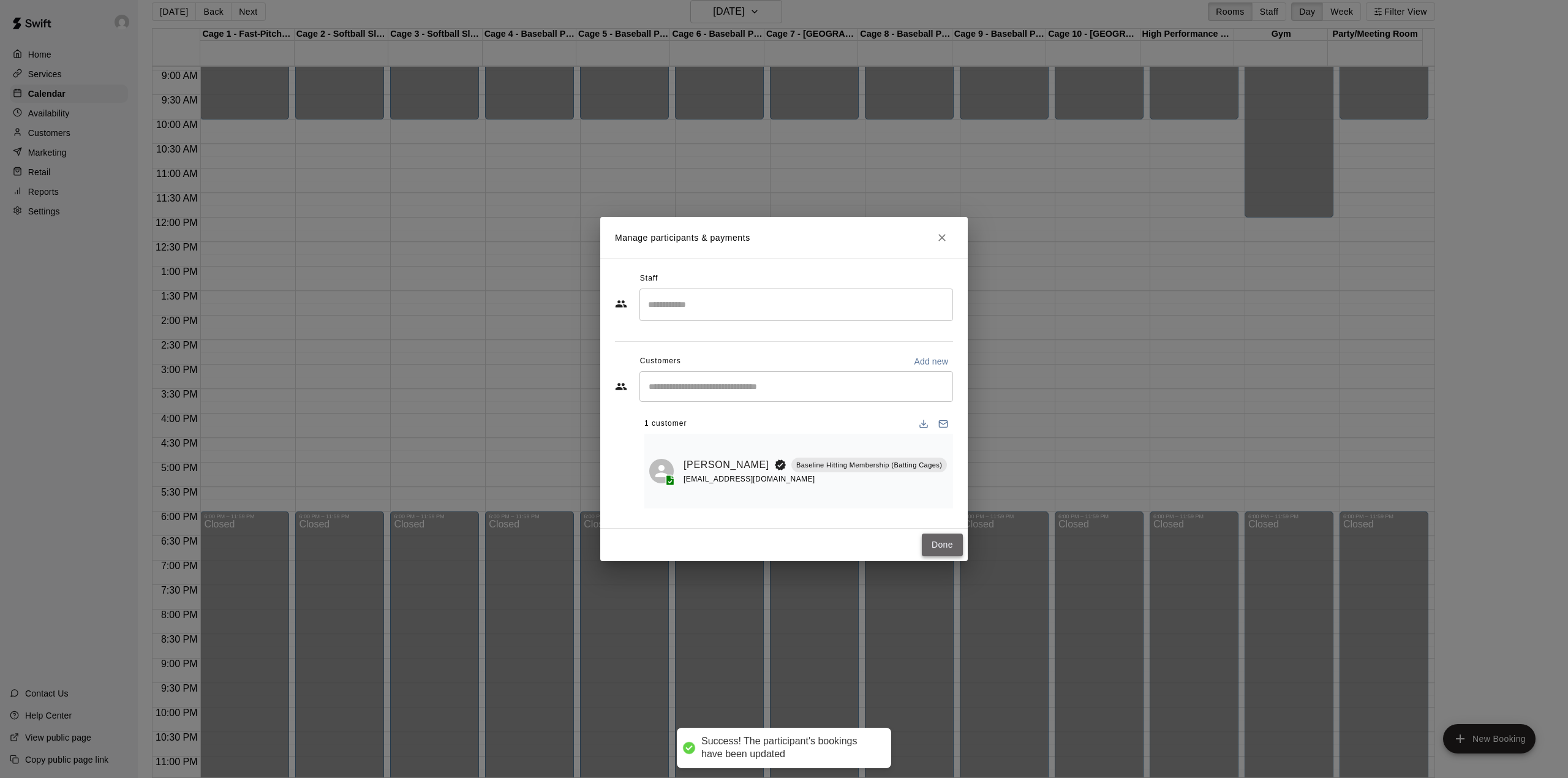
click at [940, 533] on button "Done" at bounding box center [943, 545] width 41 height 23
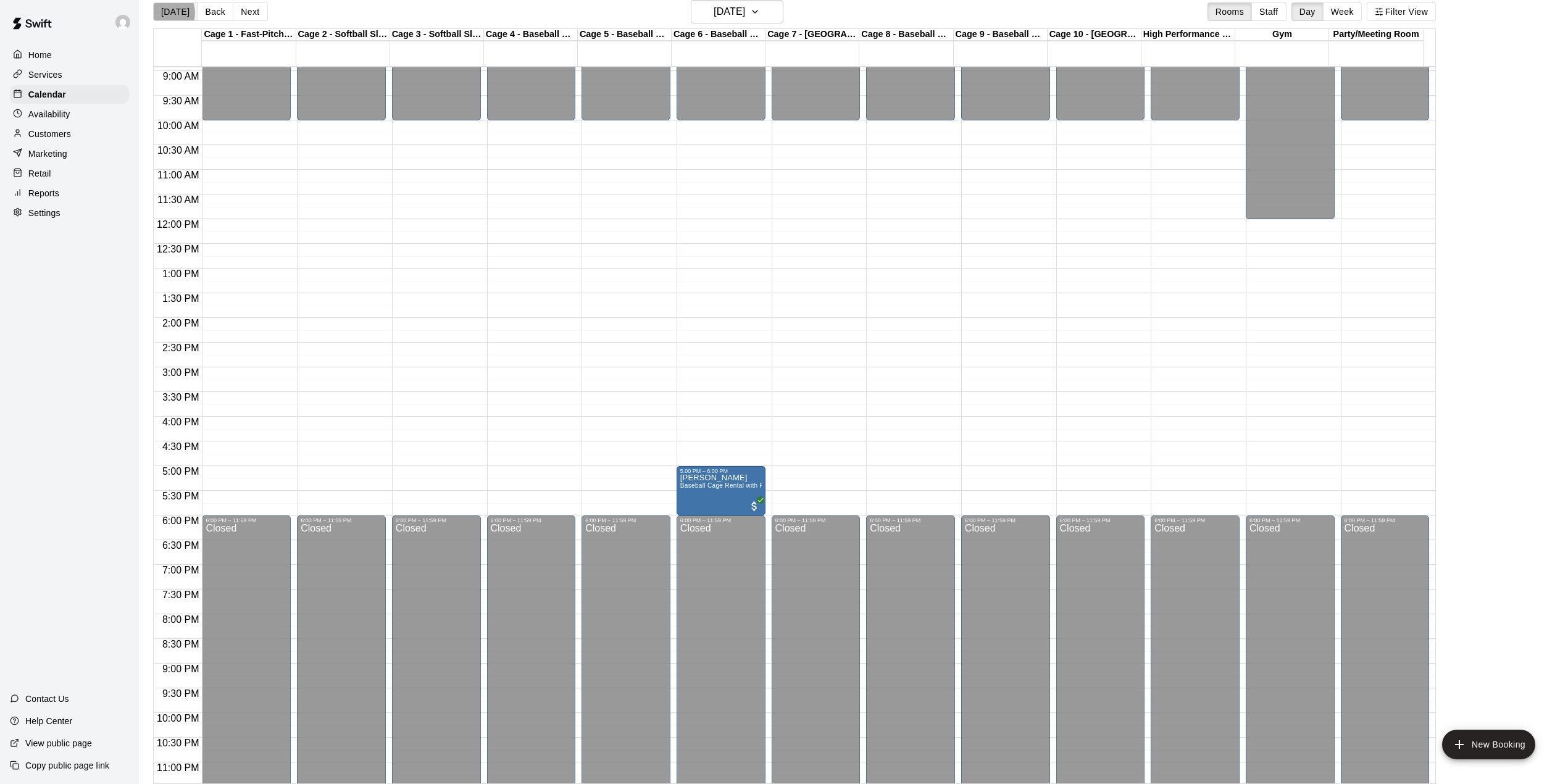
click at [164, 13] on button "[DATE]" at bounding box center [175, 11] width 45 height 18
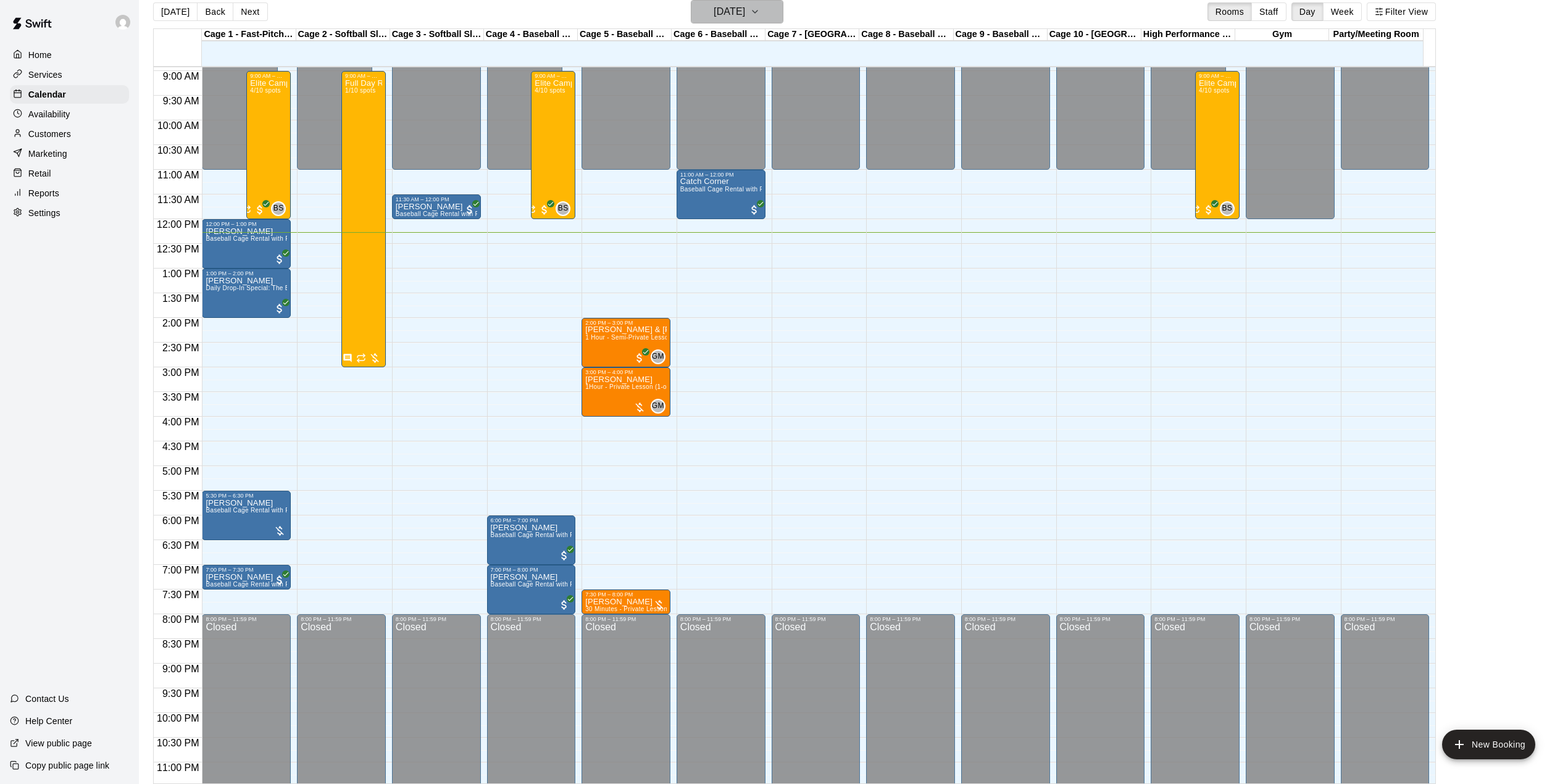
click at [746, 15] on h6 "[DATE]" at bounding box center [729, 12] width 31 height 18
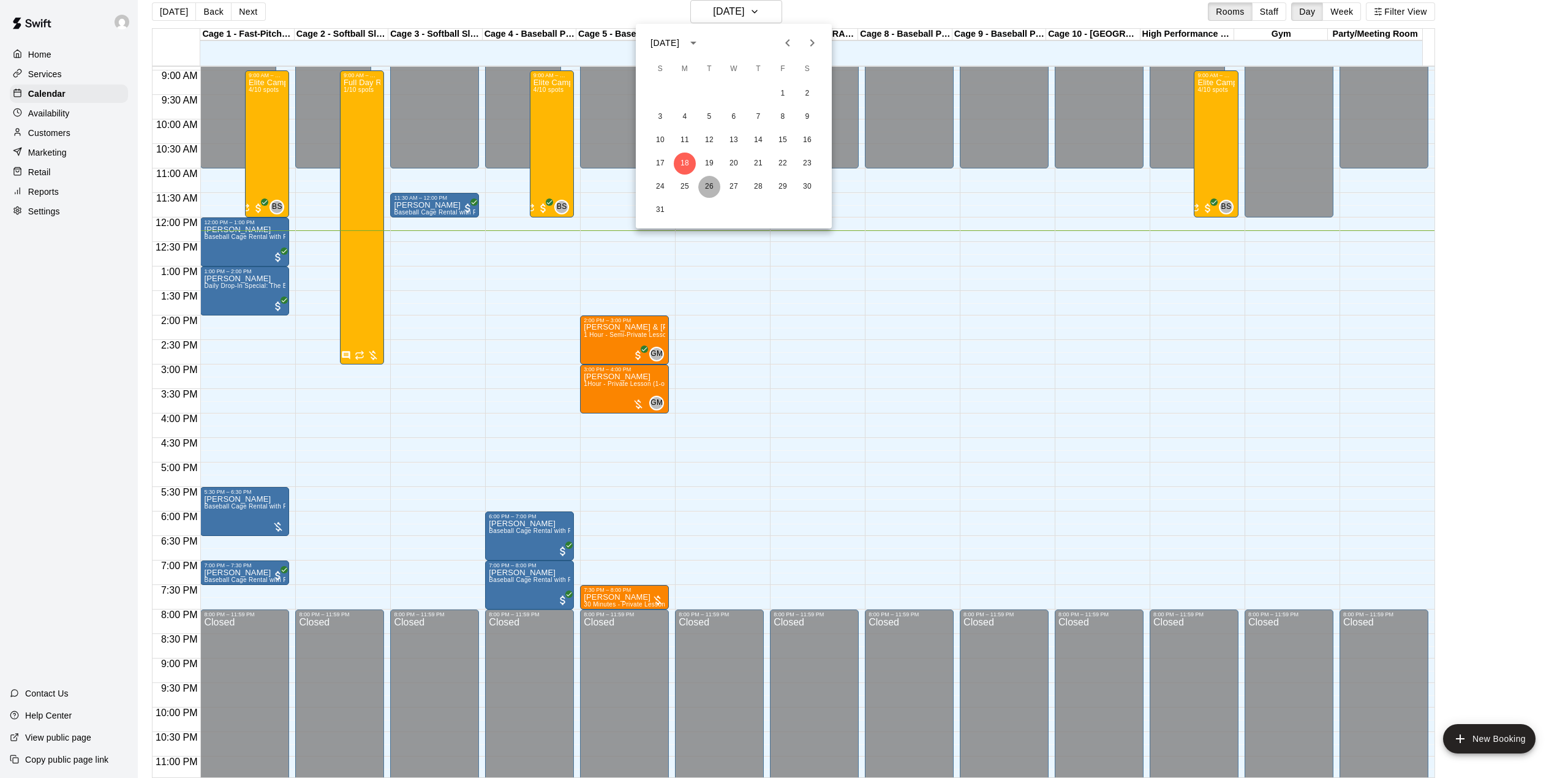
click at [709, 187] on button "26" at bounding box center [709, 187] width 22 height 22
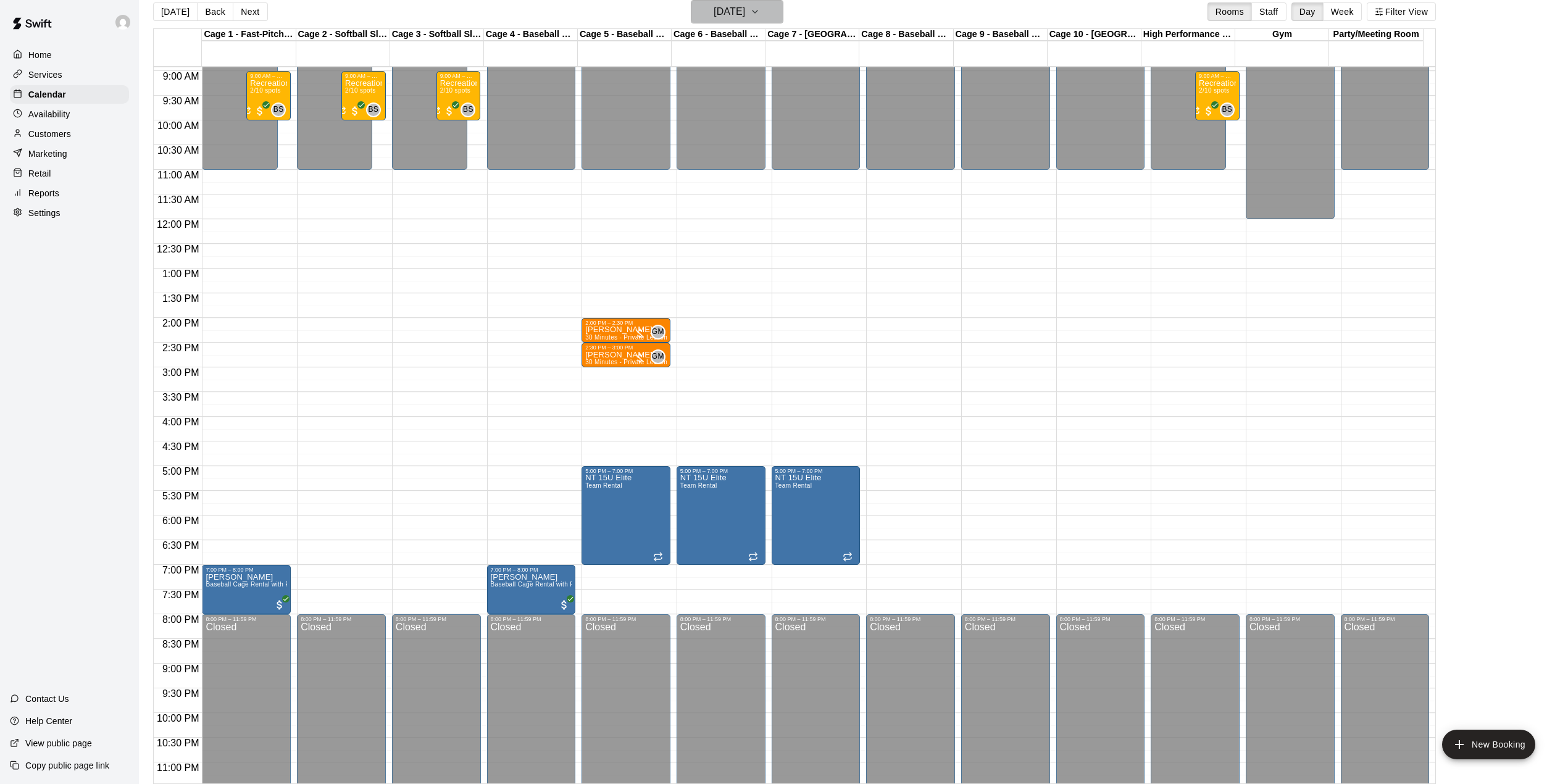
click at [746, 15] on h6 "[DATE]" at bounding box center [729, 12] width 31 height 18
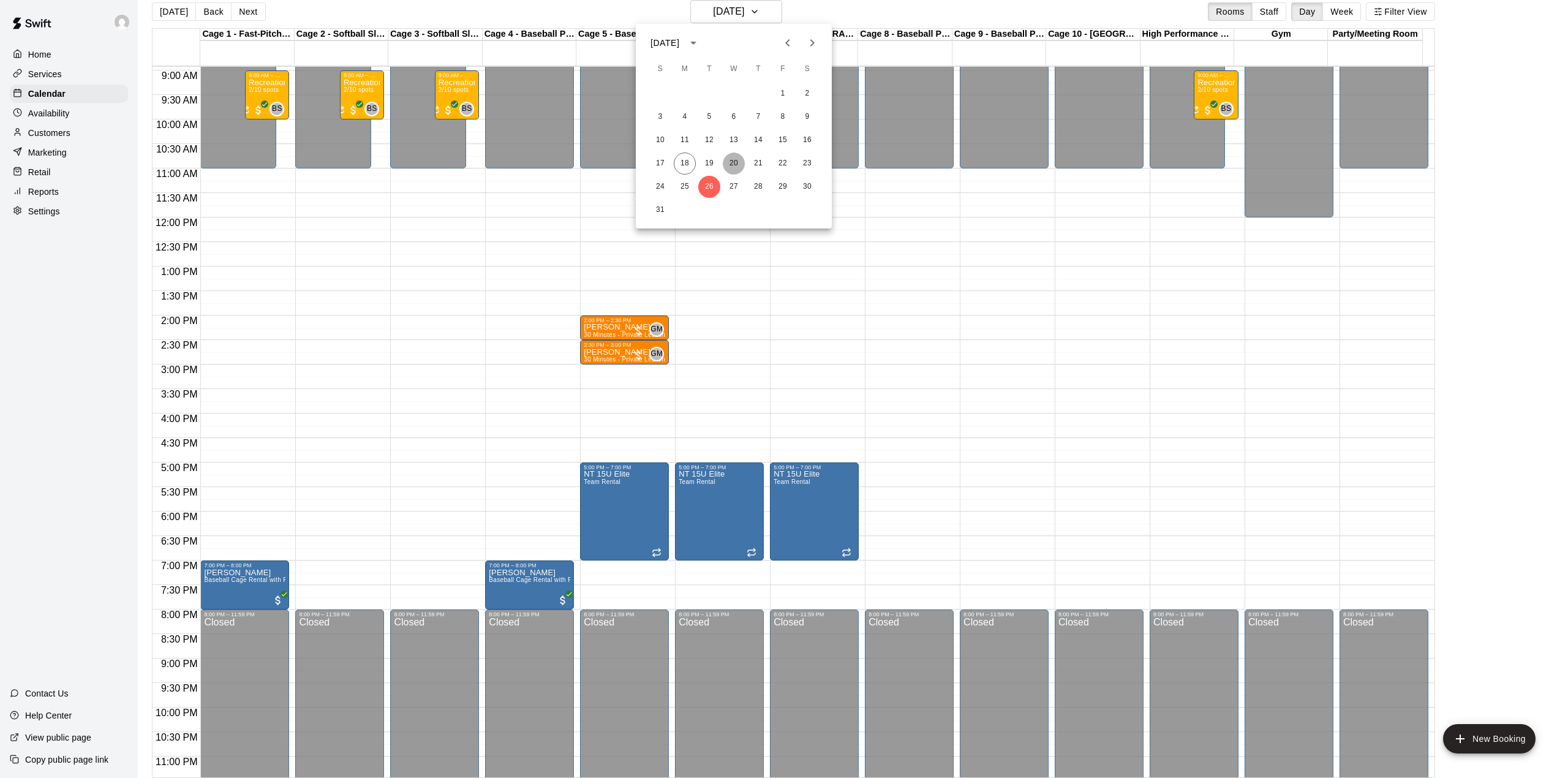
click at [728, 160] on button "20" at bounding box center [734, 164] width 22 height 22
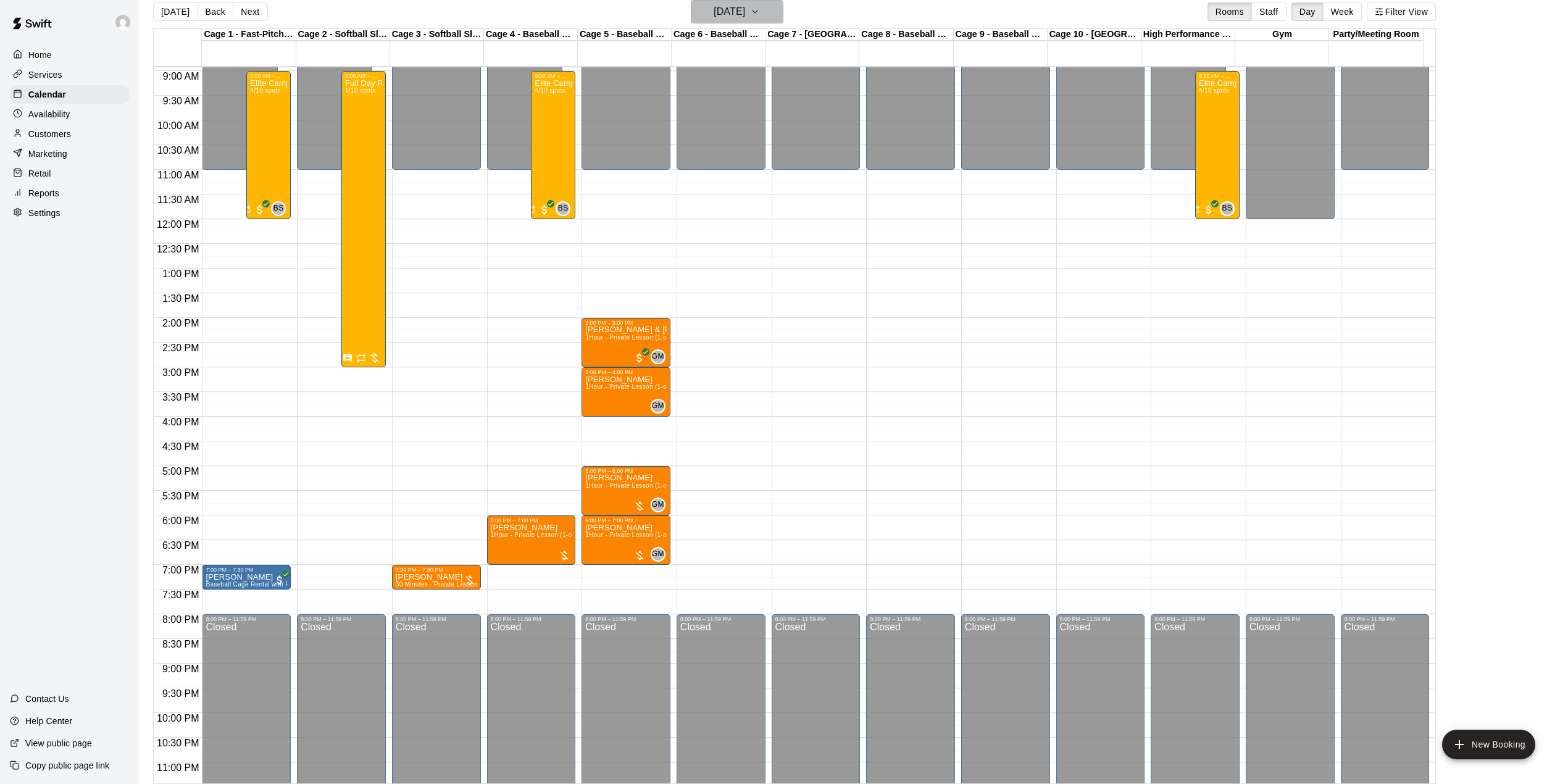
click at [746, 15] on h6 "[DATE]" at bounding box center [729, 12] width 31 height 18
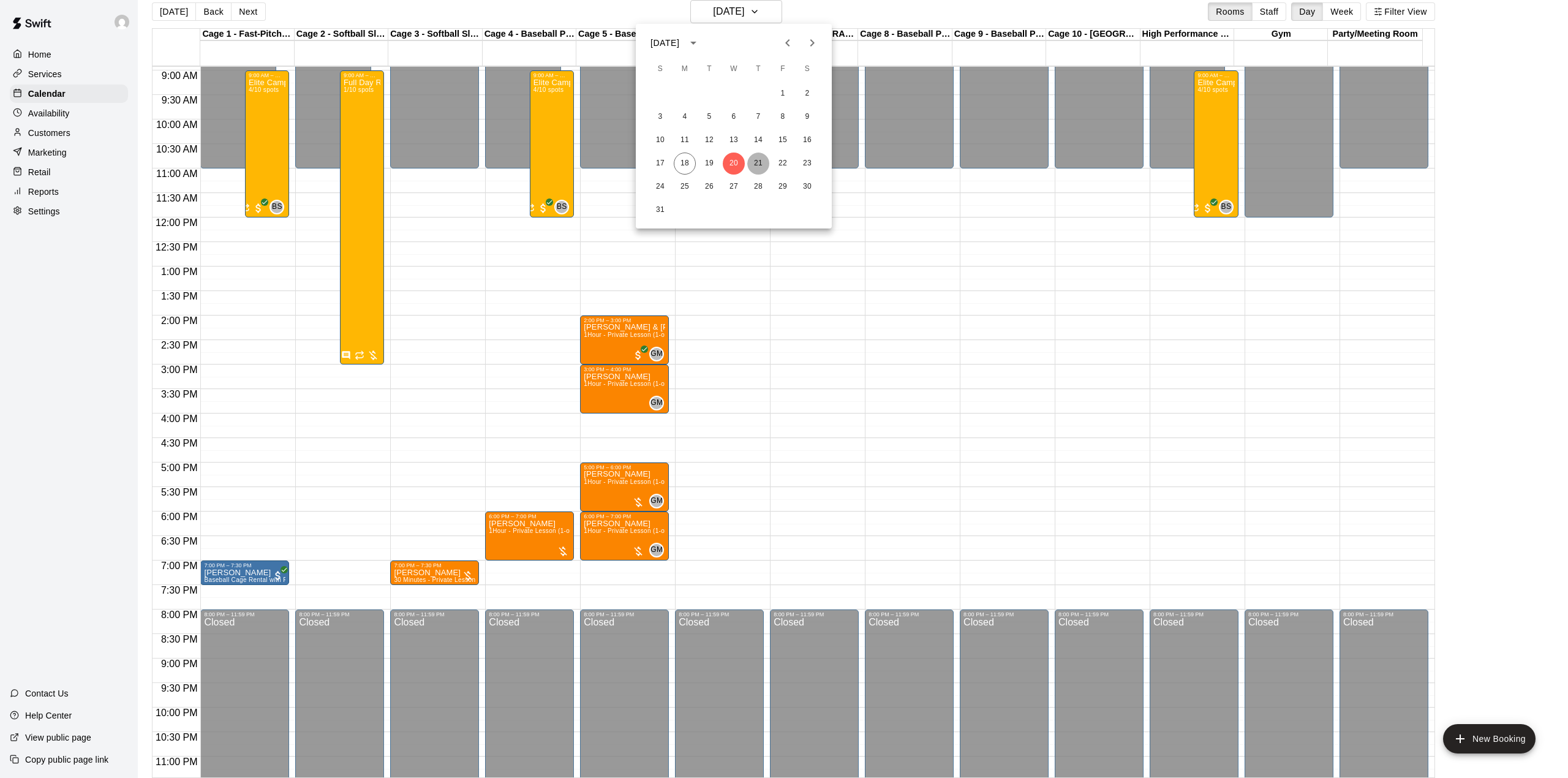
click at [758, 165] on button "21" at bounding box center [759, 164] width 22 height 22
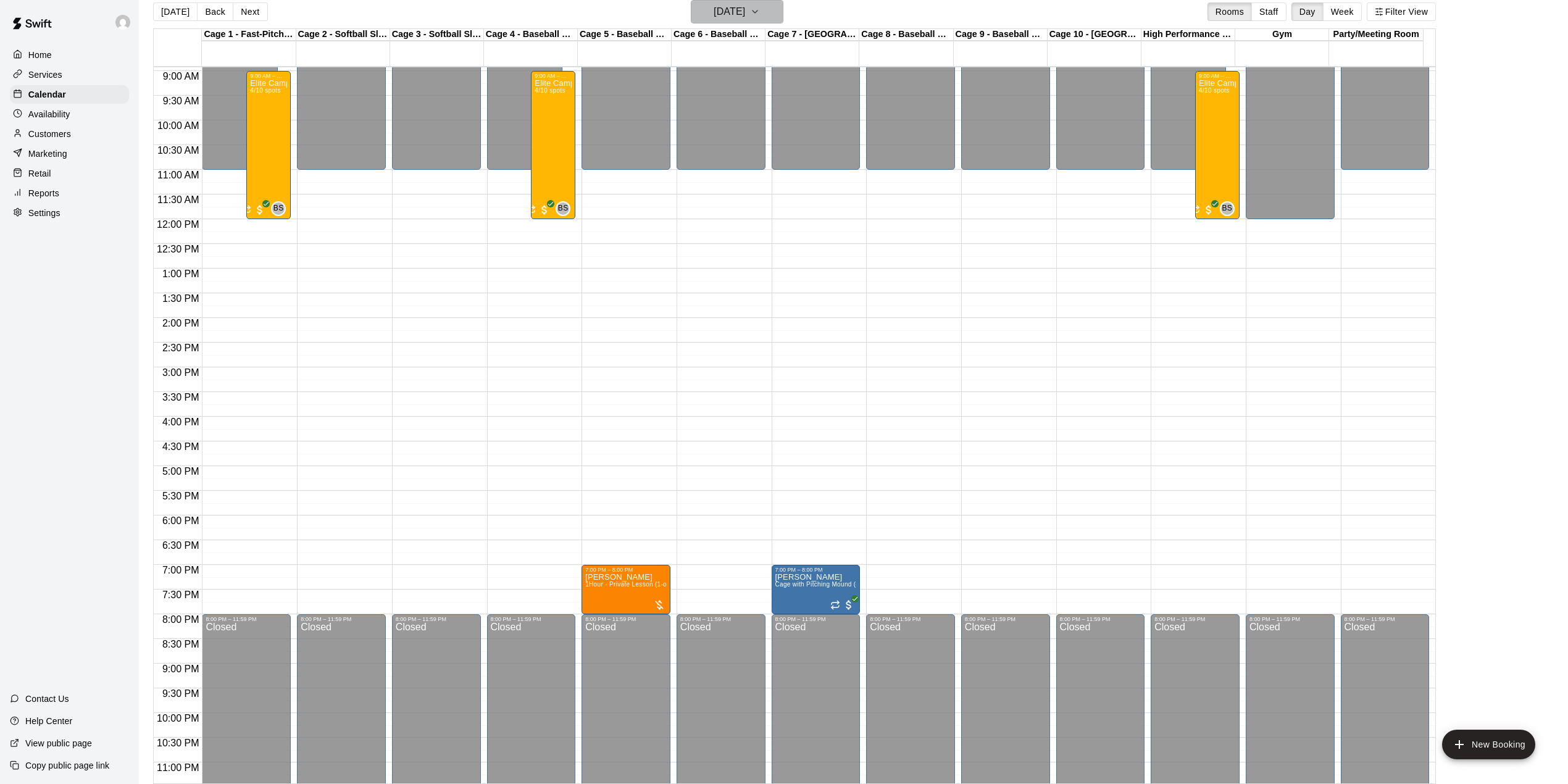
click at [746, 10] on h6 "[DATE]" at bounding box center [729, 12] width 31 height 18
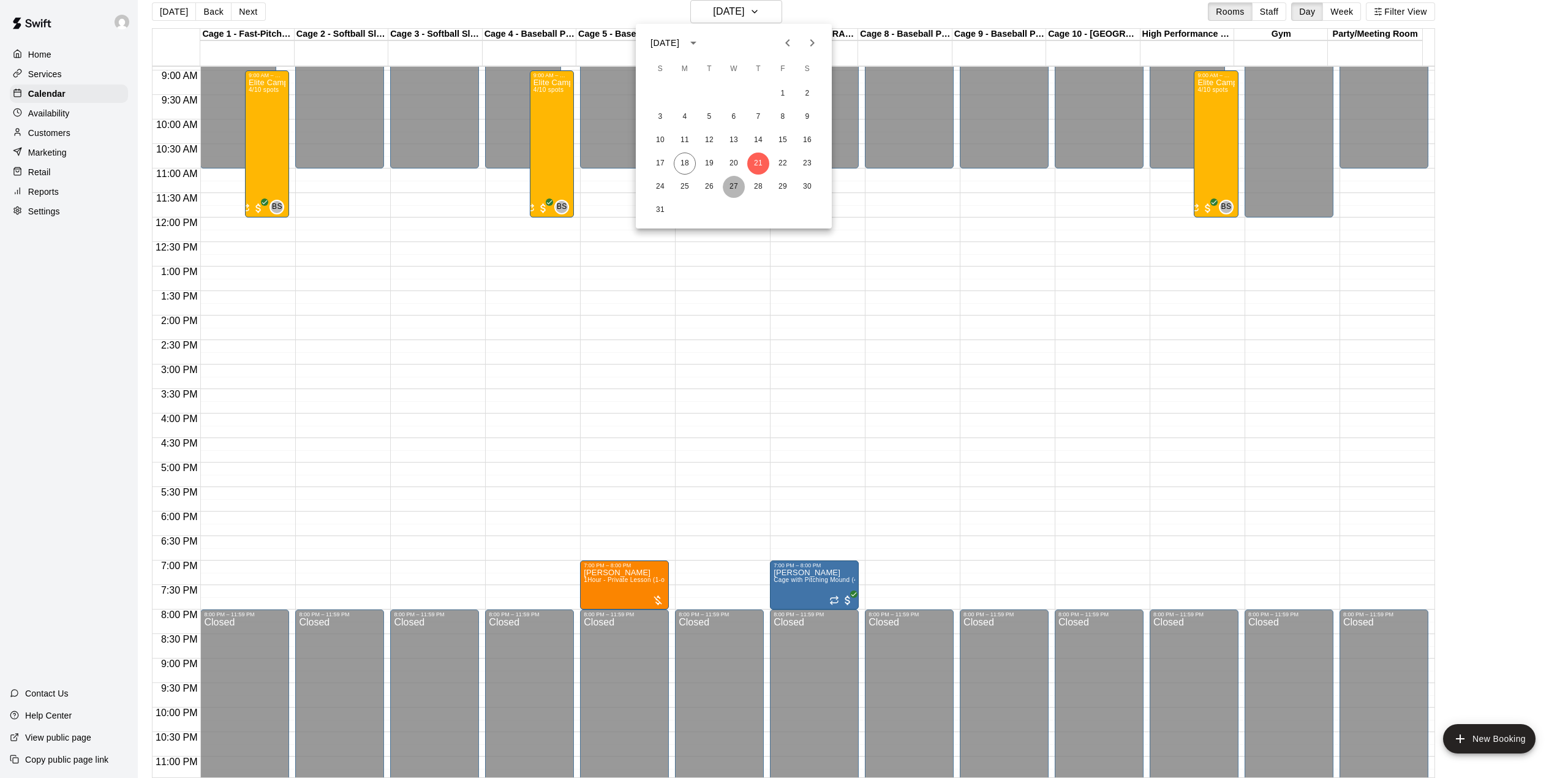
click at [728, 187] on button "27" at bounding box center [734, 187] width 22 height 22
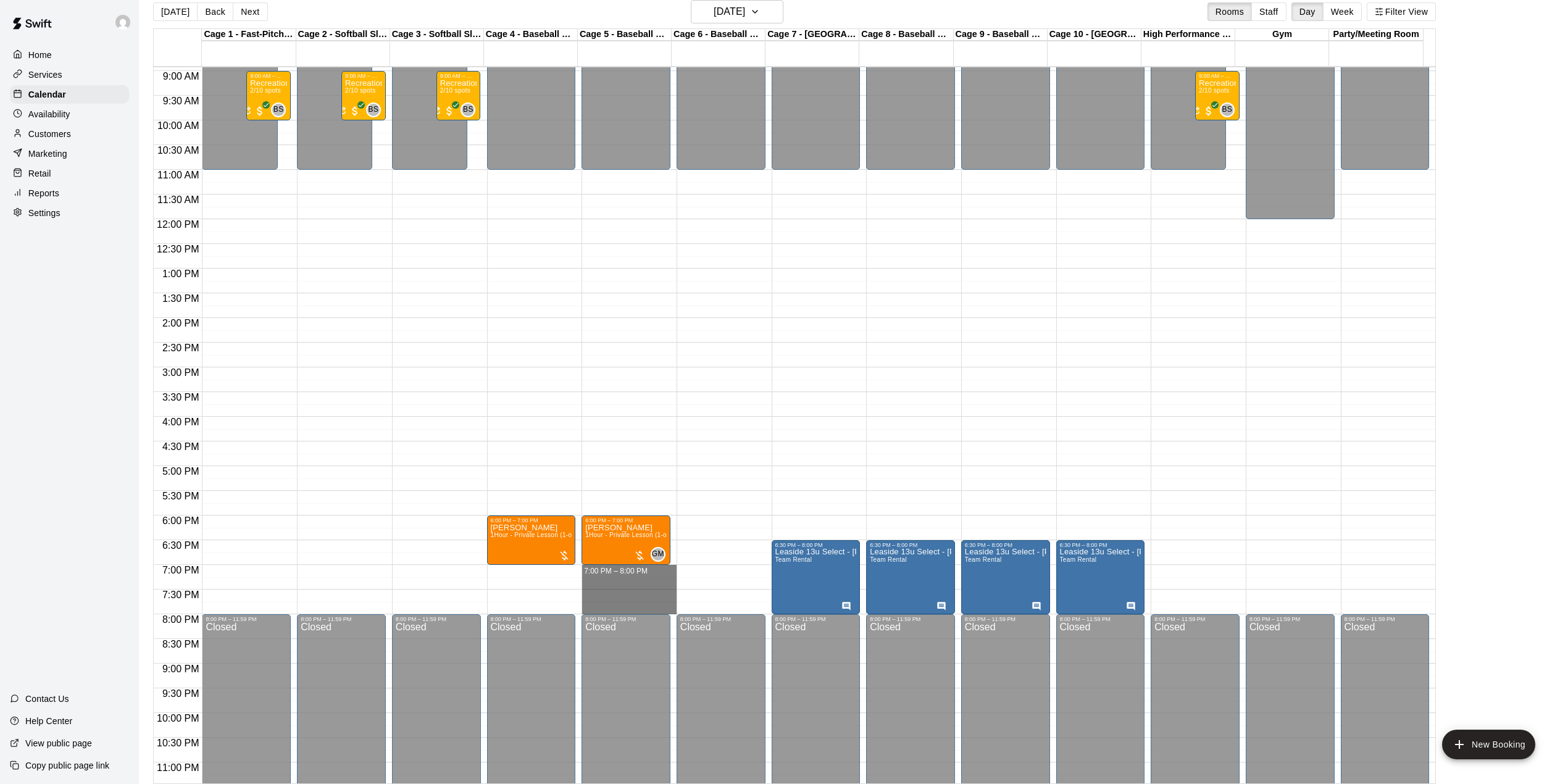
drag, startPoint x: 626, startPoint y: 576, endPoint x: 629, endPoint y: 607, distance: 31.1
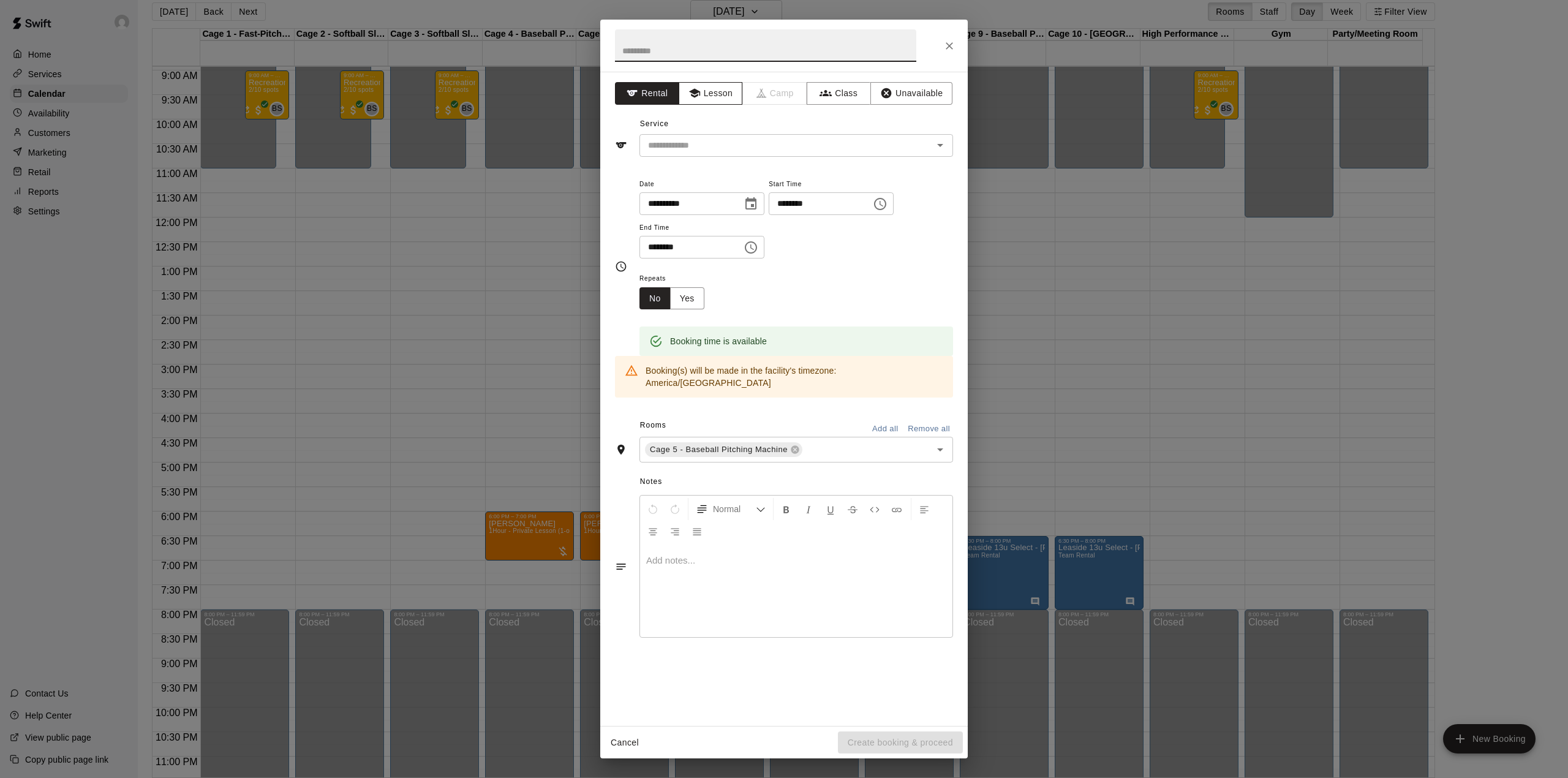
click at [713, 90] on button "Lesson" at bounding box center [710, 93] width 64 height 23
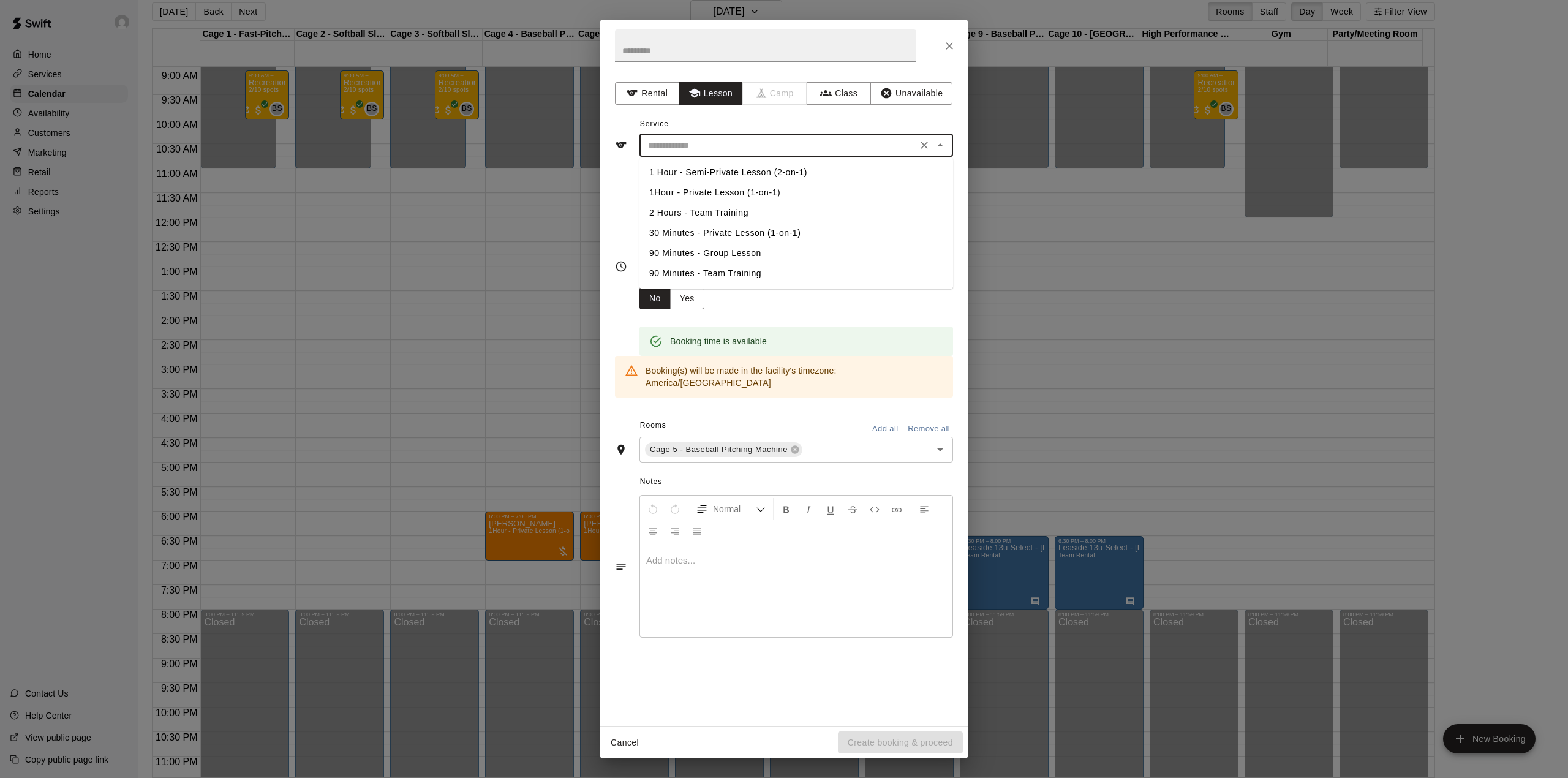
click at [721, 145] on input "text" at bounding box center [778, 145] width 270 height 15
click at [705, 194] on li "1Hour - Private Lesson (1-on-1)" at bounding box center [796, 192] width 313 height 20
type input "**********"
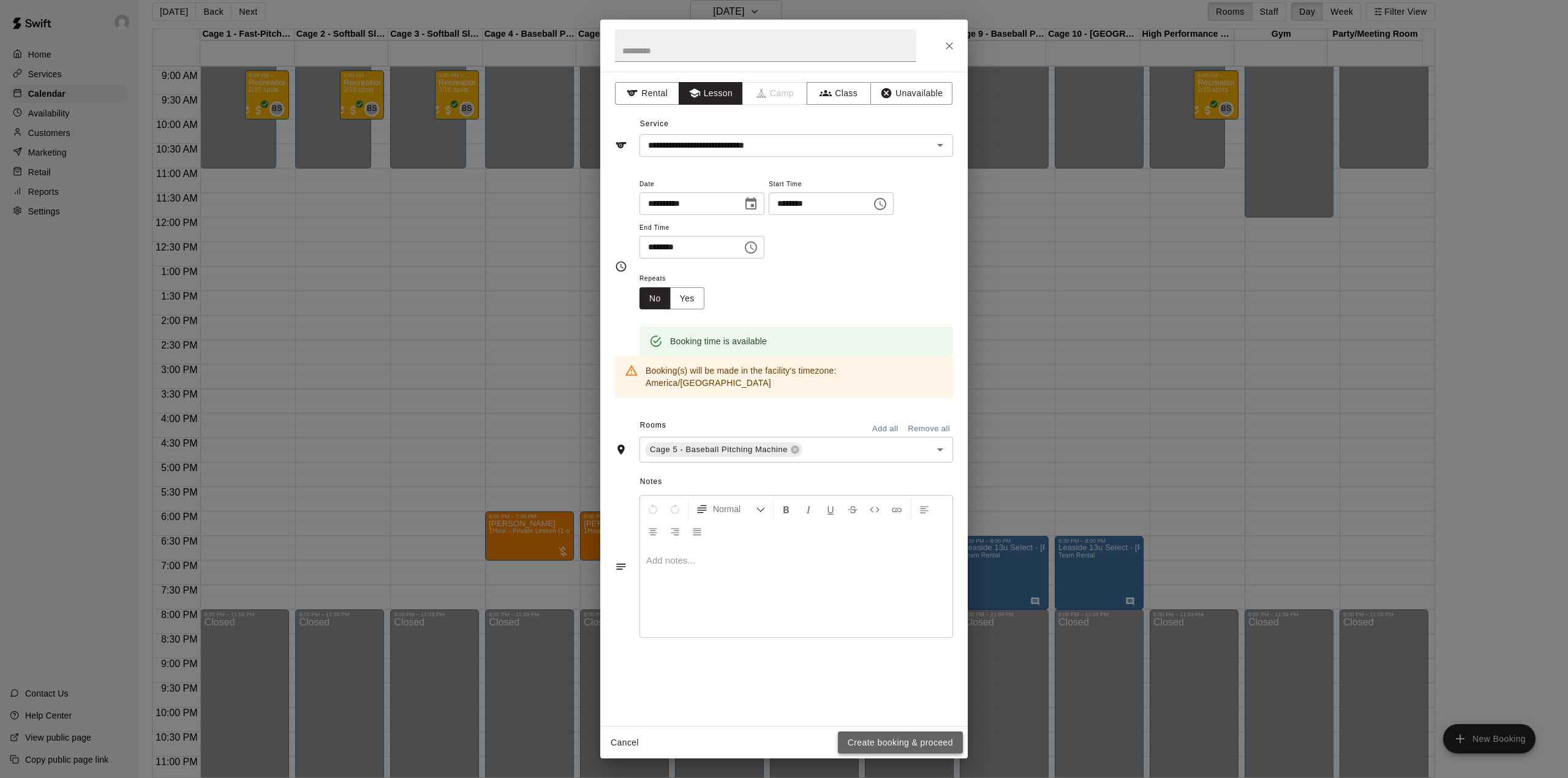
click at [879, 745] on button "Create booking & proceed" at bounding box center [900, 743] width 125 height 23
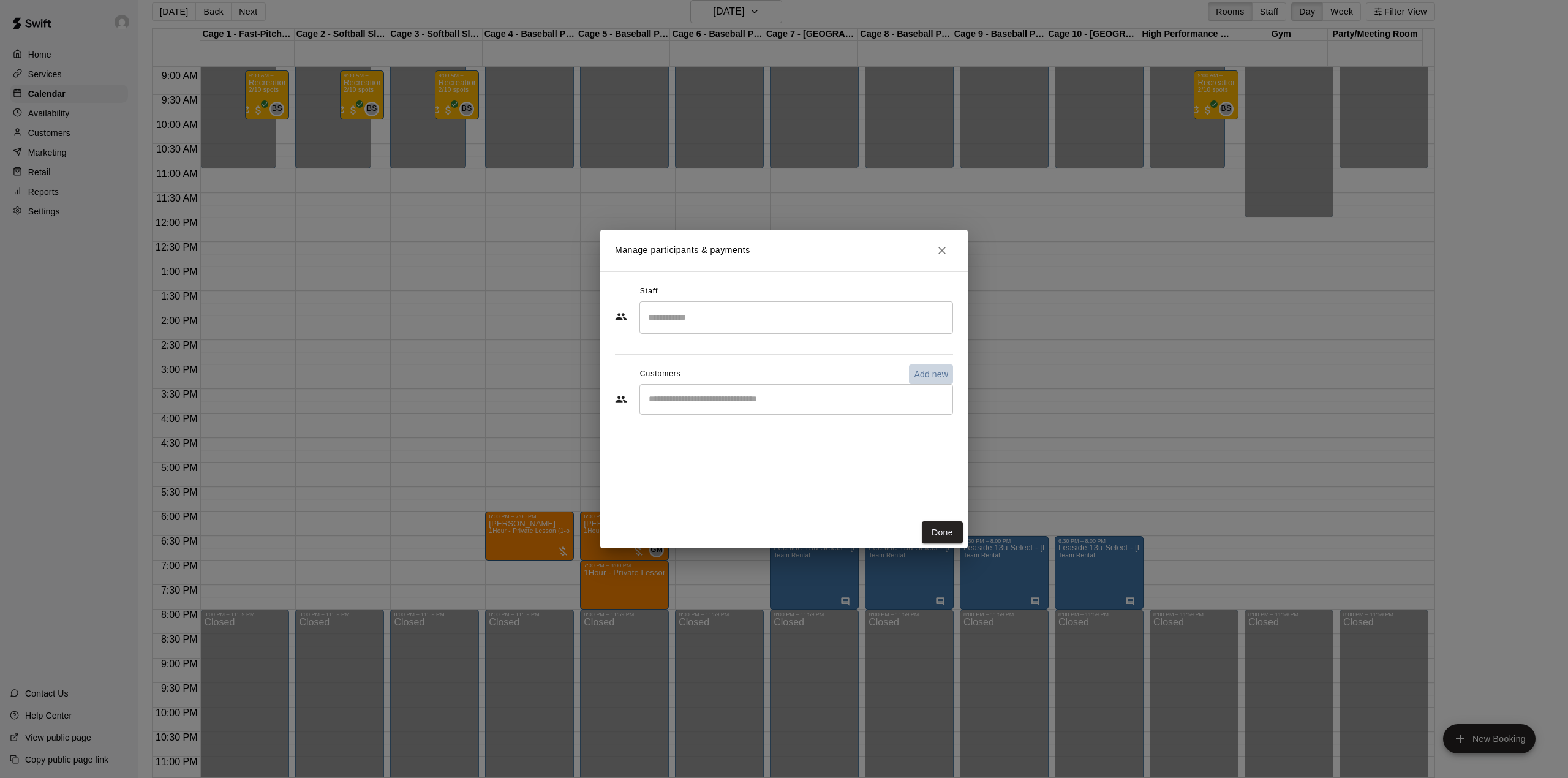
click at [930, 370] on p "Add new" at bounding box center [930, 374] width 34 height 12
select select "**"
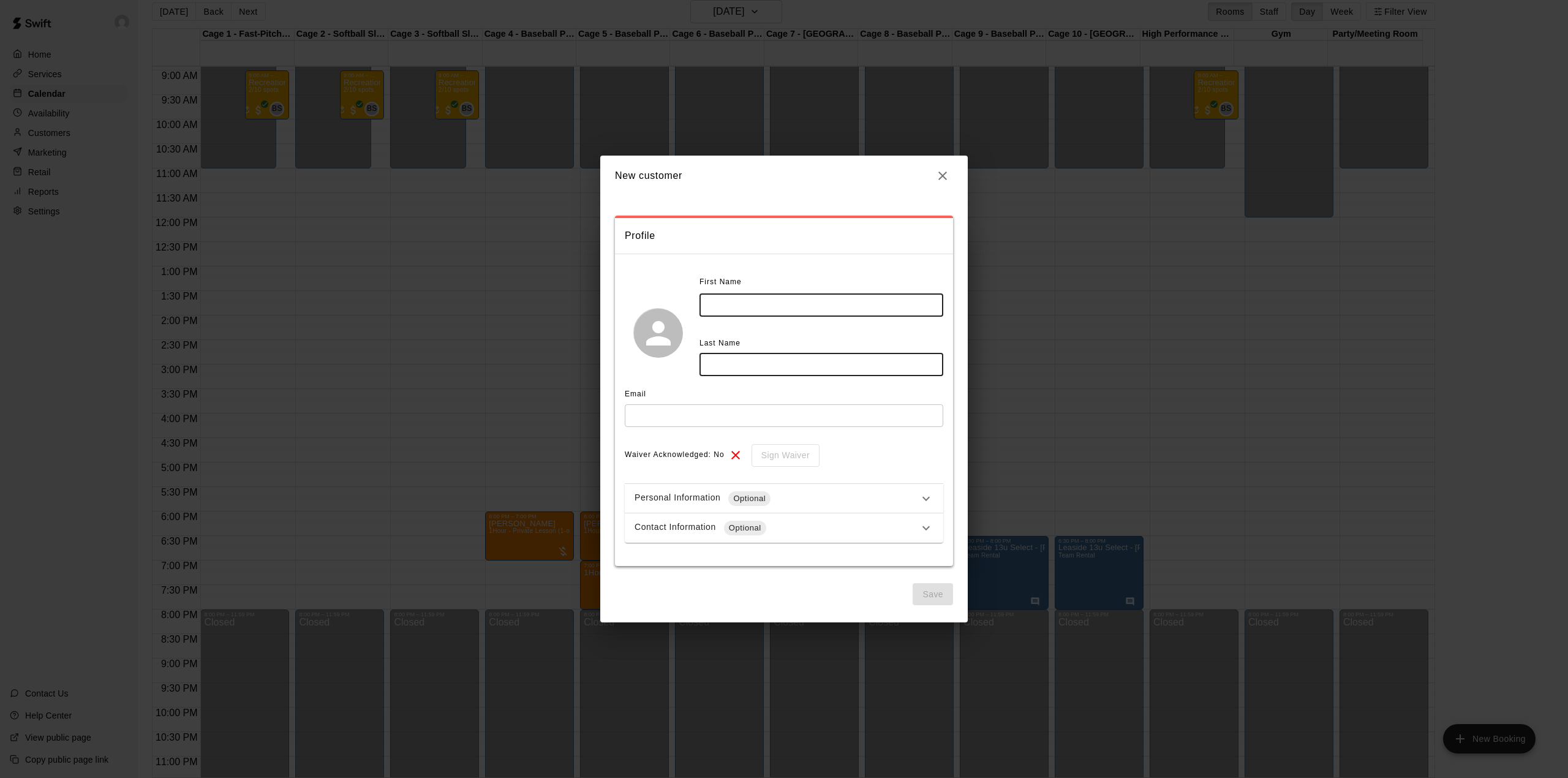
click at [750, 309] on input "text" at bounding box center [821, 305] width 244 height 23
type input "*******"
click at [716, 364] on input "text" at bounding box center [821, 364] width 244 height 23
type input "*********"
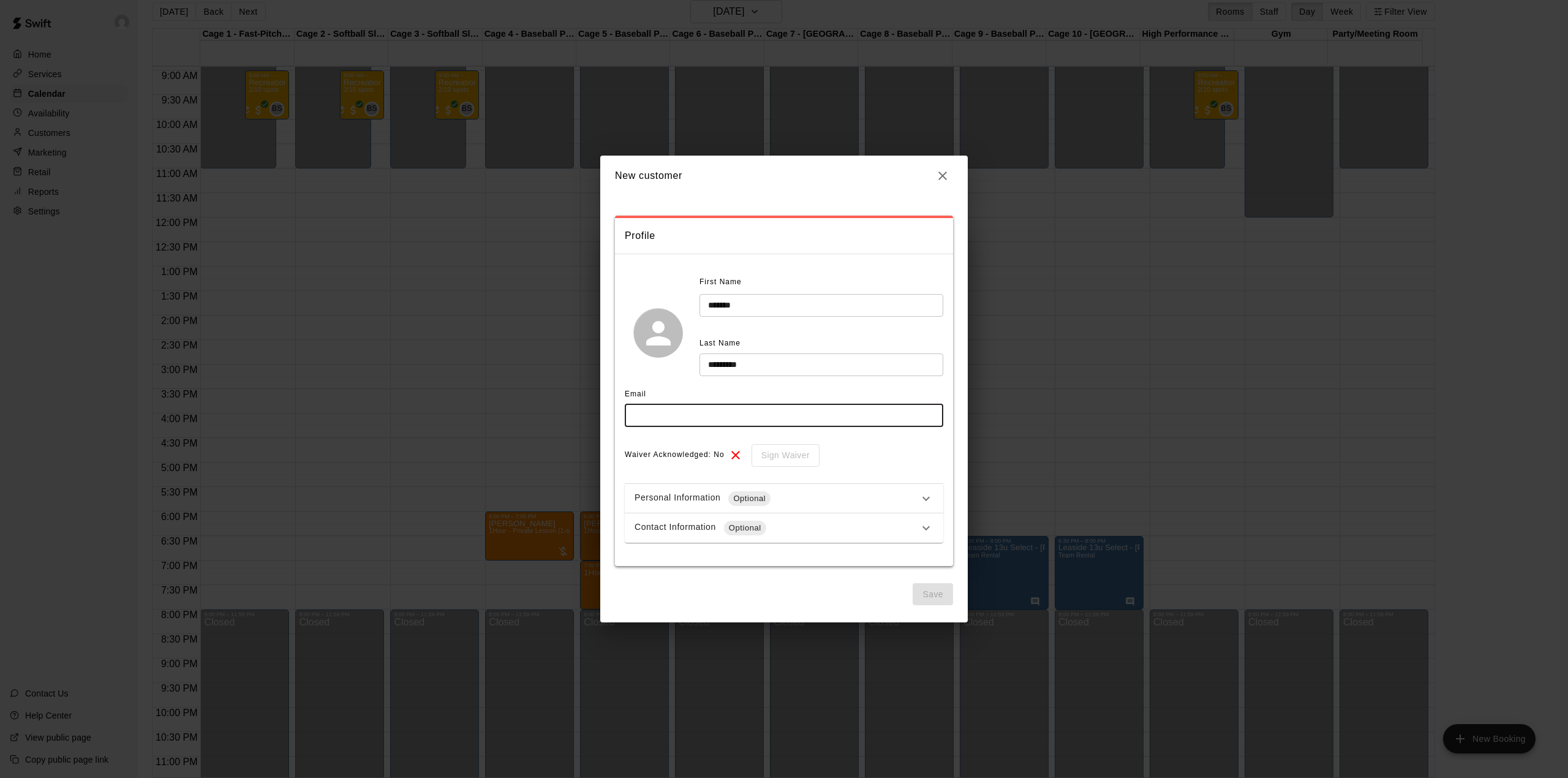
click at [674, 419] on input "text" at bounding box center [783, 415] width 318 height 23
type input "**********"
click at [931, 593] on button "Save" at bounding box center [932, 595] width 40 height 23
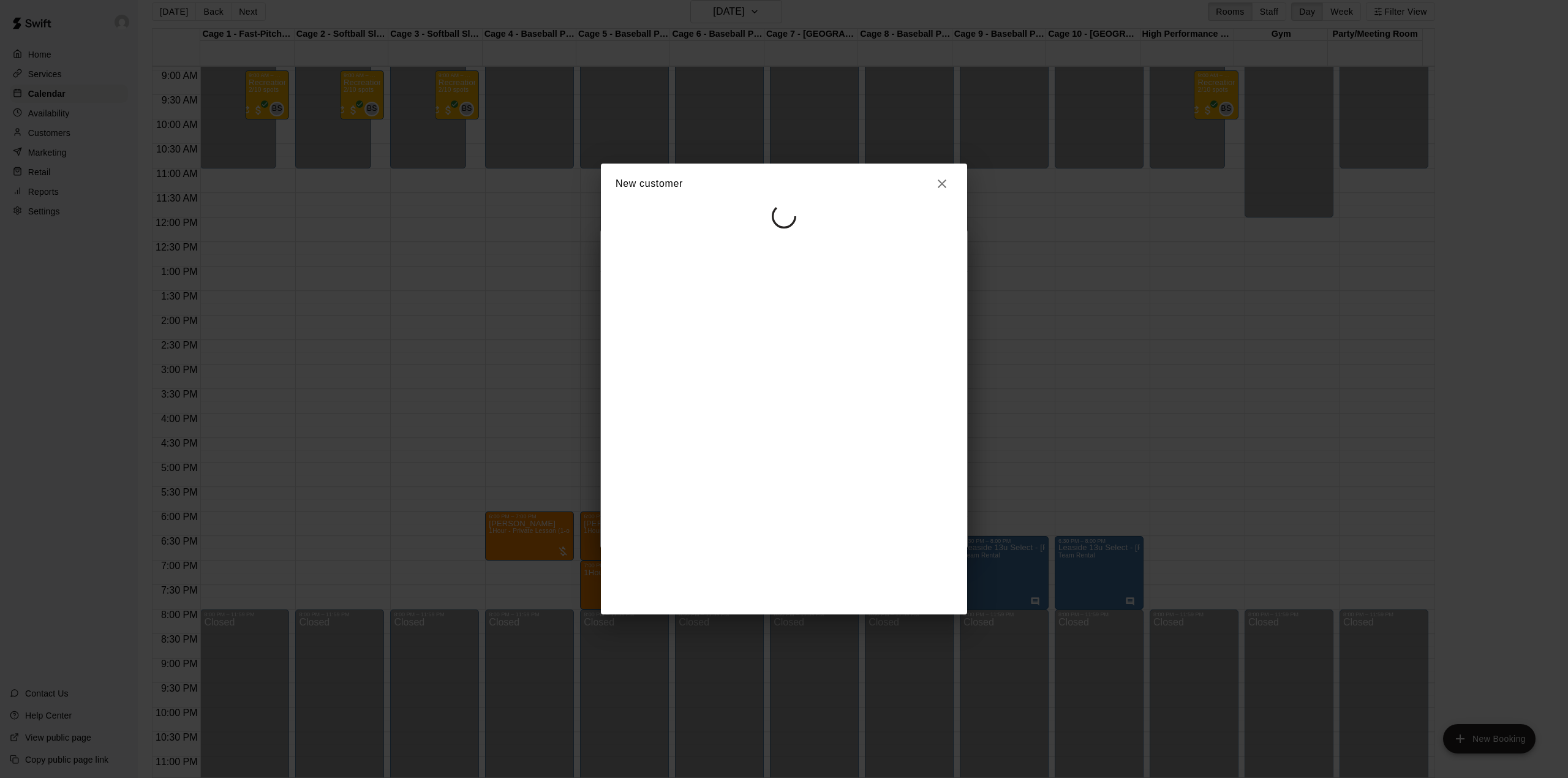
select select "**"
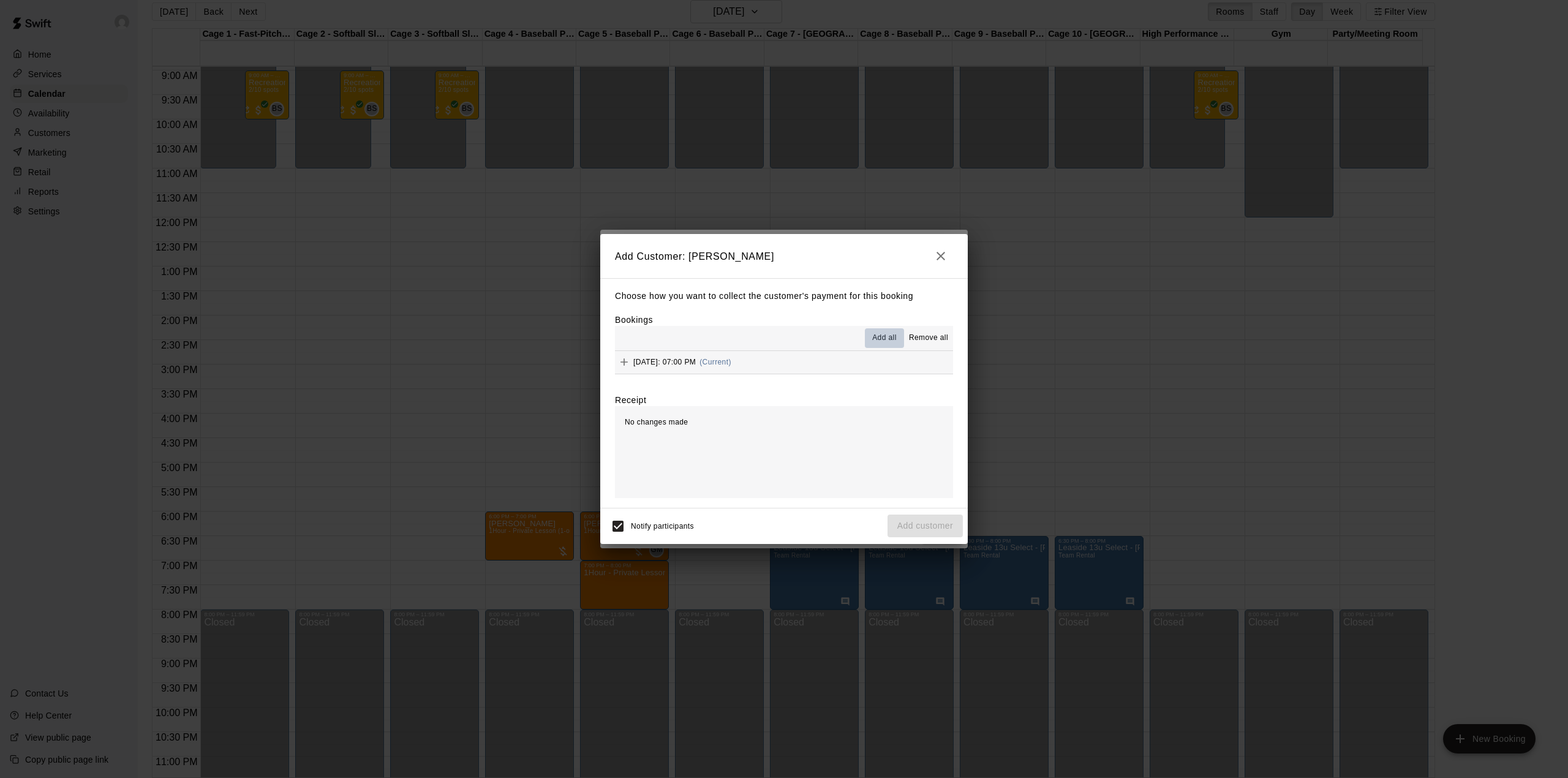
click at [878, 334] on span "Add all" at bounding box center [884, 337] width 25 height 12
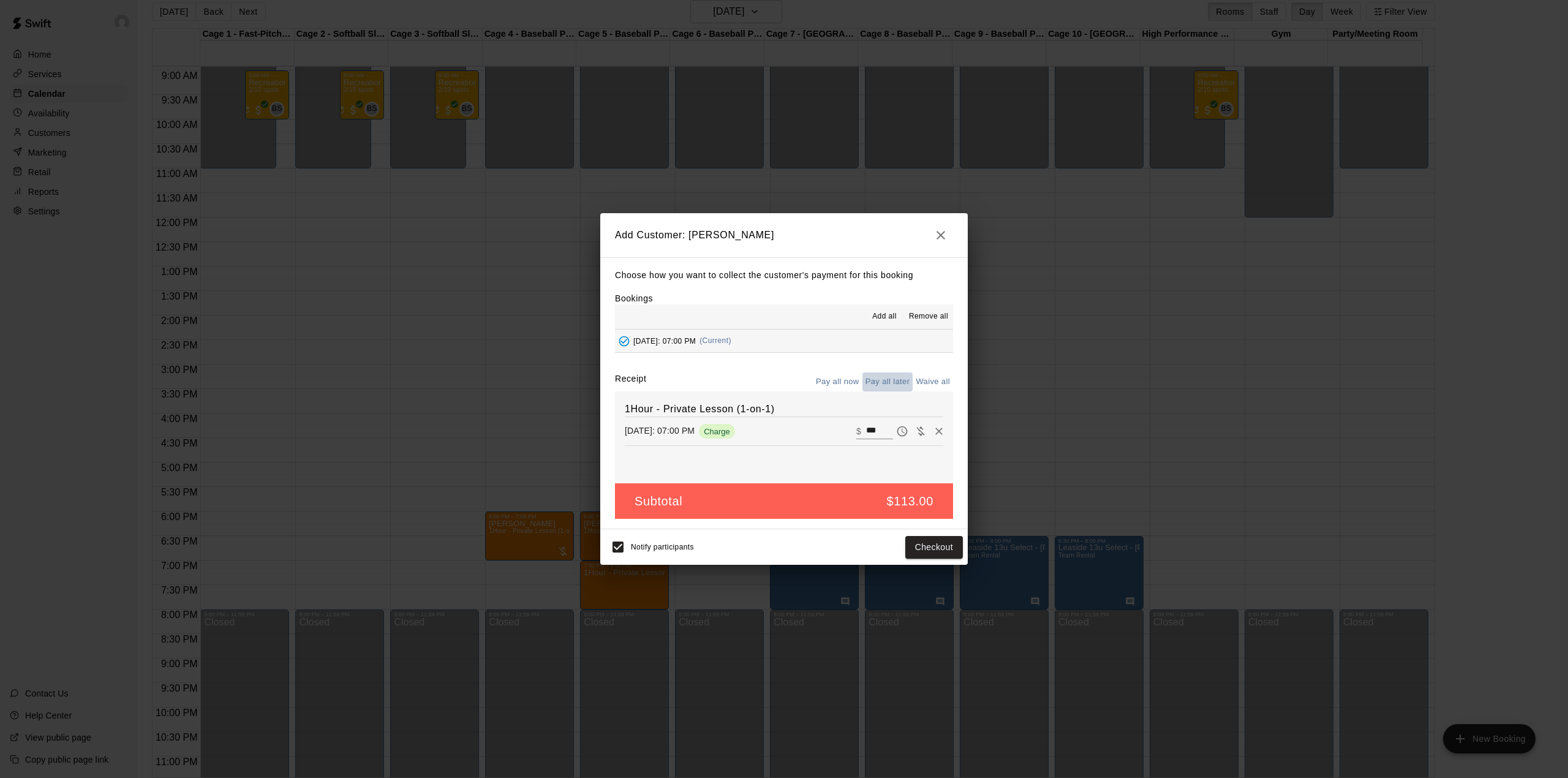
click at [886, 379] on button "Pay all later" at bounding box center [888, 382] width 51 height 19
click at [921, 544] on button "Add customer" at bounding box center [924, 547] width 75 height 23
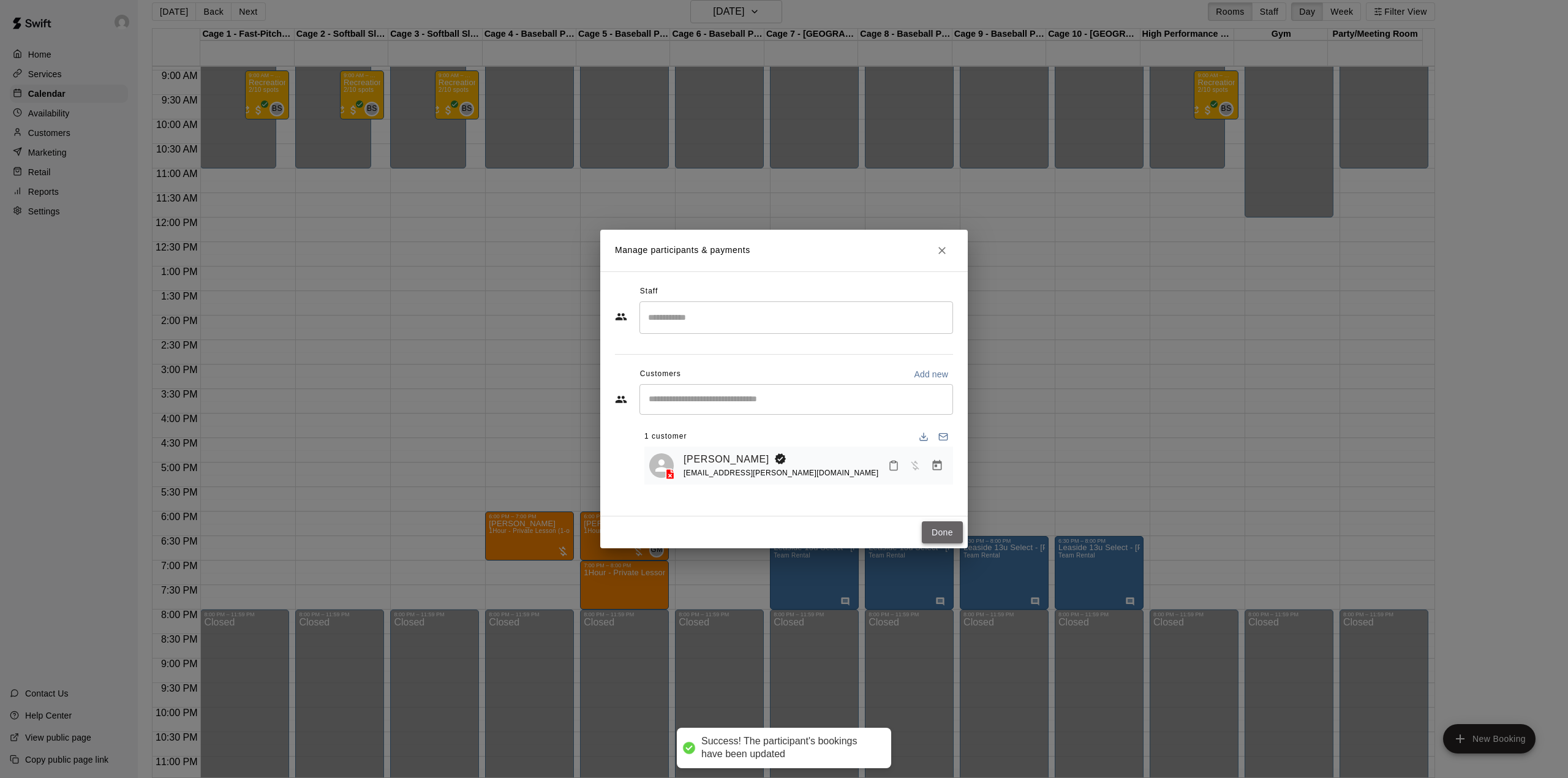
click at [943, 533] on button "Done" at bounding box center [943, 533] width 41 height 23
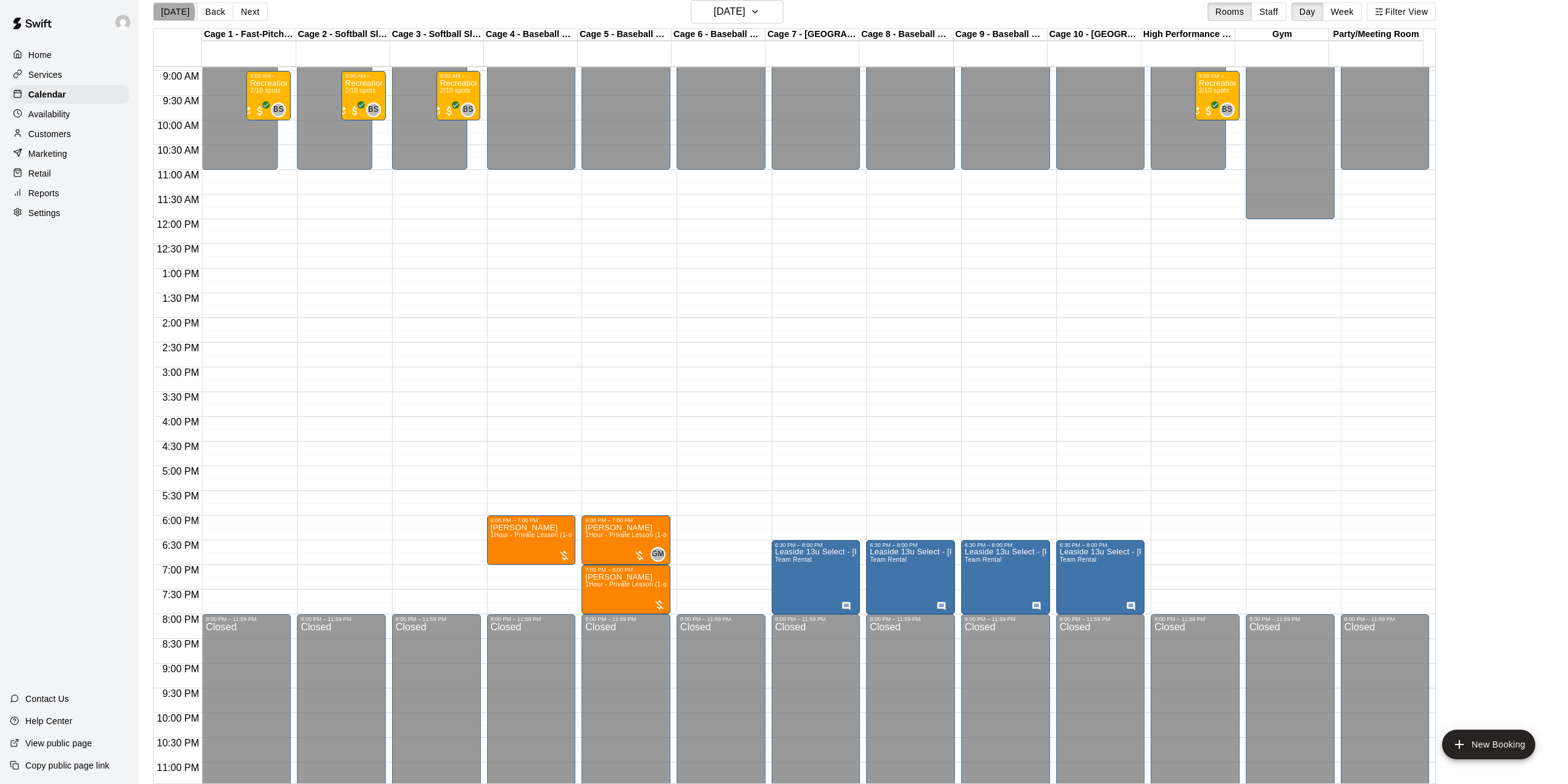
click at [166, 12] on button "[DATE]" at bounding box center [175, 11] width 45 height 18
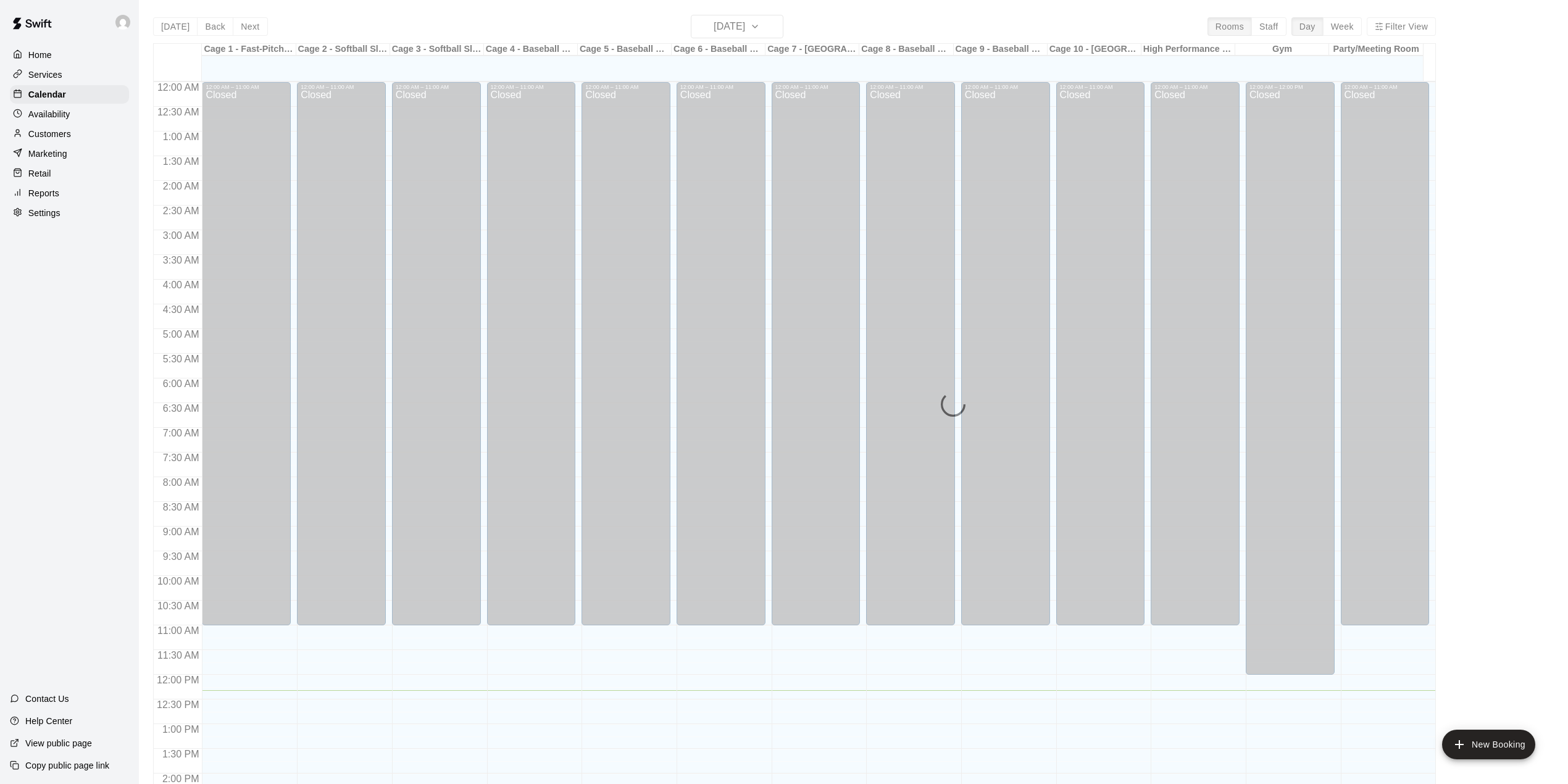
scroll to position [432, 0]
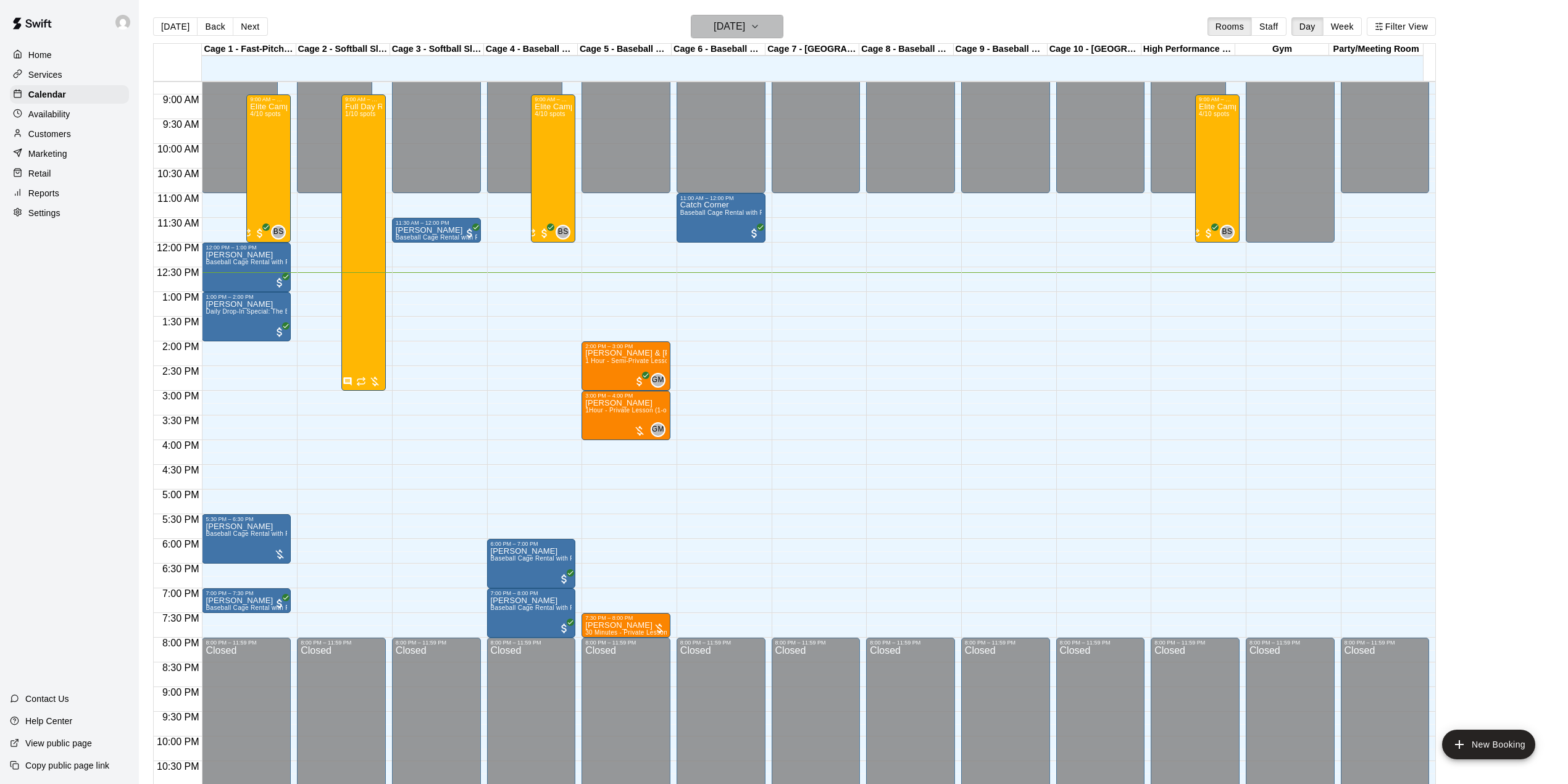
click at [746, 23] on h6 "[DATE]" at bounding box center [729, 26] width 31 height 18
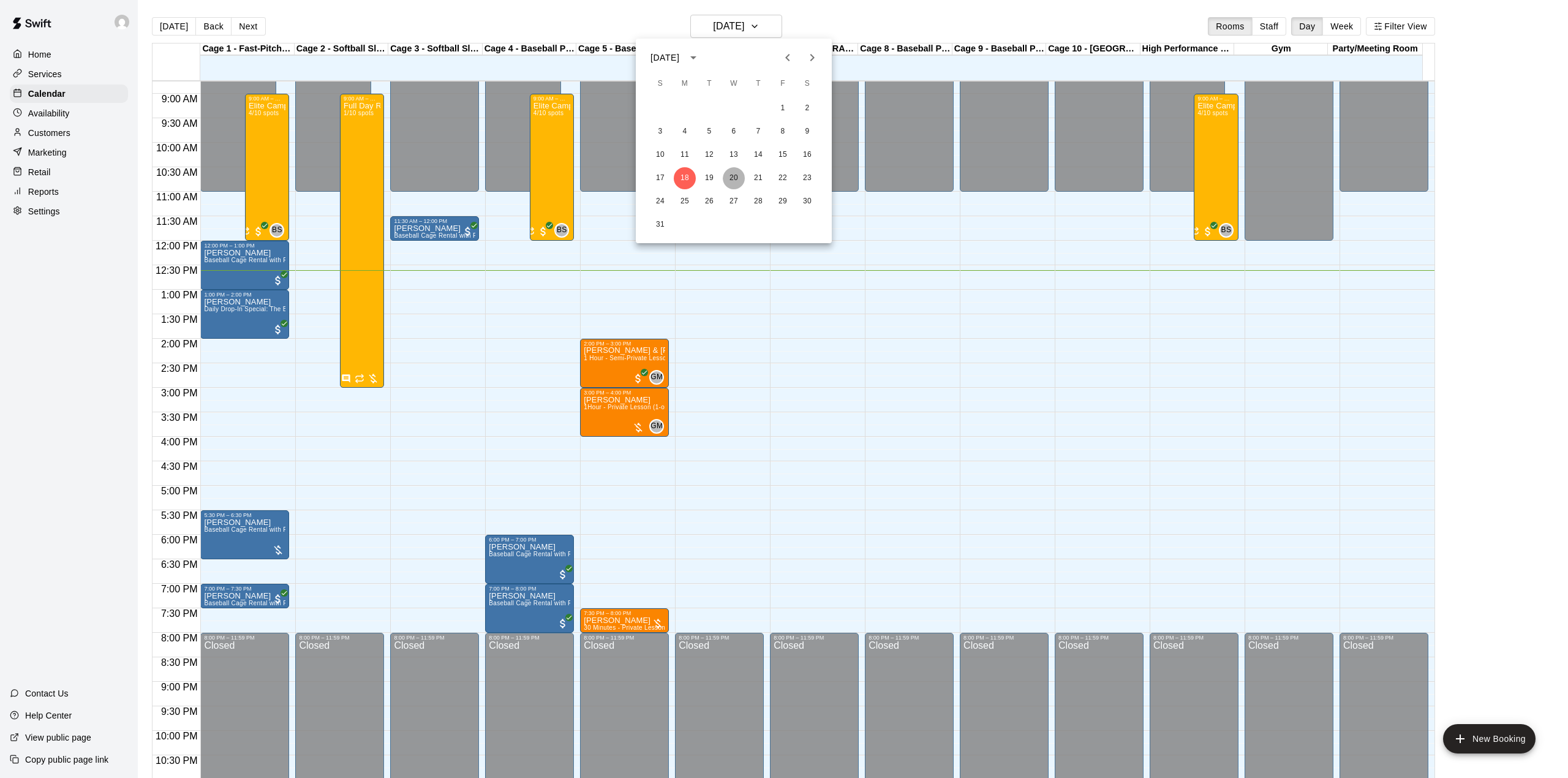
click at [728, 178] on button "20" at bounding box center [734, 179] width 22 height 22
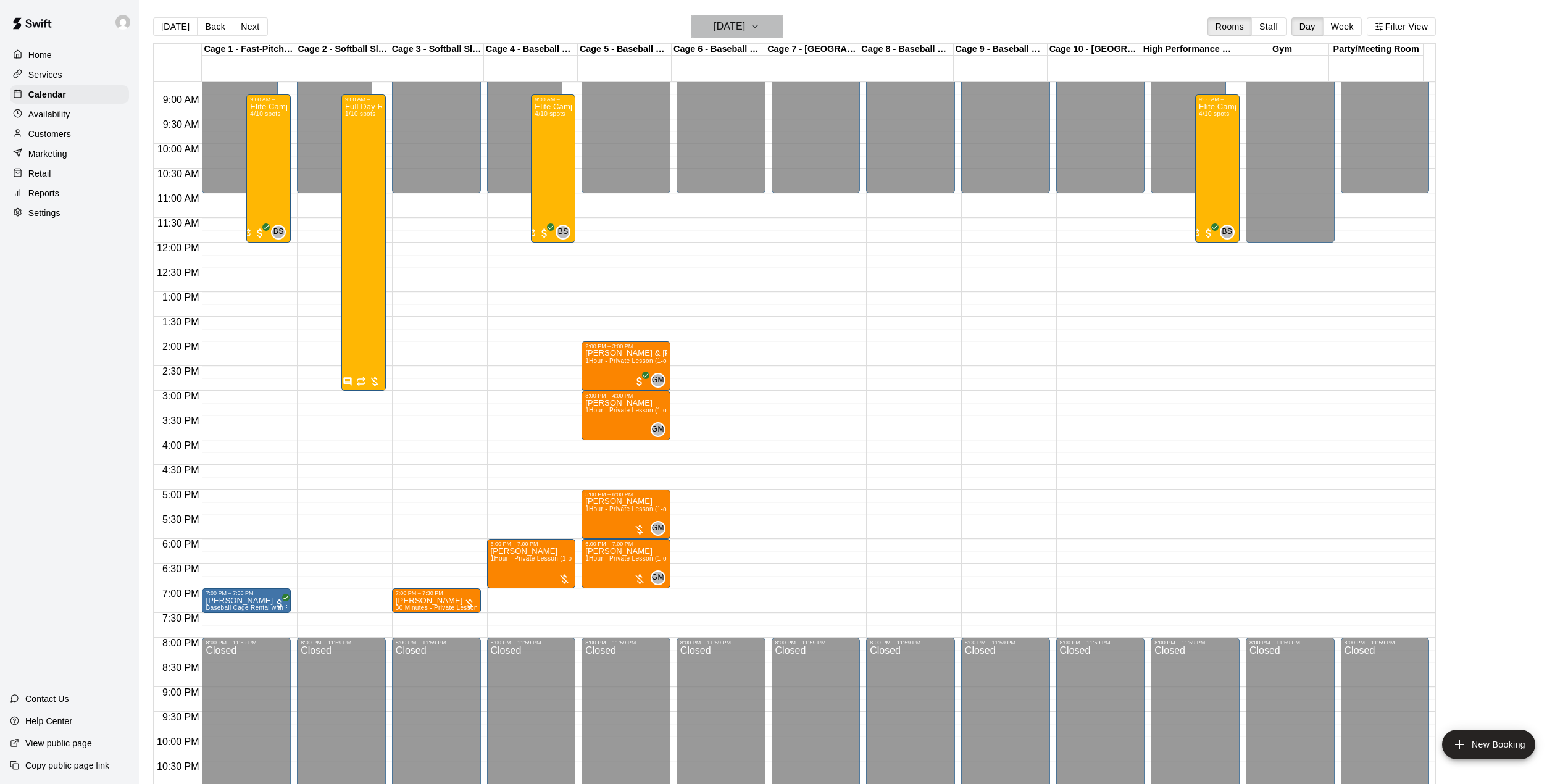
click at [742, 18] on button "[DATE]" at bounding box center [738, 26] width 93 height 23
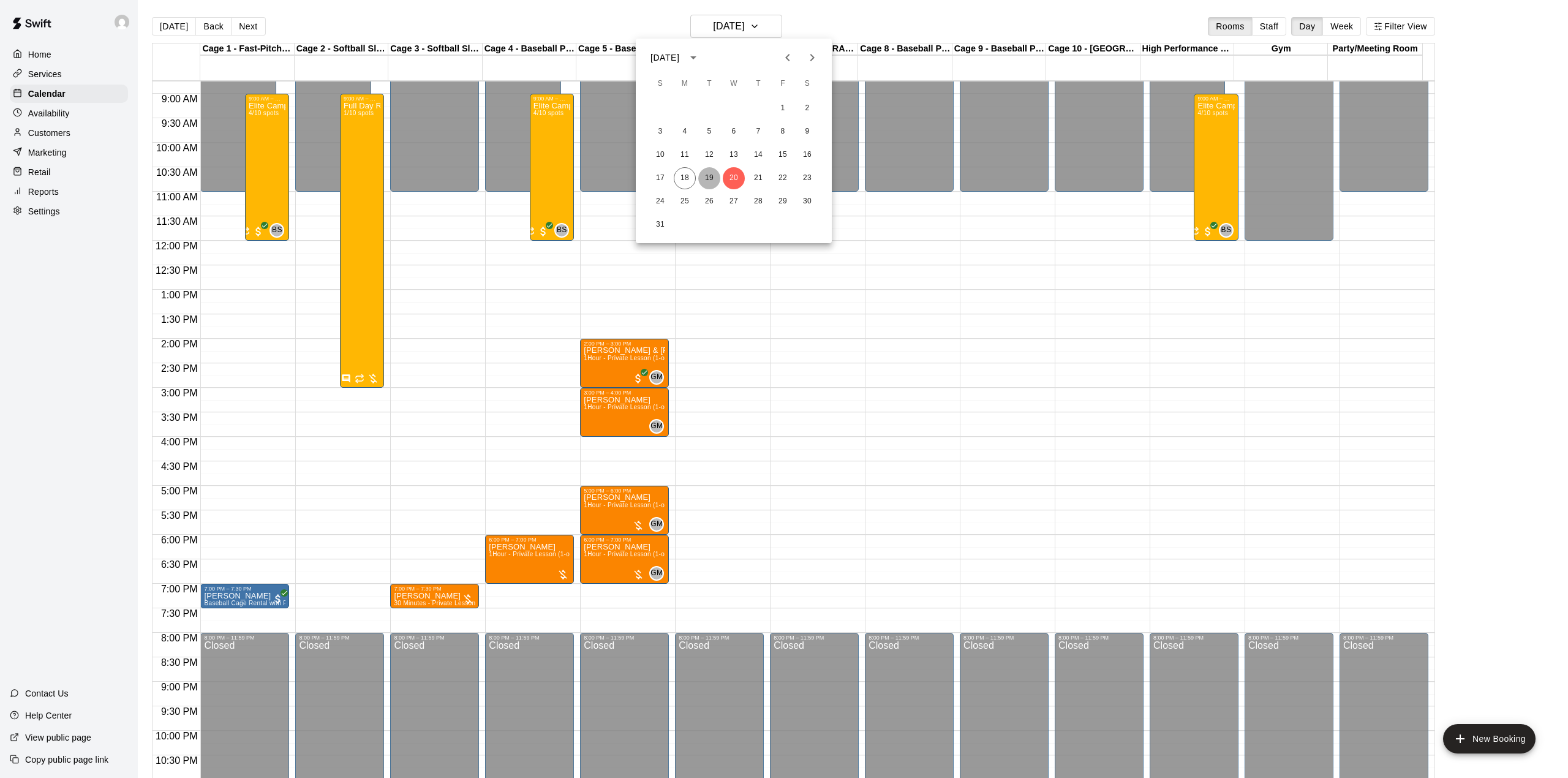
click at [710, 177] on button "19" at bounding box center [709, 179] width 22 height 22
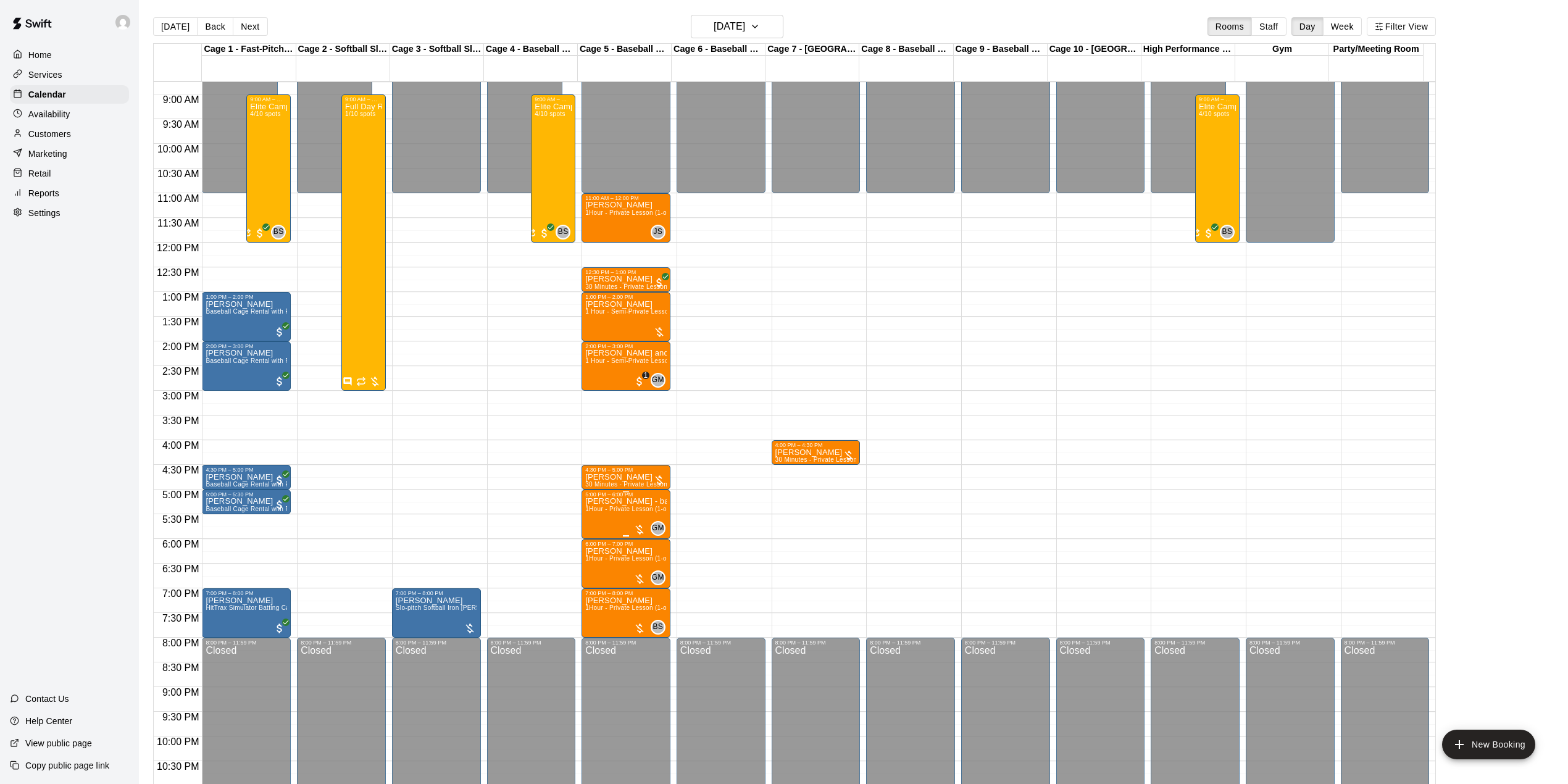
click at [630, 502] on p "[PERSON_NAME] - batting - machine - confidence" at bounding box center [626, 502] width 82 height 0
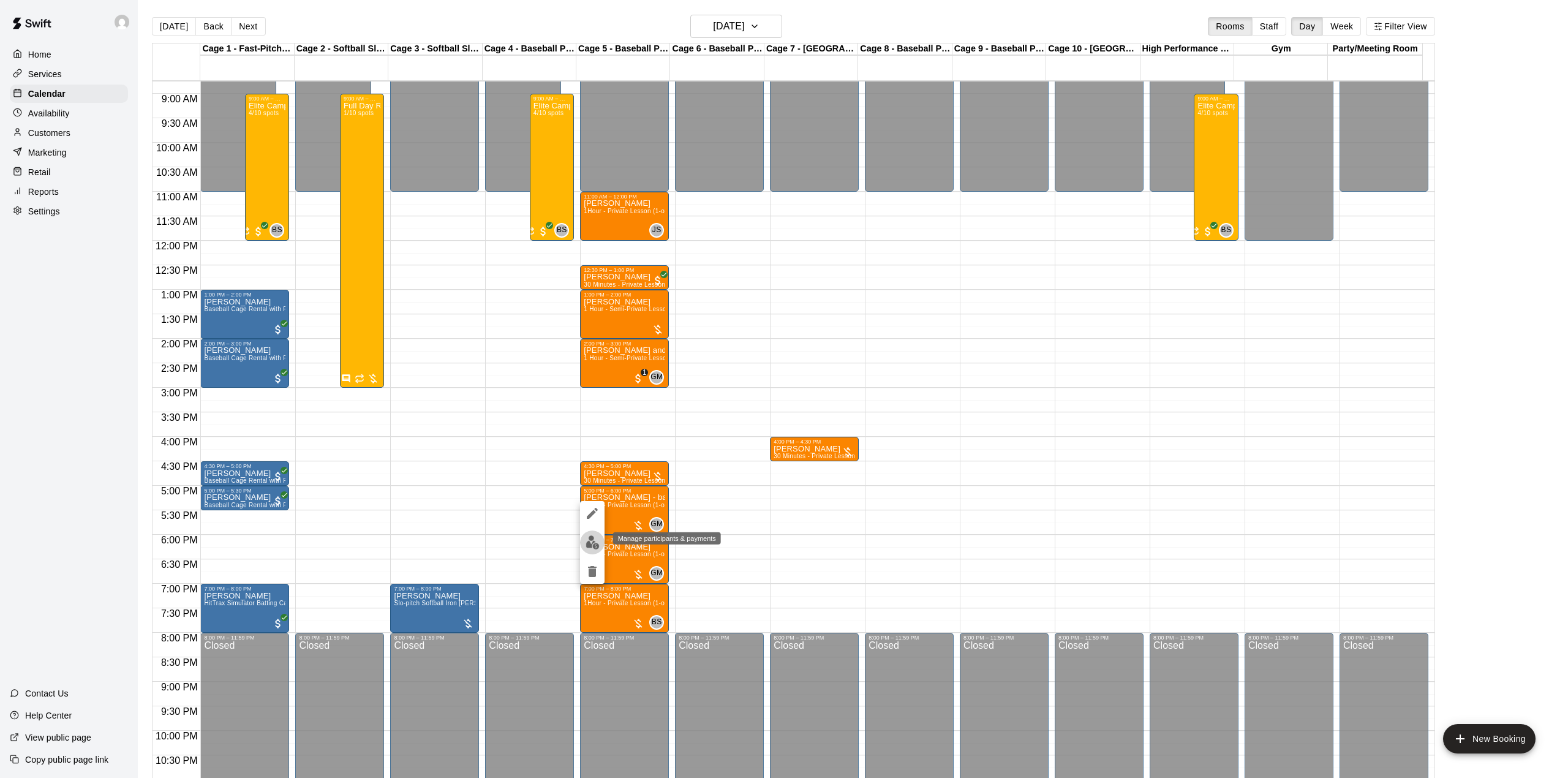
click at [591, 537] on img "edit" at bounding box center [593, 543] width 14 height 14
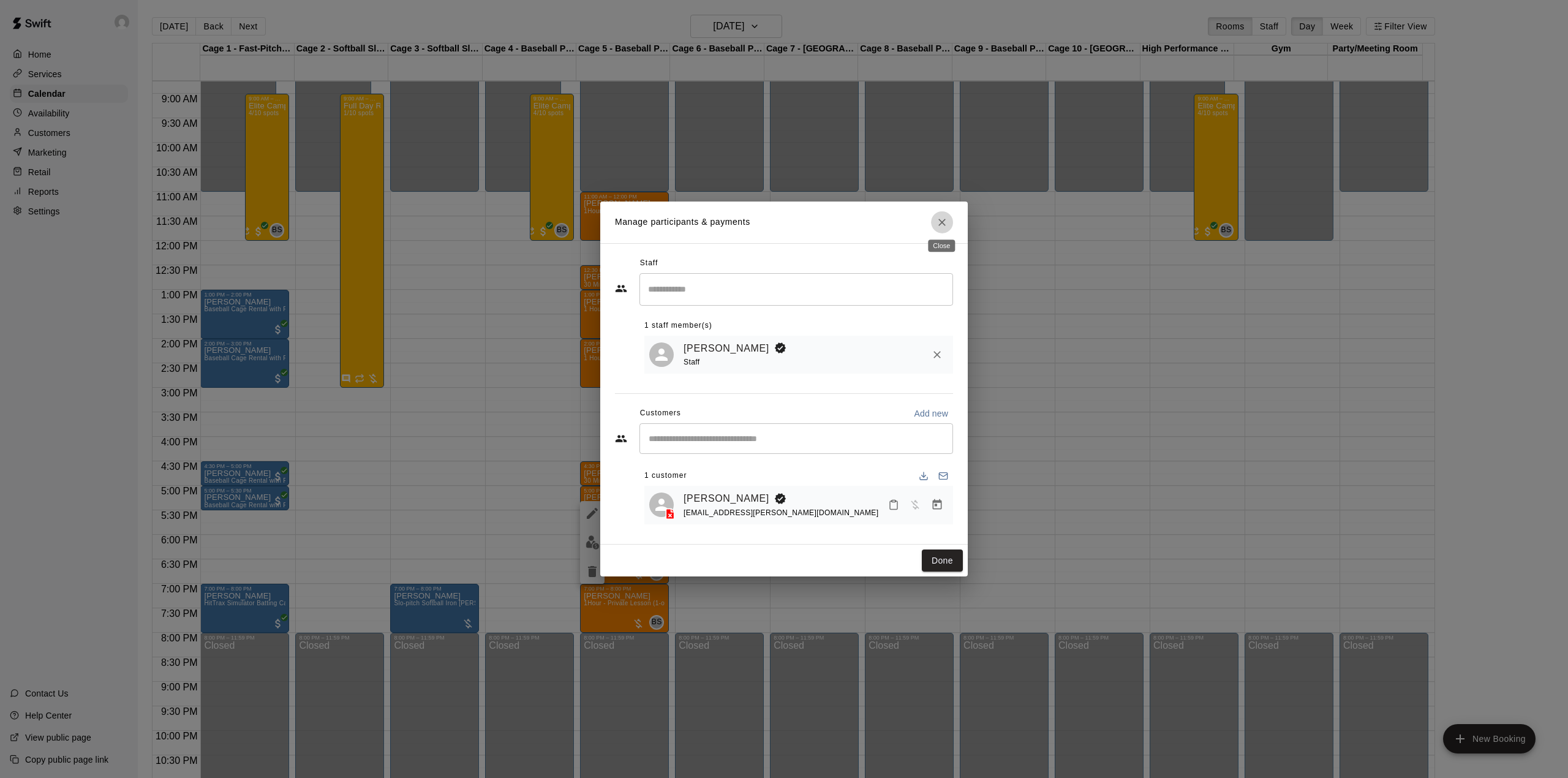
click at [936, 218] on icon "Close" at bounding box center [941, 221] width 12 height 12
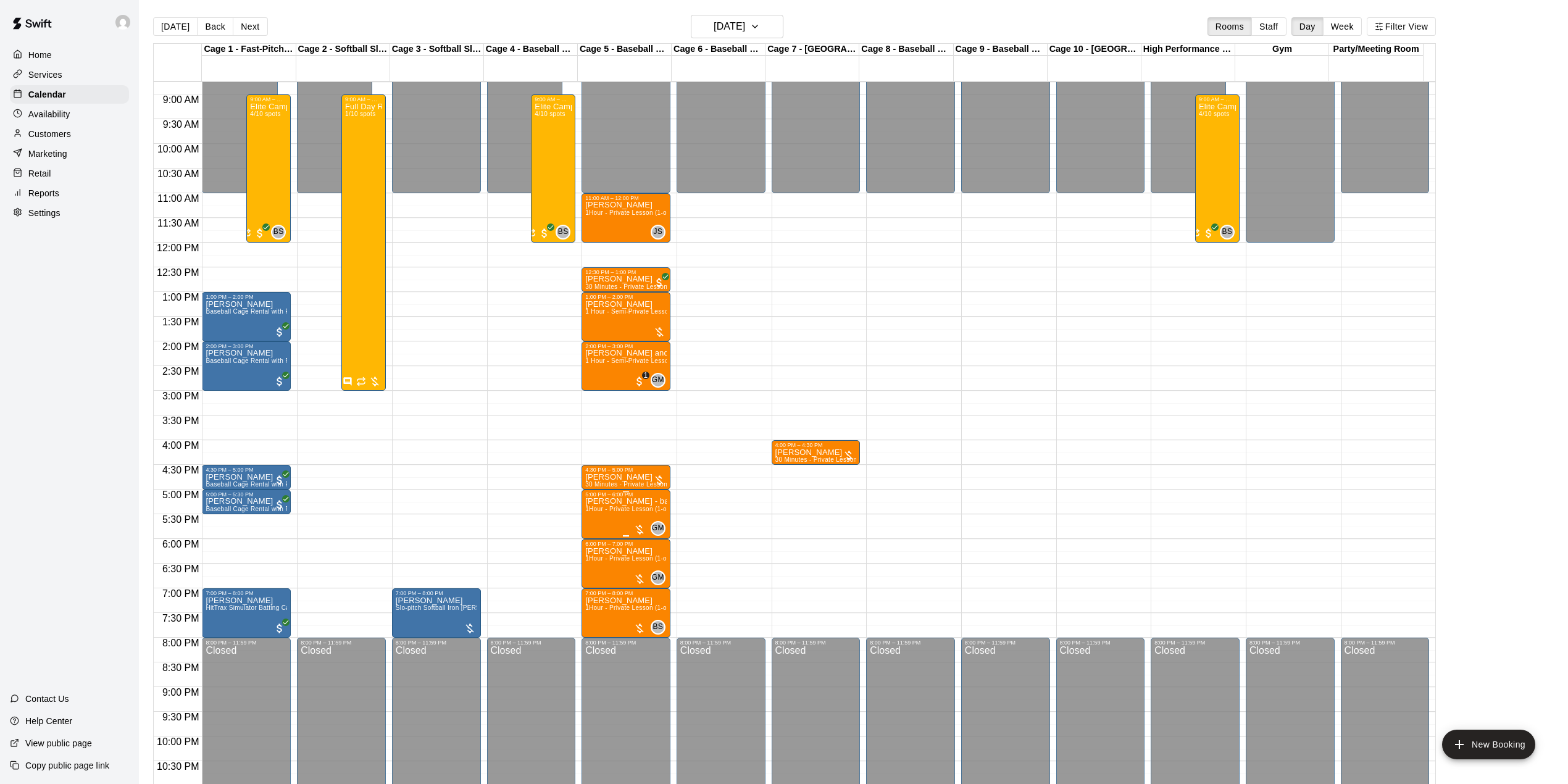
click at [636, 512] on span "1Hour - Private Lesson (1-on-1)" at bounding box center [632, 509] width 94 height 6
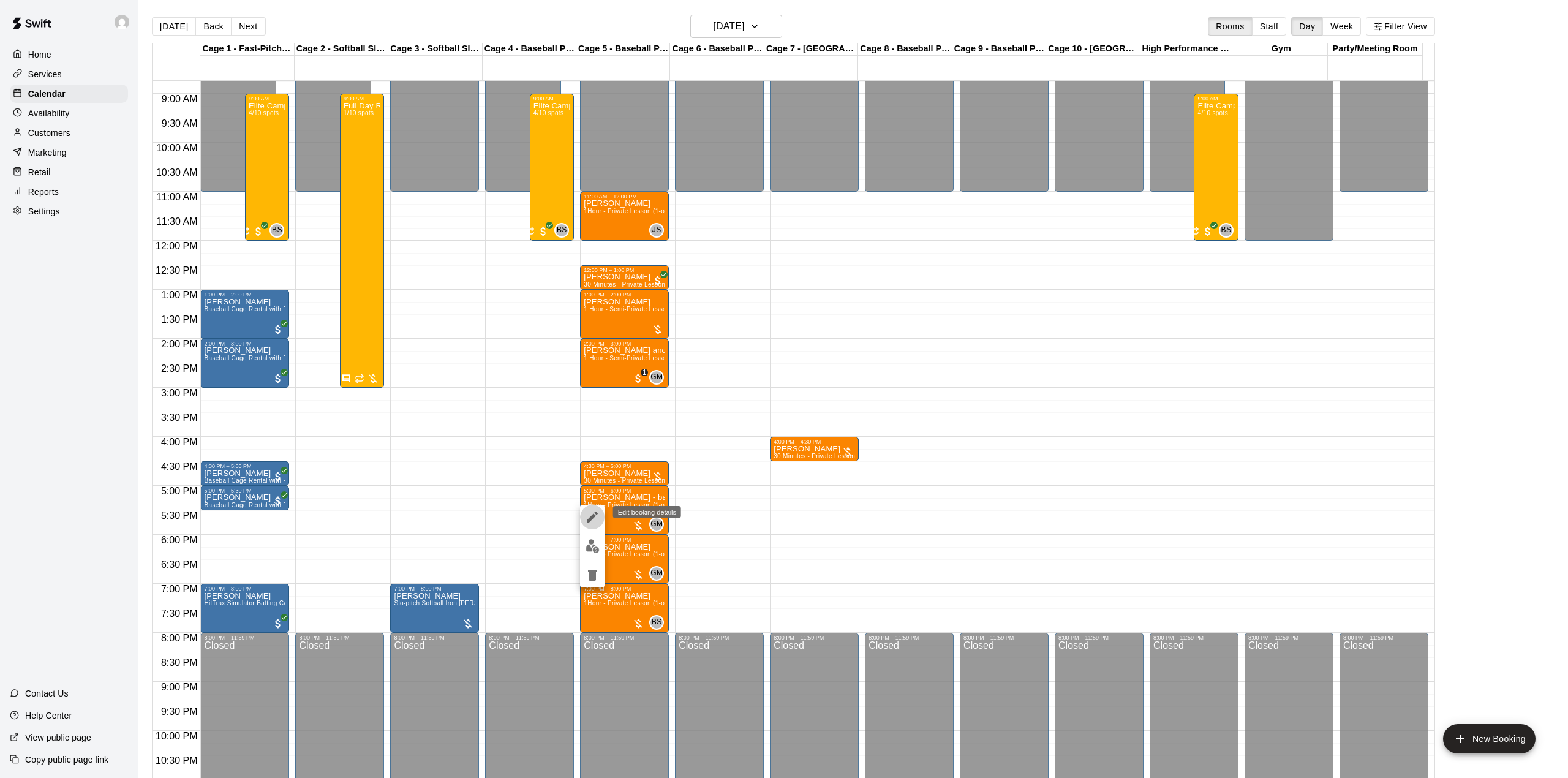
click at [586, 516] on icon "edit" at bounding box center [592, 517] width 15 height 15
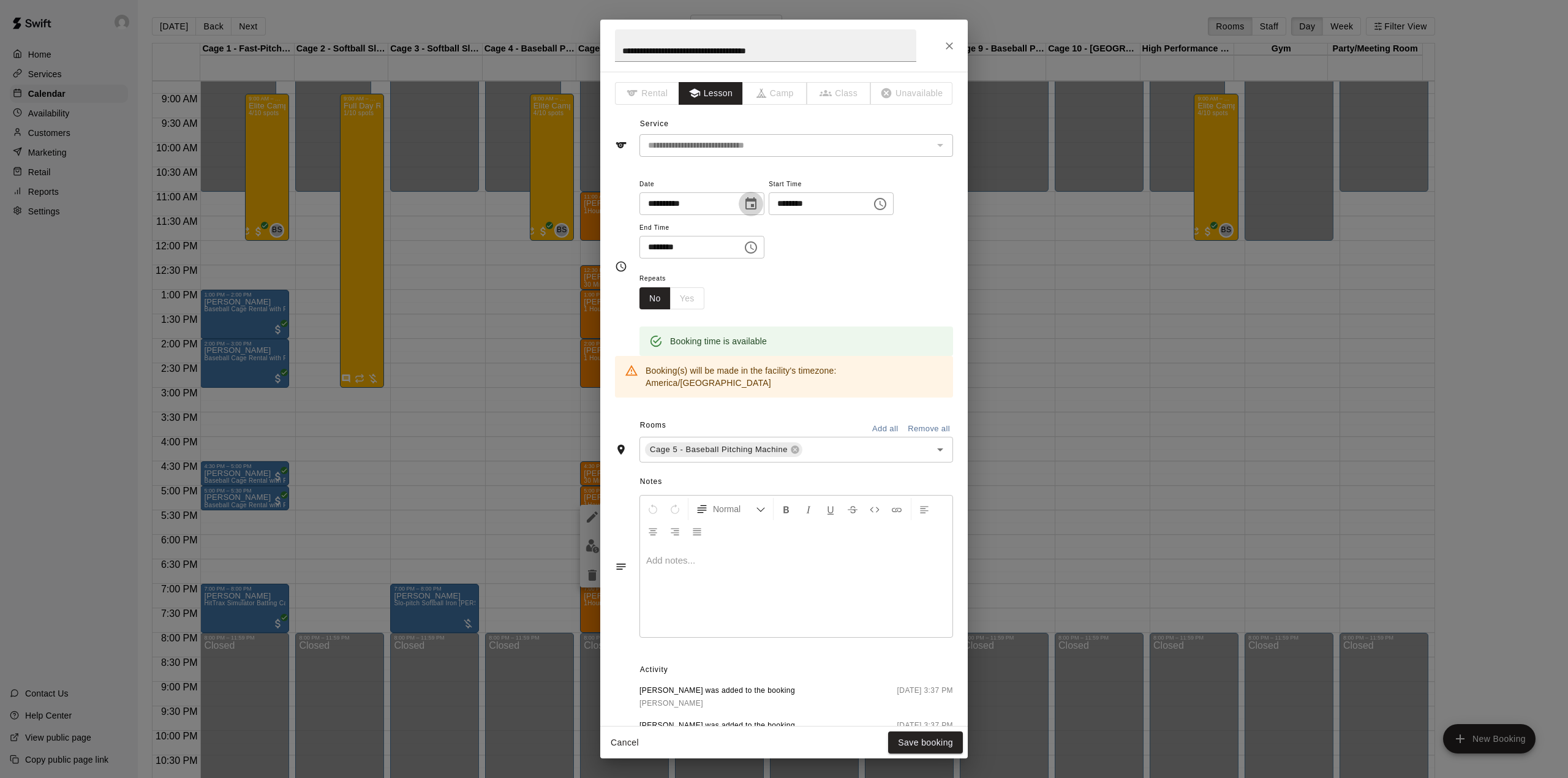
click at [758, 202] on icon "Choose date, selected date is Aug 19, 2025" at bounding box center [751, 204] width 15 height 15
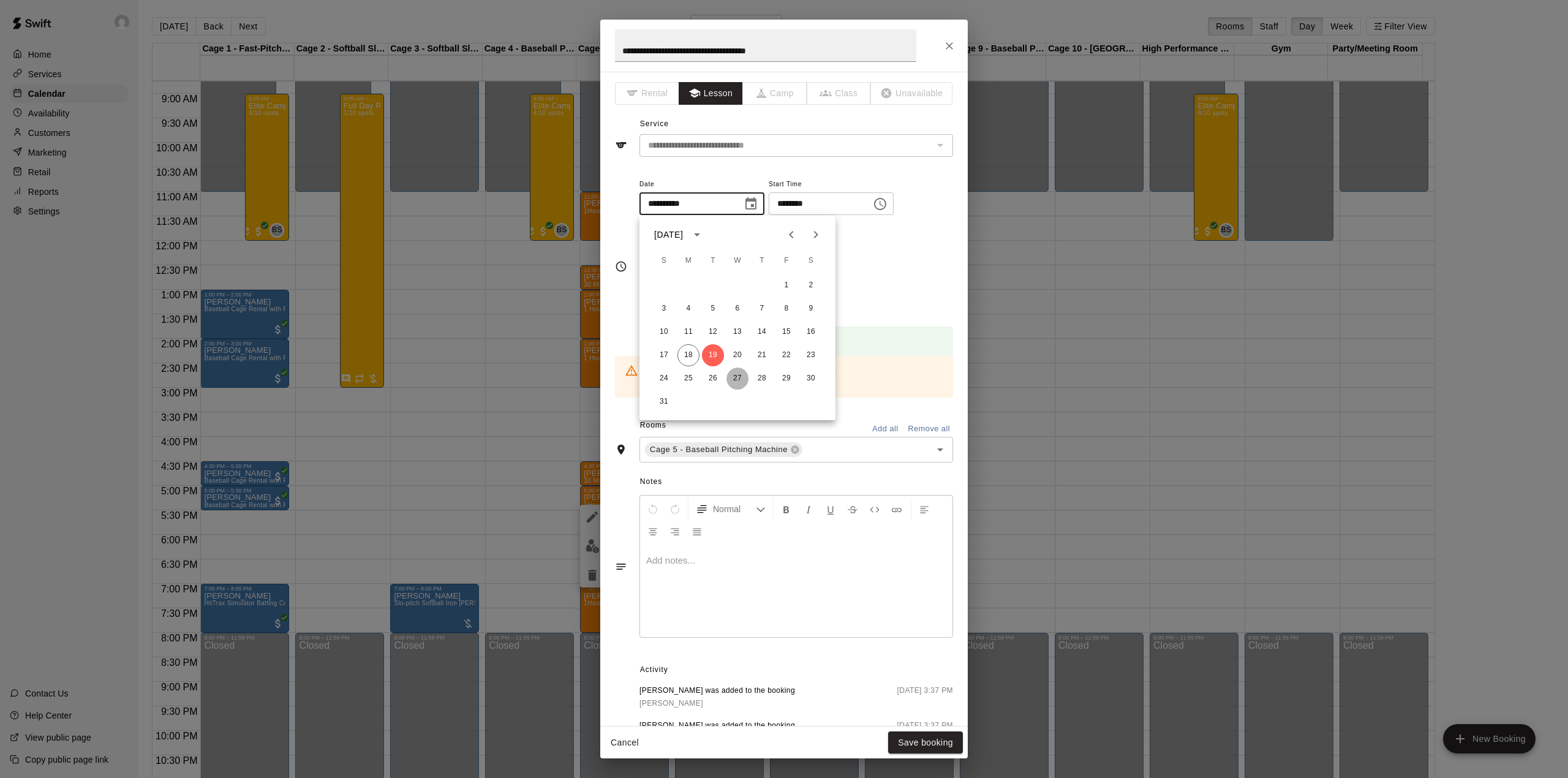
click at [736, 376] on button "27" at bounding box center [737, 379] width 22 height 22
type input "**********"
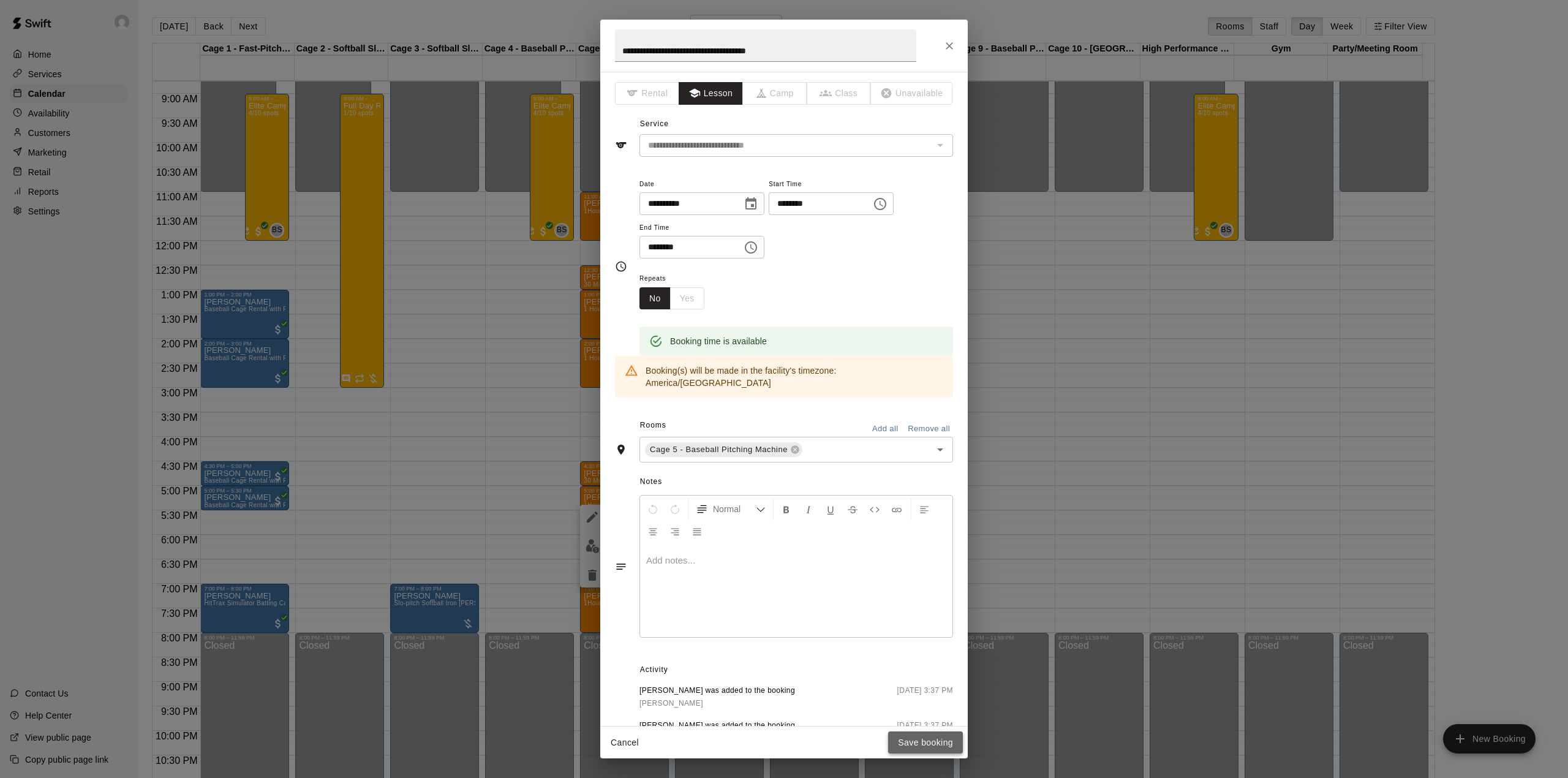
click at [941, 738] on button "Save booking" at bounding box center [925, 743] width 75 height 23
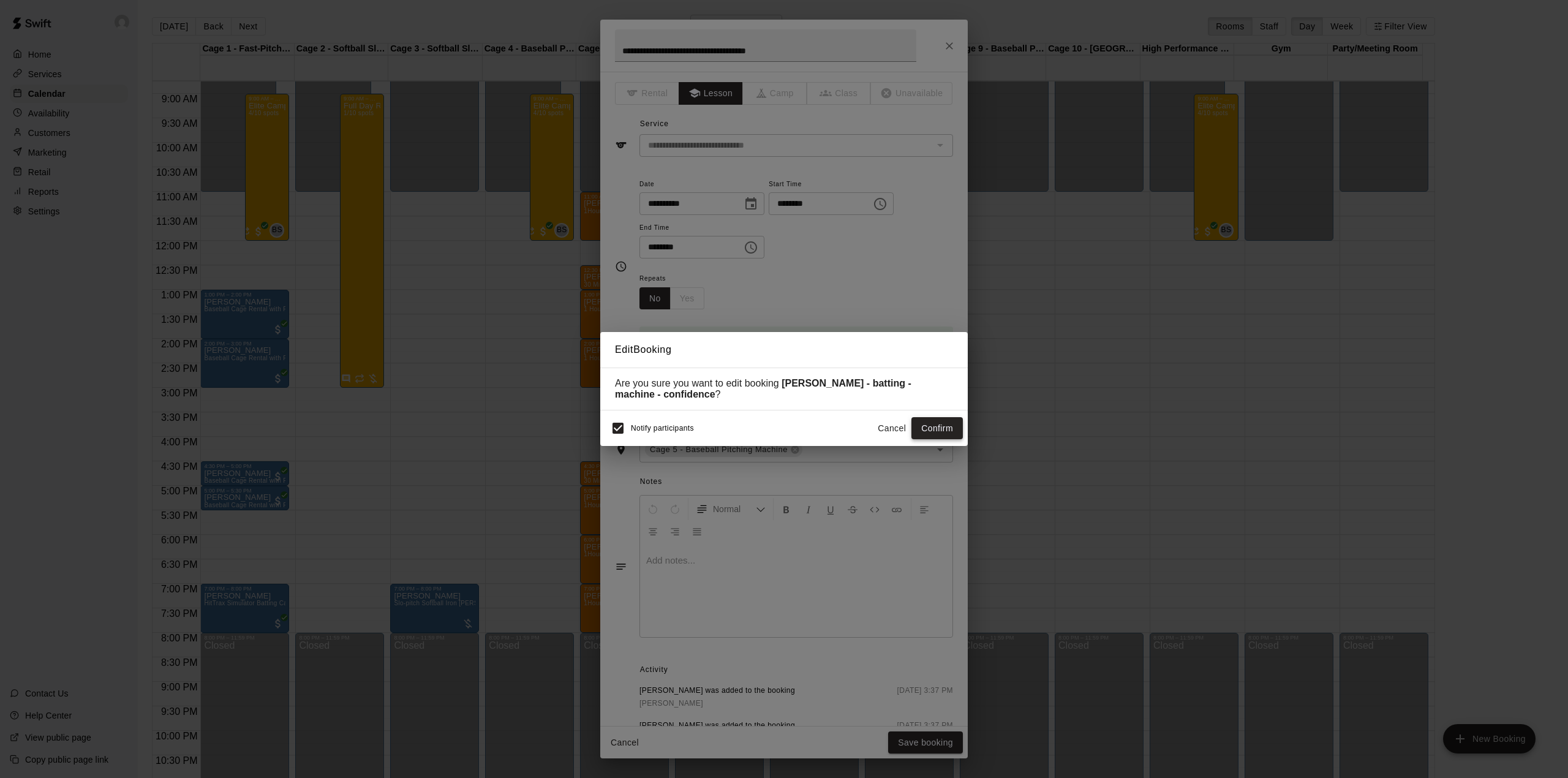
click at [937, 426] on button "Confirm" at bounding box center [936, 429] width 52 height 23
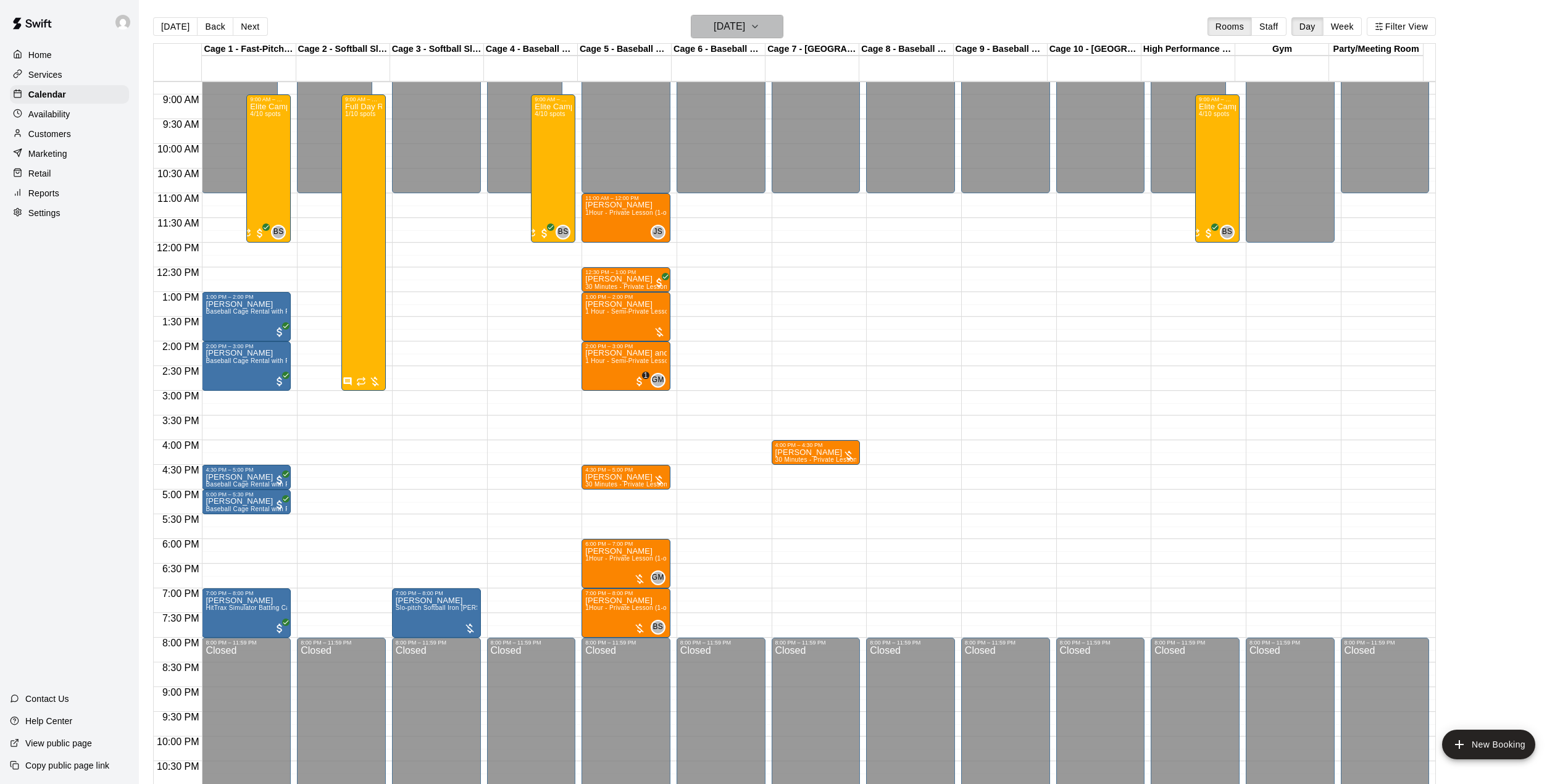
click at [746, 23] on h6 "[DATE]" at bounding box center [729, 26] width 31 height 18
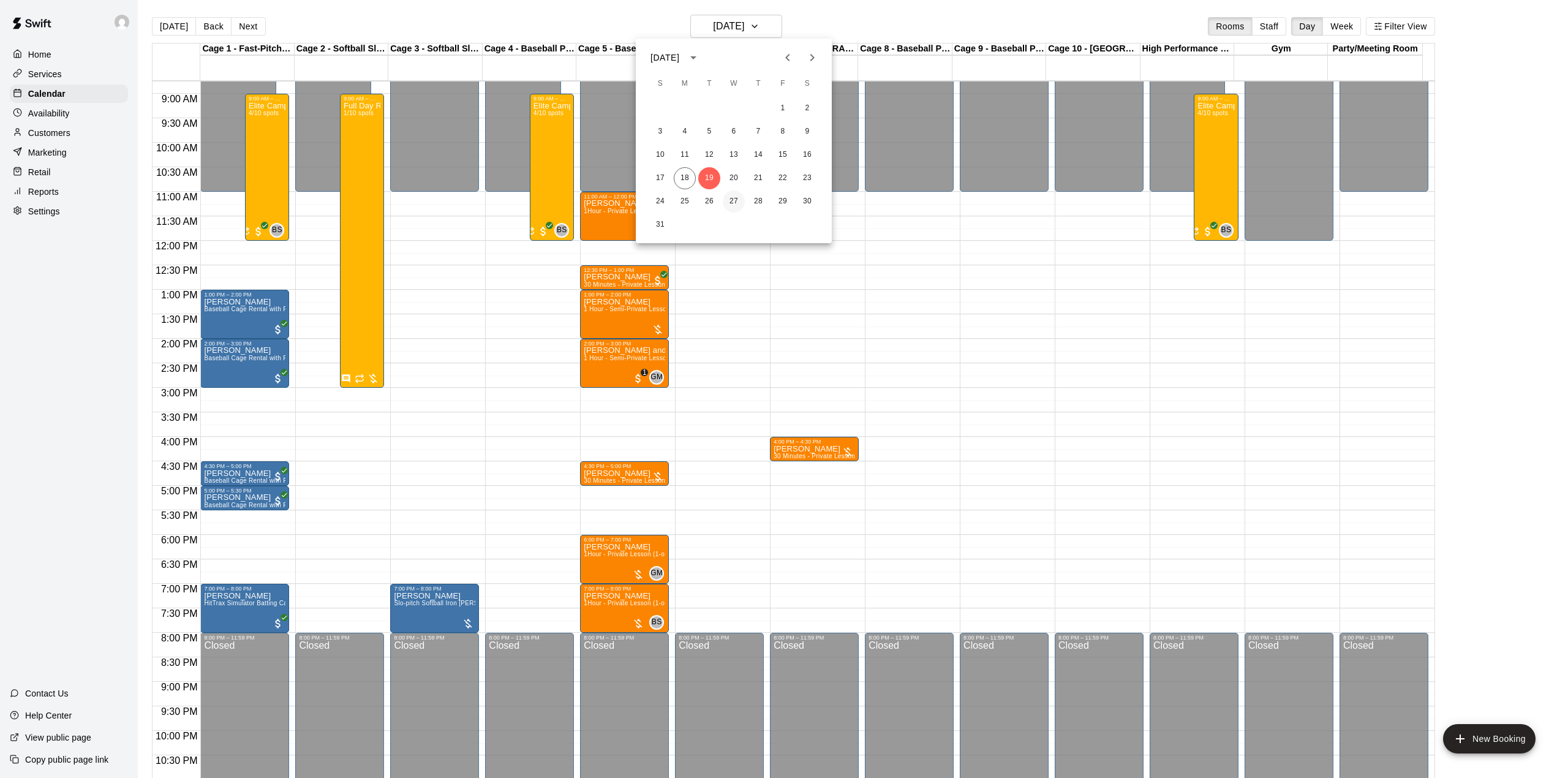
click at [732, 199] on button "27" at bounding box center [734, 202] width 22 height 22
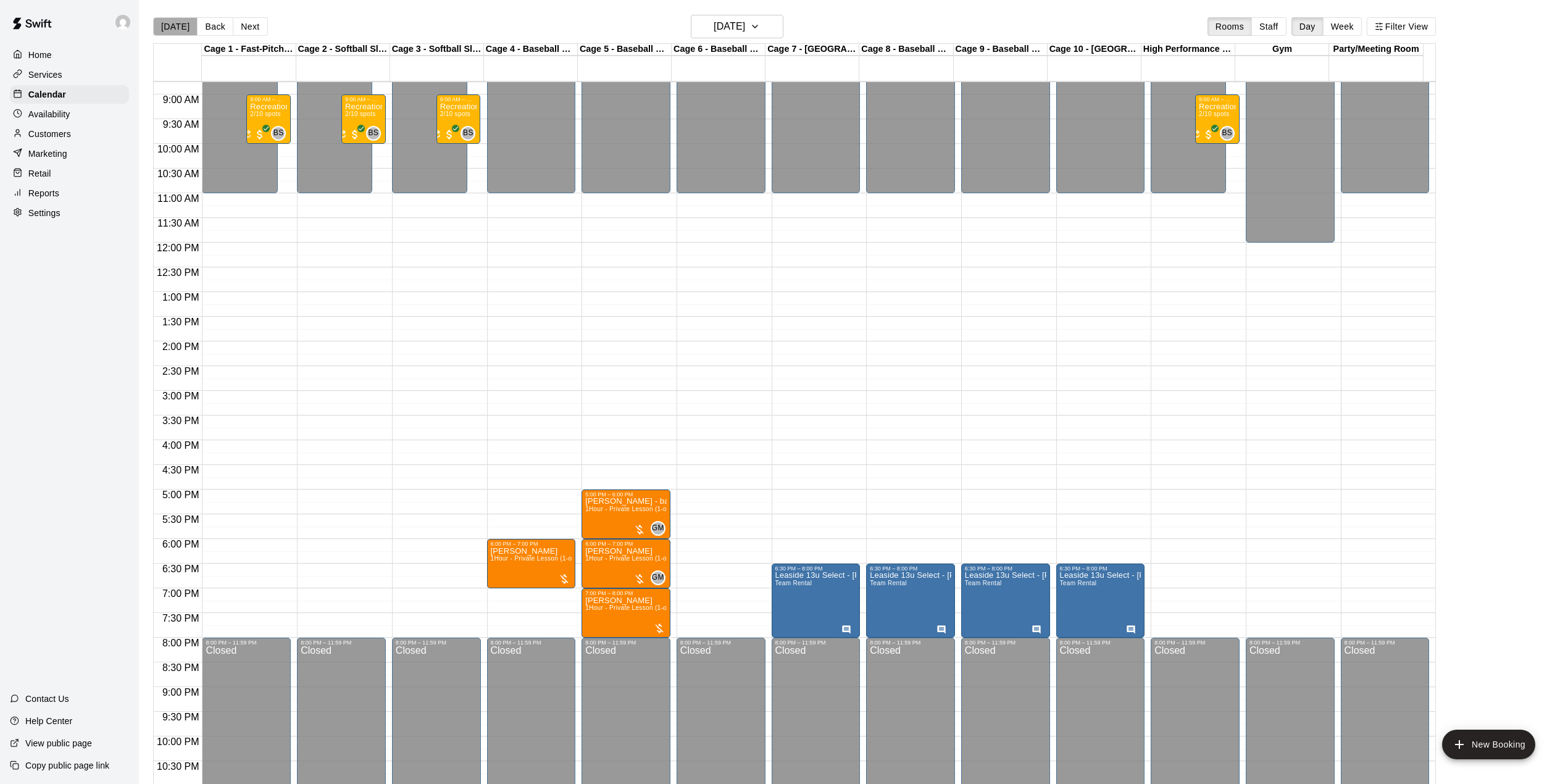
click at [175, 27] on button "[DATE]" at bounding box center [175, 26] width 45 height 18
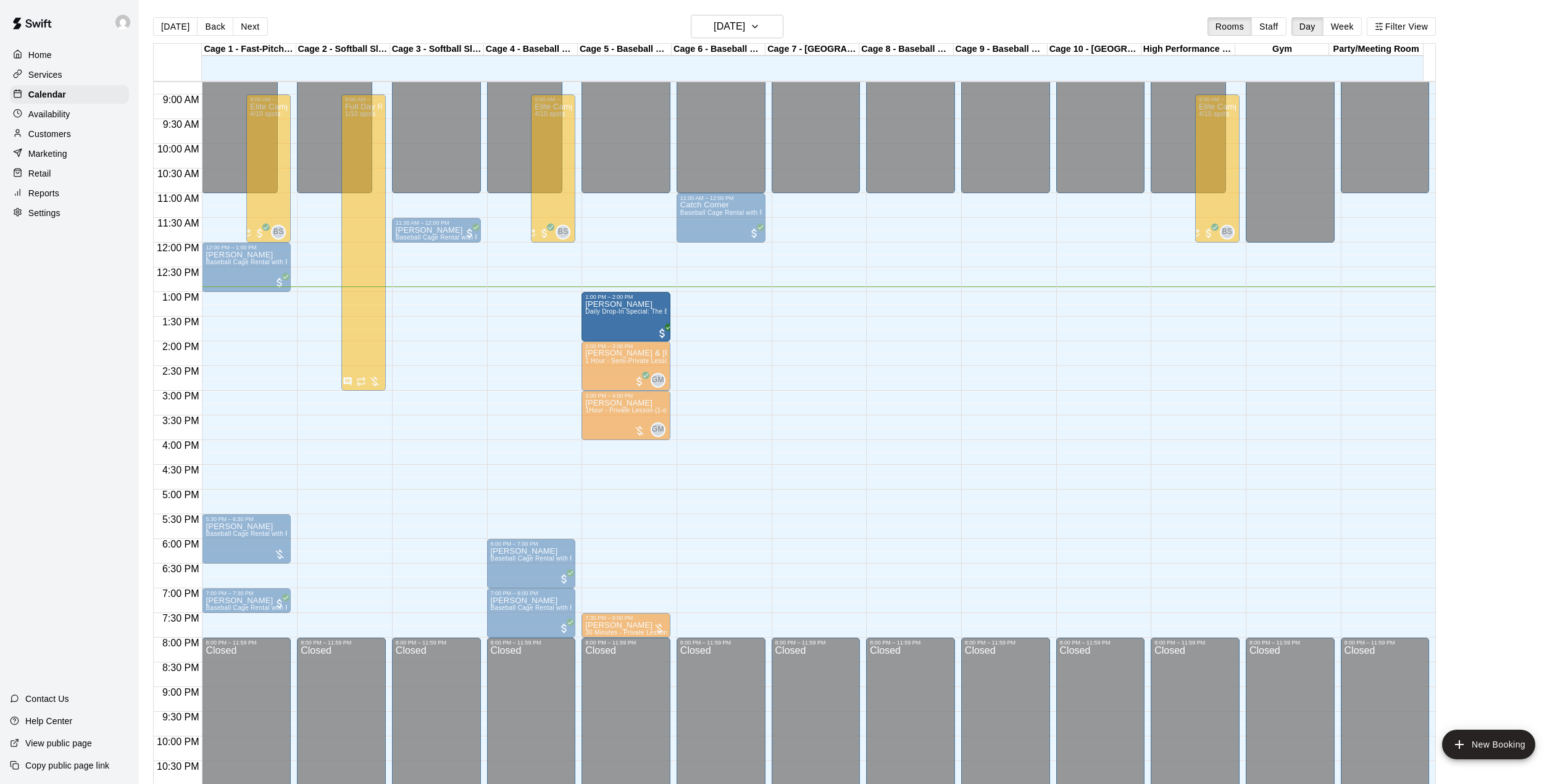
drag, startPoint x: 254, startPoint y: 315, endPoint x: 630, endPoint y: 317, distance: 376.0
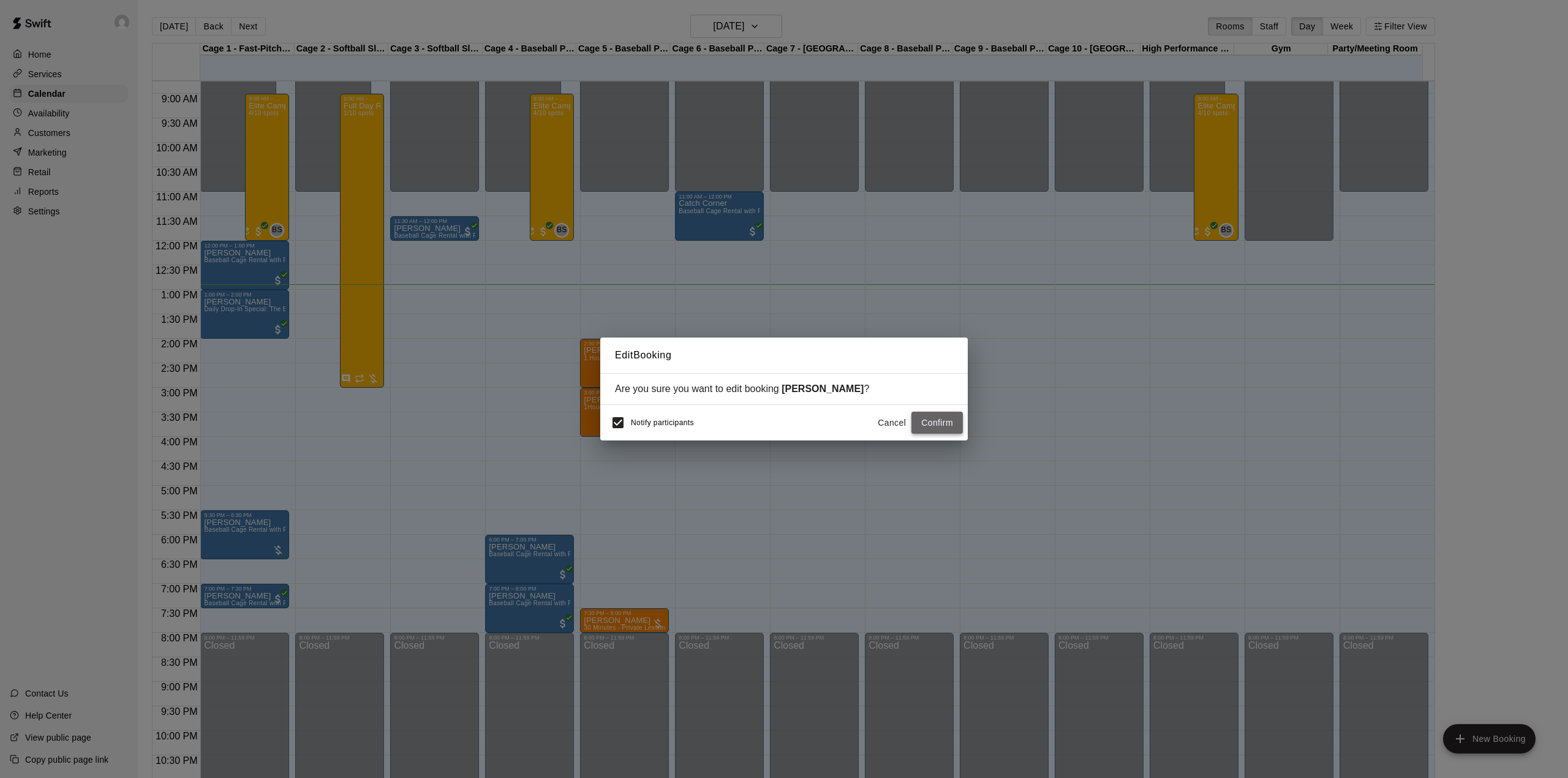
click at [940, 419] on button "Confirm" at bounding box center [936, 423] width 52 height 23
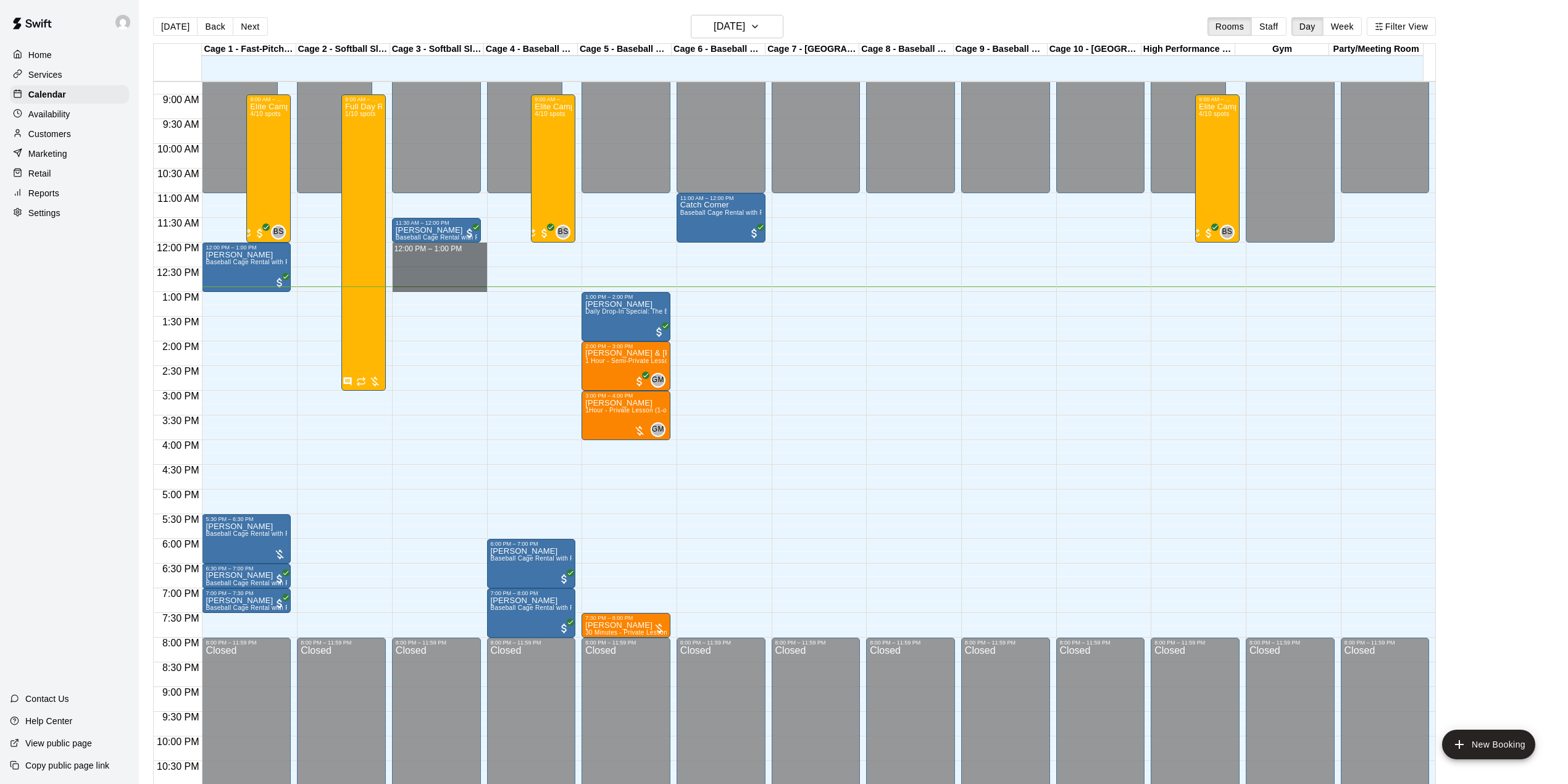
drag, startPoint x: 425, startPoint y: 255, endPoint x: 432, endPoint y: 288, distance: 33.7
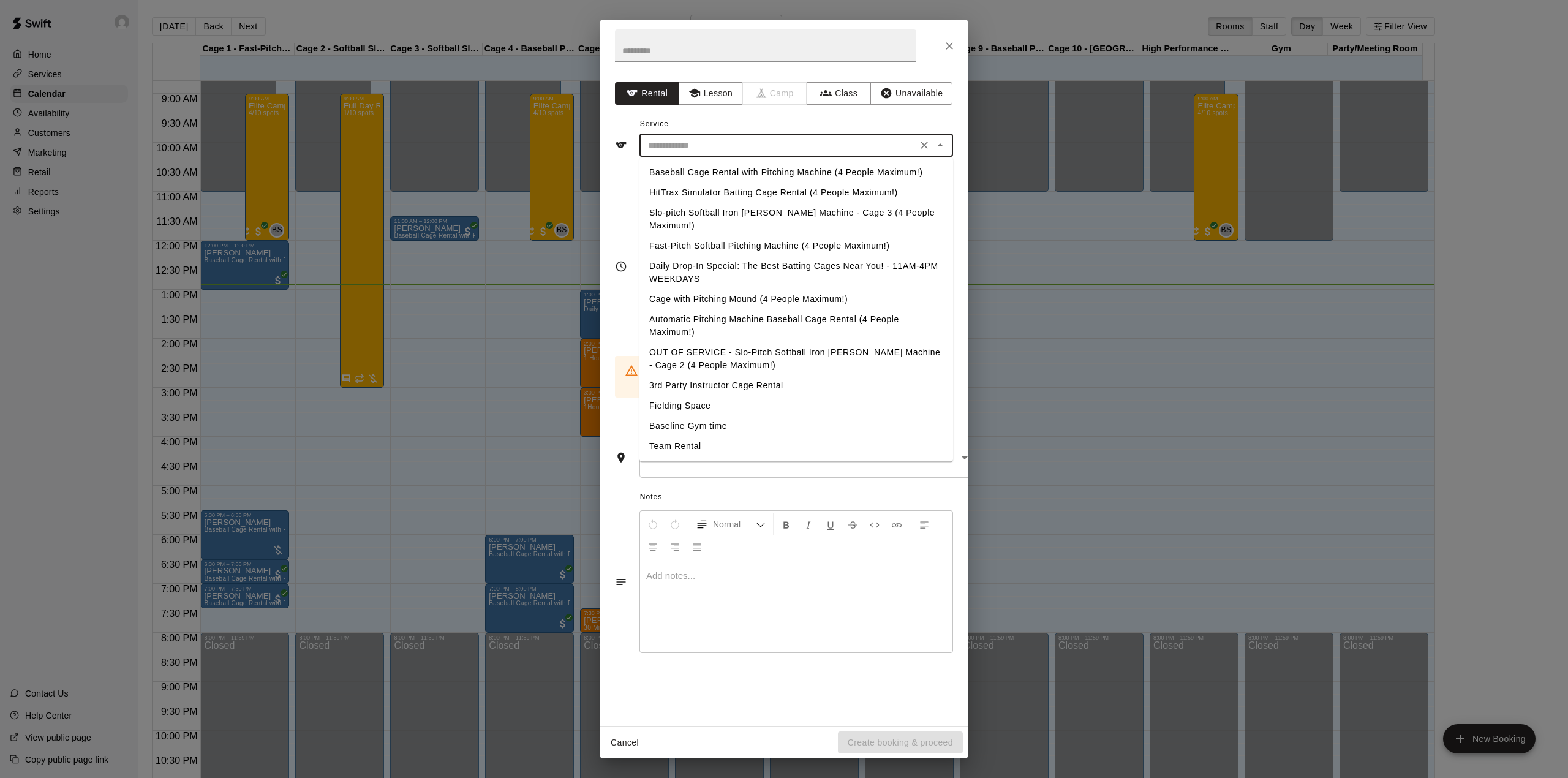
click at [755, 140] on input "text" at bounding box center [778, 145] width 270 height 15
click at [723, 256] on li "Daily Drop-In Special: The Best Batting Cages Near You! - 11AM-4PM WEEKDAYS" at bounding box center [796, 273] width 313 height 33
type input "**********"
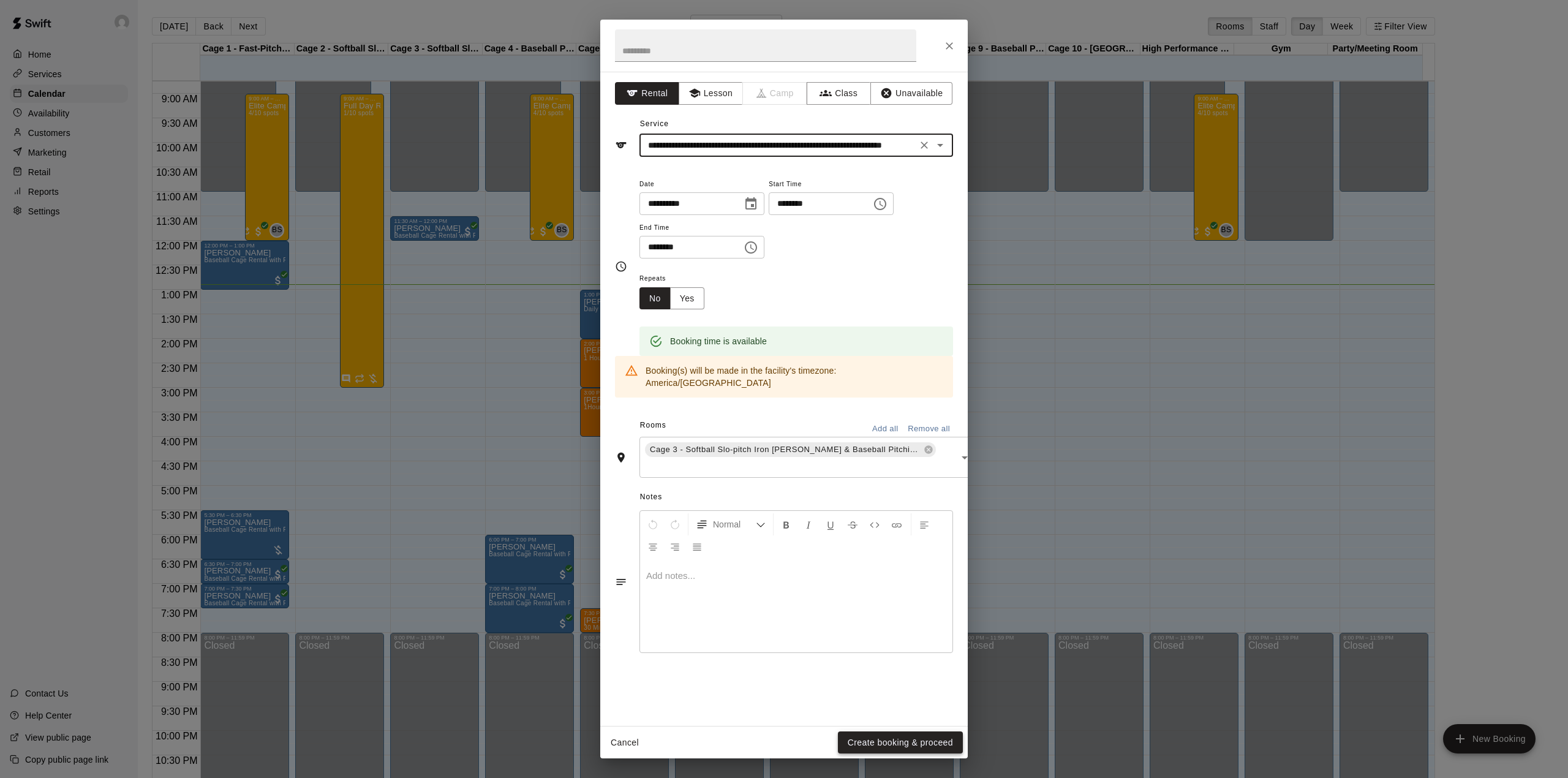
click at [917, 737] on button "Create booking & proceed" at bounding box center [900, 743] width 125 height 23
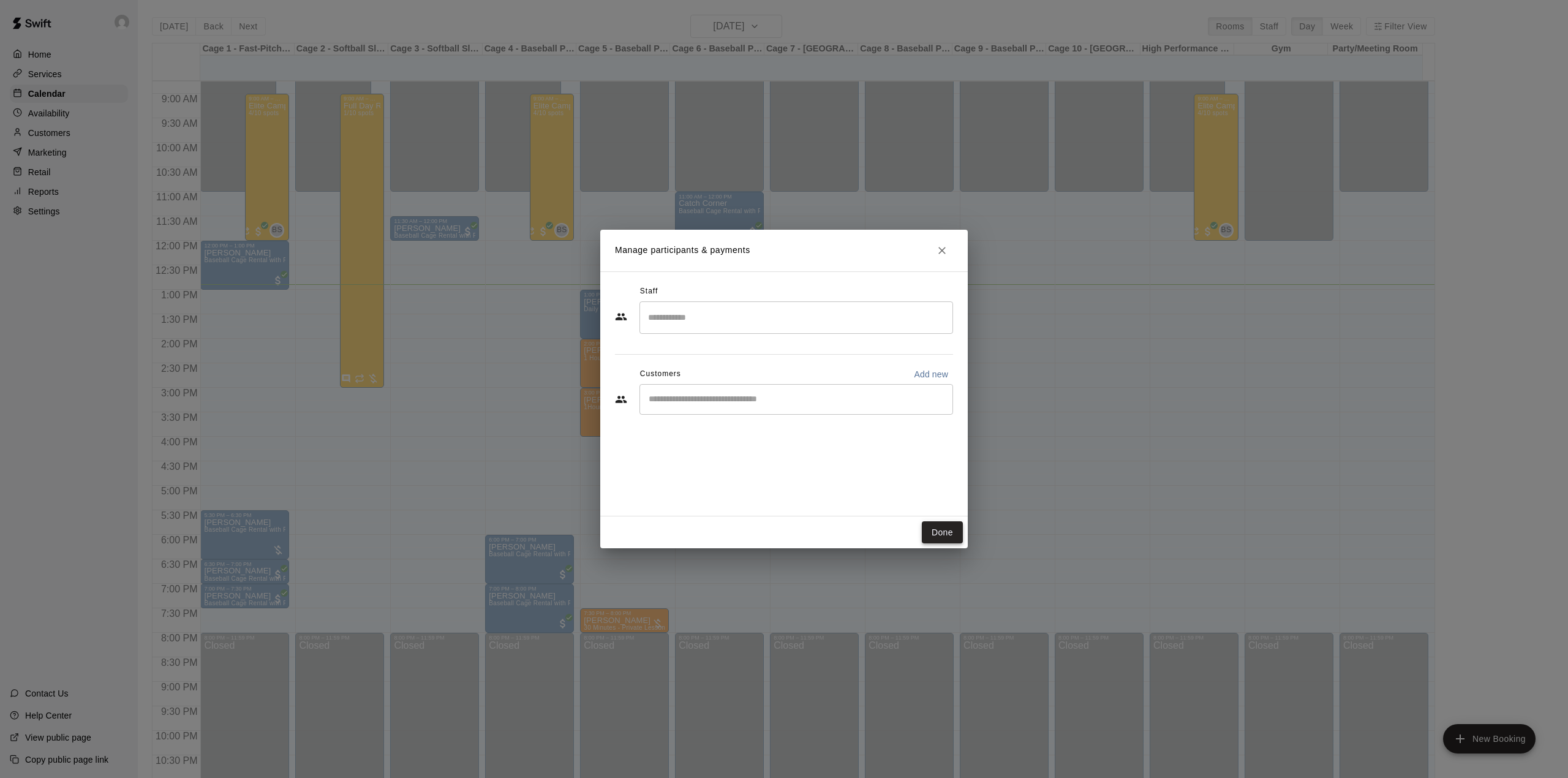
click at [942, 533] on button "Done" at bounding box center [943, 533] width 41 height 23
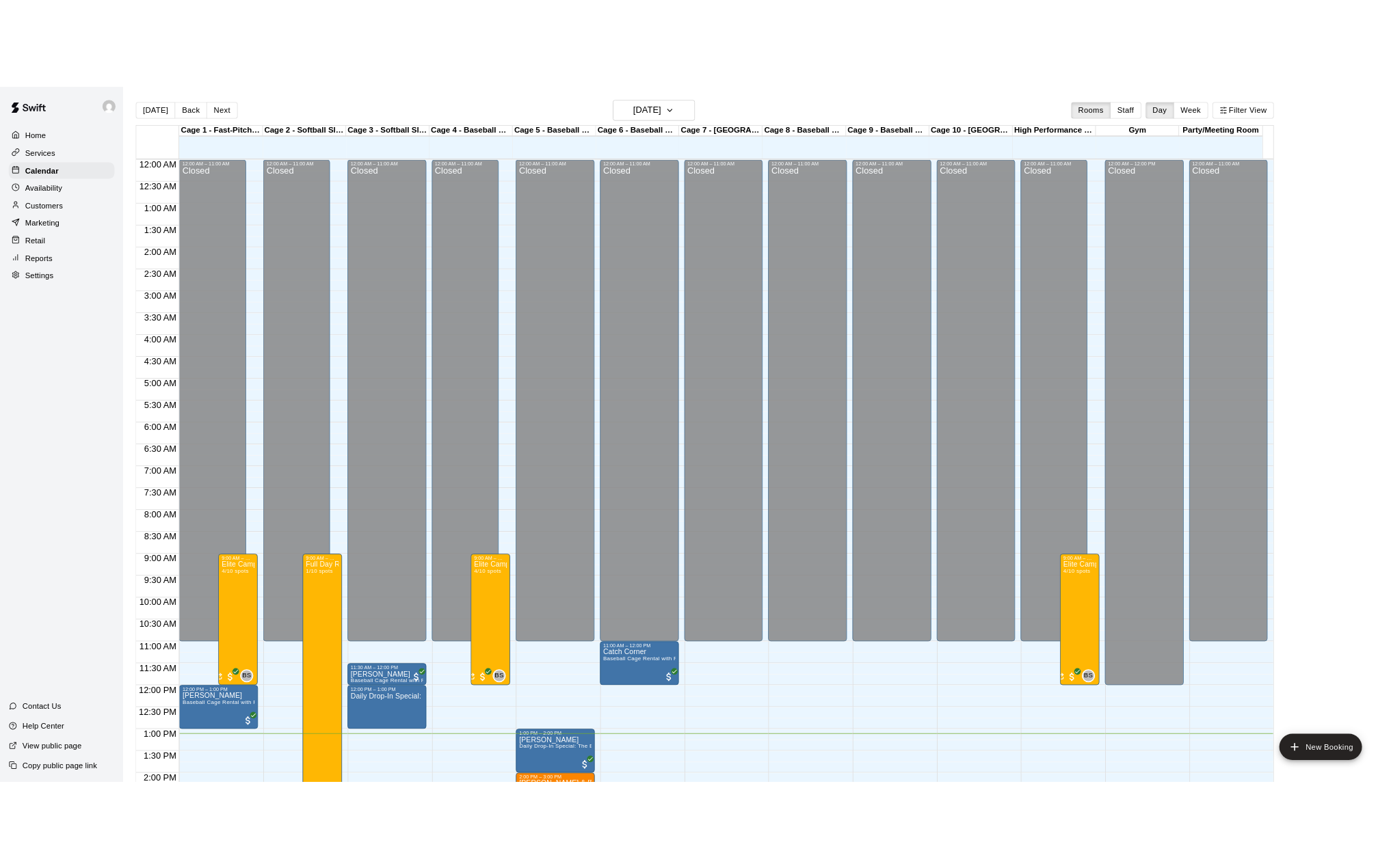
scroll to position [480, 0]
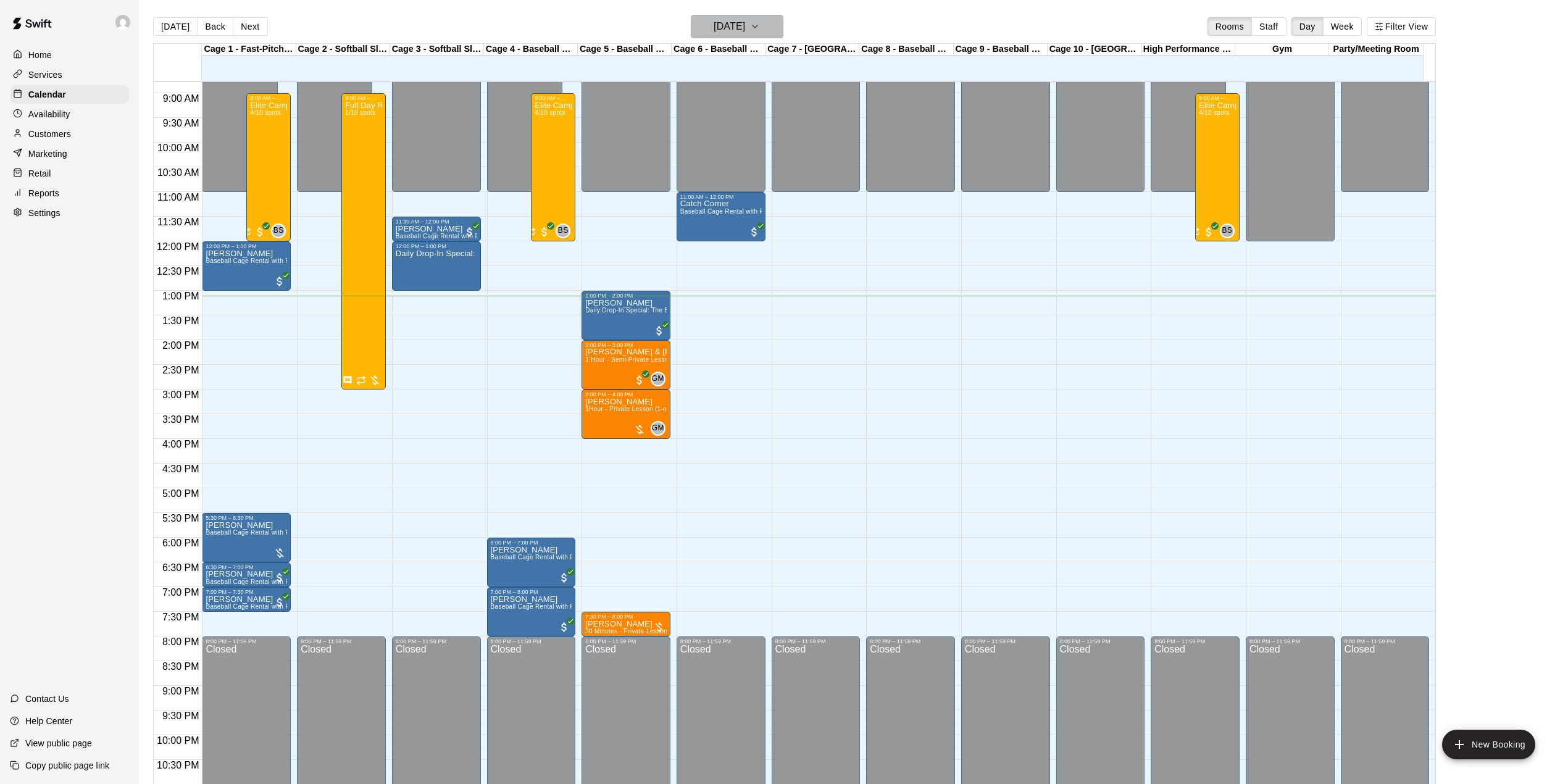
click at [746, 31] on h6 "[DATE]" at bounding box center [729, 26] width 31 height 18
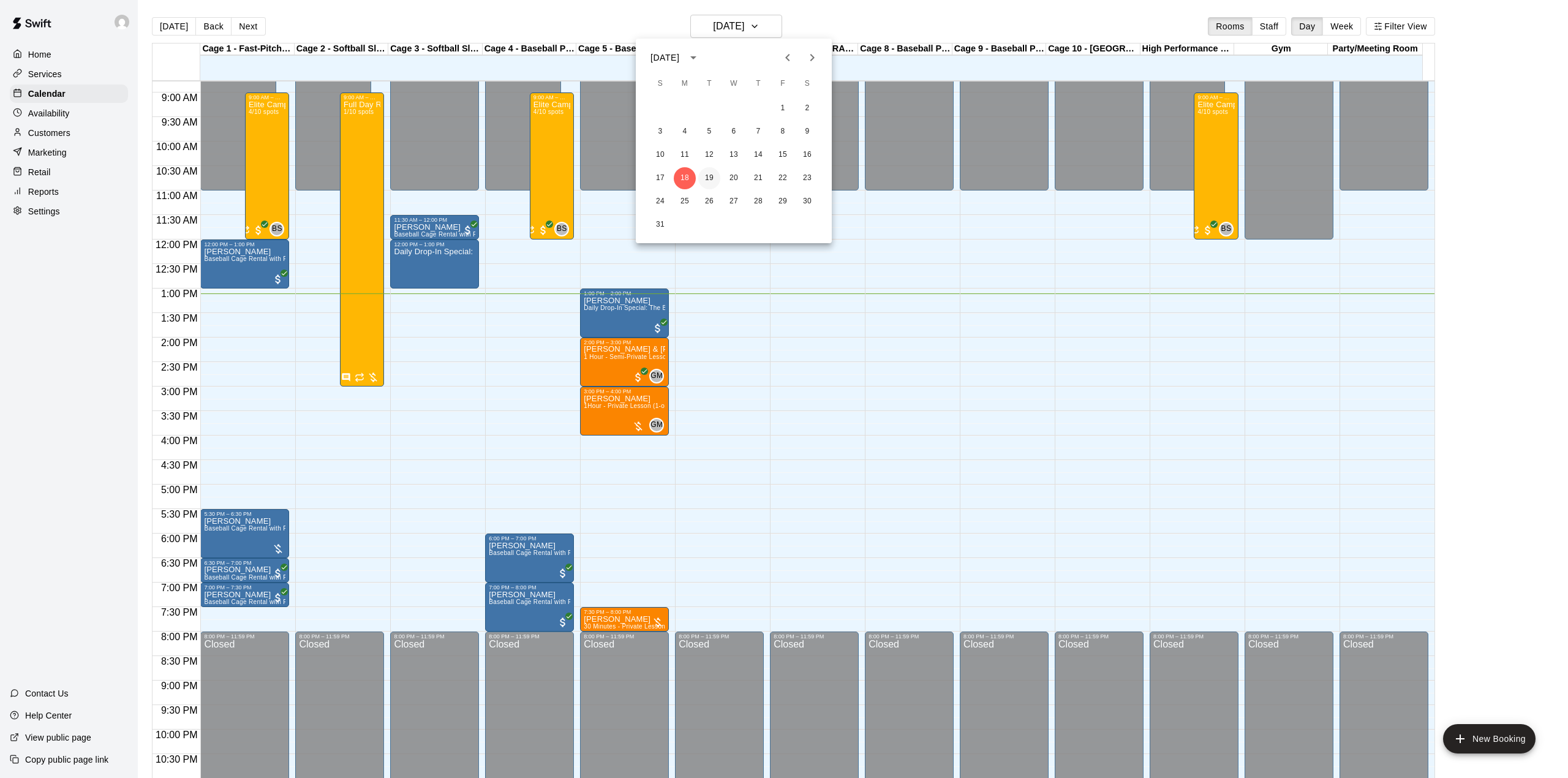
click at [713, 175] on button "19" at bounding box center [709, 179] width 22 height 22
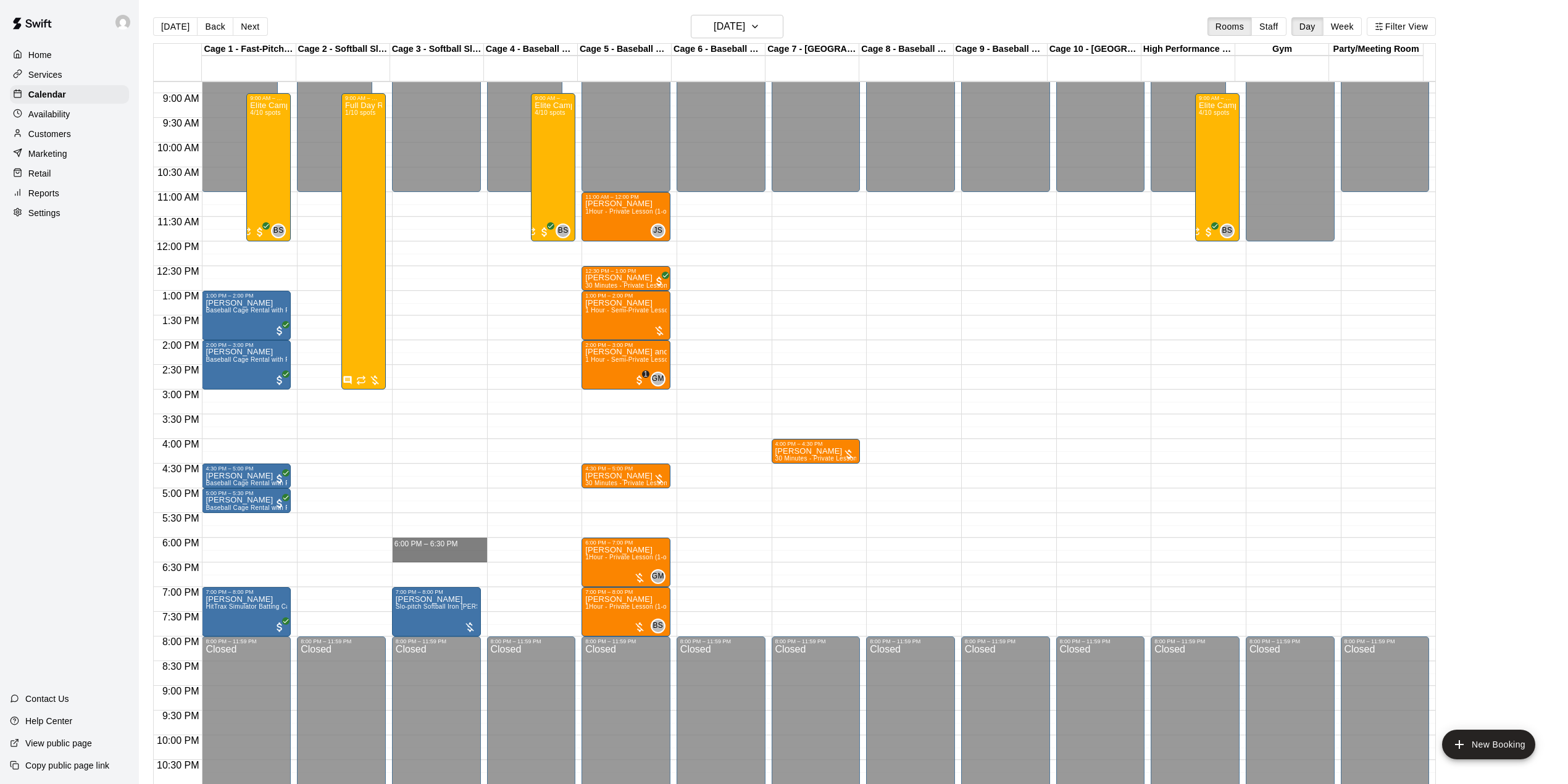
drag, startPoint x: 452, startPoint y: 543, endPoint x: 450, endPoint y: 564, distance: 21.1
click at [450, 564] on div "12:00 AM – 11:00 AM Closed 7:00 PM – 8:00 PM Alexander Medeiros Slo-pitch Softb…" at bounding box center [436, 242] width 89 height 1186
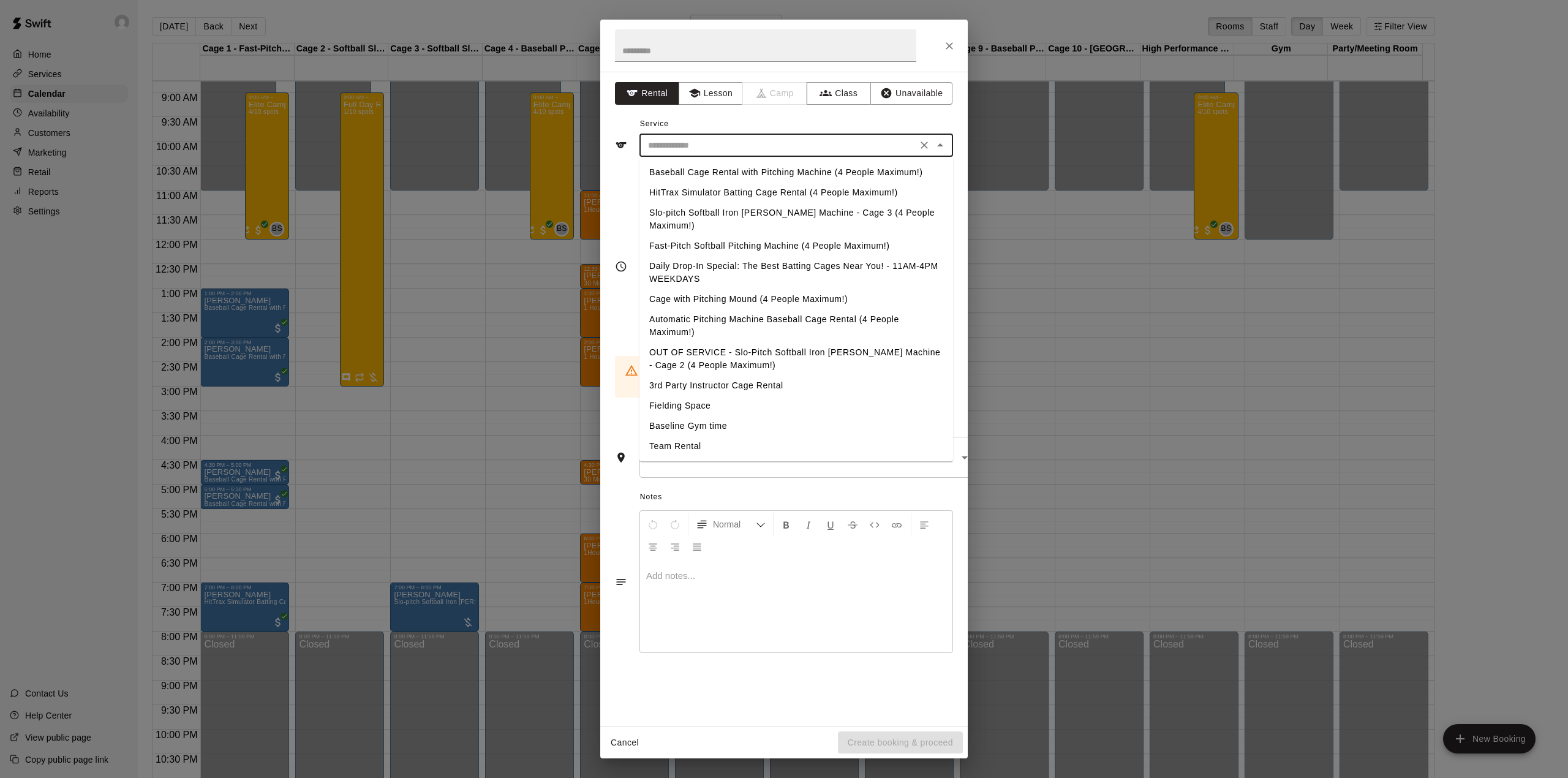
click at [701, 152] on input "text" at bounding box center [778, 145] width 270 height 15
click at [699, 208] on li "Slo-pitch Softball Iron [PERSON_NAME] Machine - Cage 3 (4 People Maximum!)" at bounding box center [796, 219] width 313 height 33
type input "**********"
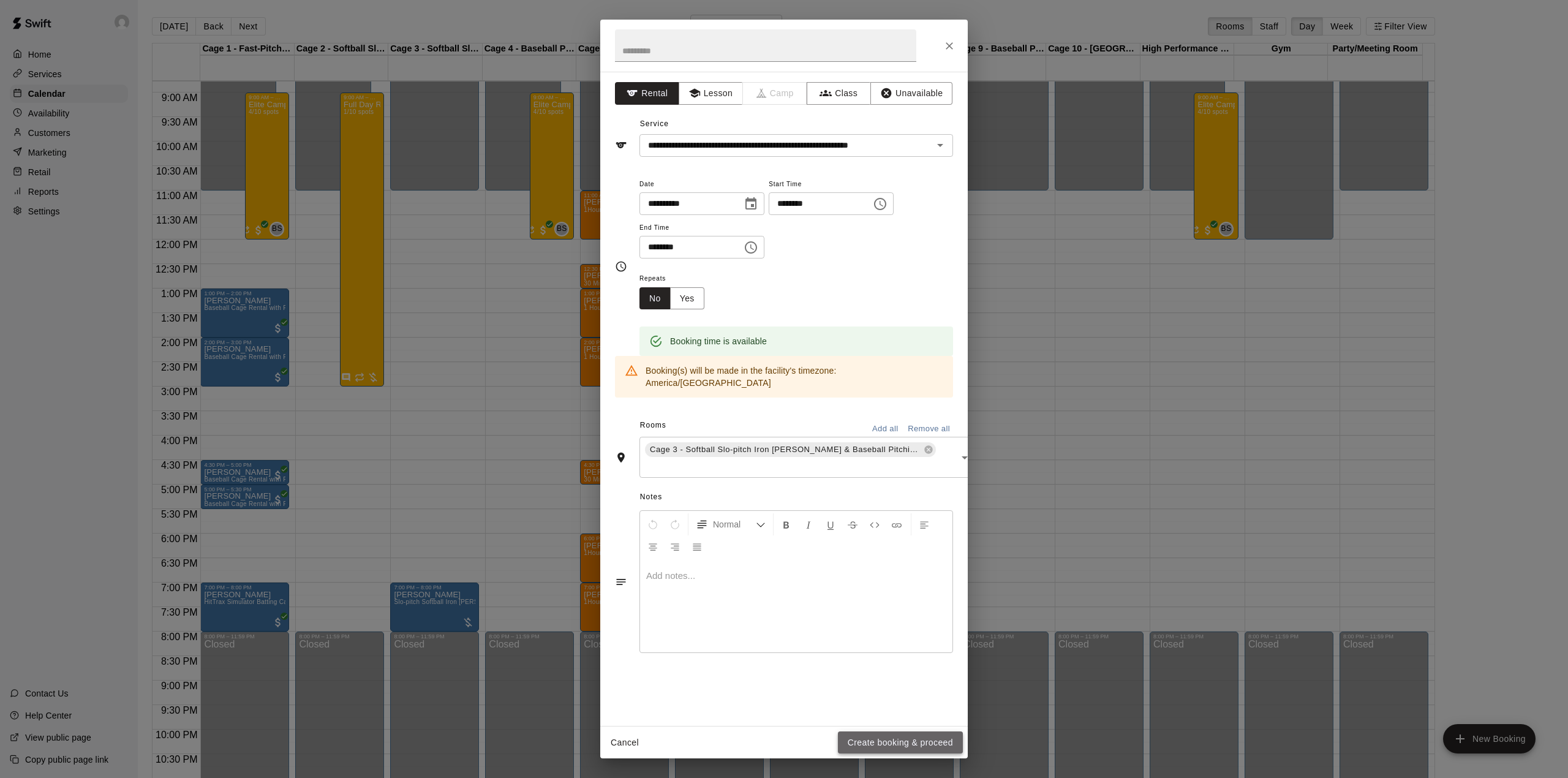
click at [909, 738] on button "Create booking & proceed" at bounding box center [900, 743] width 125 height 23
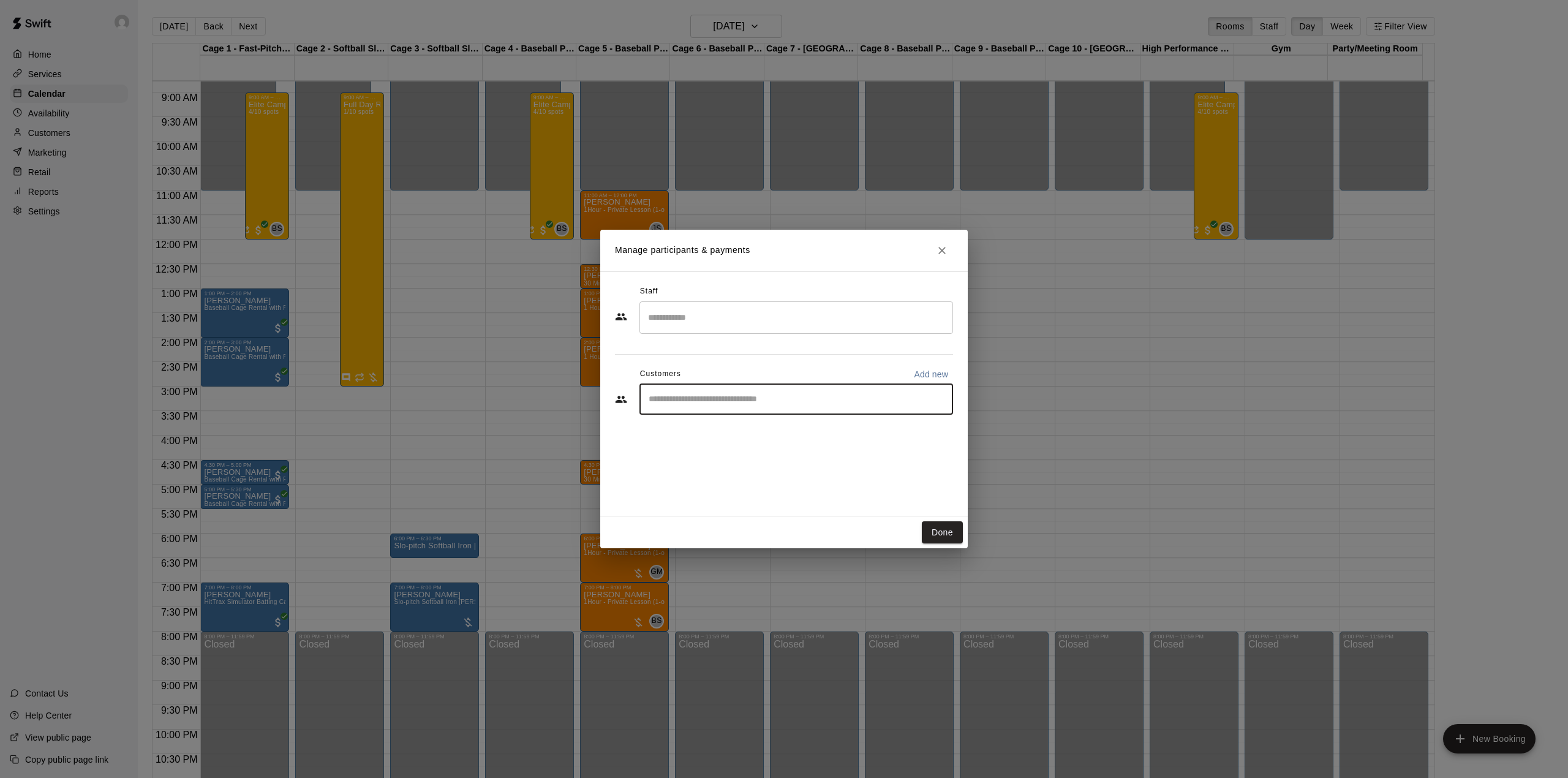
click at [753, 400] on input "Start typing to search customers..." at bounding box center [796, 399] width 302 height 12
click at [943, 369] on p "Add new" at bounding box center [930, 374] width 34 height 12
select select "**"
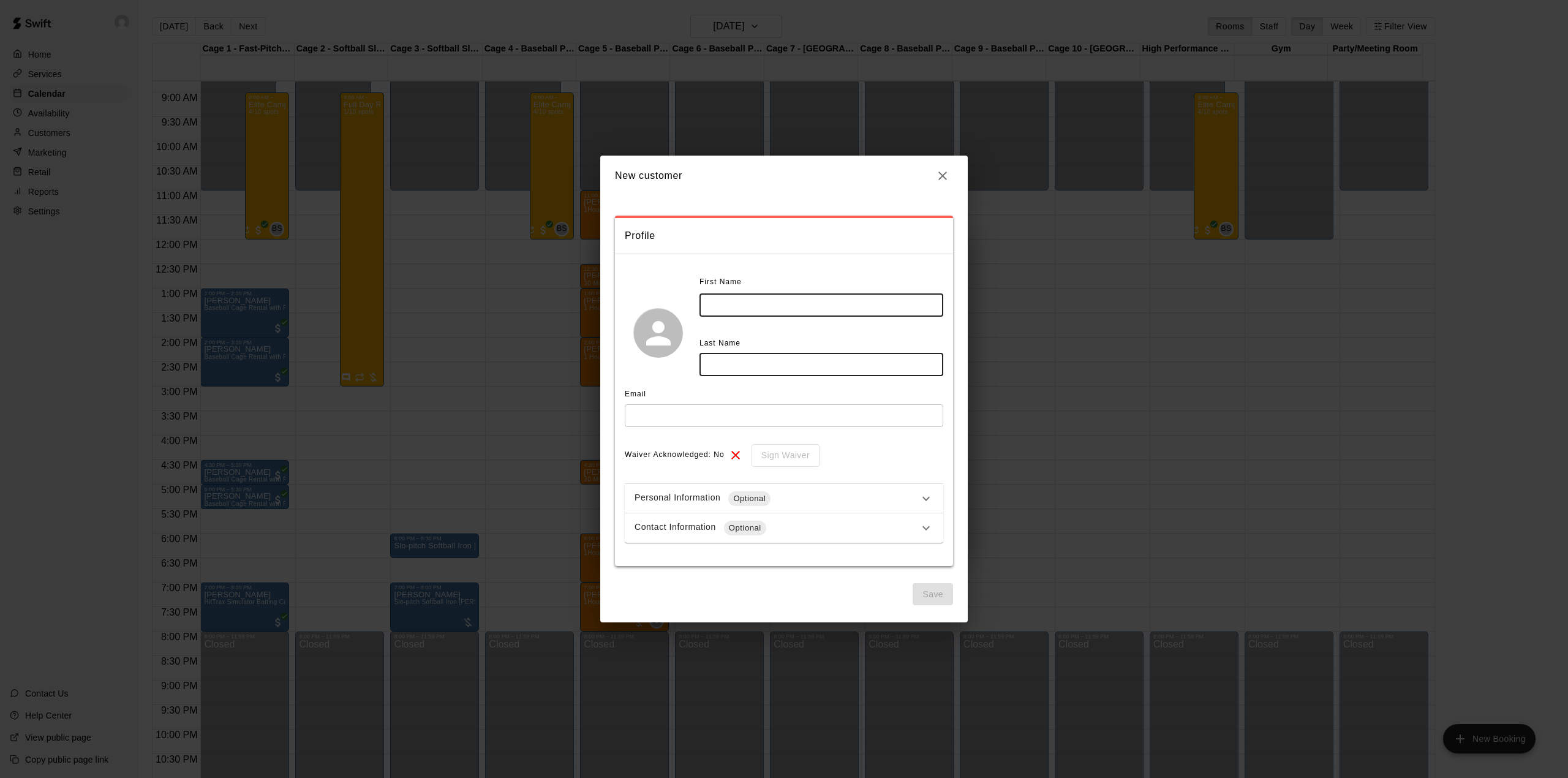
click at [721, 299] on input "text" at bounding box center [821, 305] width 244 height 23
type input "******"
click at [728, 356] on input "text" at bounding box center [821, 364] width 244 height 23
type input "*****"
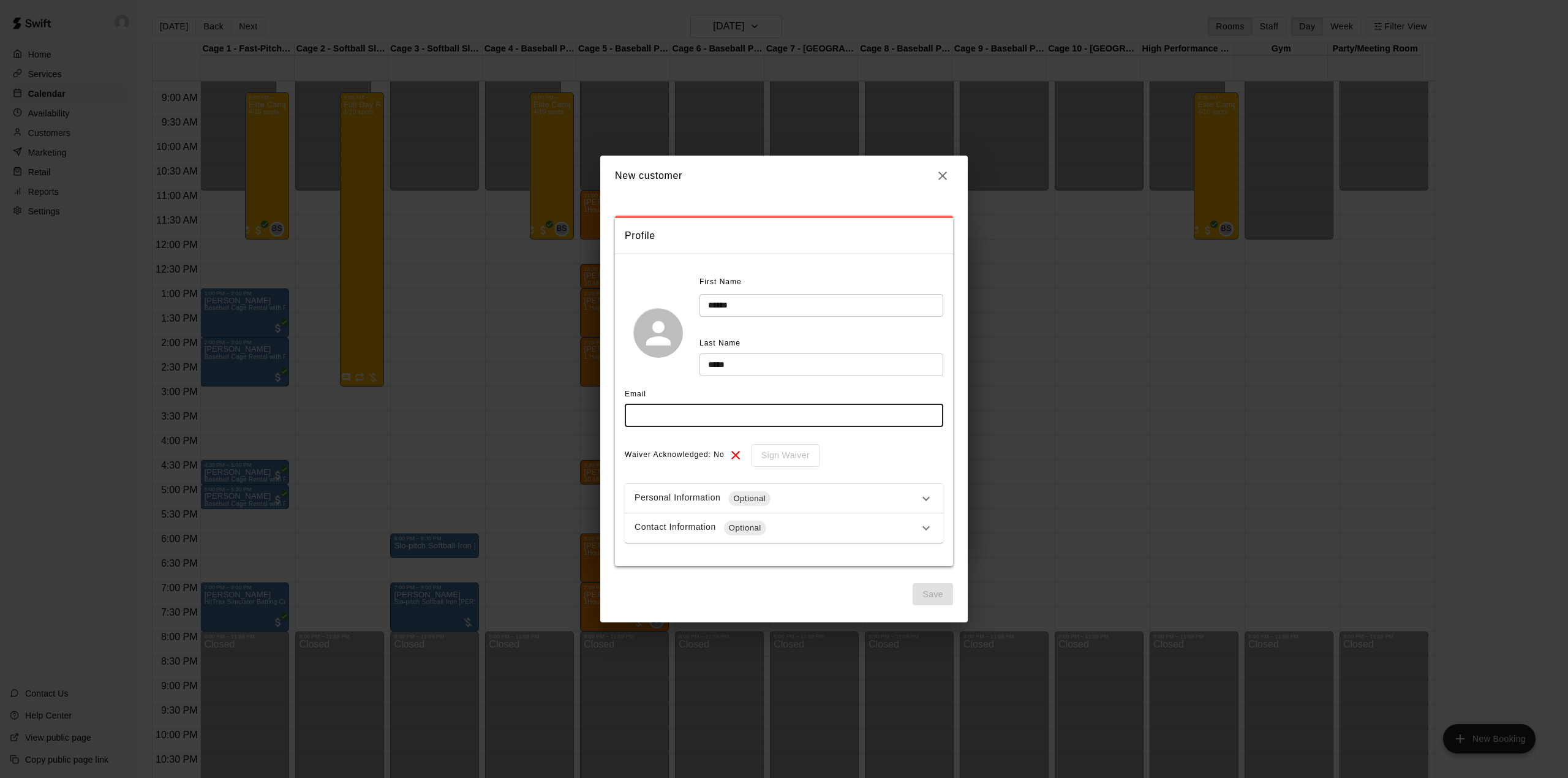
click at [643, 414] on input "text" at bounding box center [783, 415] width 318 height 23
type input "*"
type input "**********"
click at [942, 588] on button "Save" at bounding box center [932, 595] width 40 height 23
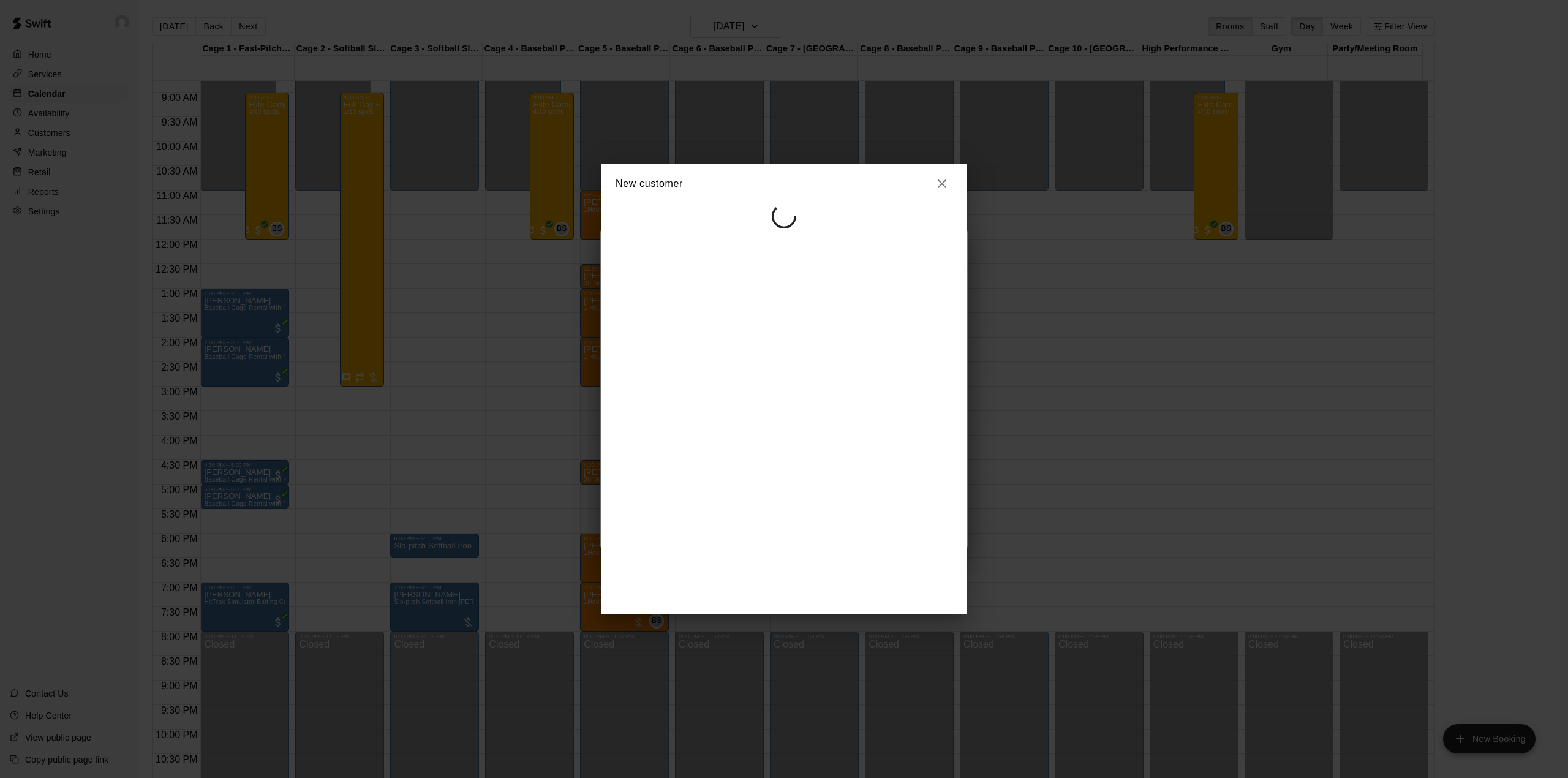
select select "**"
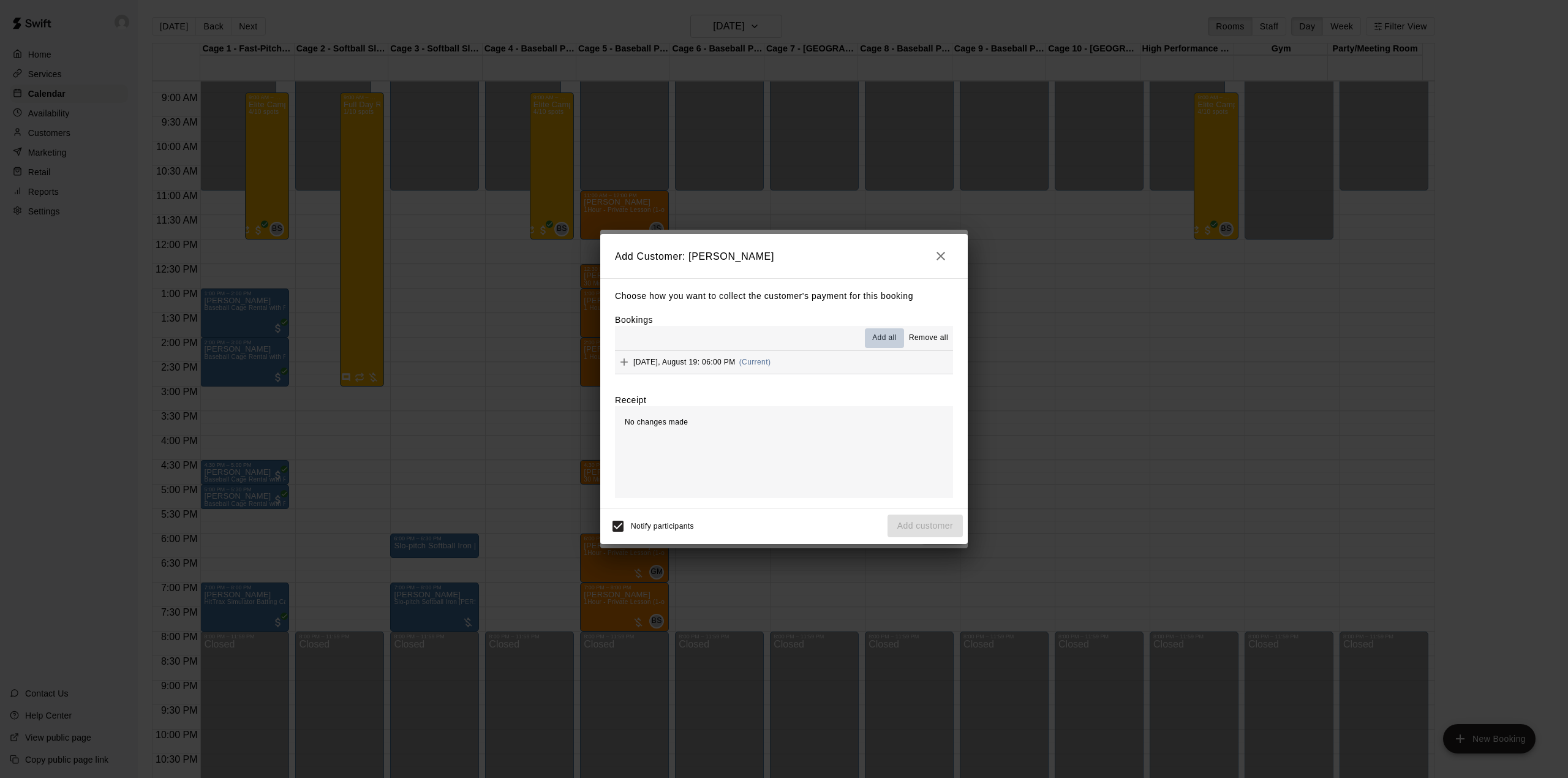
click at [882, 341] on span "Add all" at bounding box center [884, 337] width 25 height 12
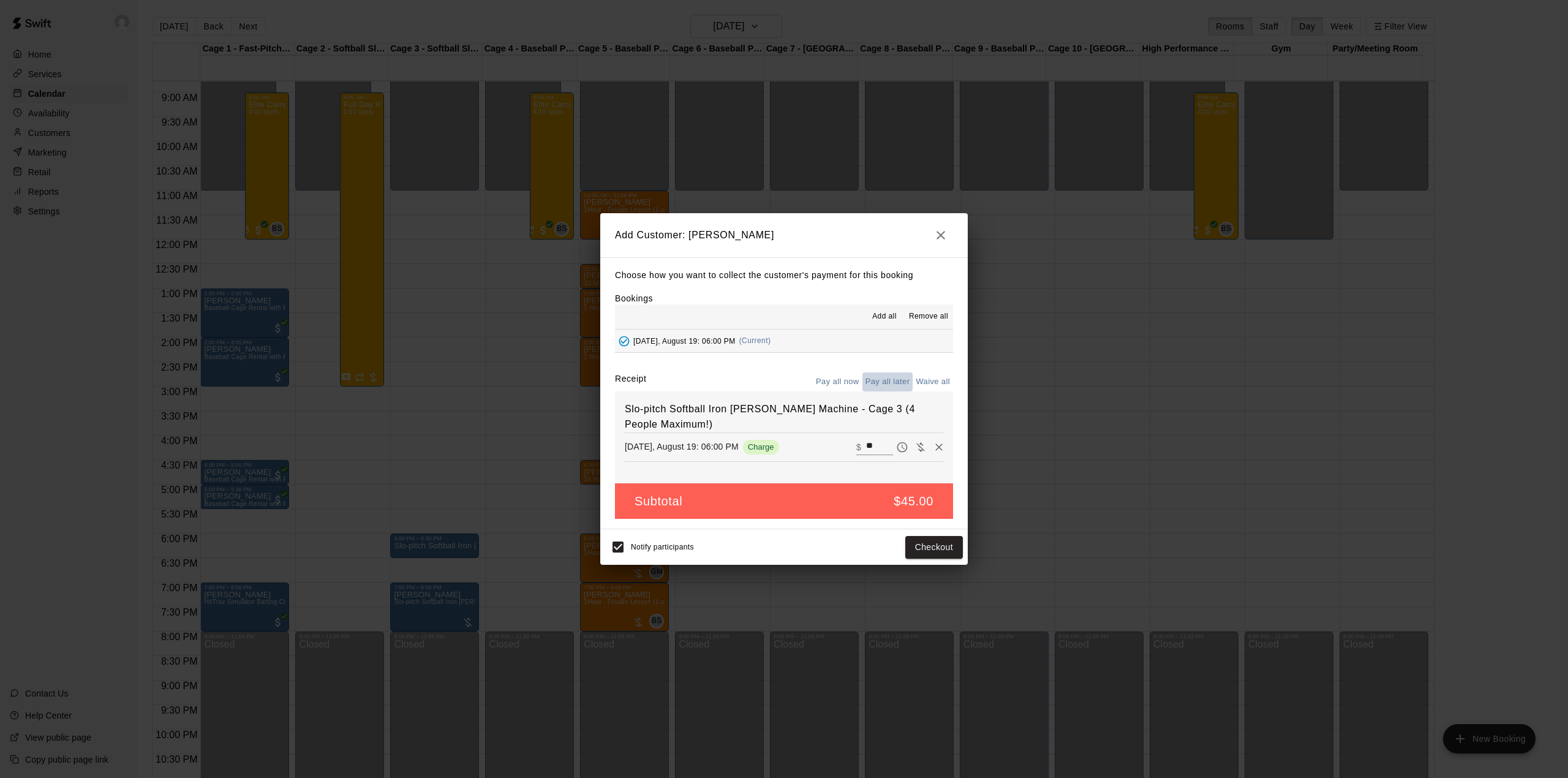
click at [877, 381] on button "Pay all later" at bounding box center [888, 382] width 51 height 19
click at [935, 547] on button "Add customer" at bounding box center [924, 547] width 75 height 23
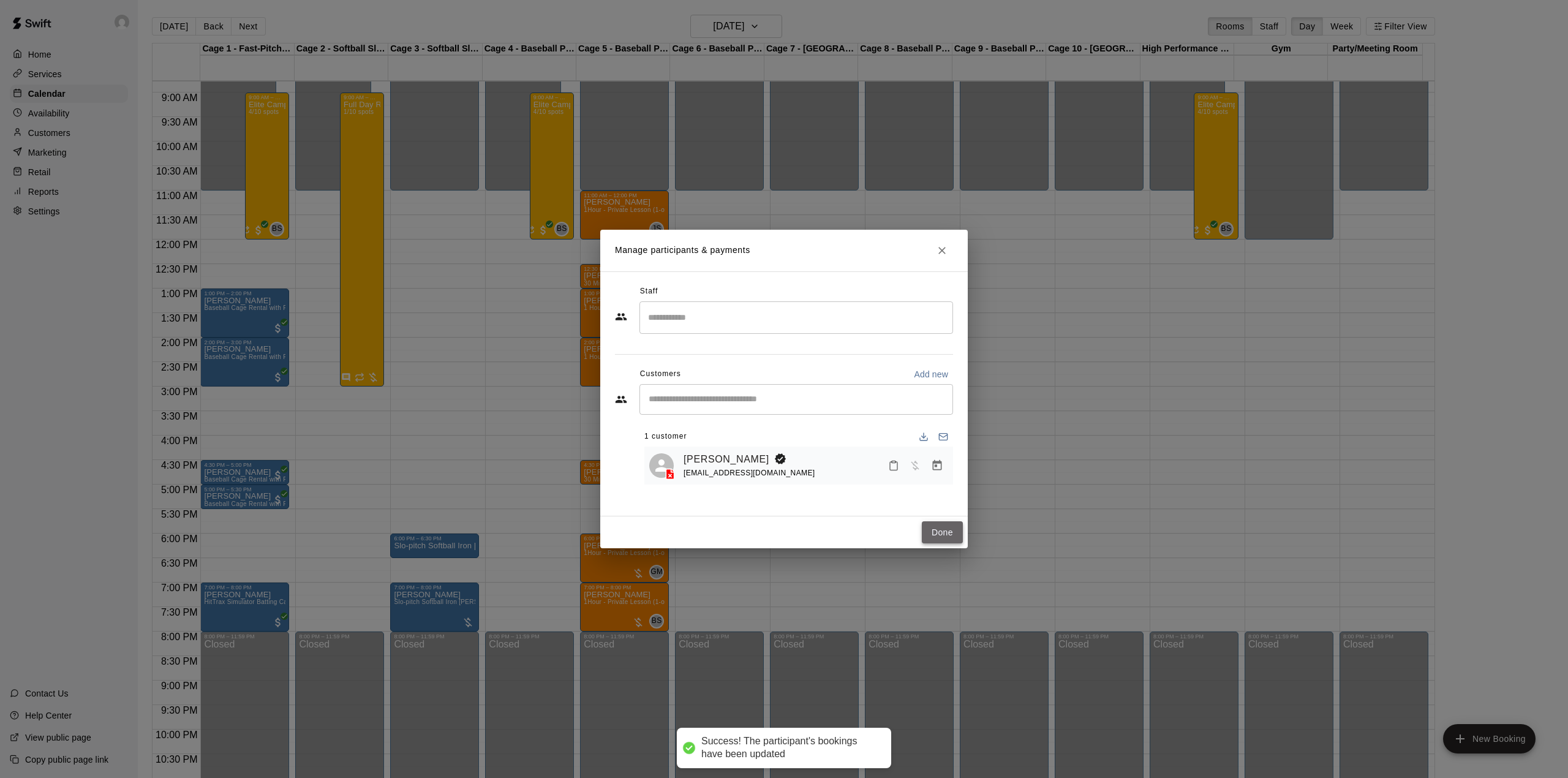
click at [936, 522] on button "Done" at bounding box center [943, 533] width 41 height 23
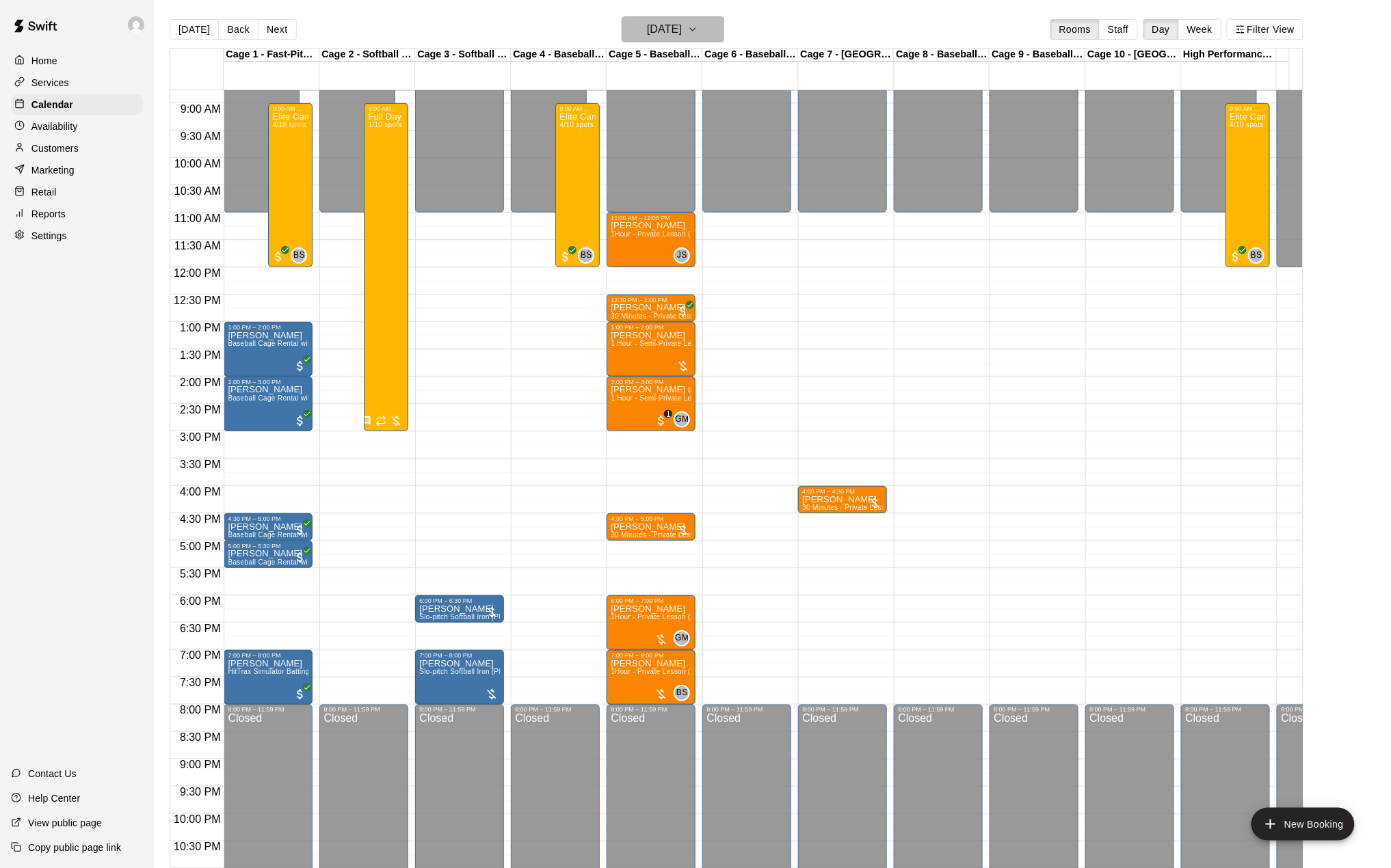
click at [698, 31] on icon "button" at bounding box center [693, 29] width 11 height 17
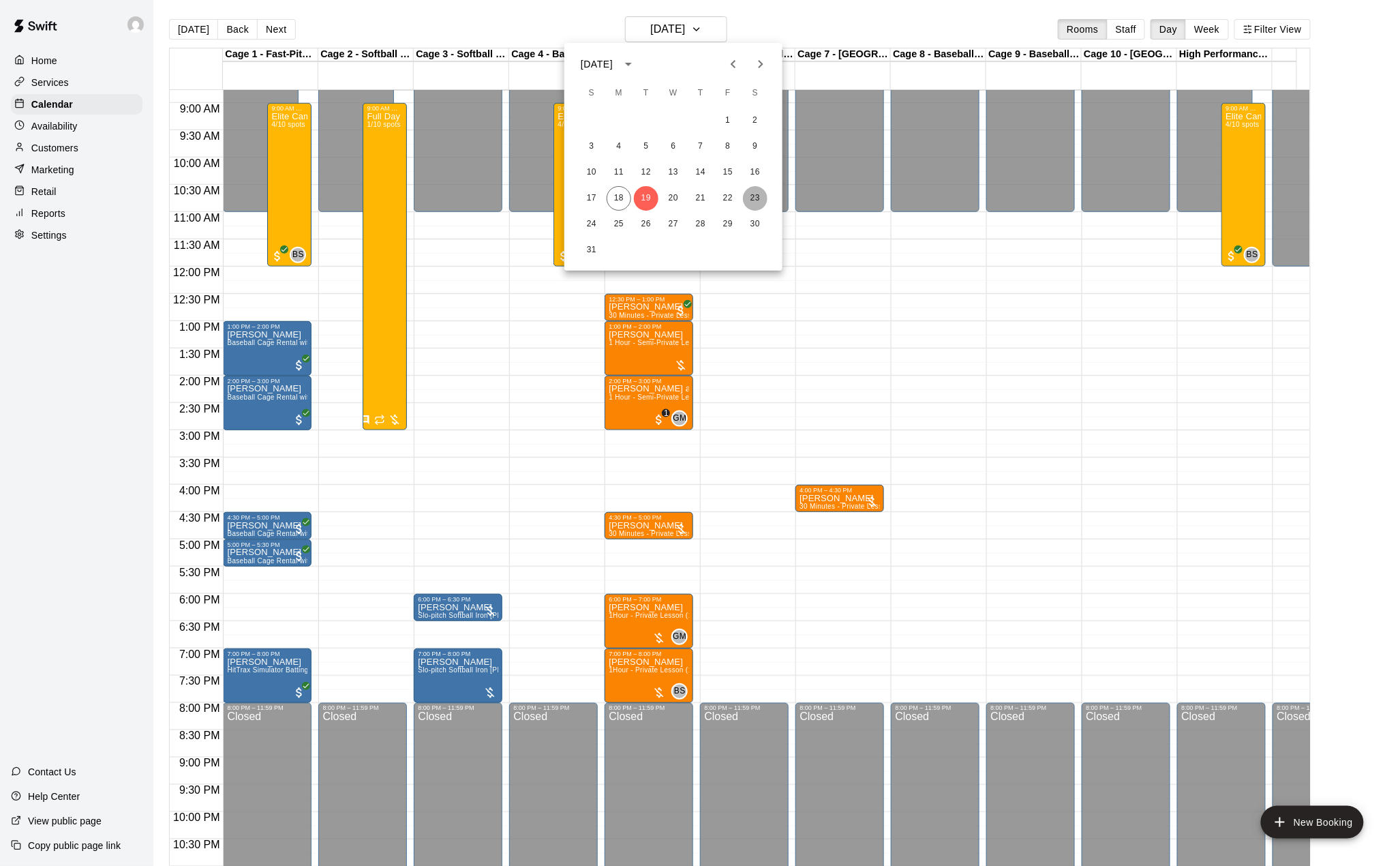
click at [751, 199] on button "23" at bounding box center [755, 199] width 25 height 25
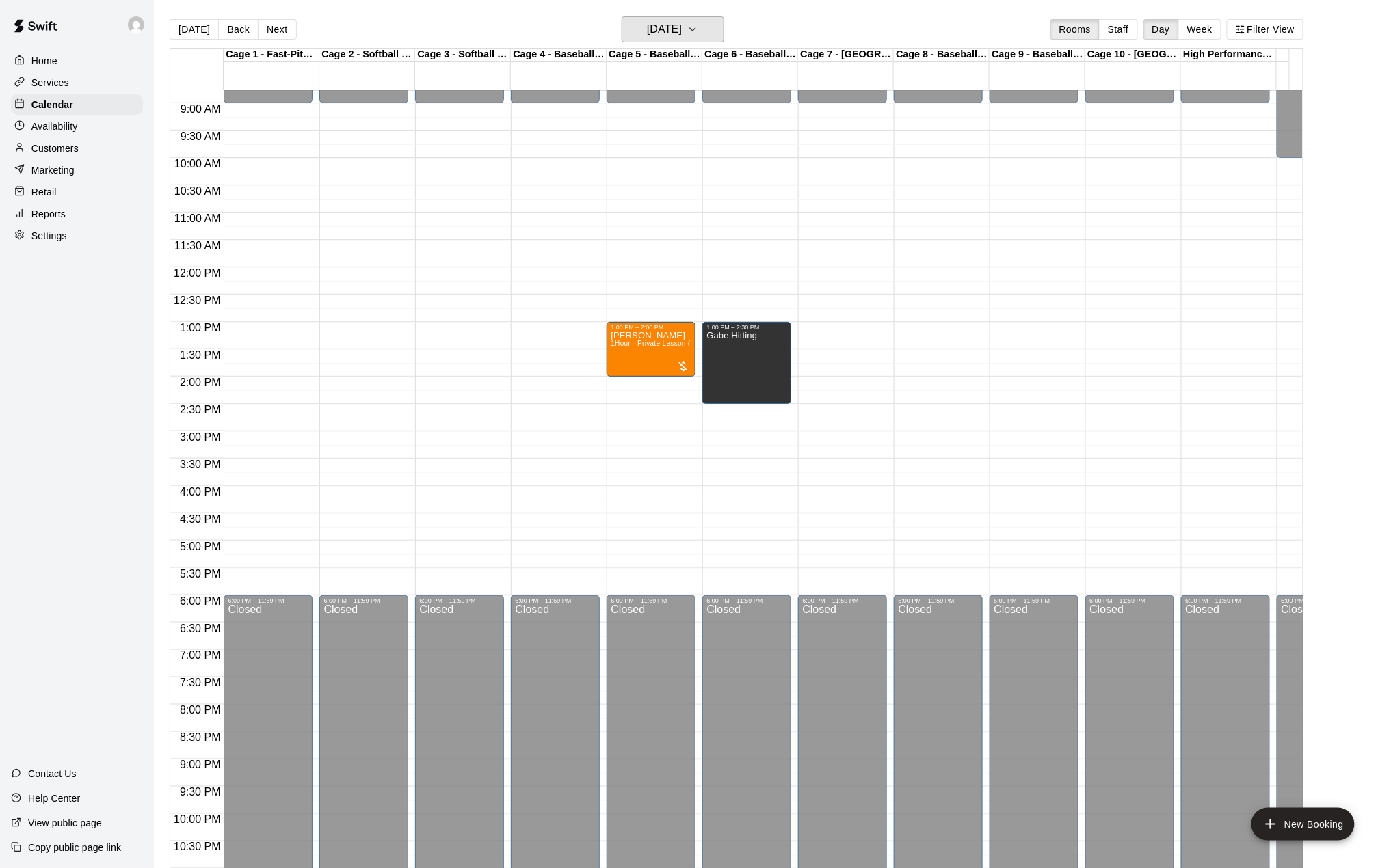
scroll to position [389, 0]
